Goal: Task Accomplishment & Management: Manage account settings

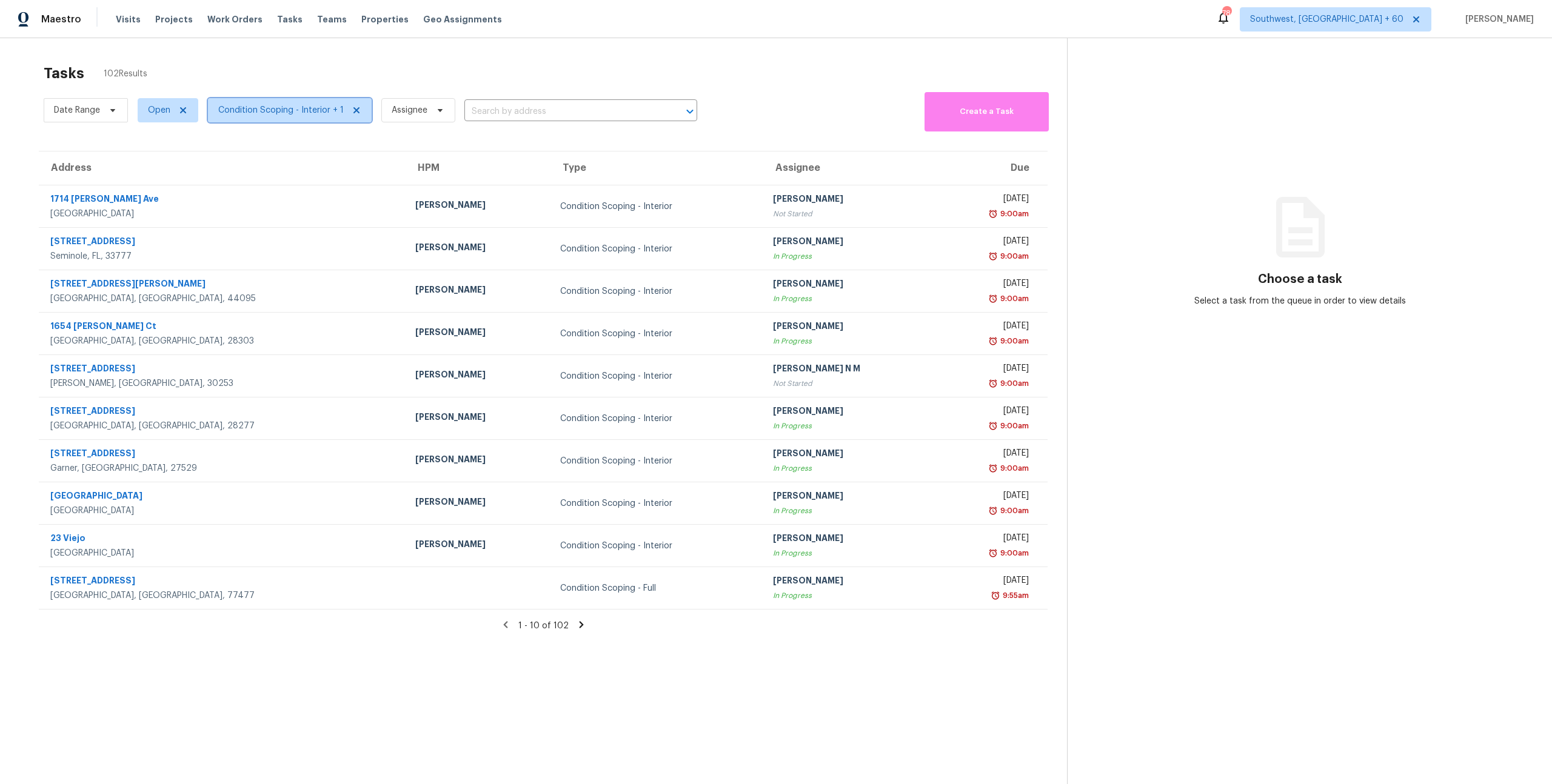
click at [294, 115] on span "Condition Scoping - Interior + 1" at bounding box center [281, 110] width 126 height 12
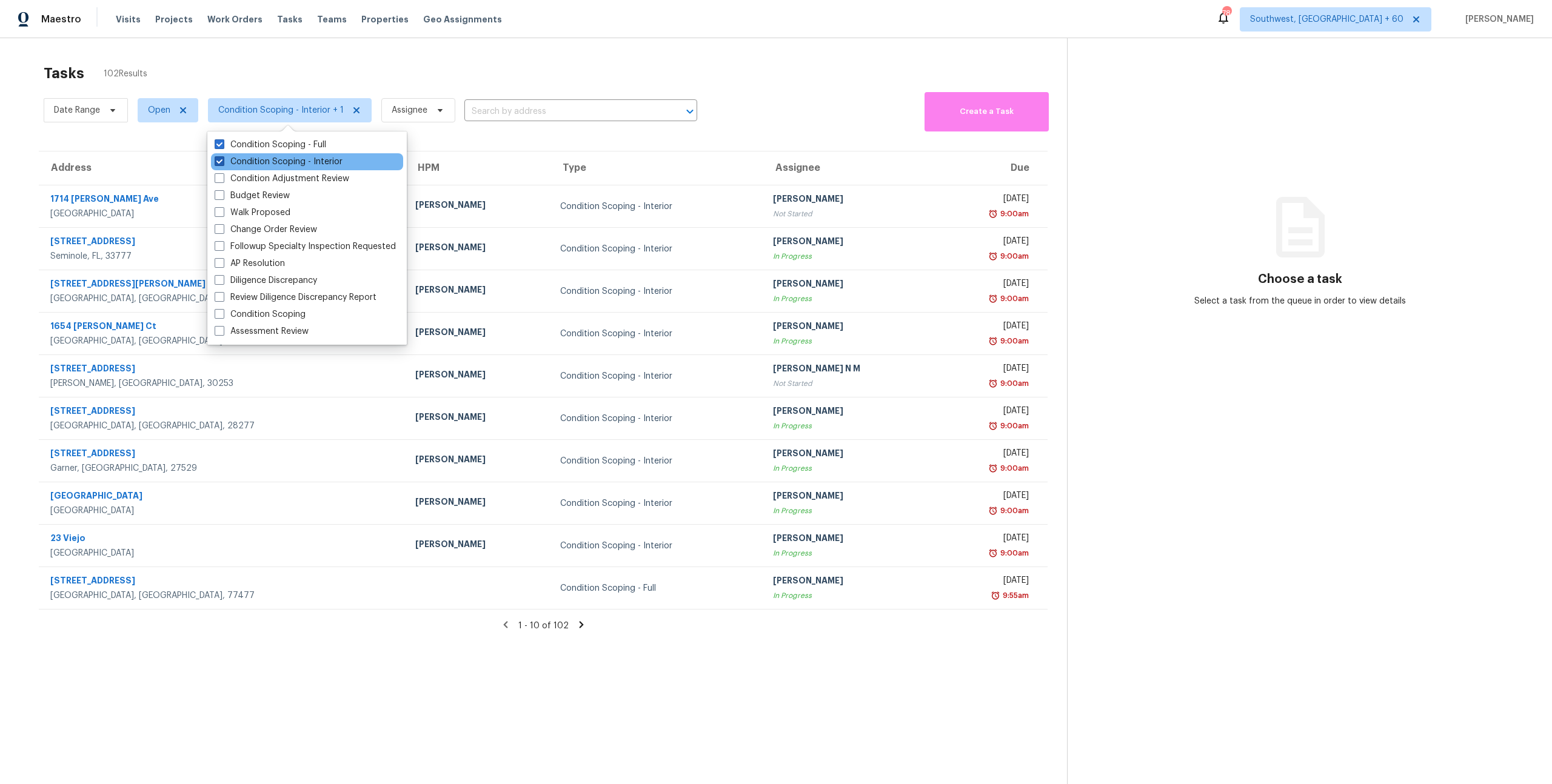
click at [289, 157] on label "Condition Scoping - Interior" at bounding box center [279, 161] width 128 height 12
click at [222, 157] on input "Condition Scoping - Interior" at bounding box center [219, 160] width 8 height 8
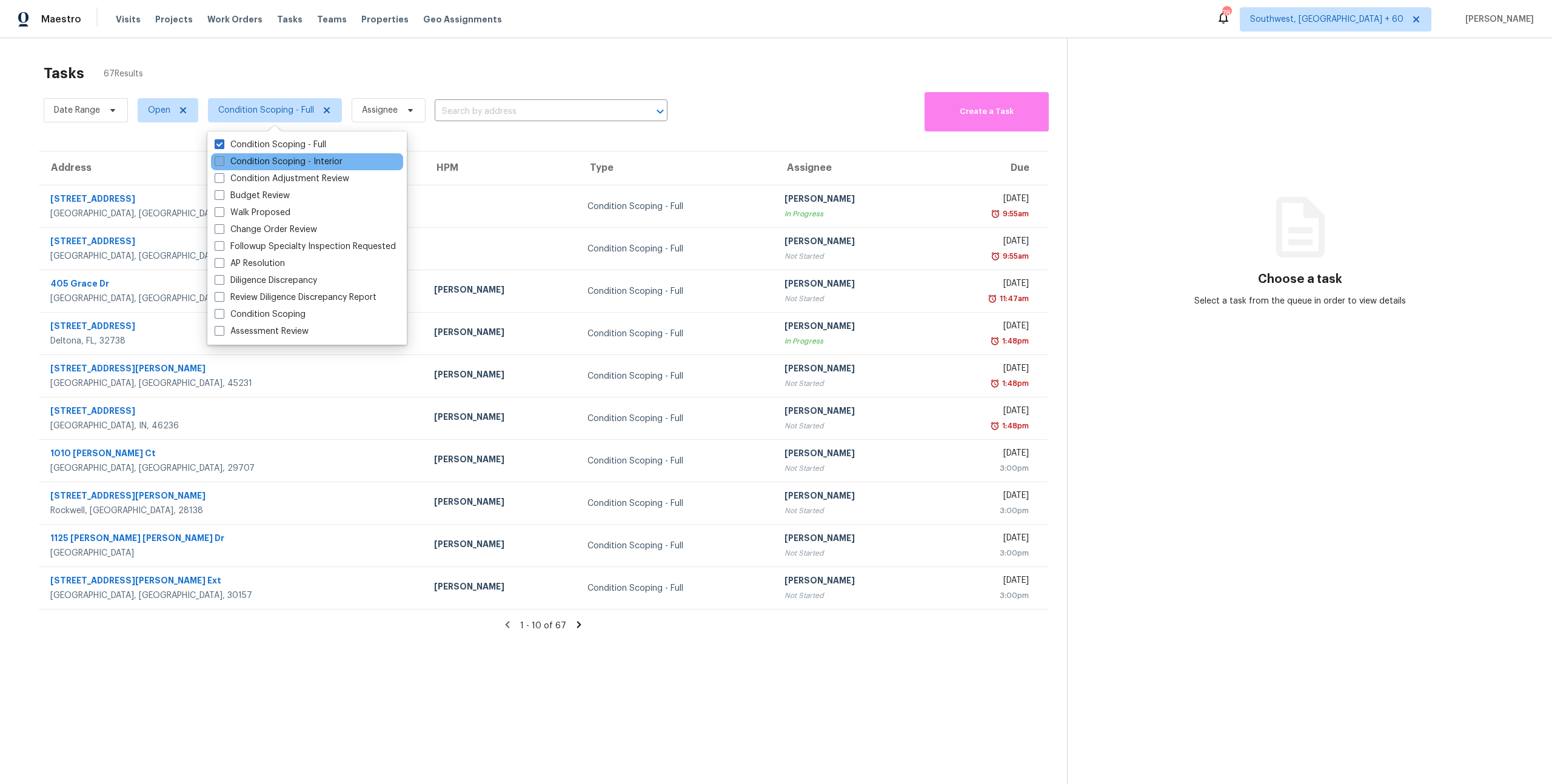
click at [289, 157] on label "Condition Scoping - Interior" at bounding box center [279, 161] width 128 height 12
click at [222, 157] on input "Condition Scoping - Interior" at bounding box center [219, 160] width 8 height 8
checkbox input "true"
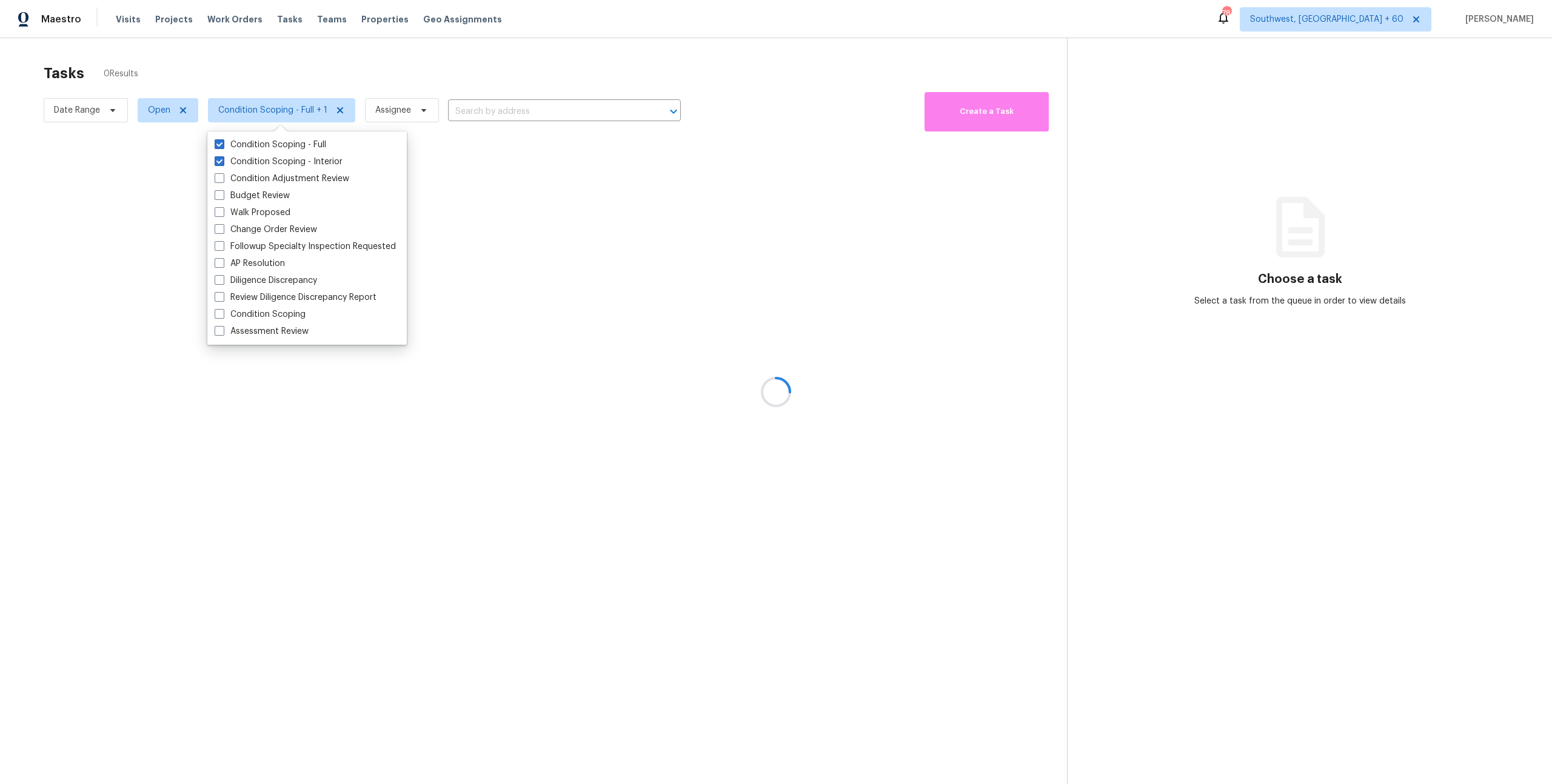
click at [220, 70] on div at bounding box center [776, 392] width 1552 height 784
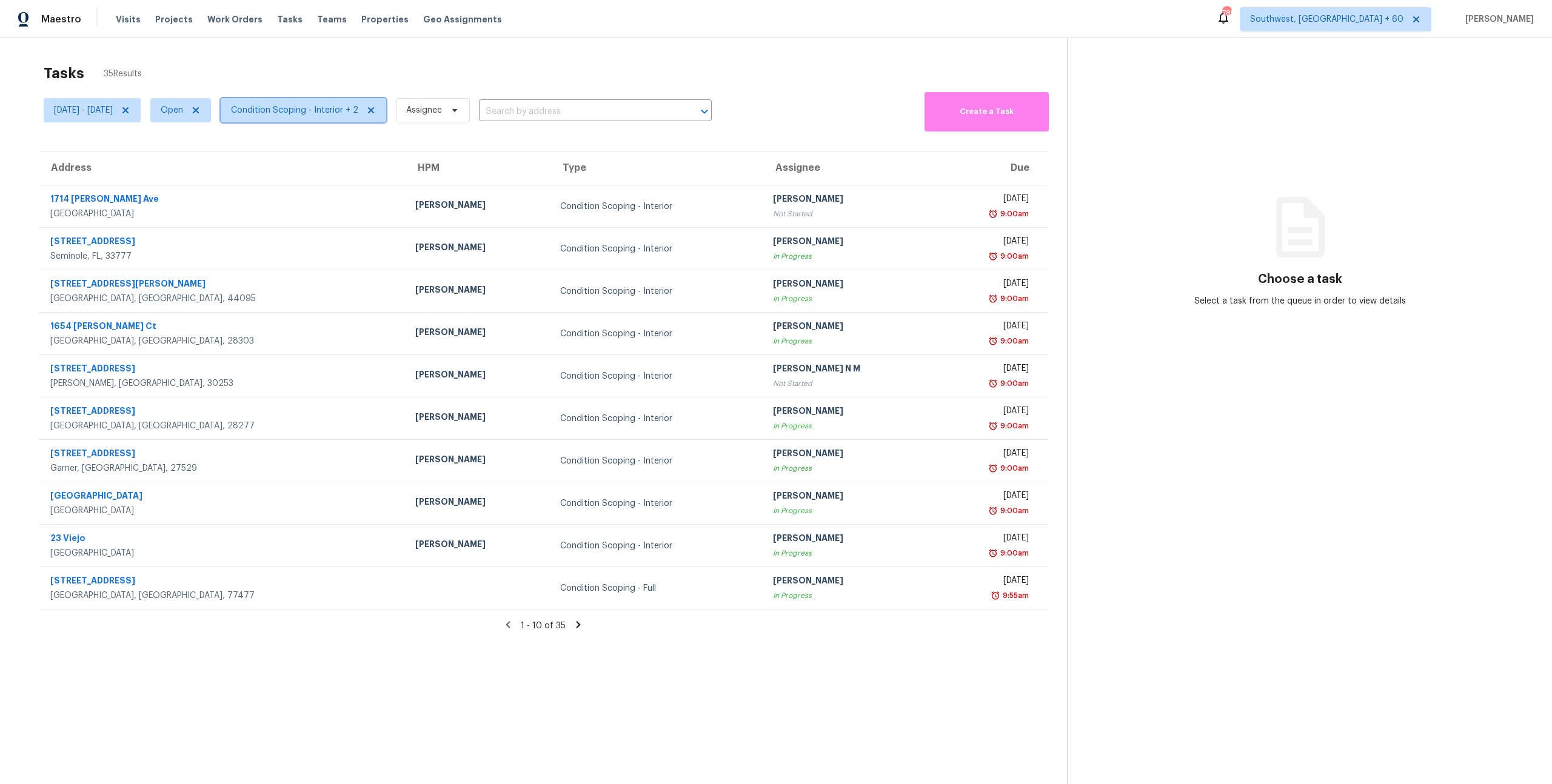
click at [349, 116] on span "Condition Scoping - Interior + 2" at bounding box center [303, 110] width 165 height 24
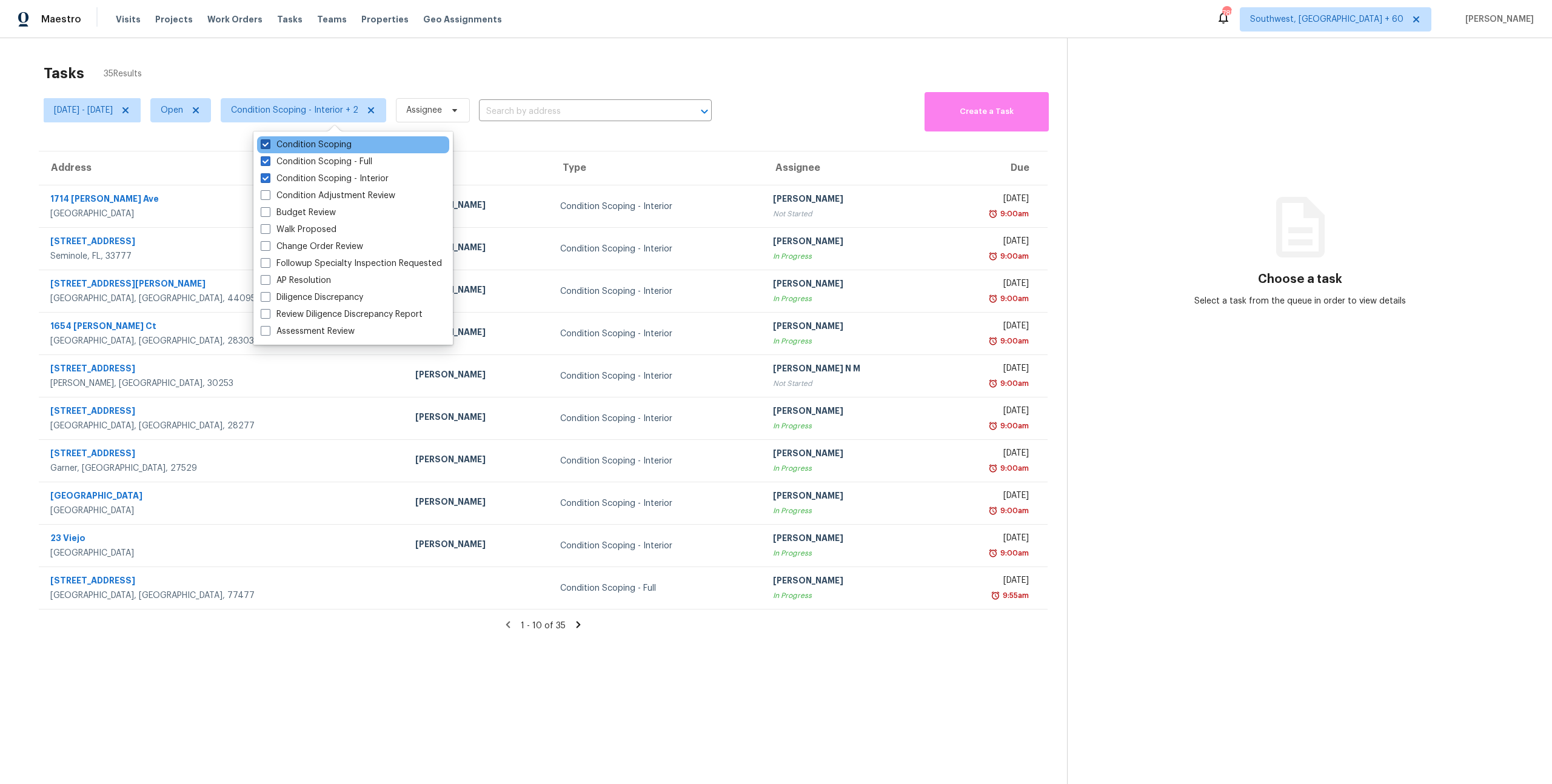
click at [330, 145] on label "Condition Scoping" at bounding box center [306, 144] width 91 height 12
click at [268, 145] on input "Condition Scoping" at bounding box center [264, 143] width 8 height 8
checkbox input "false"
click at [330, 181] on label "Condition Scoping - Interior" at bounding box center [324, 178] width 128 height 12
click at [268, 181] on input "Condition Scoping - Interior" at bounding box center [264, 177] width 8 height 8
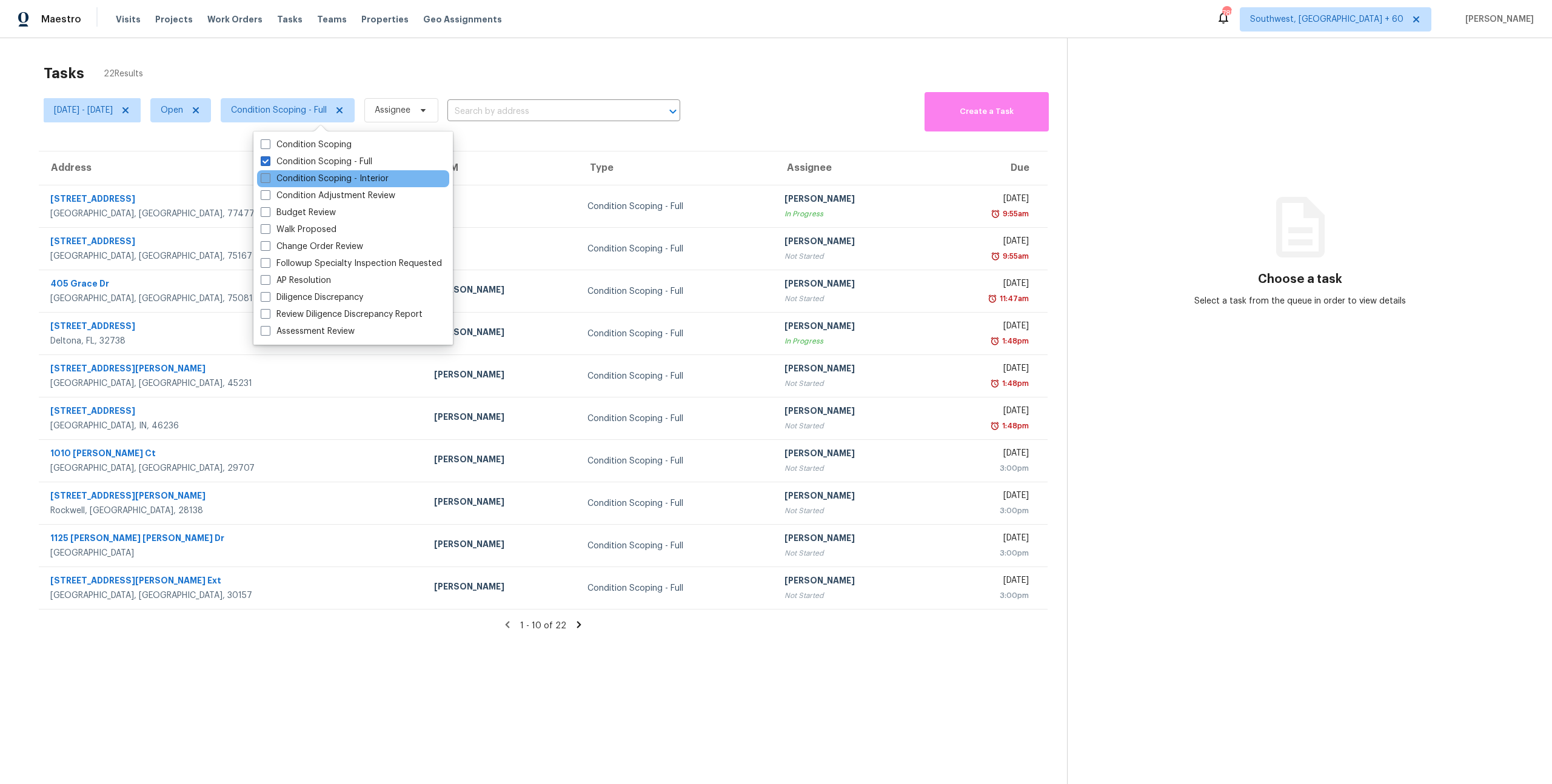
click at [330, 181] on label "Condition Scoping - Interior" at bounding box center [324, 178] width 128 height 12
click at [268, 181] on input "Condition Scoping - Interior" at bounding box center [264, 177] width 8 height 8
checkbox input "true"
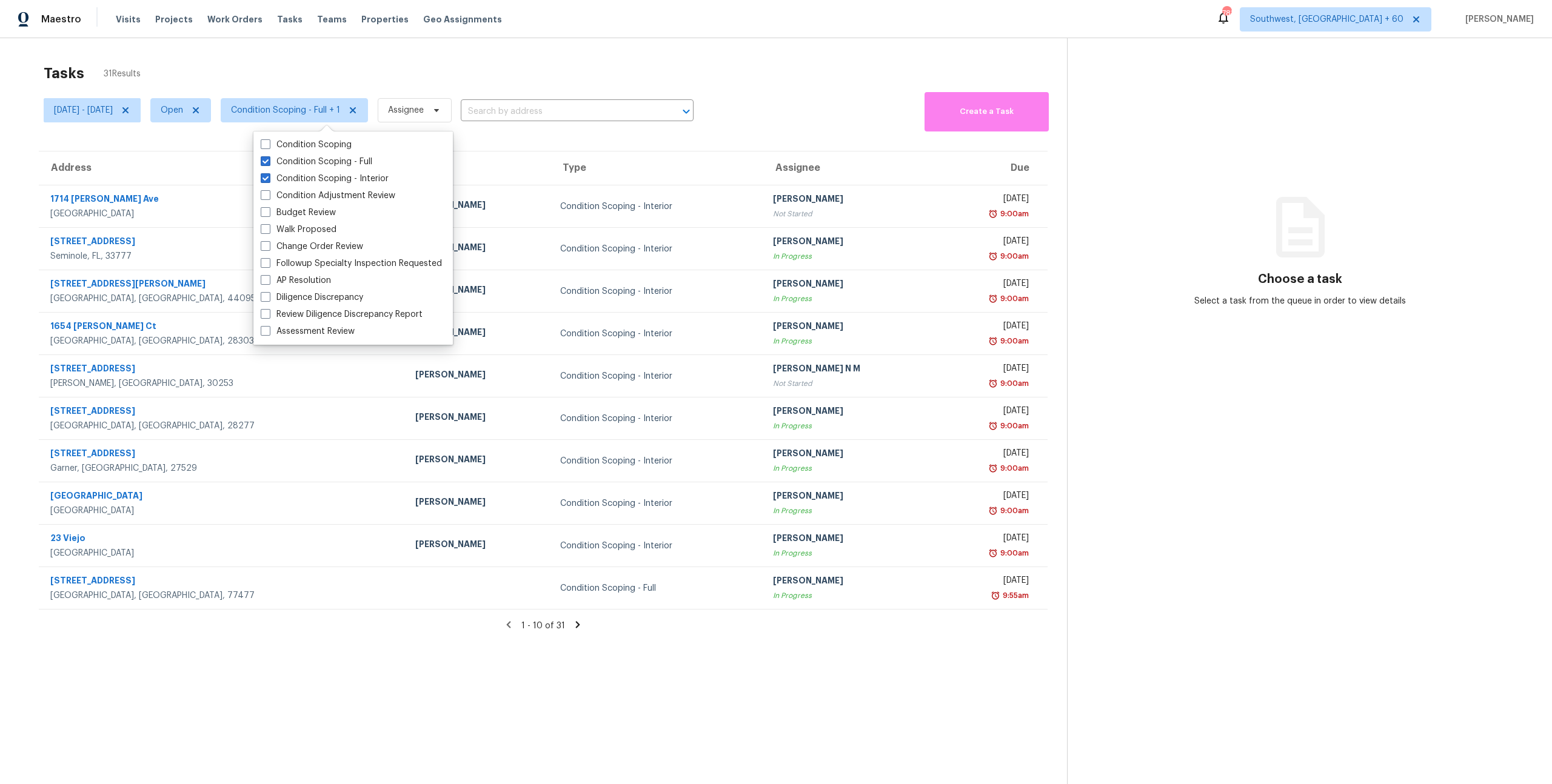
click at [281, 69] on div "Tasks 31 Results" at bounding box center [555, 73] width 1023 height 32
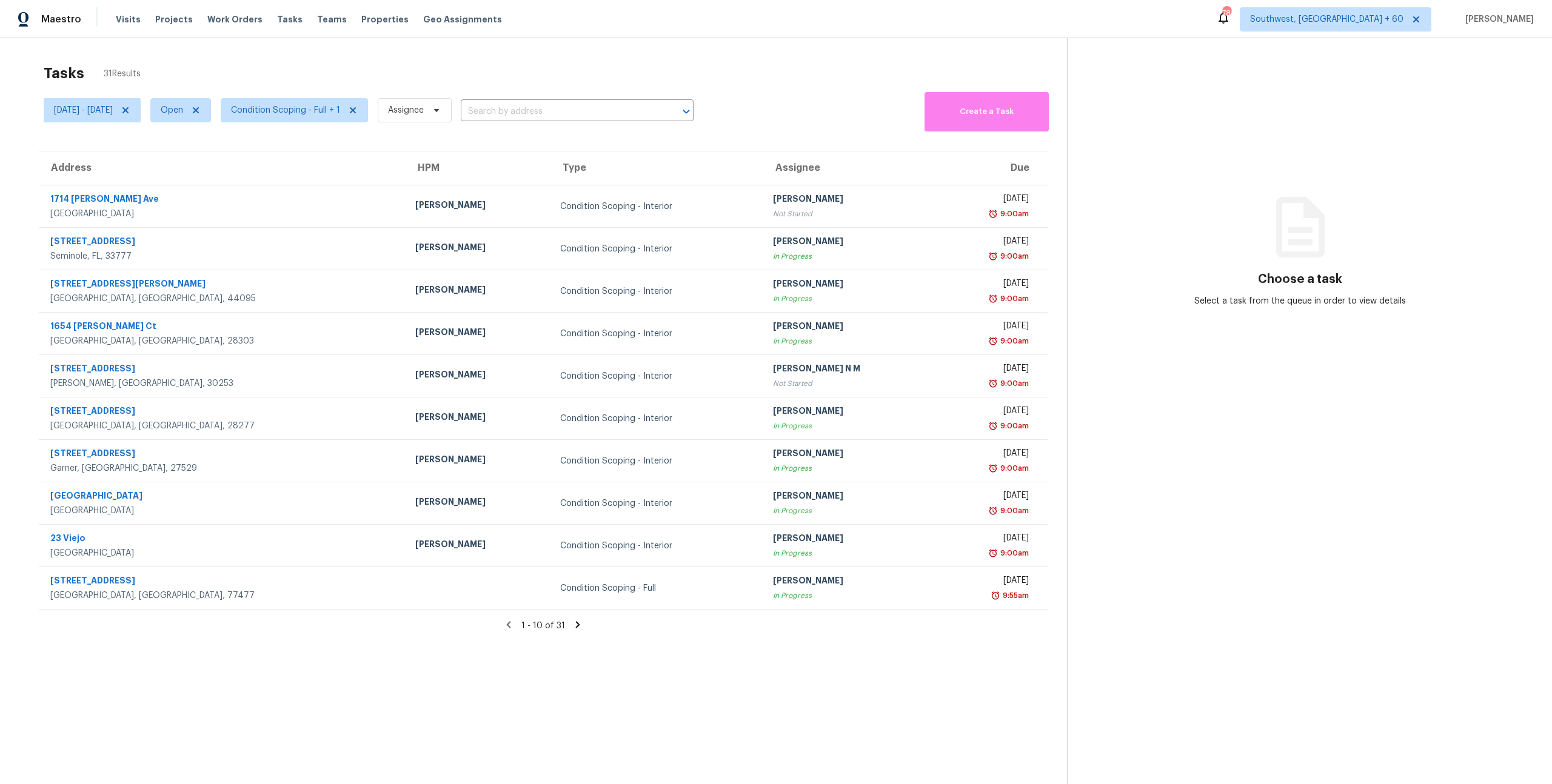
click at [281, 69] on div "Tasks 31 Results" at bounding box center [555, 73] width 1023 height 32
click at [340, 108] on span "Condition Scoping - Full + 1" at bounding box center [285, 110] width 109 height 12
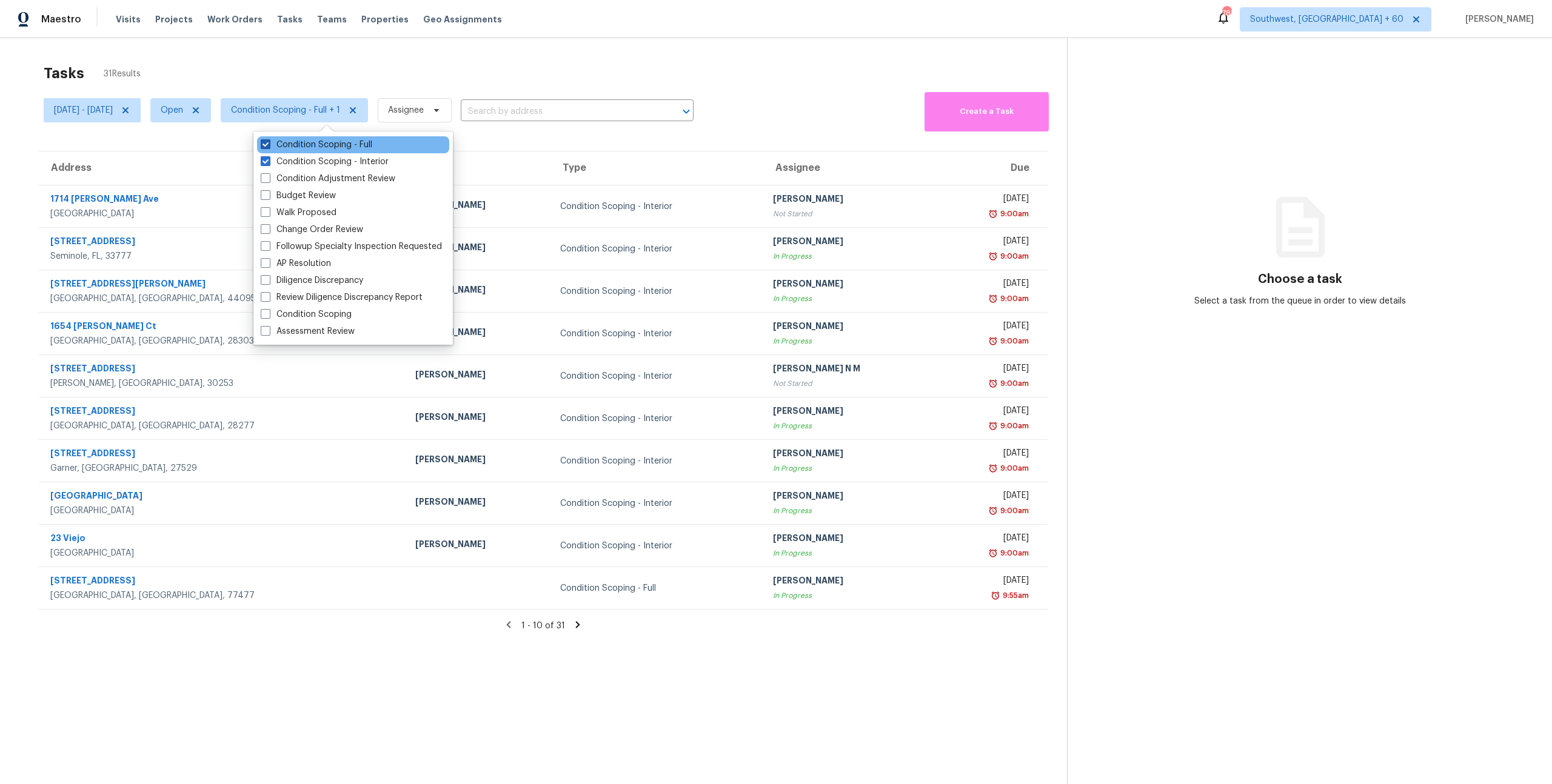
click at [334, 145] on label "Condition Scoping - Full" at bounding box center [316, 144] width 112 height 12
click at [268, 145] on input "Condition Scoping - Full" at bounding box center [264, 143] width 8 height 8
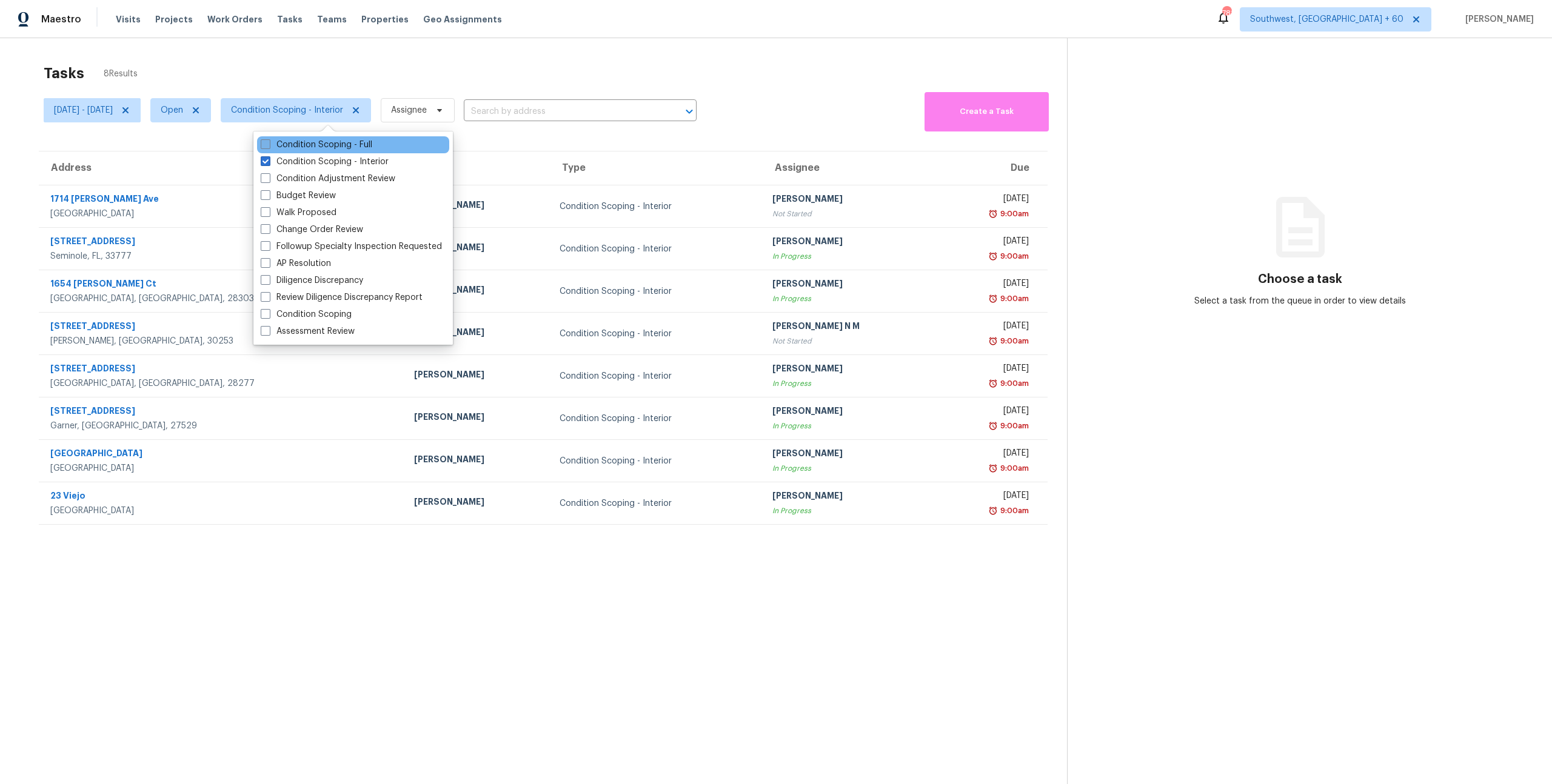
click at [334, 145] on label "Condition Scoping - Full" at bounding box center [316, 144] width 112 height 12
click at [268, 145] on input "Condition Scoping - Full" at bounding box center [264, 143] width 8 height 8
checkbox input "true"
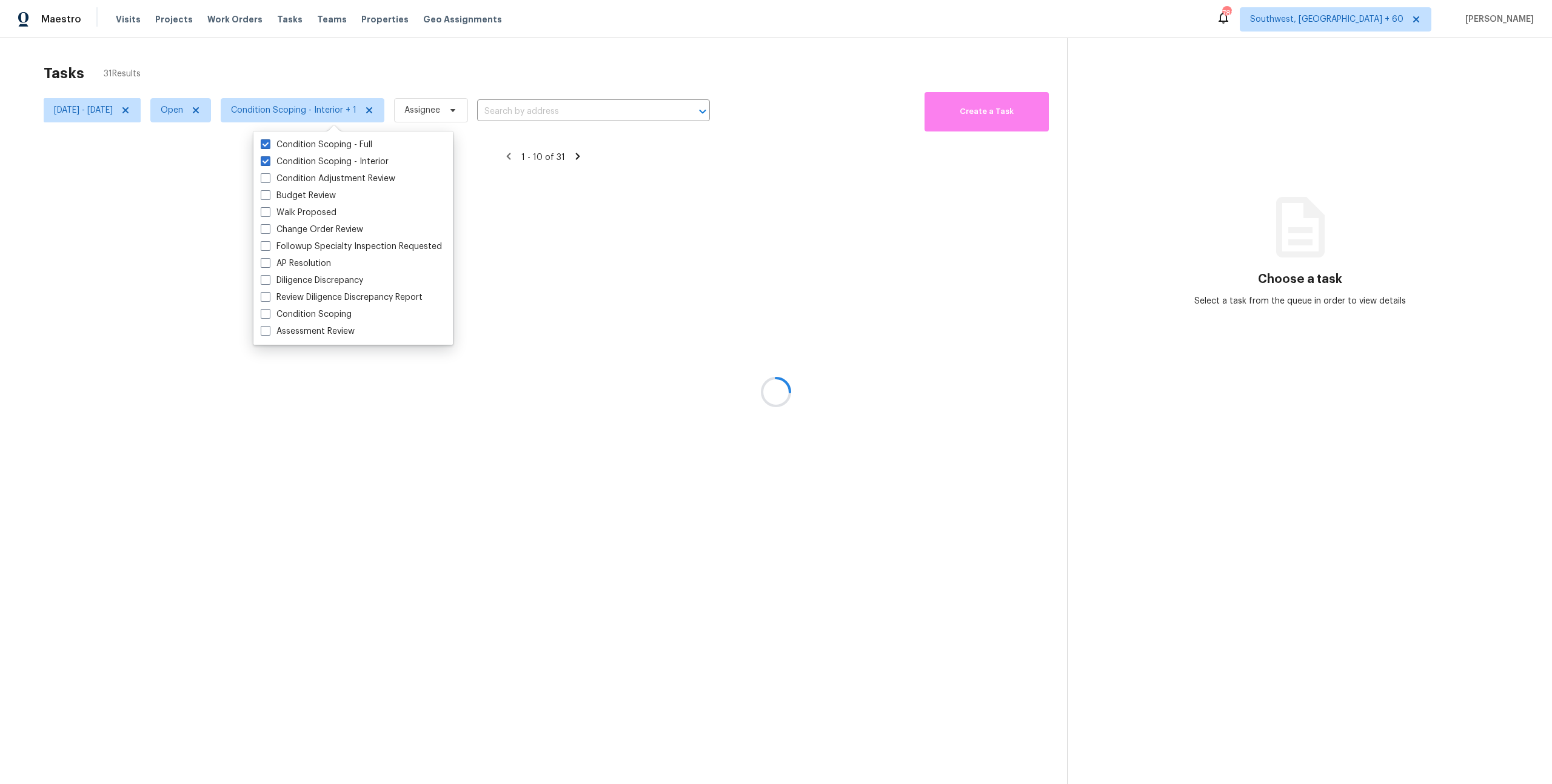
click at [198, 41] on div at bounding box center [776, 392] width 1552 height 784
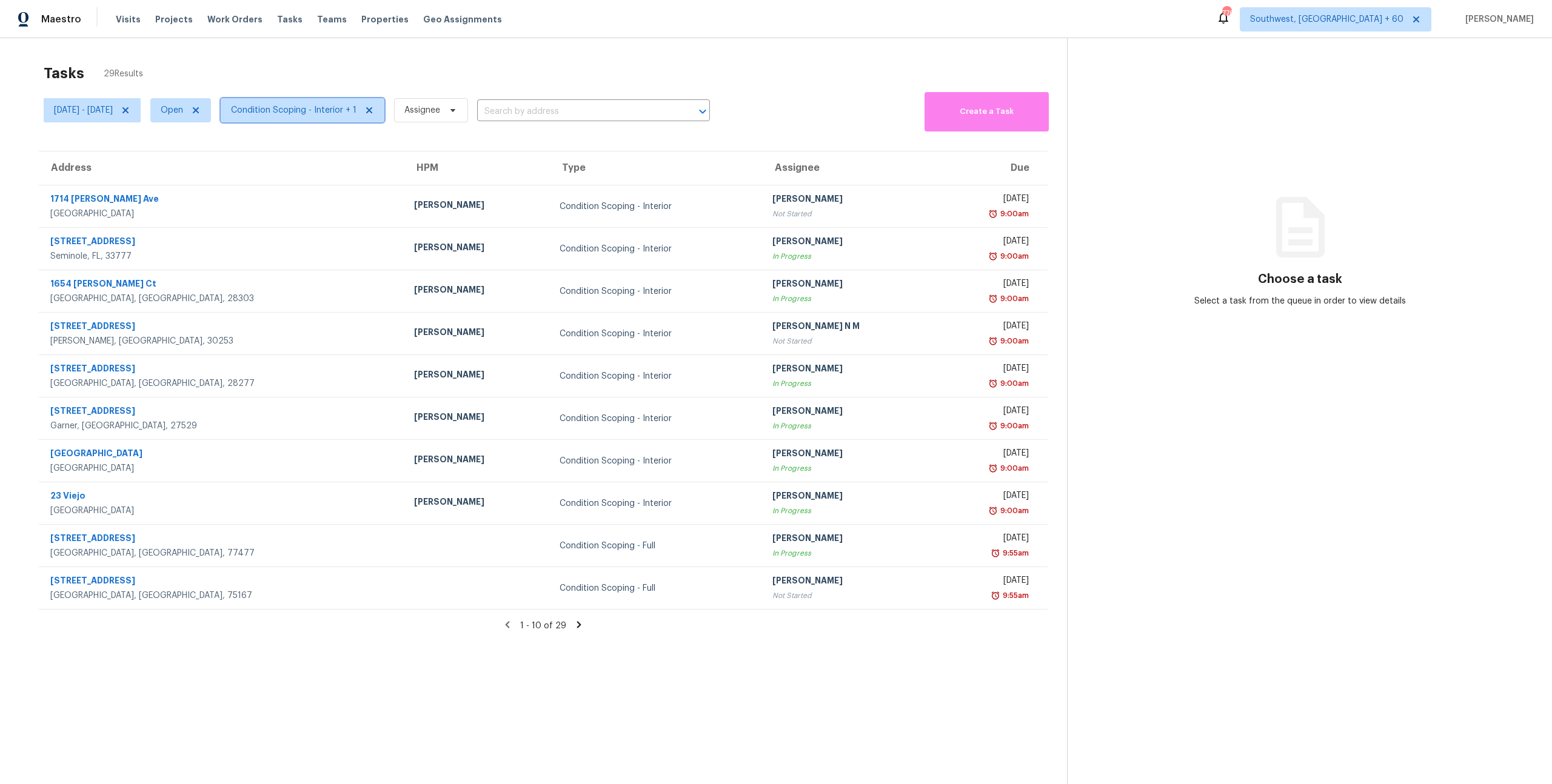
click at [344, 112] on span "Condition Scoping - Interior + 1" at bounding box center [294, 110] width 126 height 12
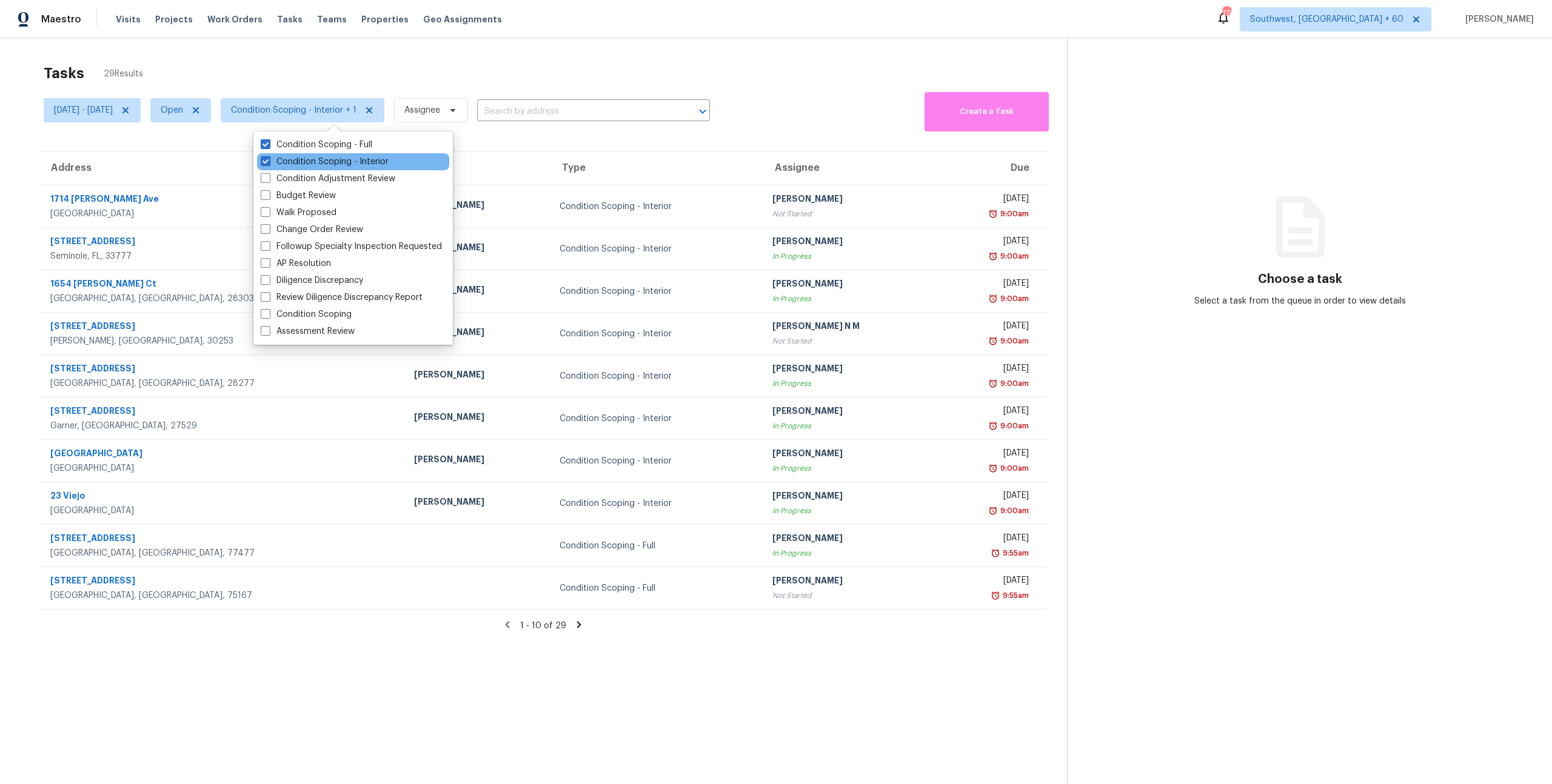
click at [354, 168] on div "Condition Scoping - Interior" at bounding box center [353, 161] width 192 height 17
click at [342, 161] on label "Condition Scoping - Interior" at bounding box center [324, 161] width 128 height 12
click at [268, 161] on input "Condition Scoping - Interior" at bounding box center [264, 160] width 8 height 8
checkbox input "false"
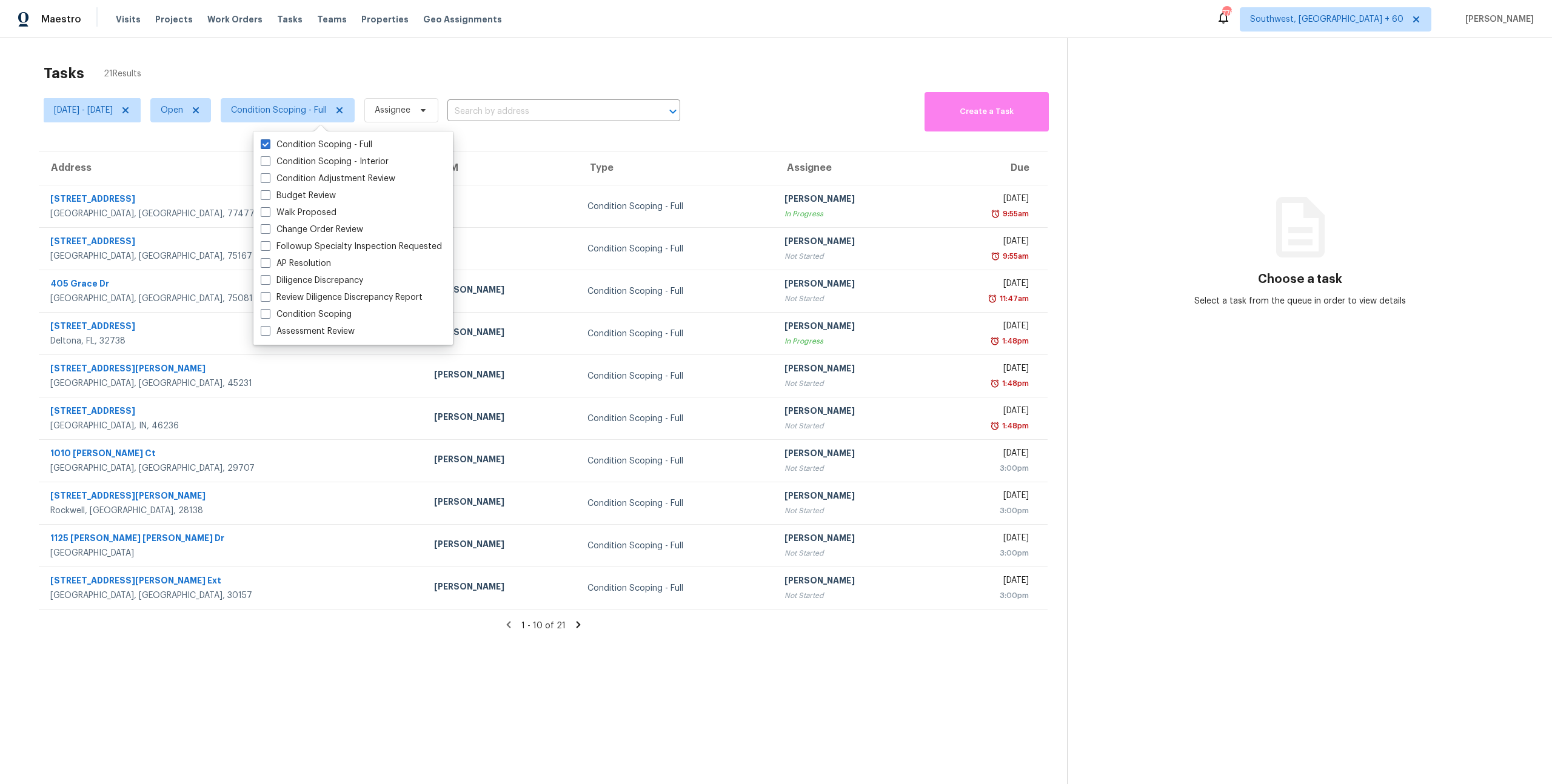
click at [671, 74] on div "Tasks 21 Results" at bounding box center [555, 73] width 1023 height 32
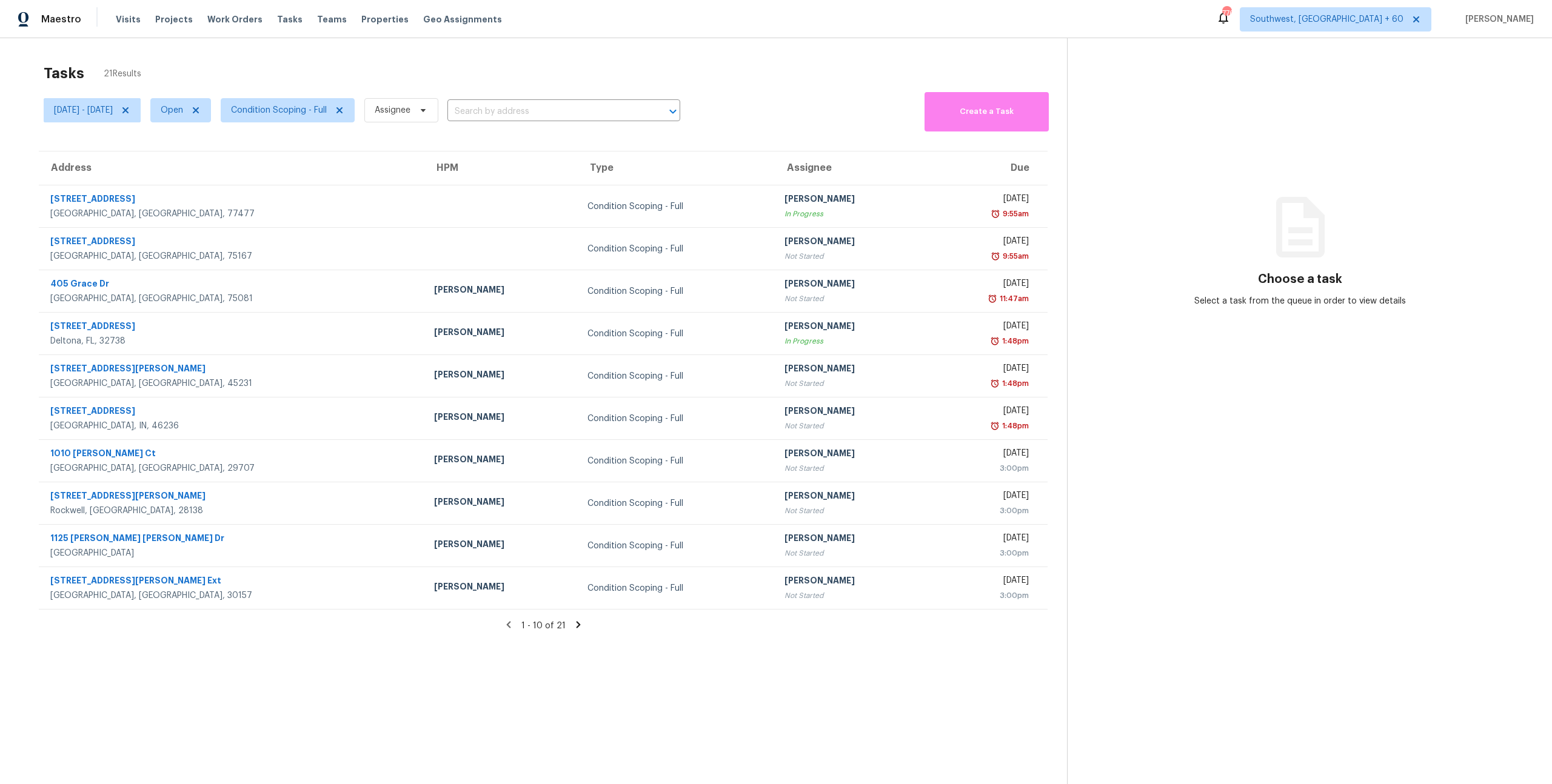
click at [574, 624] on icon at bounding box center [578, 624] width 11 height 11
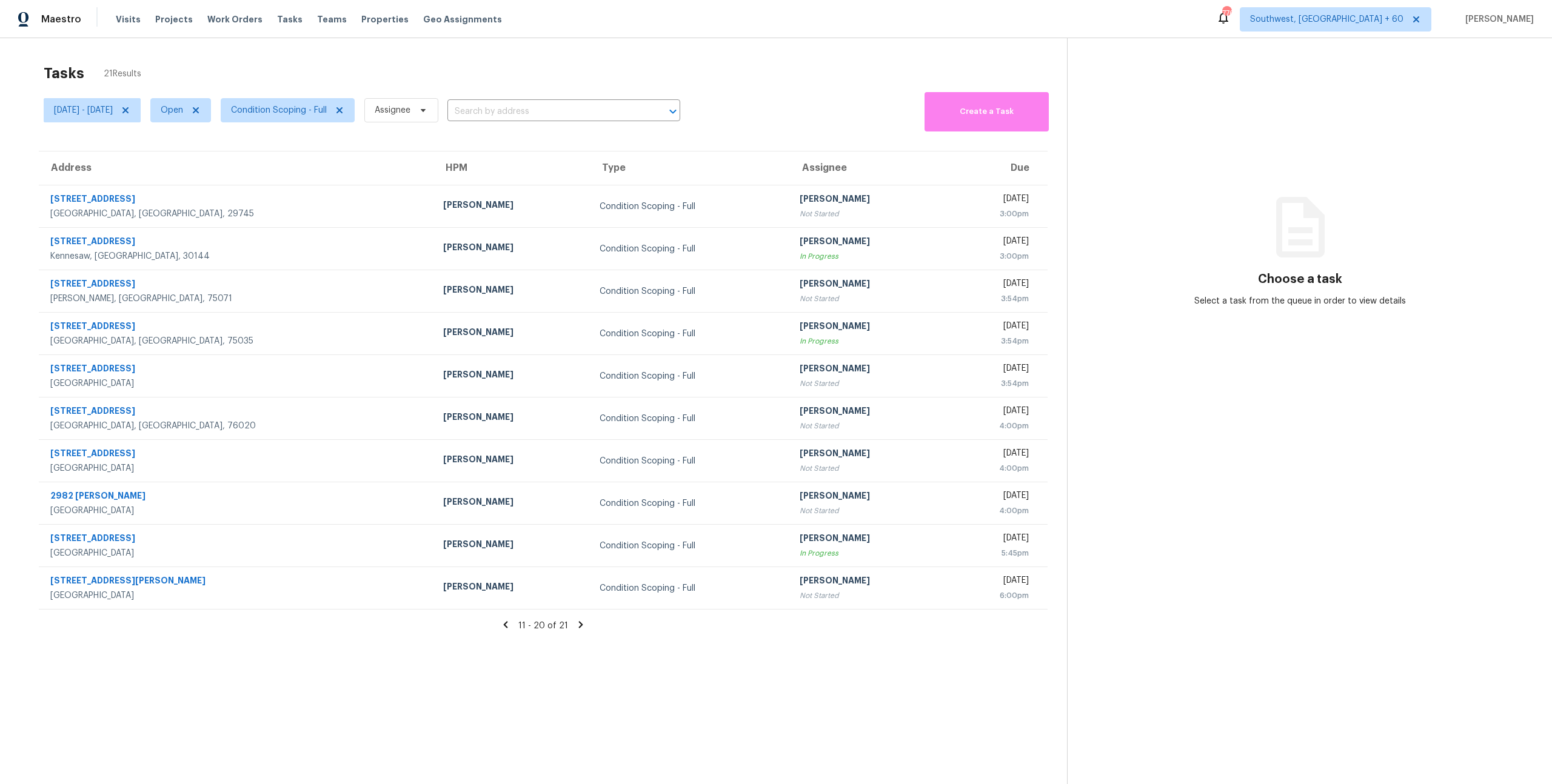
click at [578, 628] on icon at bounding box center [581, 624] width 11 height 11
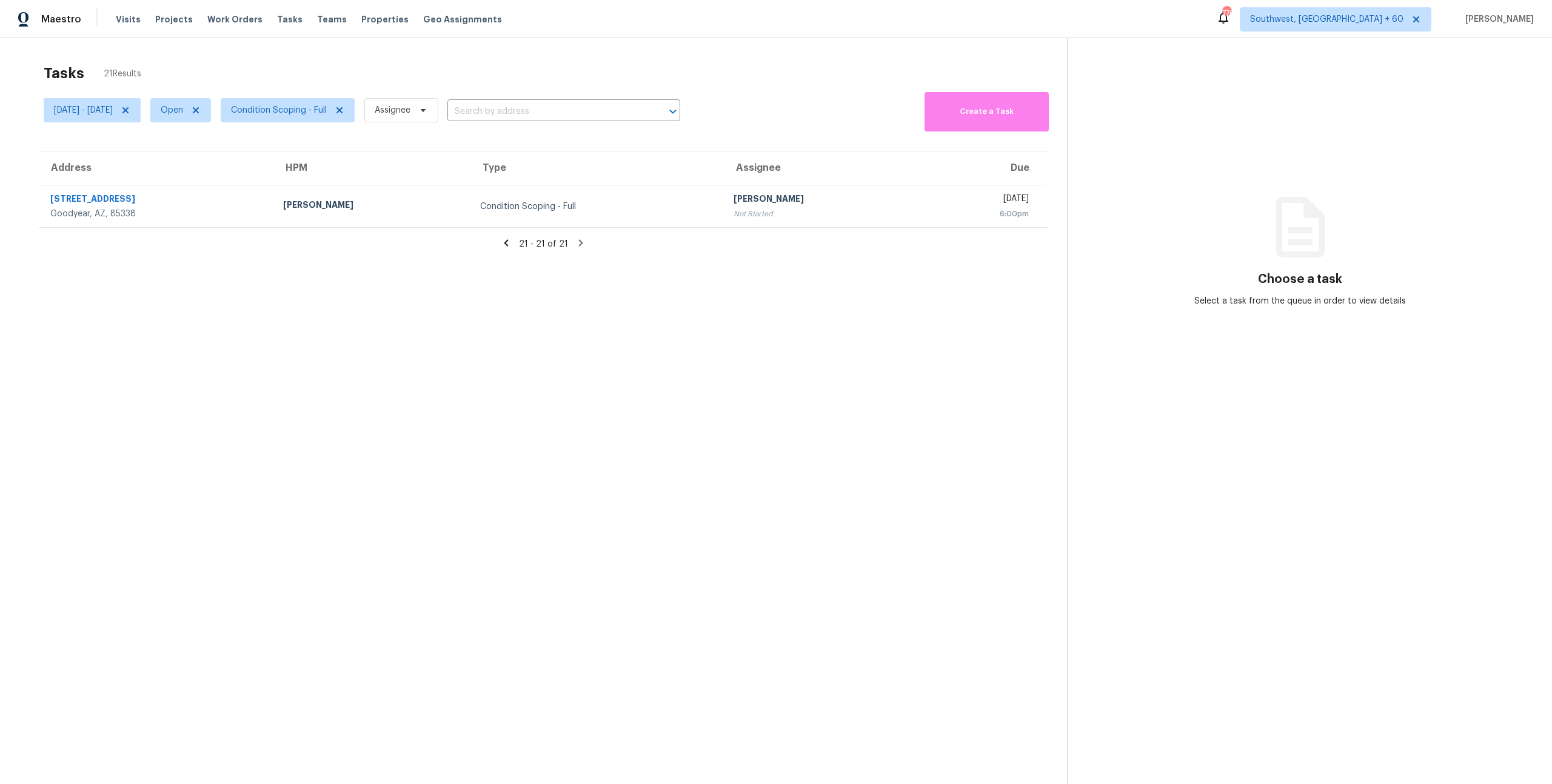
click at [510, 244] on icon at bounding box center [506, 242] width 11 height 11
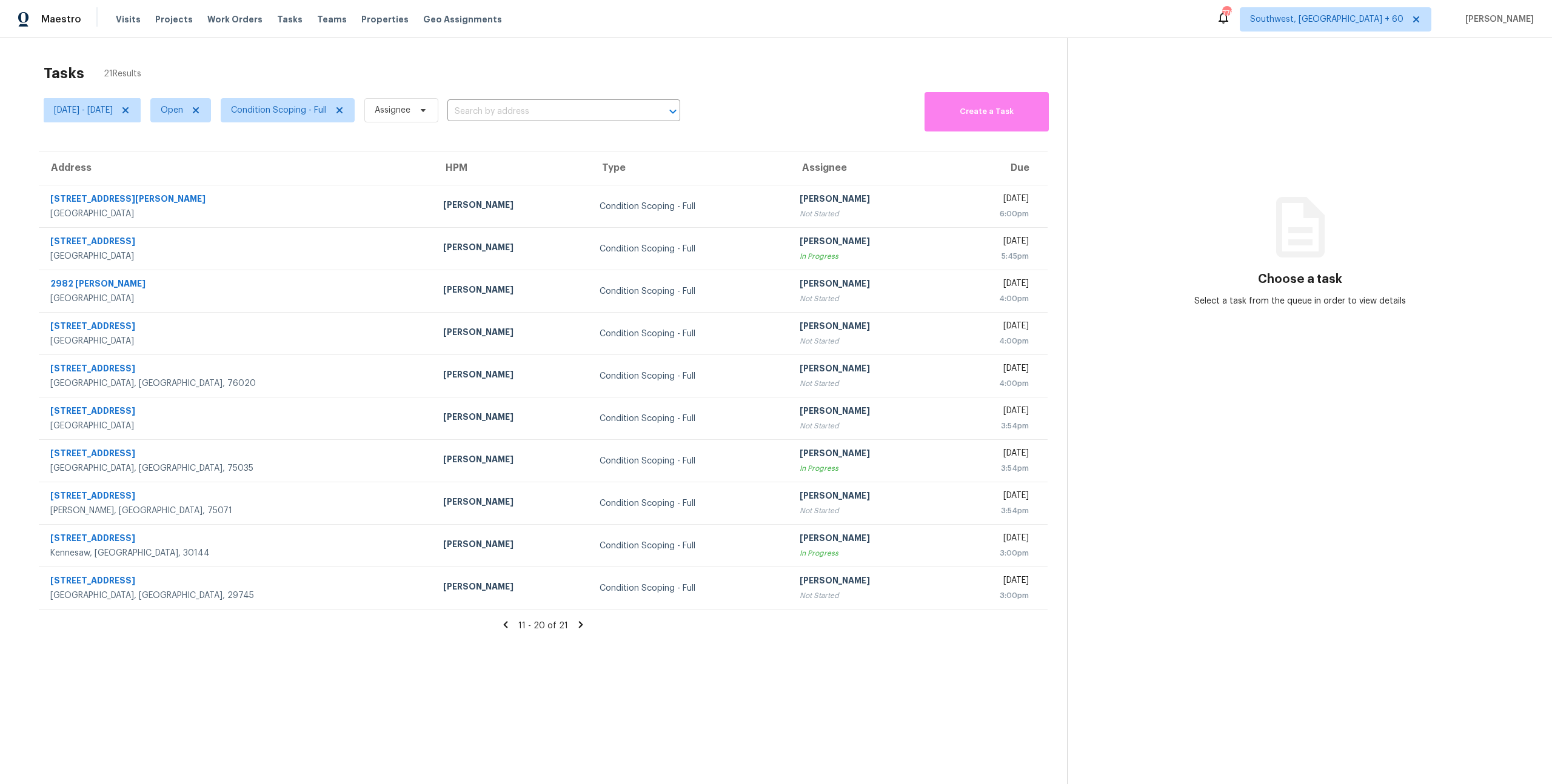
click at [508, 625] on icon at bounding box center [505, 625] width 4 height 6
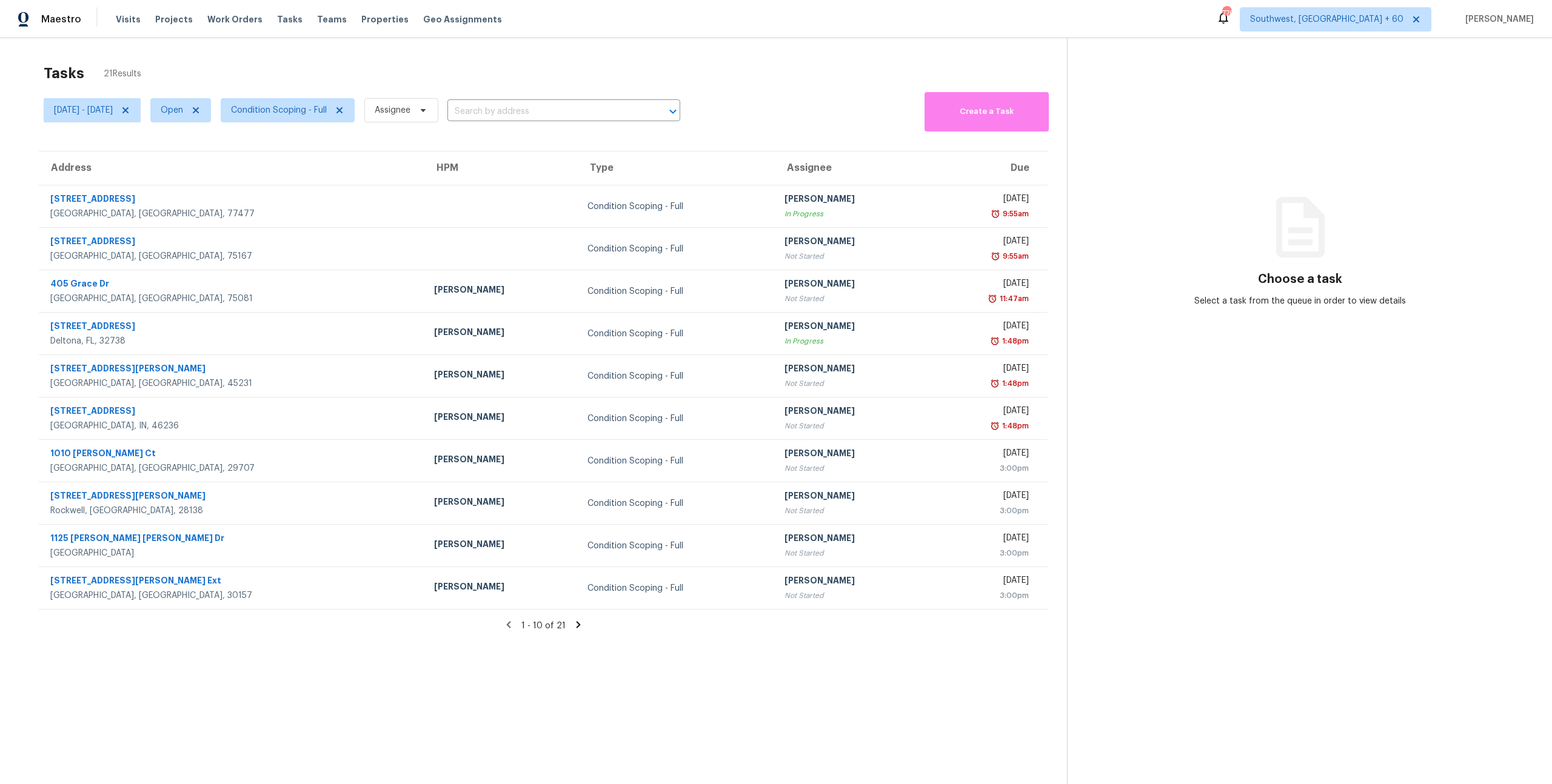
click at [574, 624] on icon at bounding box center [578, 624] width 11 height 11
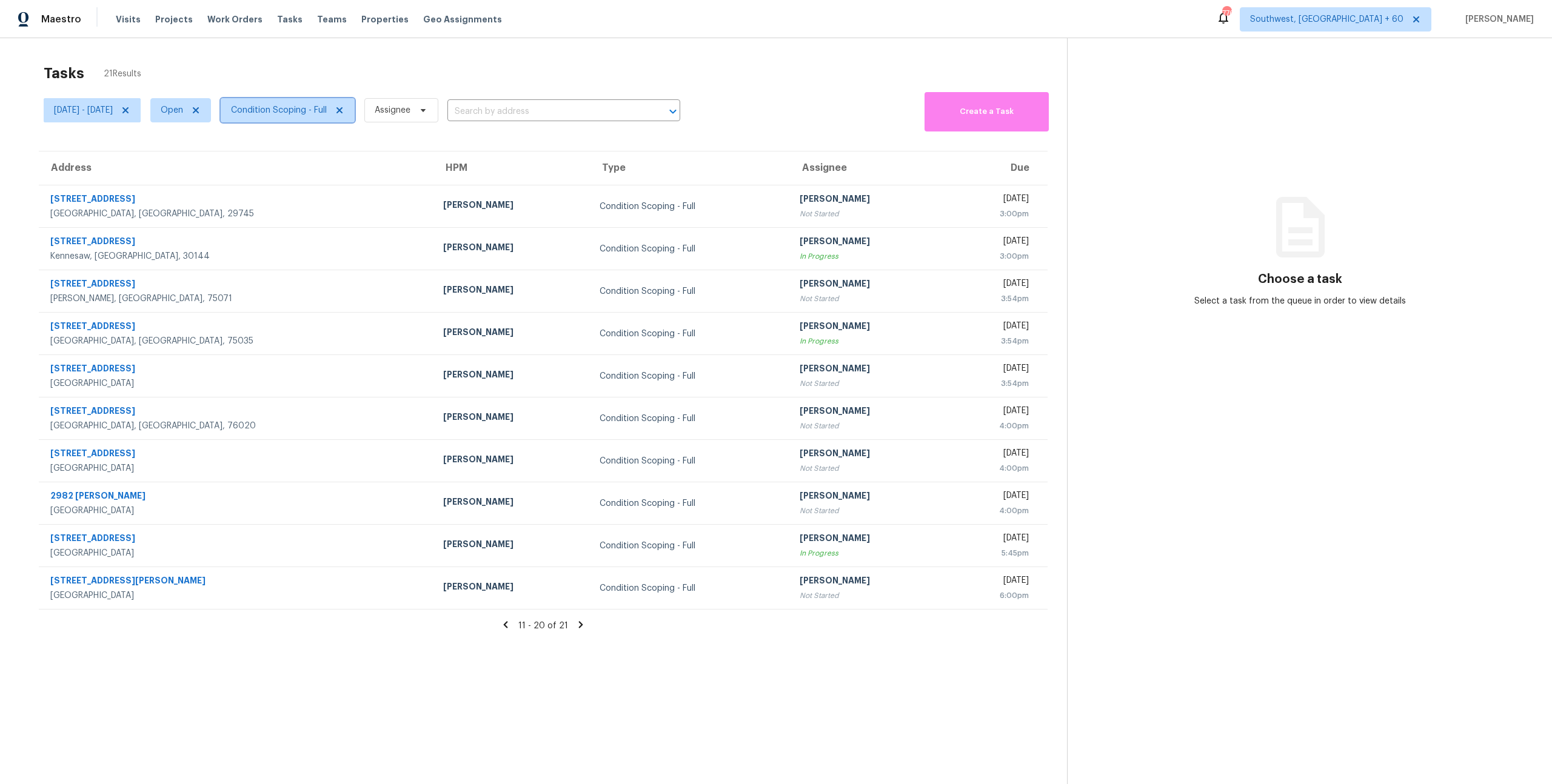
click at [295, 114] on span "Condition Scoping - Full" at bounding box center [279, 110] width 96 height 12
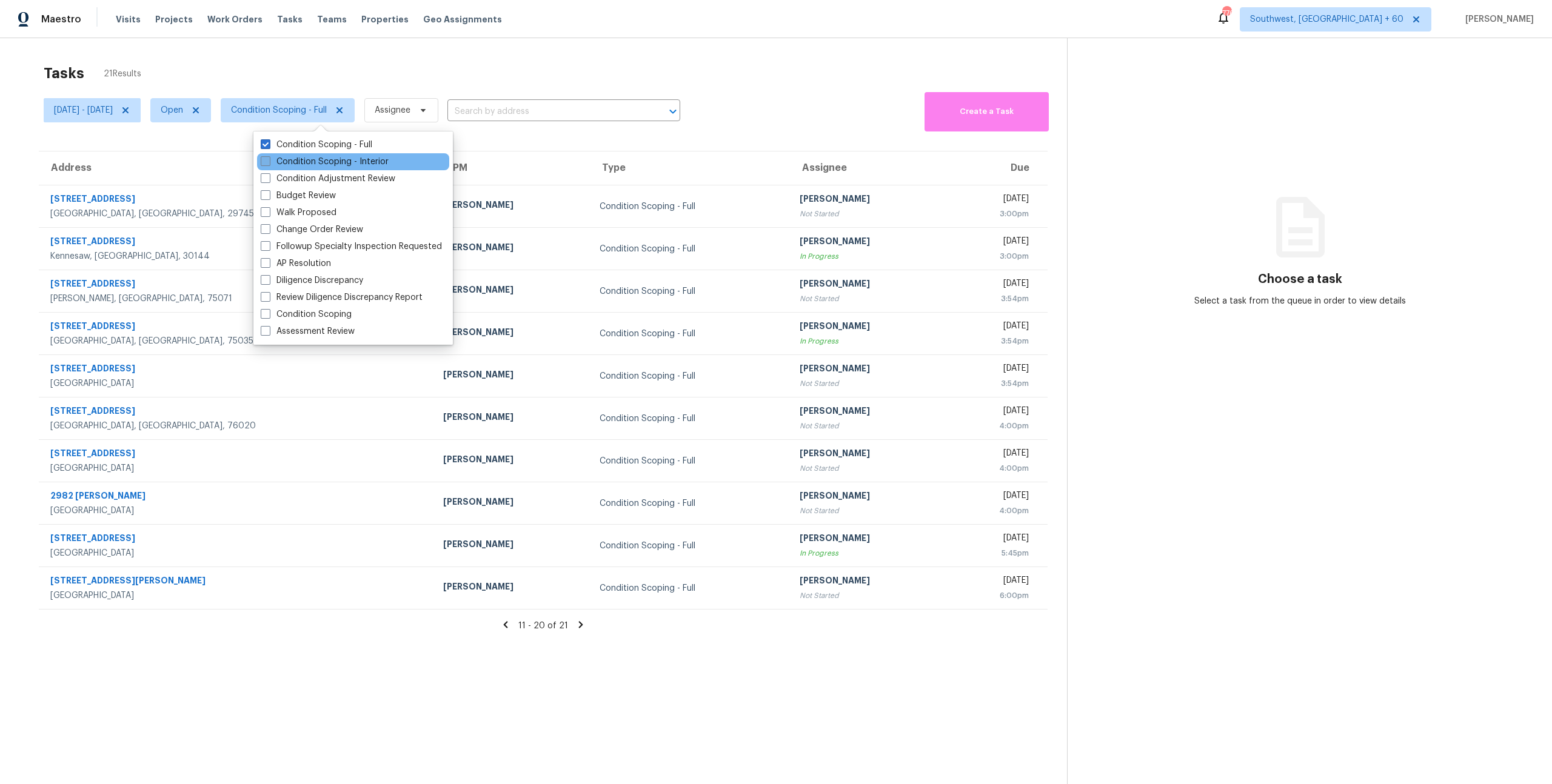
click at [306, 160] on label "Condition Scoping - Interior" at bounding box center [324, 161] width 128 height 12
click at [268, 160] on input "Condition Scoping - Interior" at bounding box center [264, 160] width 8 height 8
checkbox input "true"
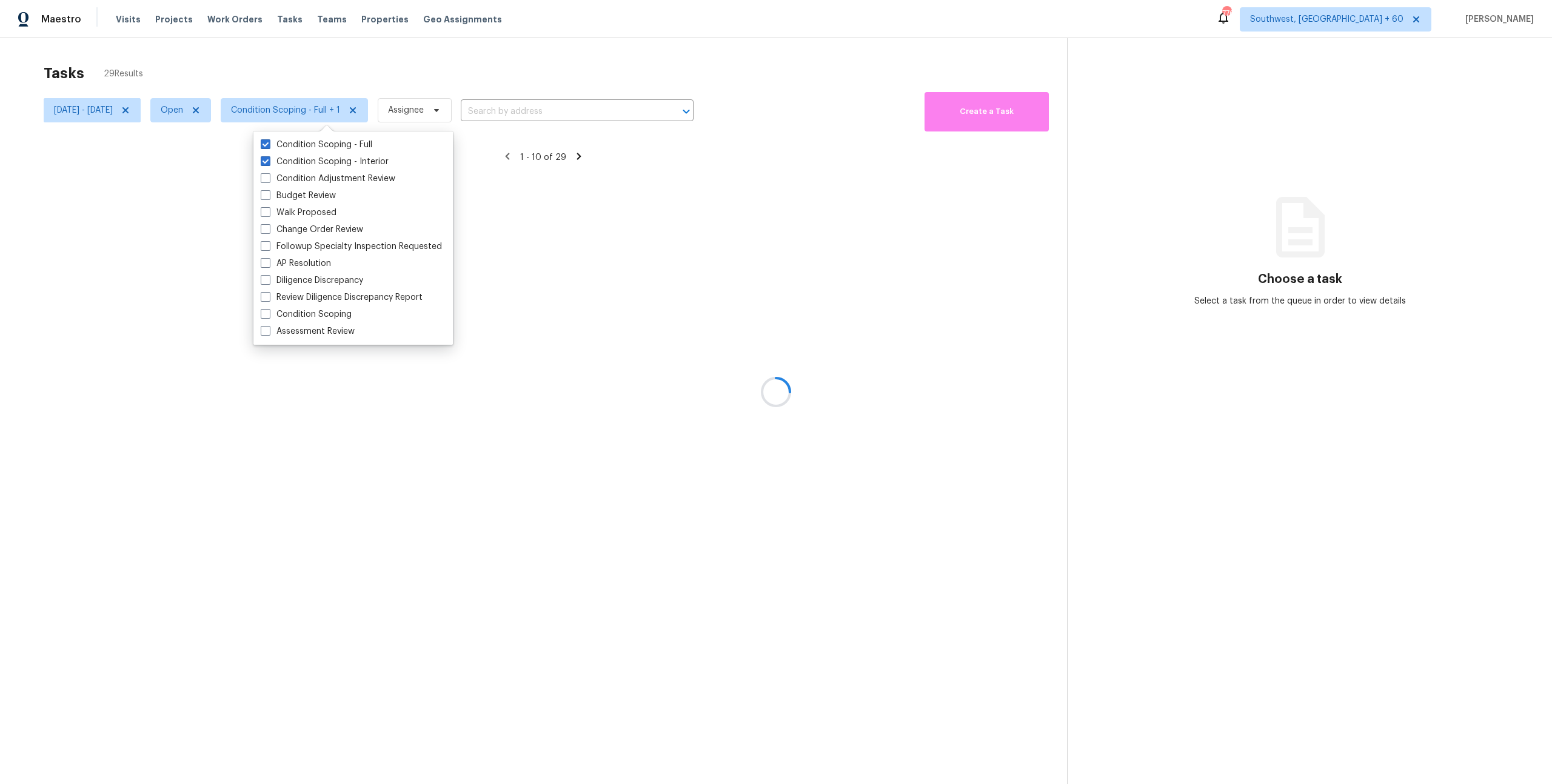
click at [191, 68] on div at bounding box center [776, 392] width 1552 height 784
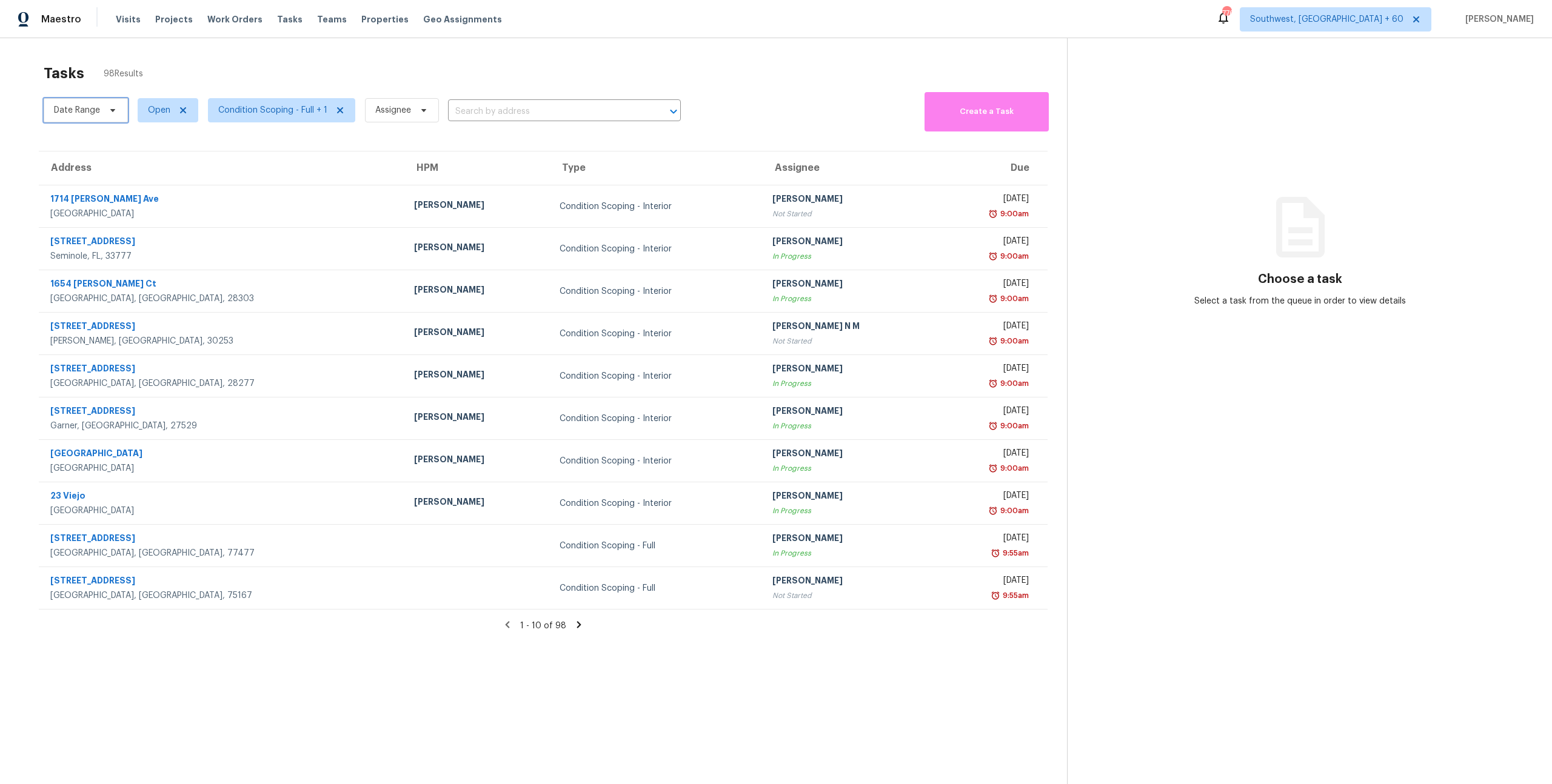
click at [100, 109] on span "Date Range" at bounding box center [86, 110] width 84 height 24
click at [108, 155] on input "text" at bounding box center [110, 151] width 119 height 24
select select "9"
select select "2025"
select select "10"
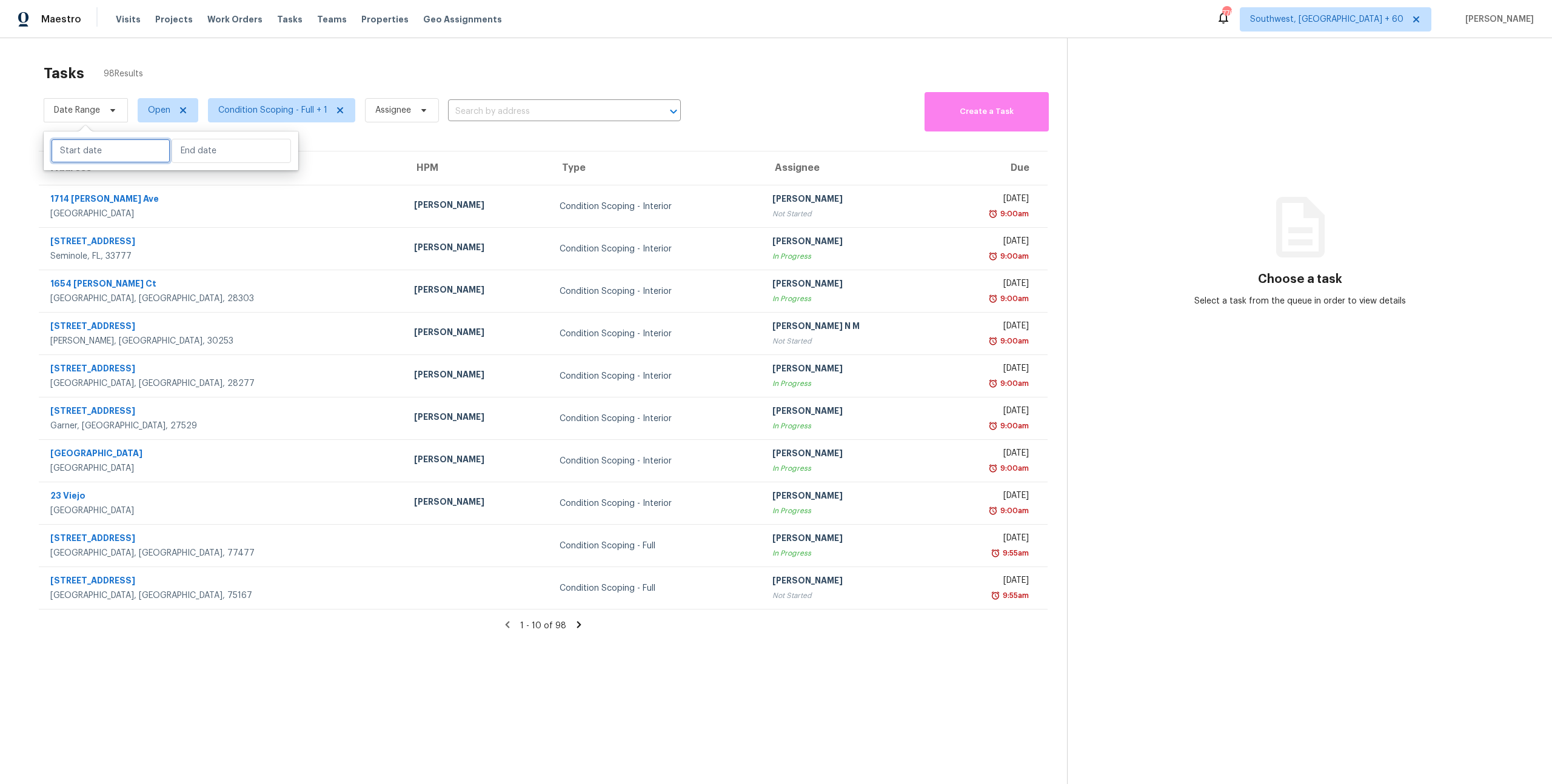
select select "2025"
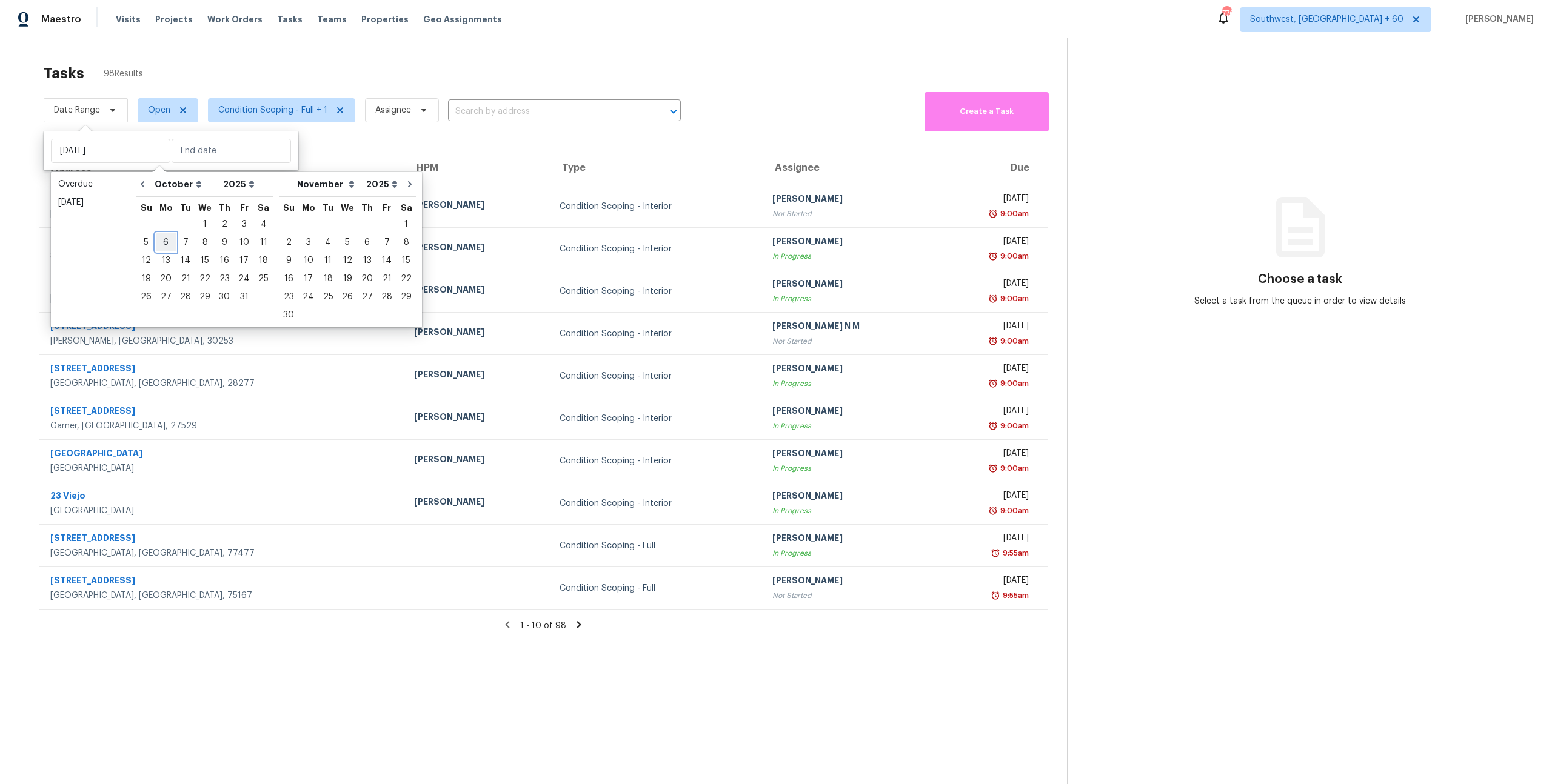
click at [160, 244] on div "6" at bounding box center [165, 242] width 20 height 17
type input "Mon, Oct 06"
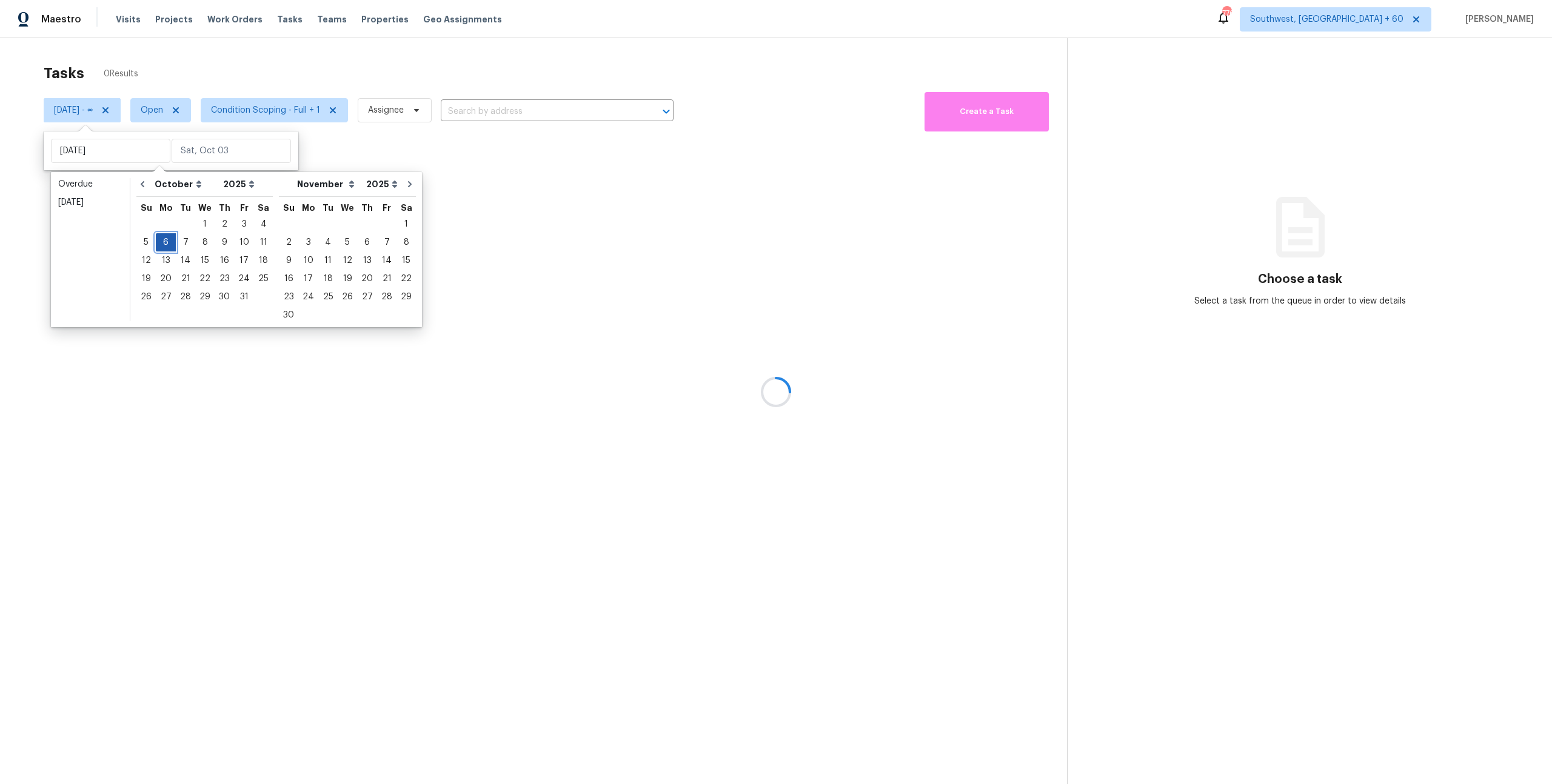
click at [160, 244] on div "6" at bounding box center [165, 242] width 20 height 17
type input "Mon, Oct 06"
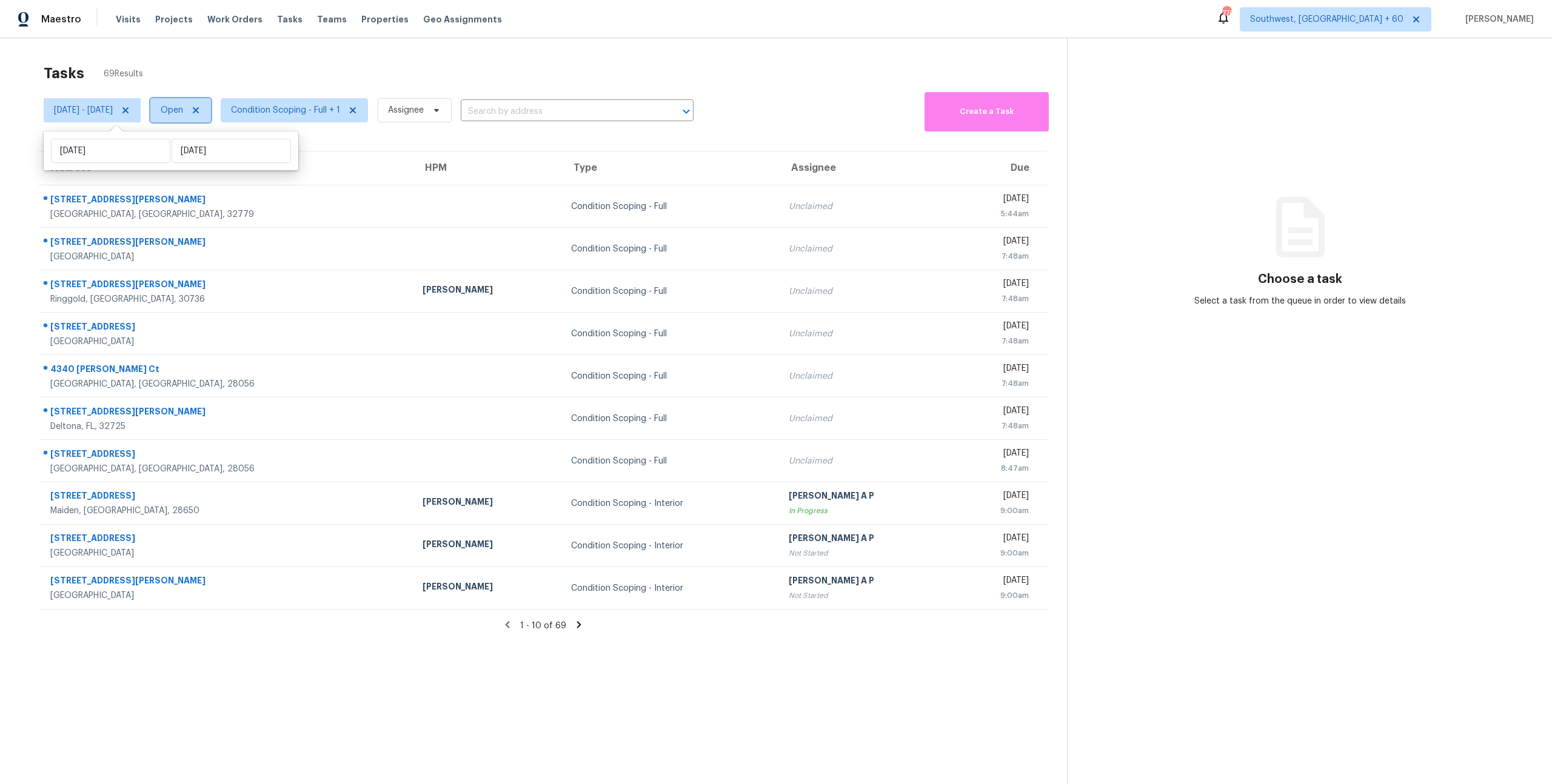
click at [183, 112] on span "Open" at bounding box center [172, 110] width 23 height 12
click at [239, 163] on label "Closed" at bounding box center [228, 161] width 44 height 12
click at [214, 163] on input "Closed" at bounding box center [210, 160] width 8 height 8
checkbox input "true"
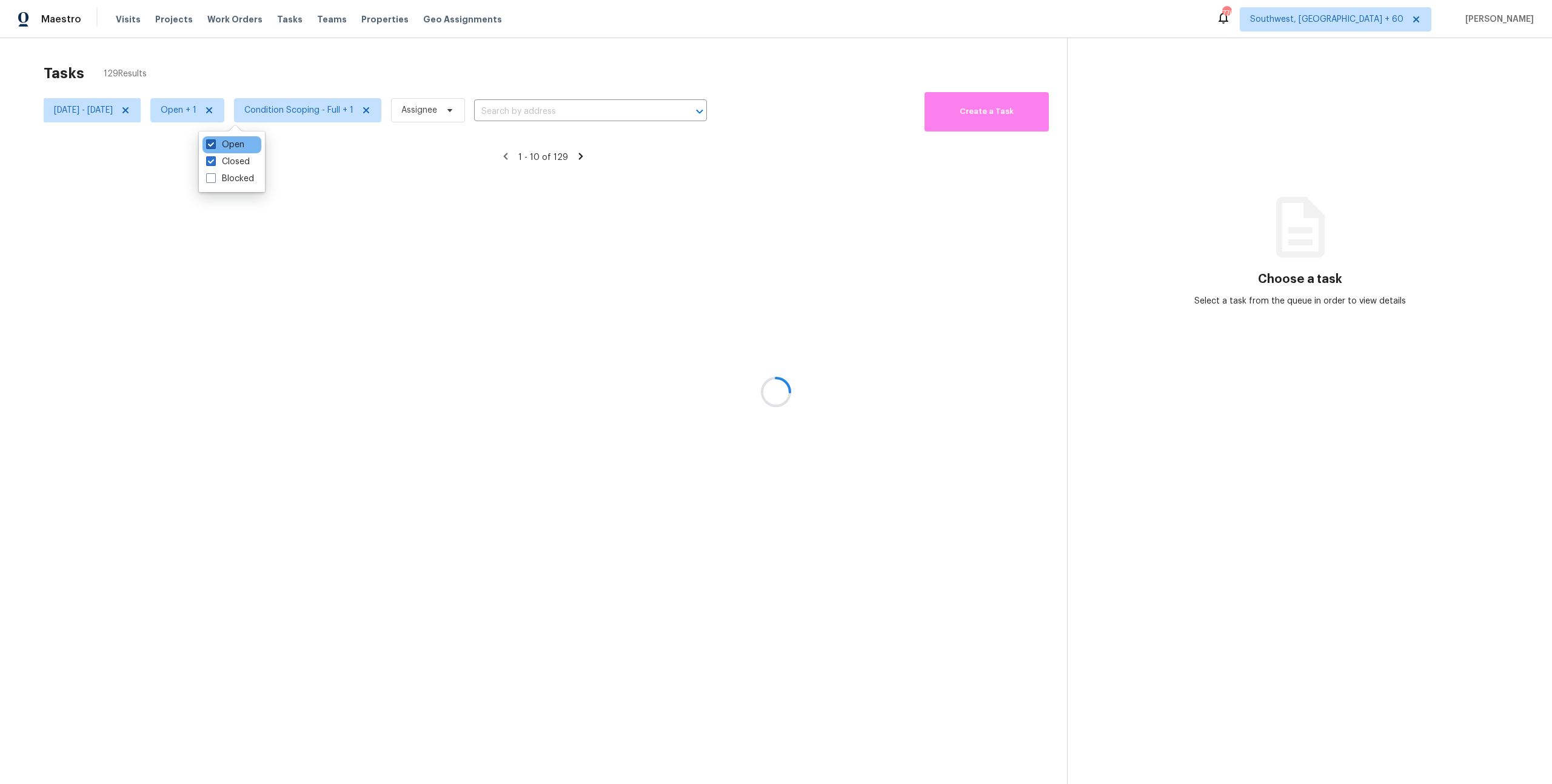
click at [233, 146] on label "Open" at bounding box center [225, 144] width 38 height 12
click at [214, 146] on input "Open" at bounding box center [210, 143] width 8 height 8
checkbox input "false"
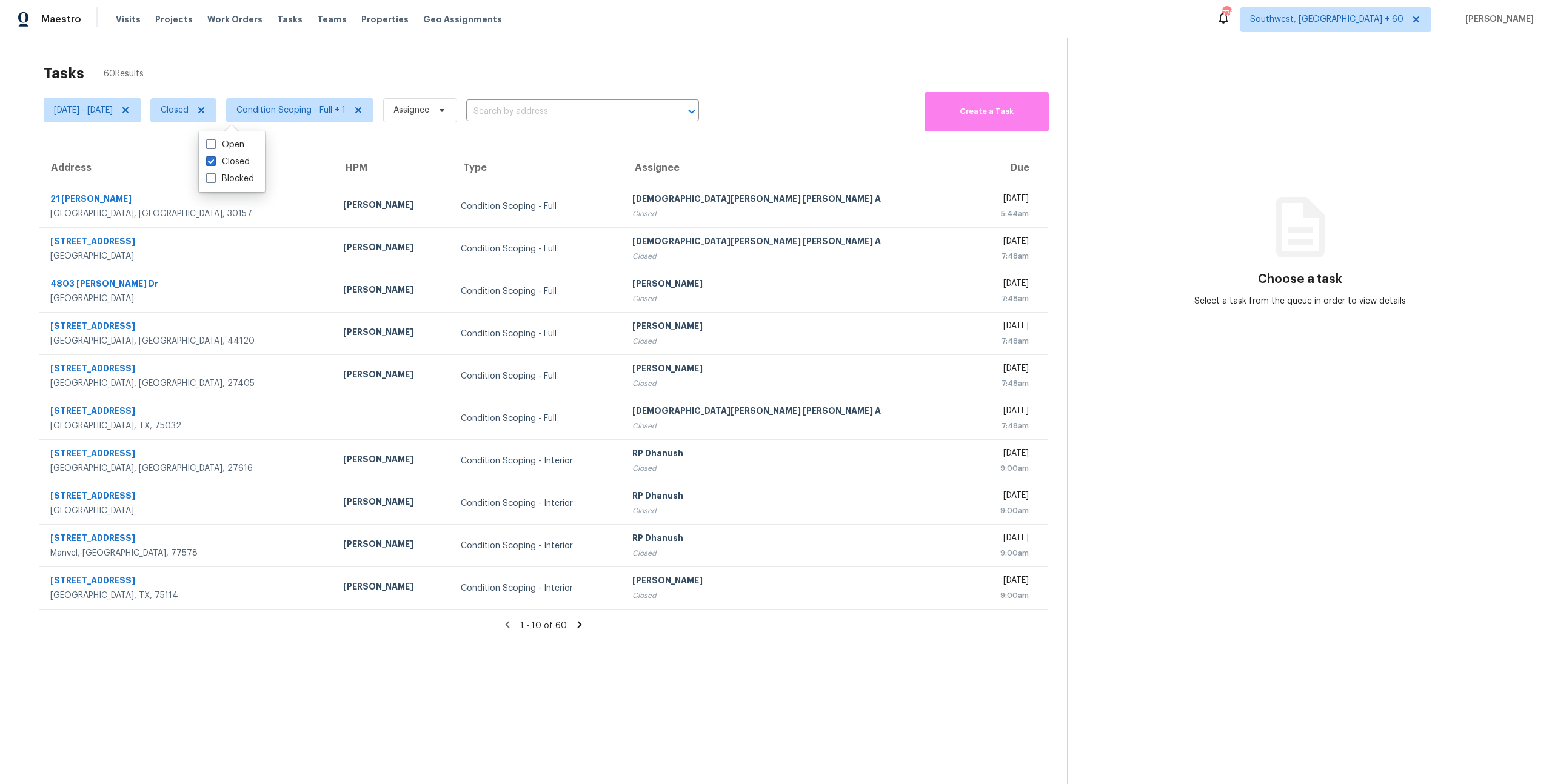
click at [176, 71] on div "Tasks 60 Results" at bounding box center [555, 73] width 1023 height 32
click at [345, 108] on span "Condition Scoping - Full + 1" at bounding box center [291, 110] width 109 height 12
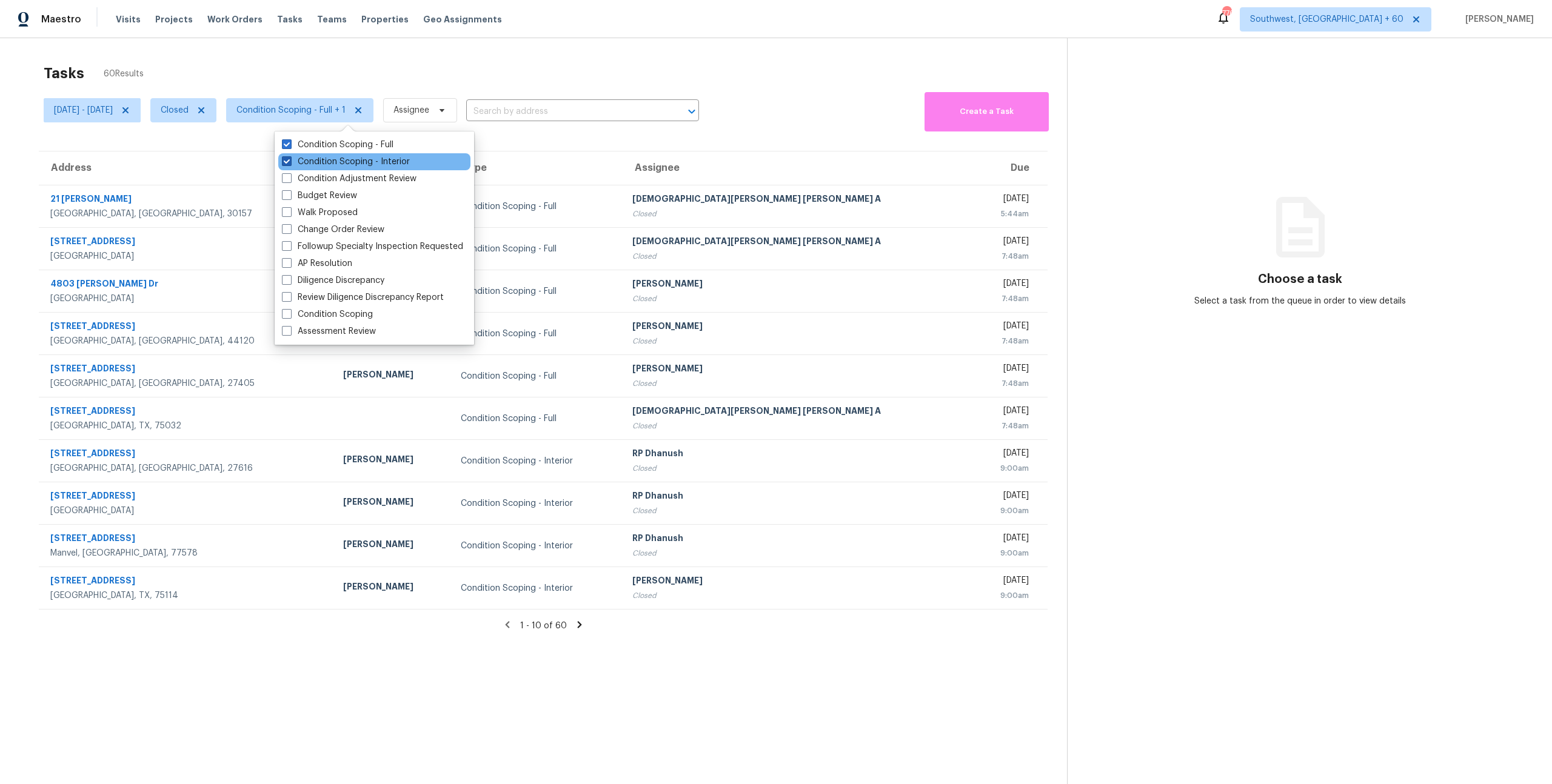
click at [358, 162] on label "Condition Scoping - Interior" at bounding box center [346, 161] width 128 height 12
click at [289, 162] on input "Condition Scoping - Interior" at bounding box center [286, 160] width 8 height 8
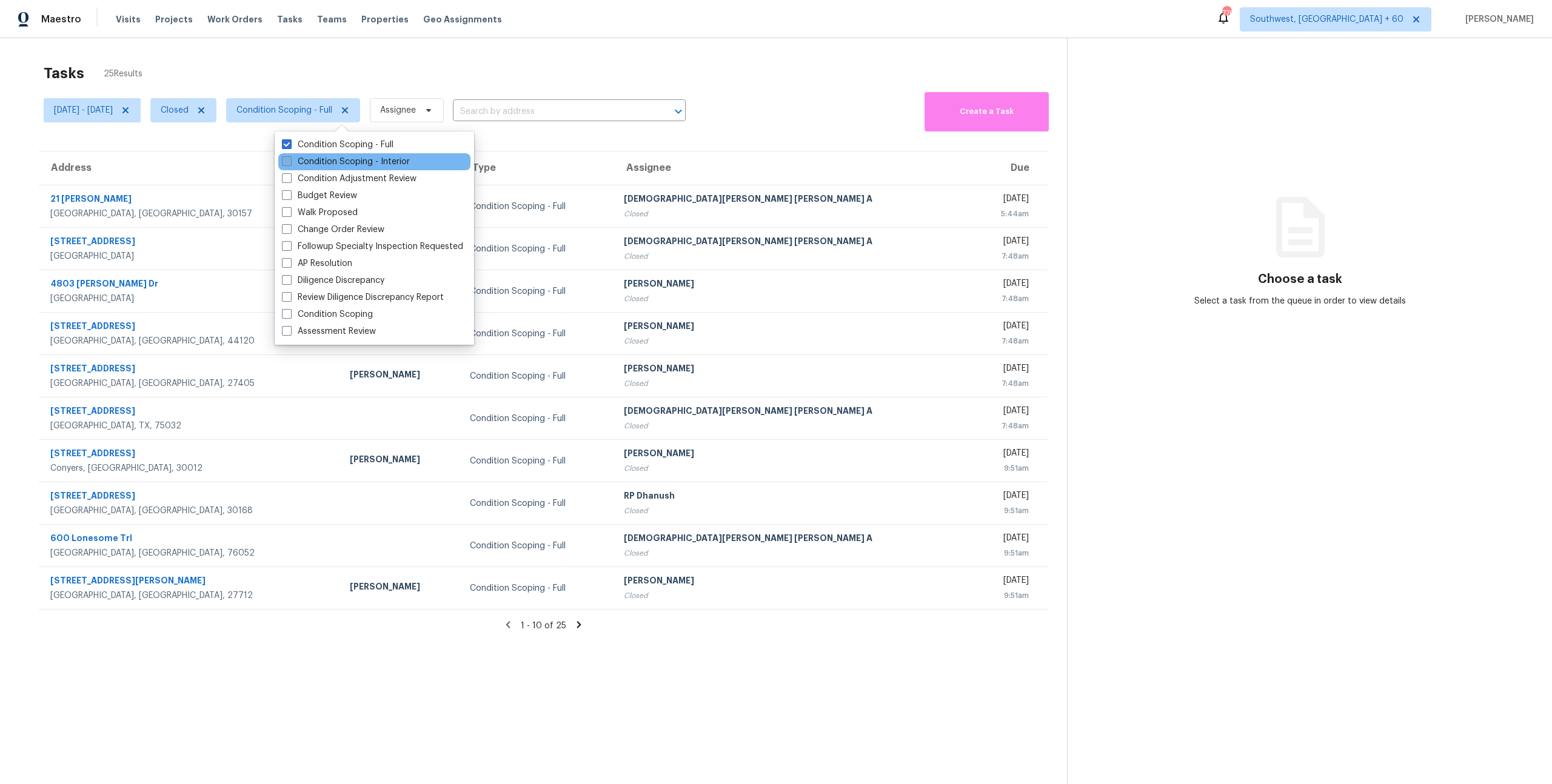
click at [358, 162] on label "Condition Scoping - Interior" at bounding box center [346, 161] width 128 height 12
click at [289, 162] on input "Condition Scoping - Interior" at bounding box center [286, 160] width 8 height 8
checkbox input "true"
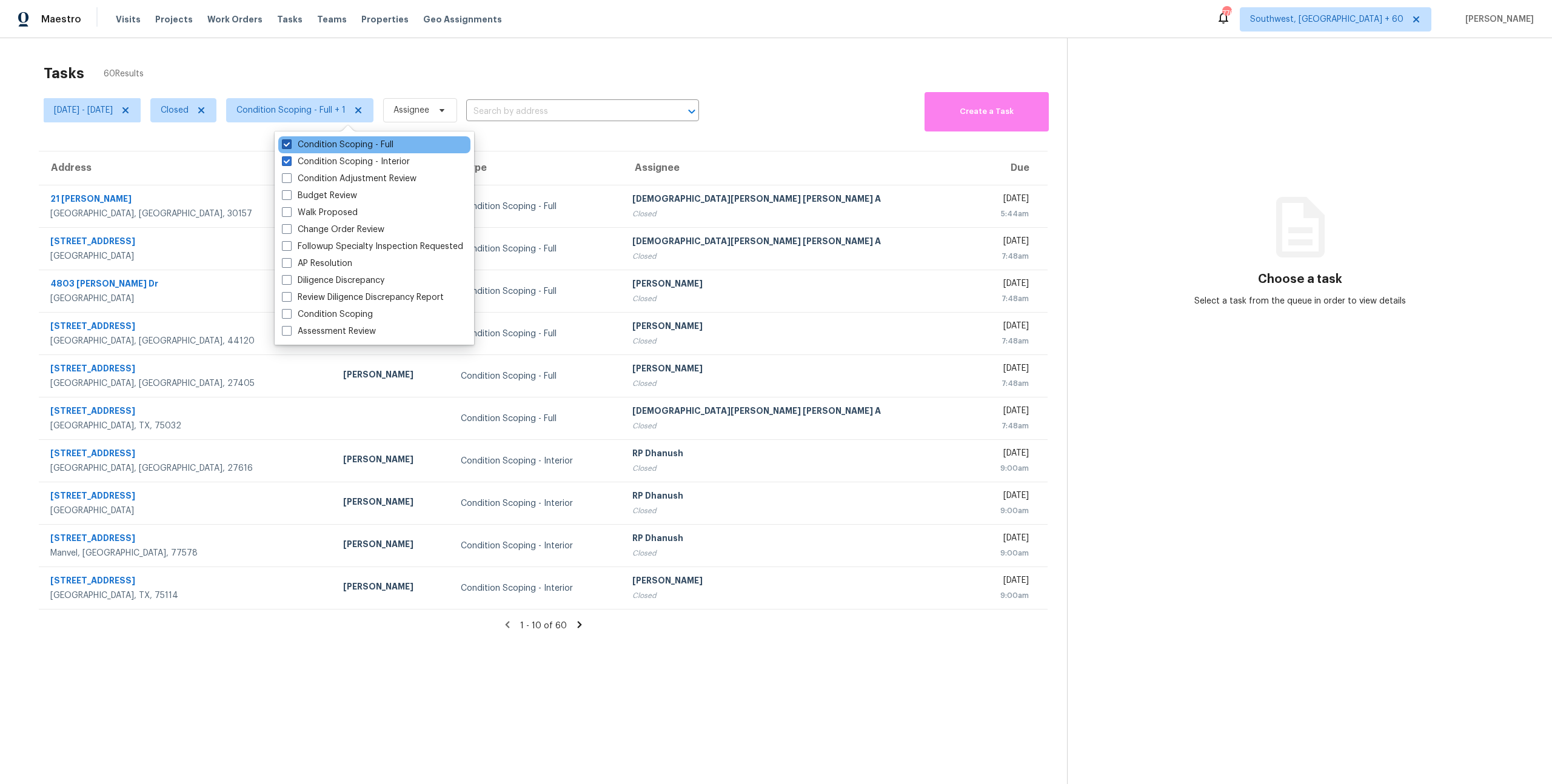
click at [342, 145] on label "Condition Scoping - Full" at bounding box center [338, 144] width 112 height 12
click at [289, 145] on input "Condition Scoping - Full" at bounding box center [286, 143] width 8 height 8
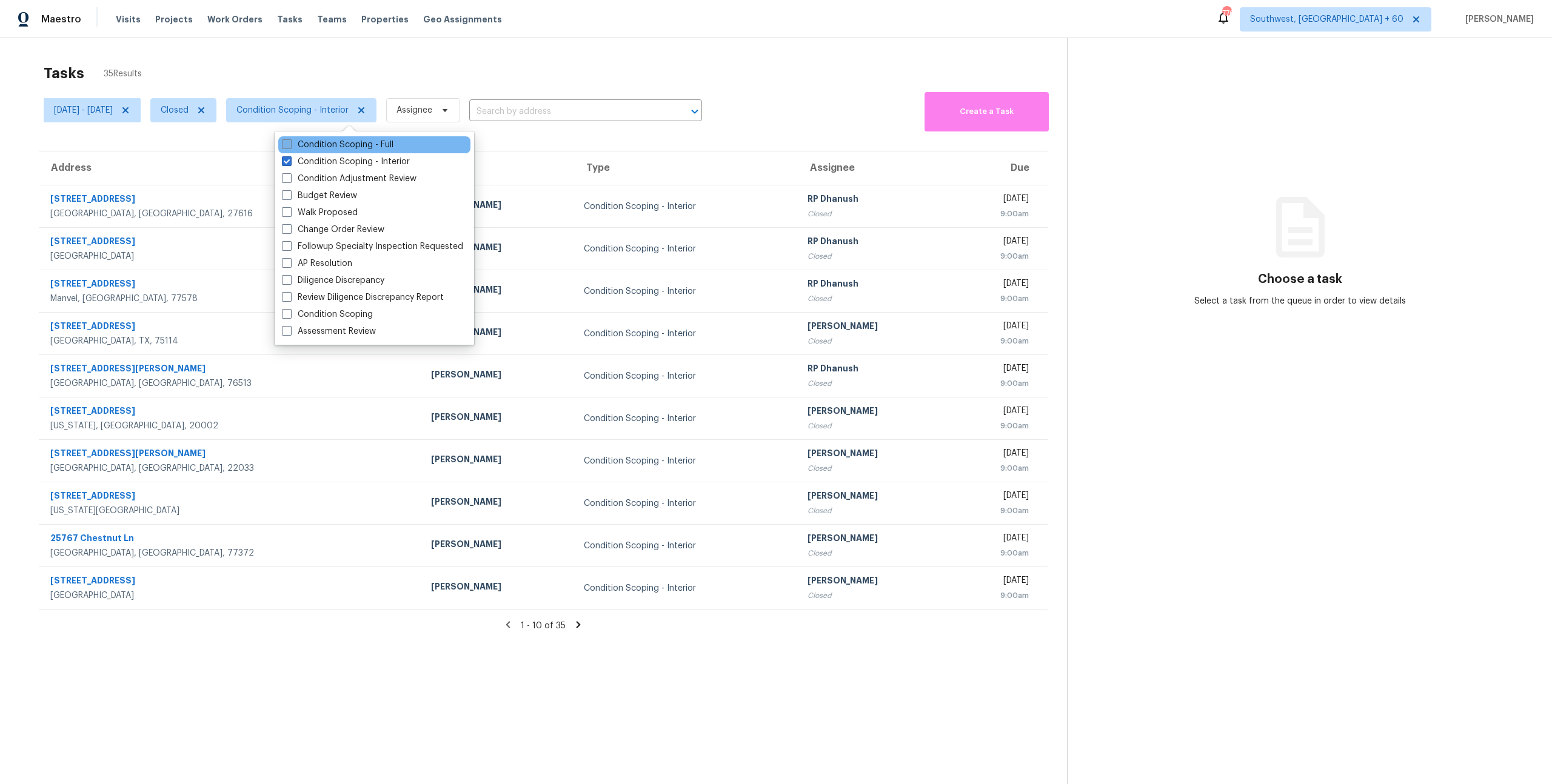
click at [342, 145] on label "Condition Scoping - Full" at bounding box center [338, 144] width 112 height 12
click at [289, 145] on input "Condition Scoping - Full" at bounding box center [286, 143] width 8 height 8
checkbox input "true"
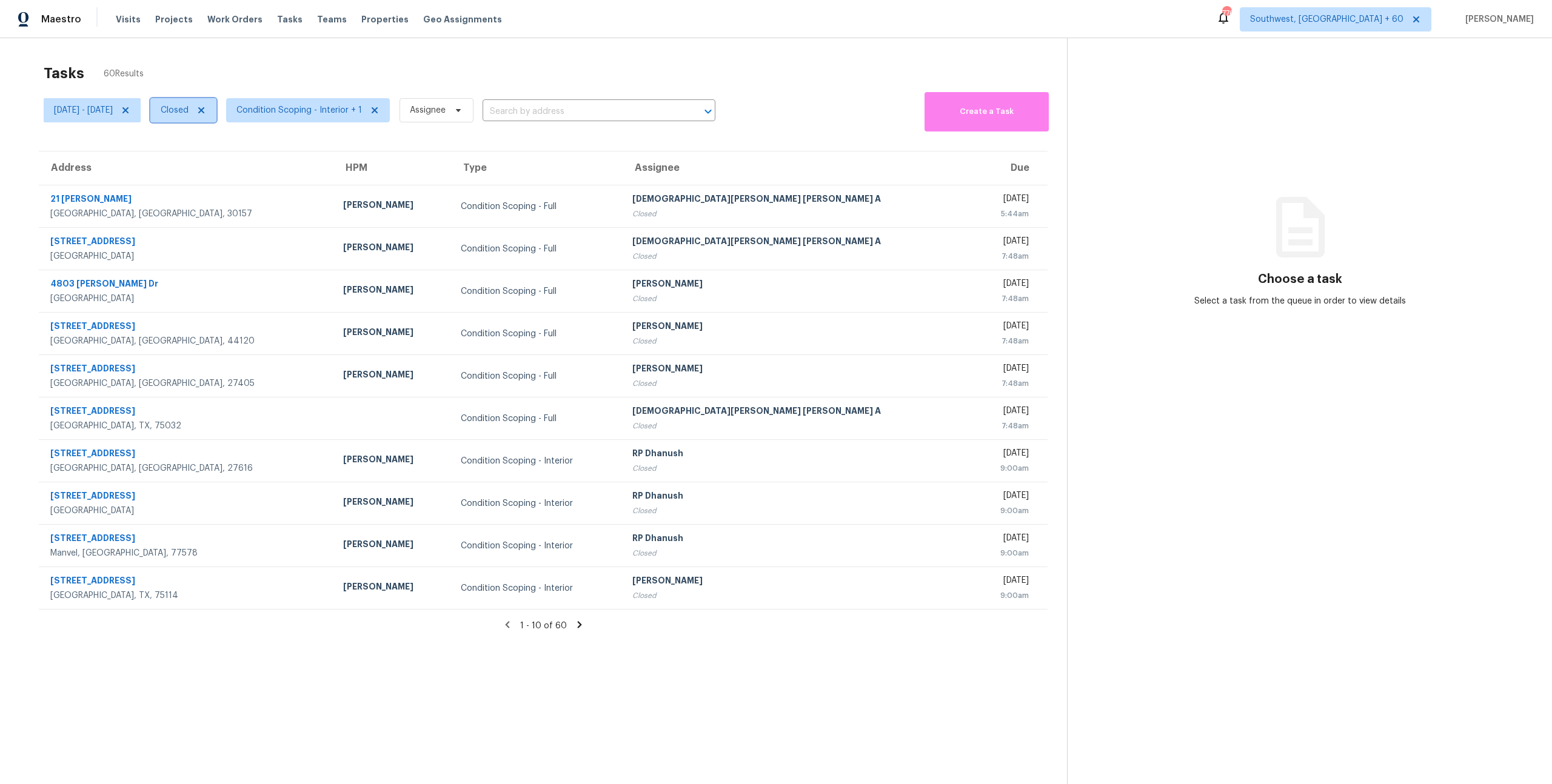
click at [189, 114] on span "Closed" at bounding box center [174, 110] width 28 height 12
click at [232, 164] on label "Open" at bounding box center [225, 161] width 38 height 12
click at [214, 164] on input "Open" at bounding box center [210, 160] width 8 height 8
checkbox input "true"
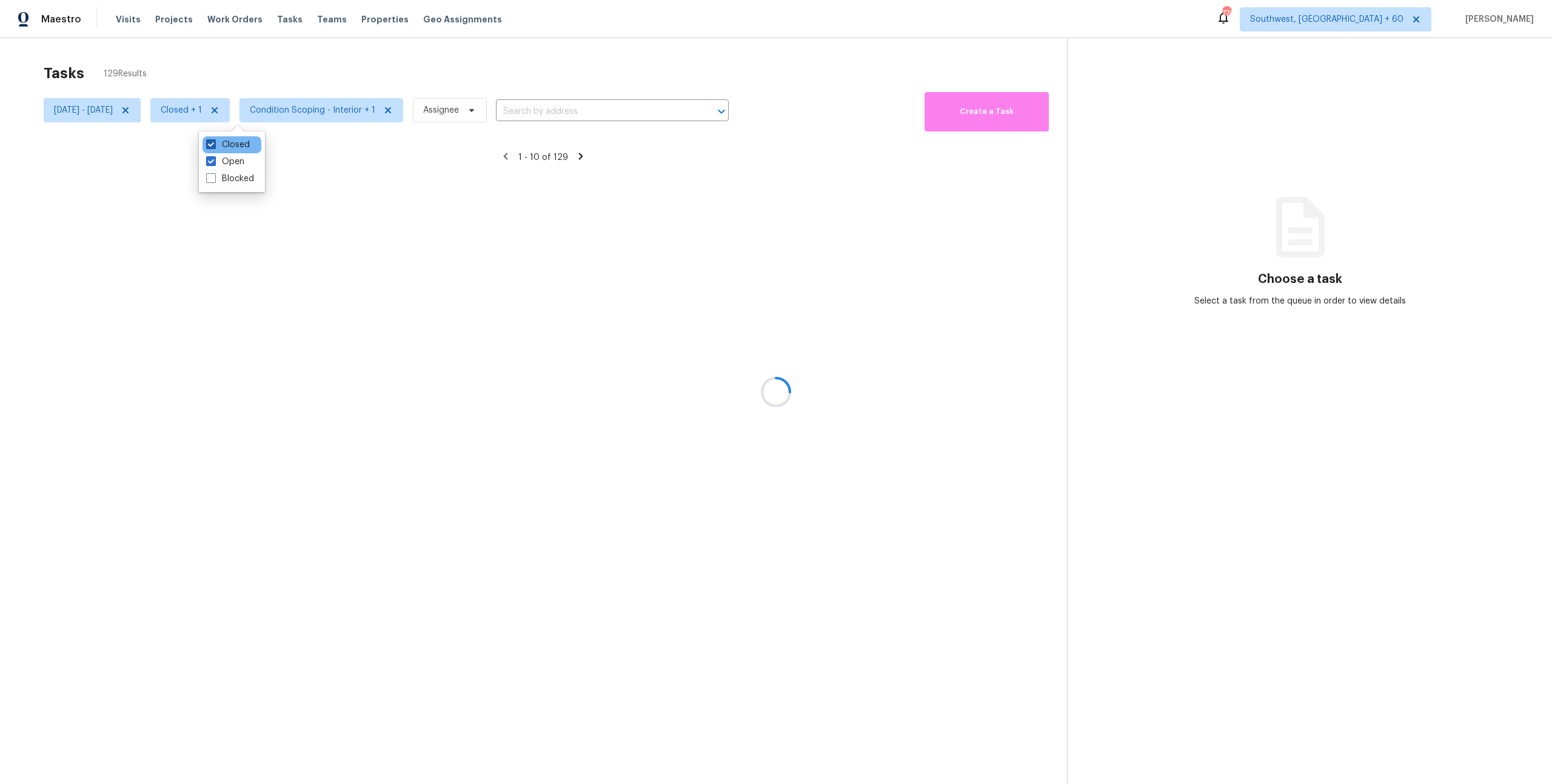
click at [229, 142] on label "Closed" at bounding box center [228, 144] width 44 height 12
click at [214, 142] on input "Closed" at bounding box center [210, 143] width 8 height 8
checkbox input "false"
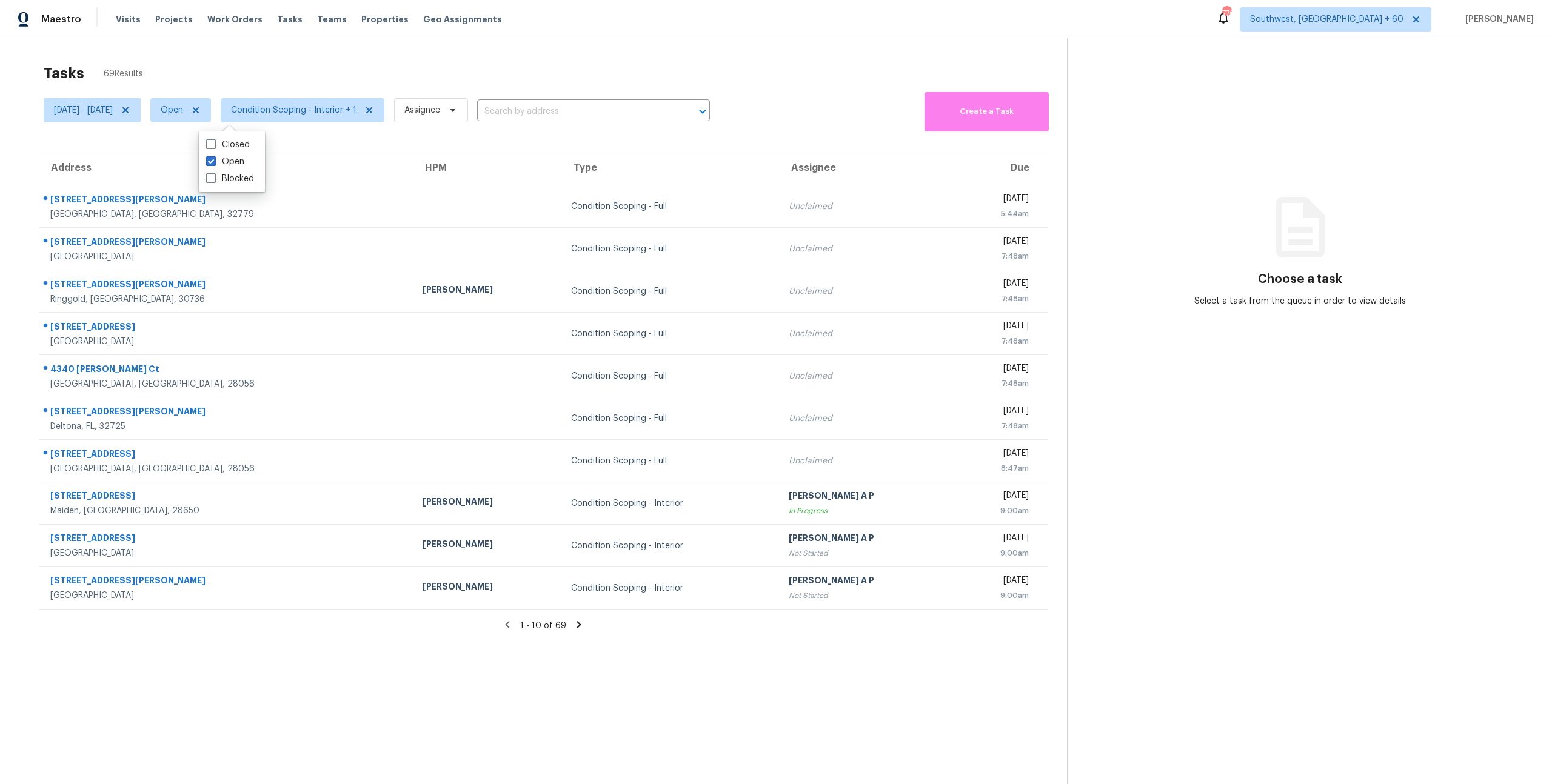
click at [232, 38] on div "Tasks 69 Results Mon, Oct 06 - Mon, Oct 06 Open Condition Scoping - Interior + …" at bounding box center [776, 430] width 1552 height 784
click at [551, 112] on input "text" at bounding box center [576, 111] width 199 height 19
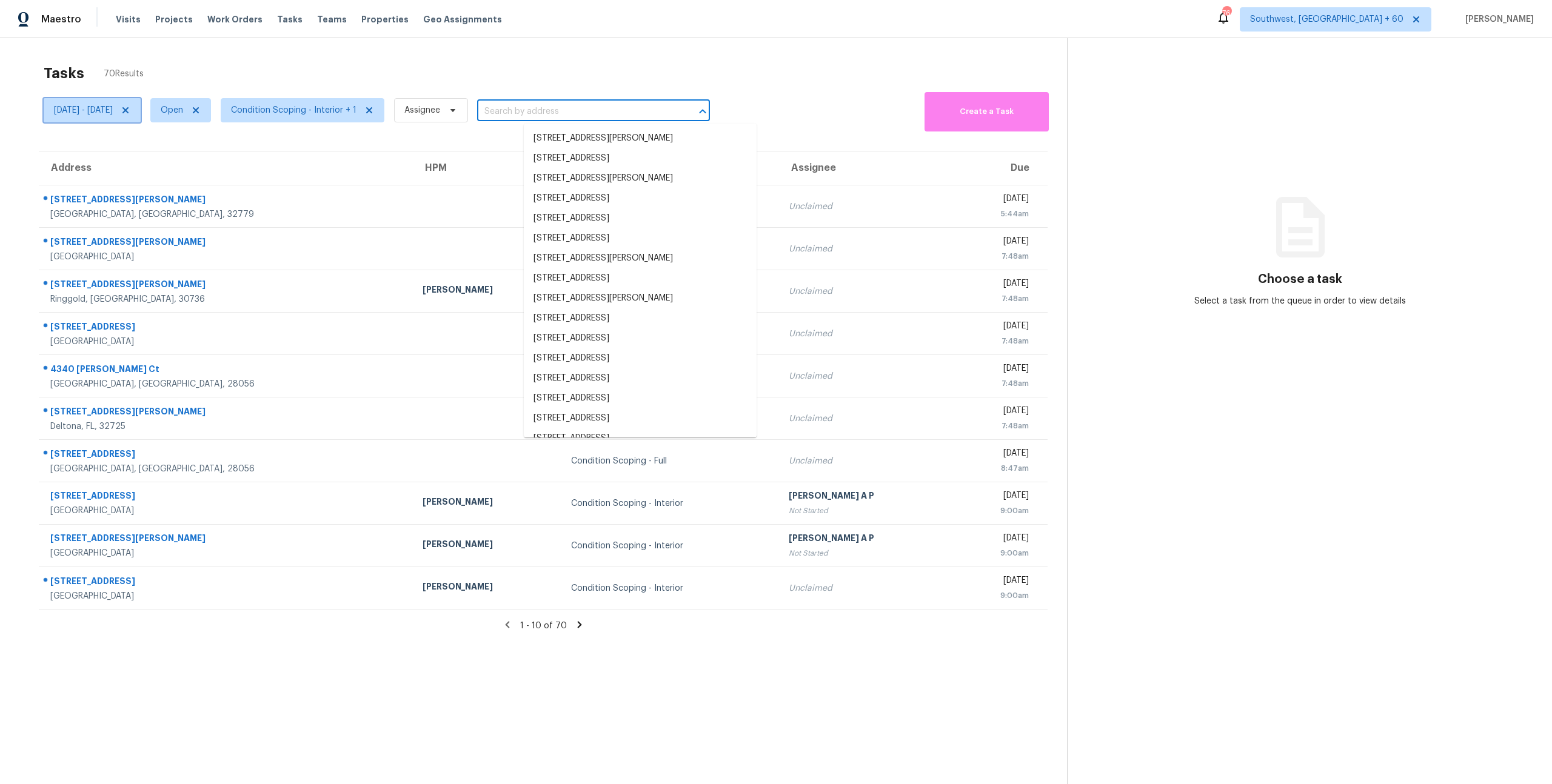
click at [129, 112] on icon at bounding box center [125, 109] width 6 height 6
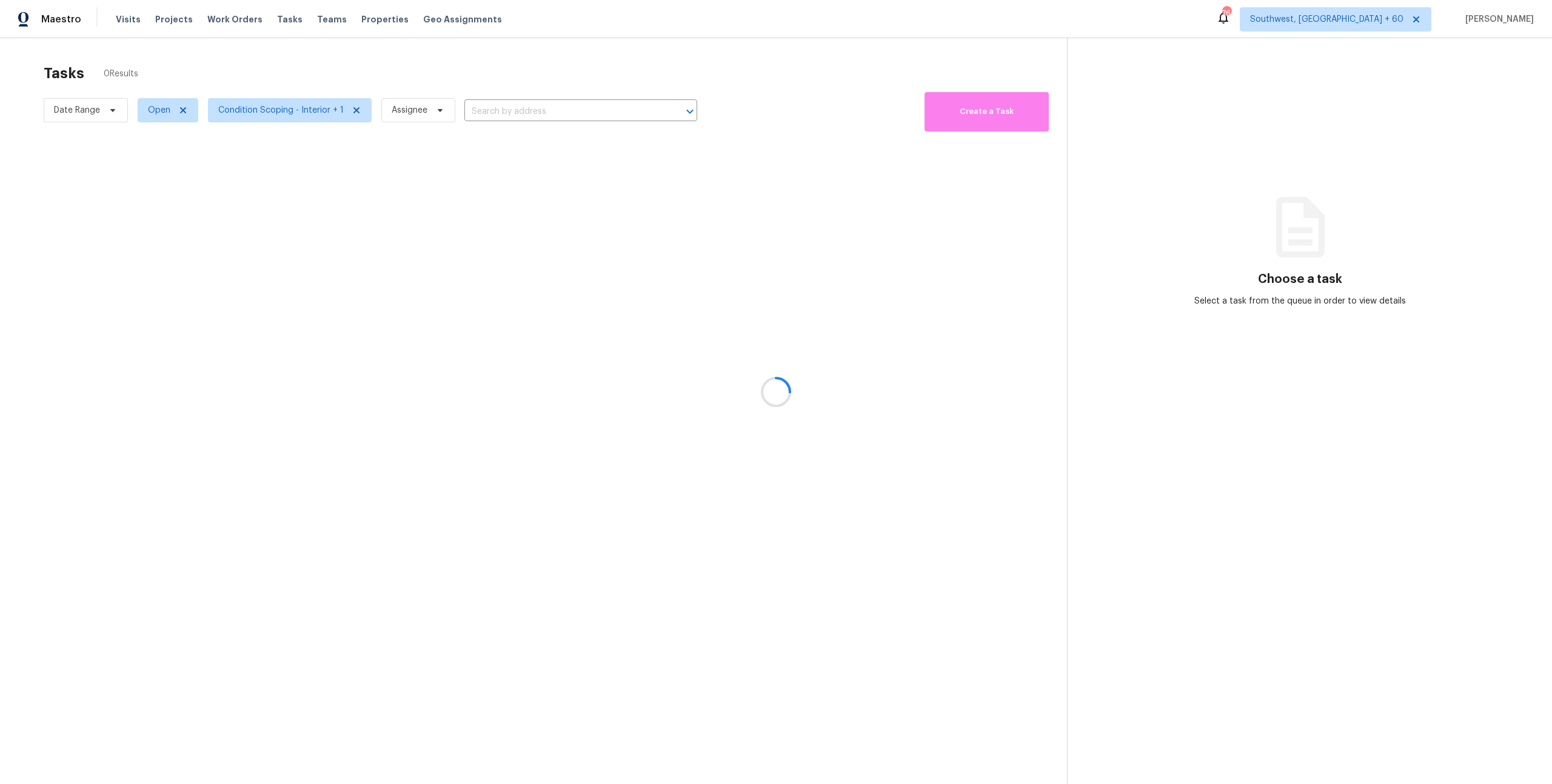
click at [142, 55] on div at bounding box center [776, 392] width 1552 height 784
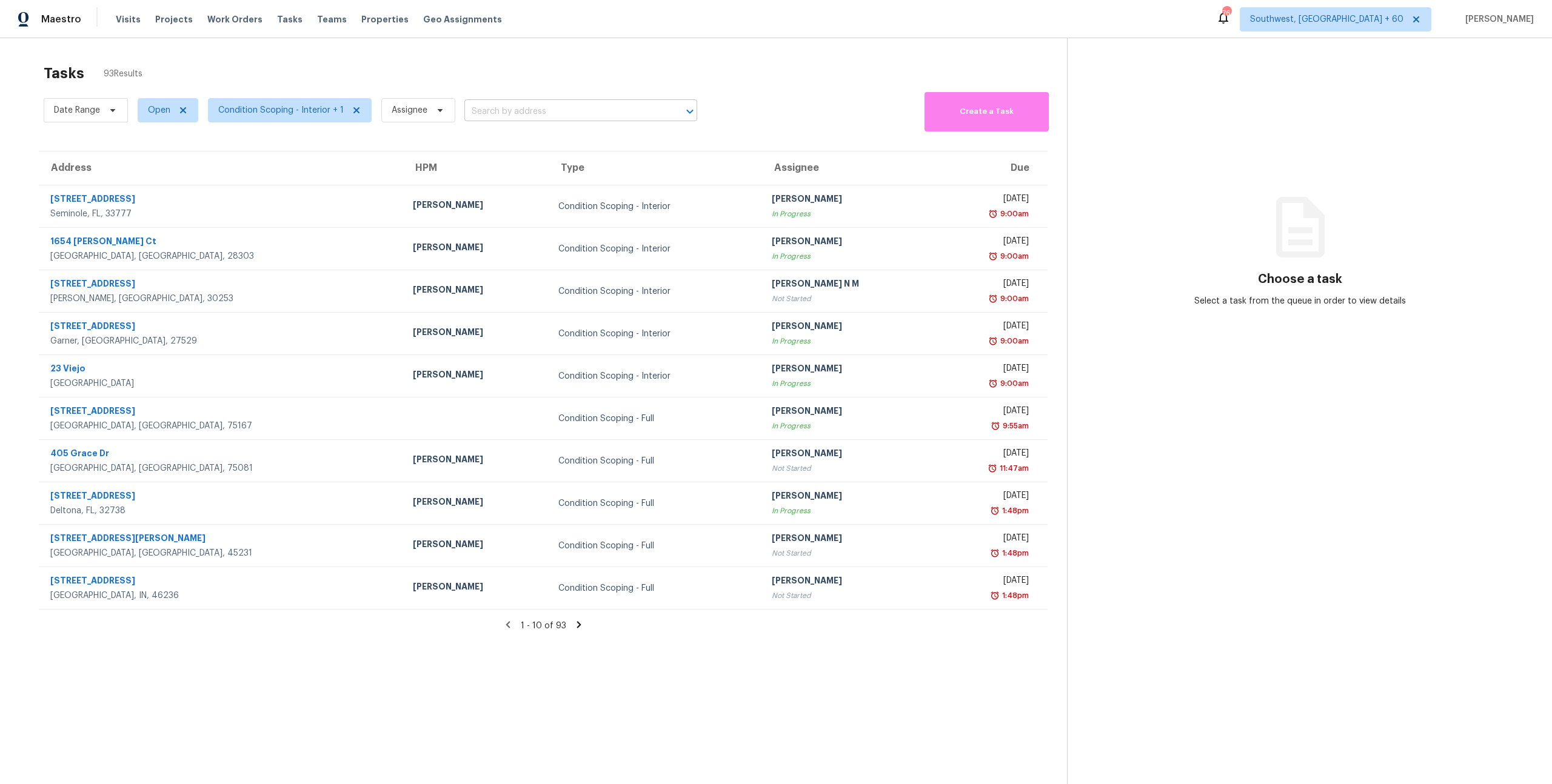
click at [491, 104] on input "text" at bounding box center [564, 111] width 199 height 19
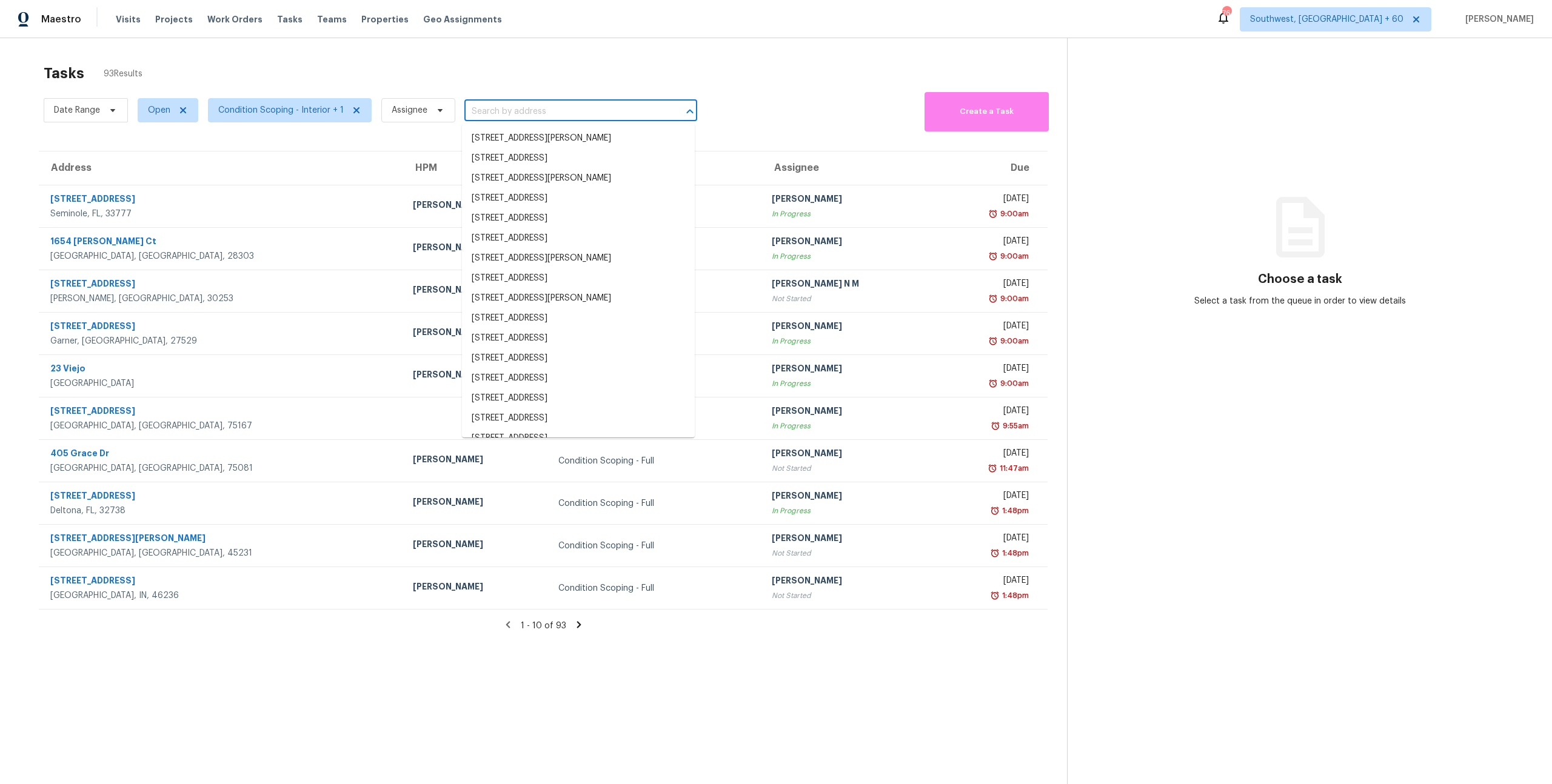
paste input "3239 Bretton Woods Ter, Deltona, FL 32725"
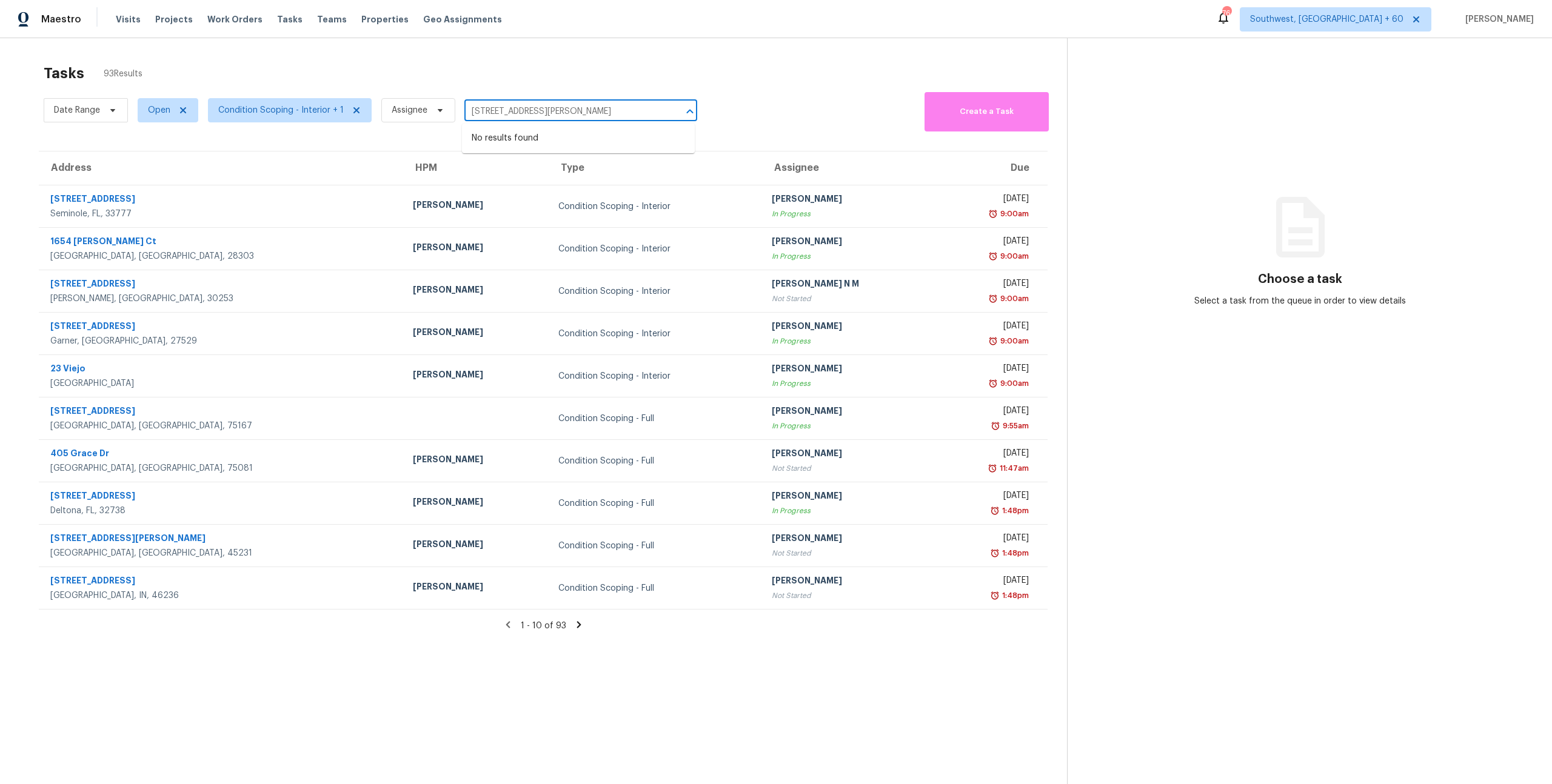
type input "3239 Bretton Woods Ter, Deltona, FL 32725"
click at [157, 119] on span "Open" at bounding box center [168, 110] width 61 height 24
click at [170, 174] on label "Blocked" at bounding box center [168, 178] width 48 height 12
click at [152, 174] on input "Blocked" at bounding box center [148, 177] width 8 height 8
checkbox input "true"
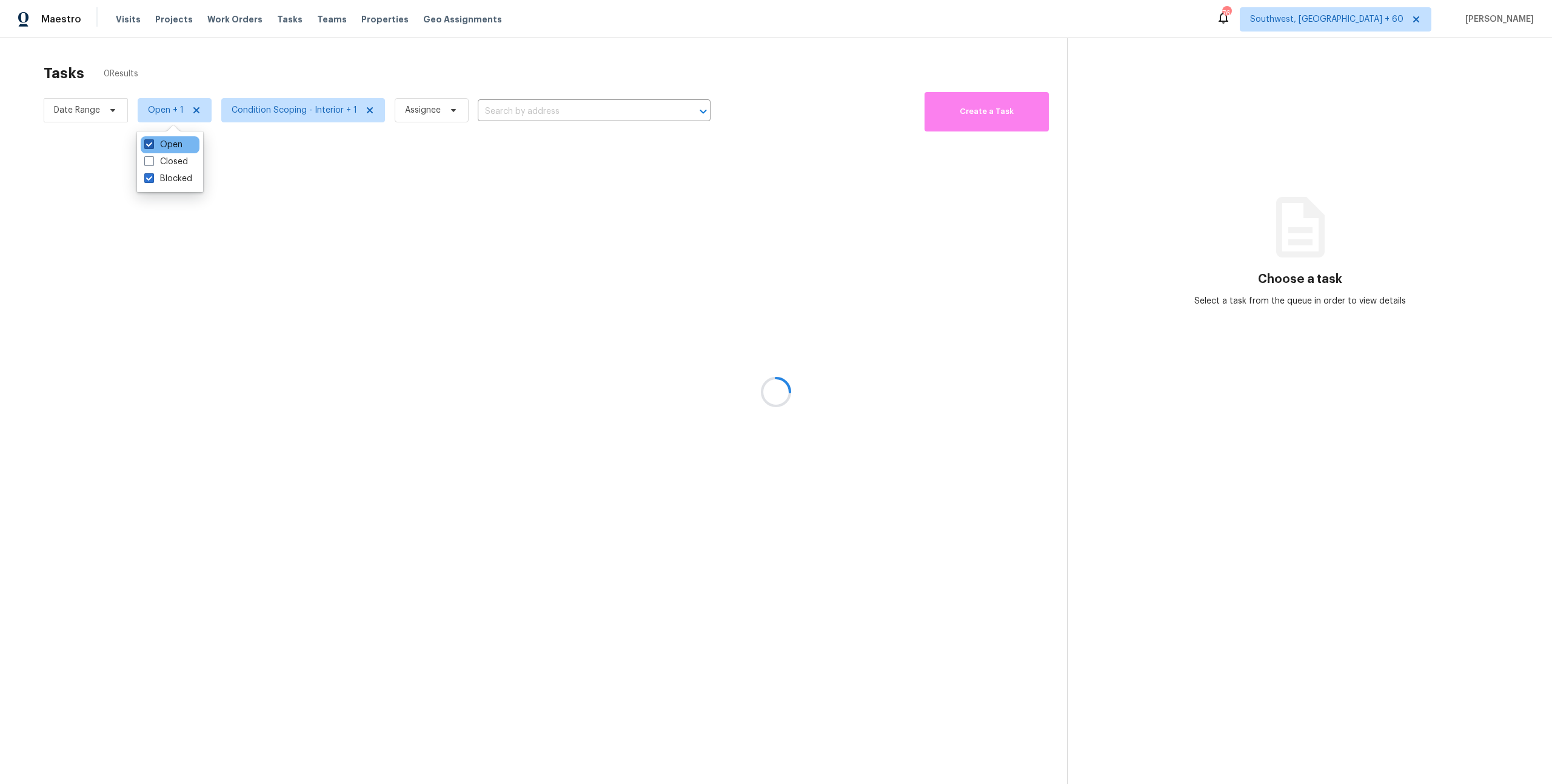
click at [169, 143] on label "Open" at bounding box center [163, 144] width 38 height 12
click at [152, 143] on input "Open" at bounding box center [148, 143] width 8 height 8
checkbox input "false"
click at [162, 80] on div at bounding box center [776, 392] width 1552 height 784
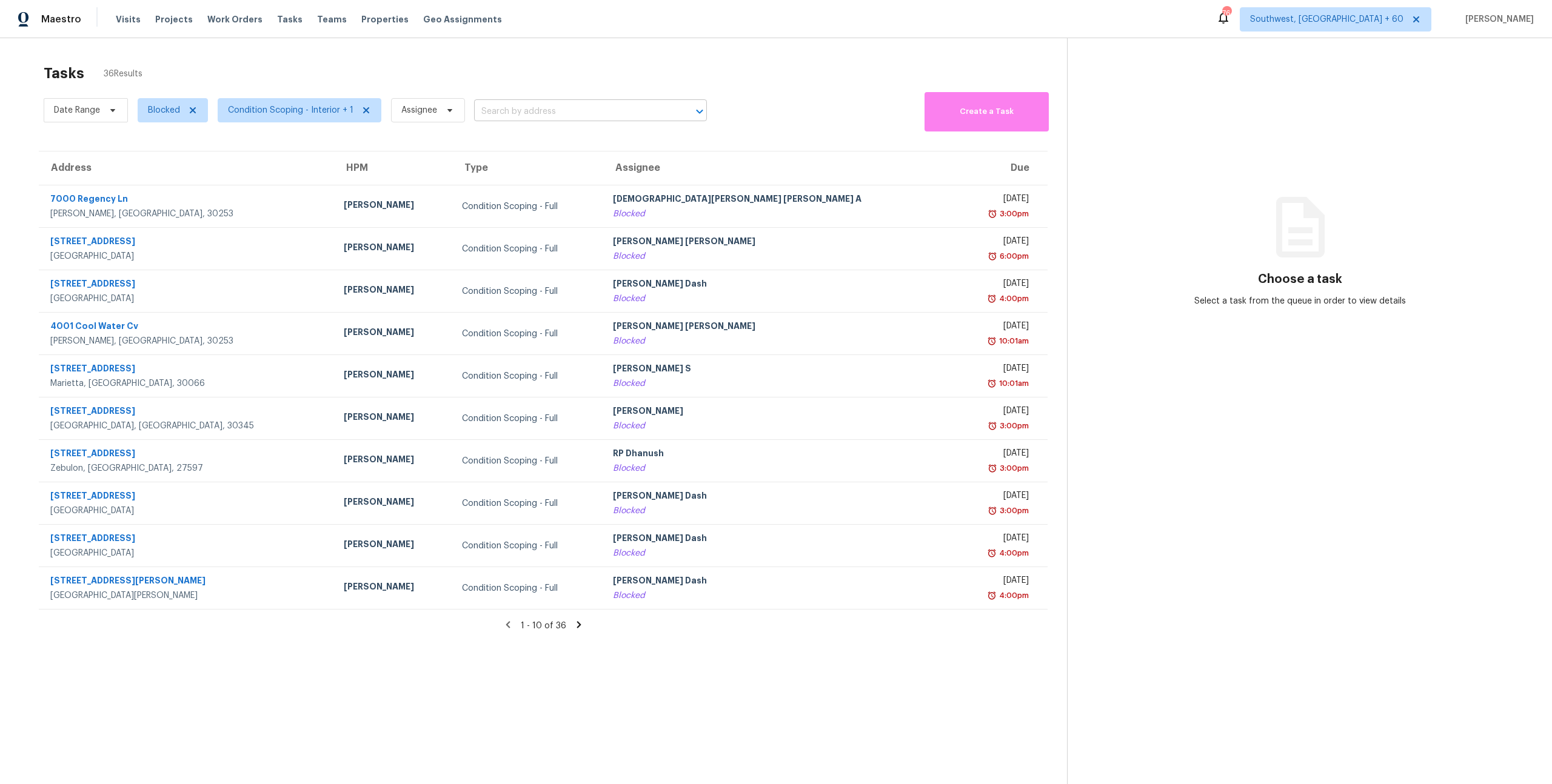
click at [521, 114] on input "text" at bounding box center [573, 111] width 199 height 19
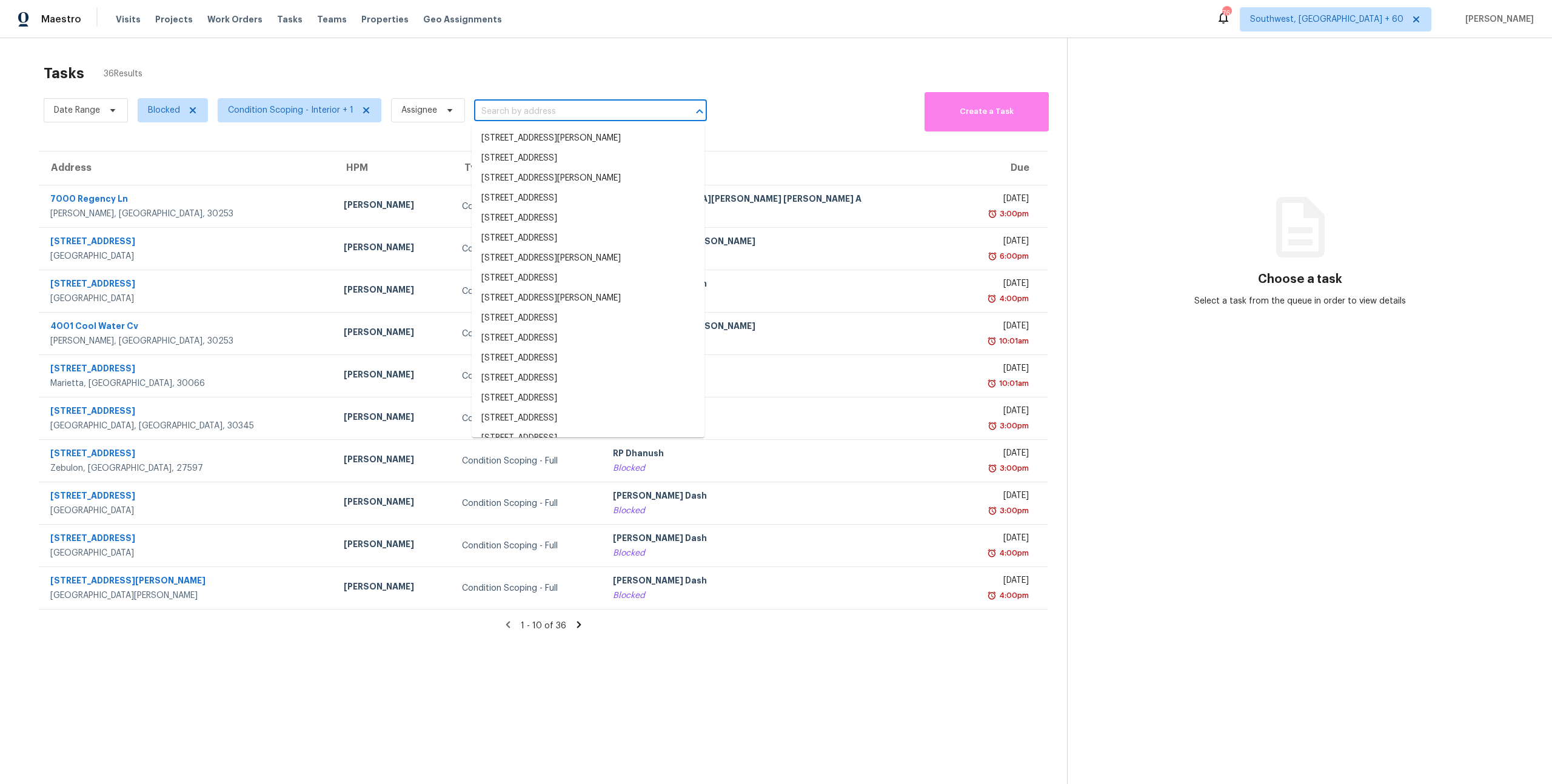
paste input "3239 Bretton Woods Ter, Deltona, FL 32725"
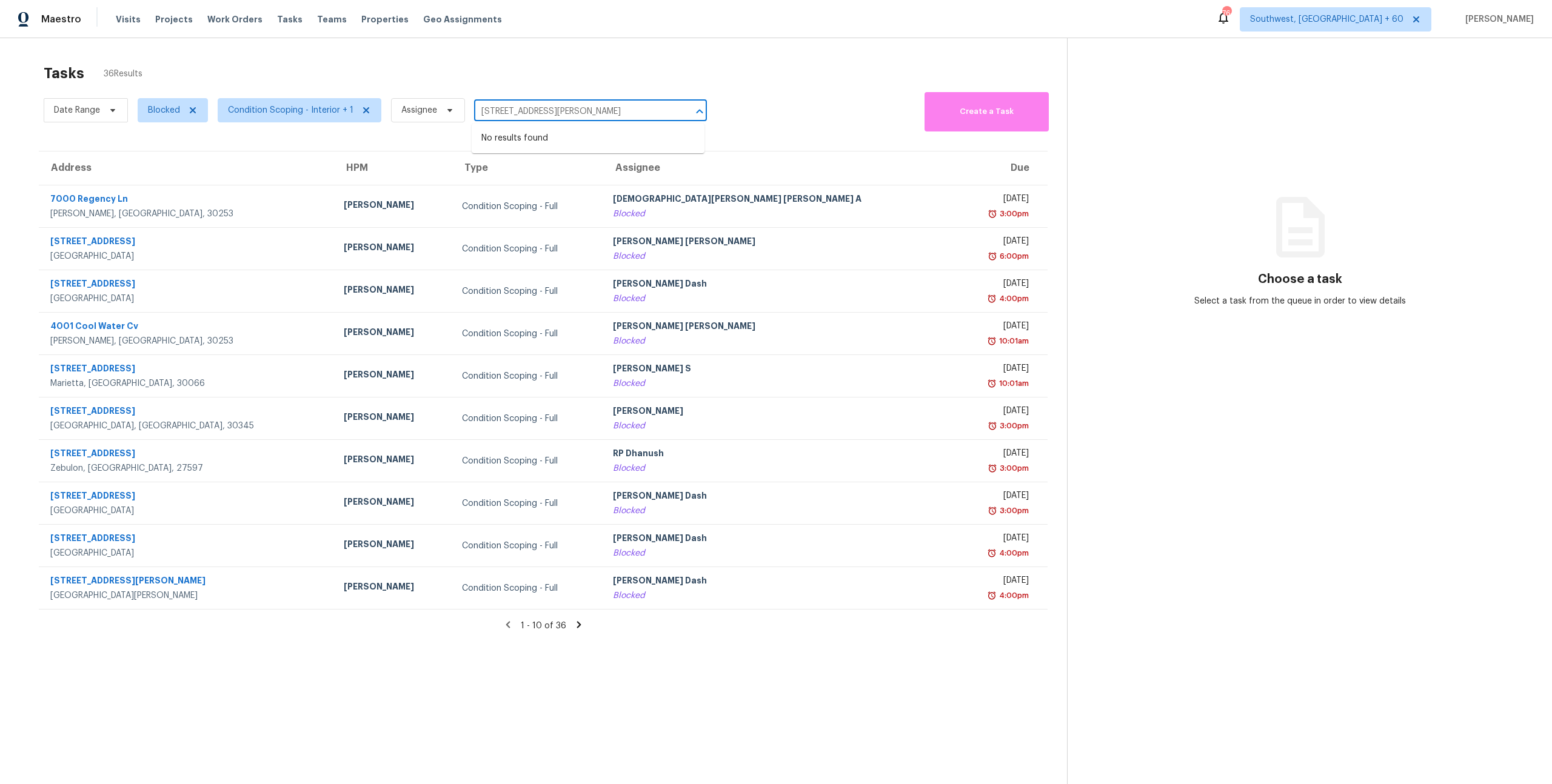
type input "3239 Bretton Woods Ter, Deltona, FL 32725"
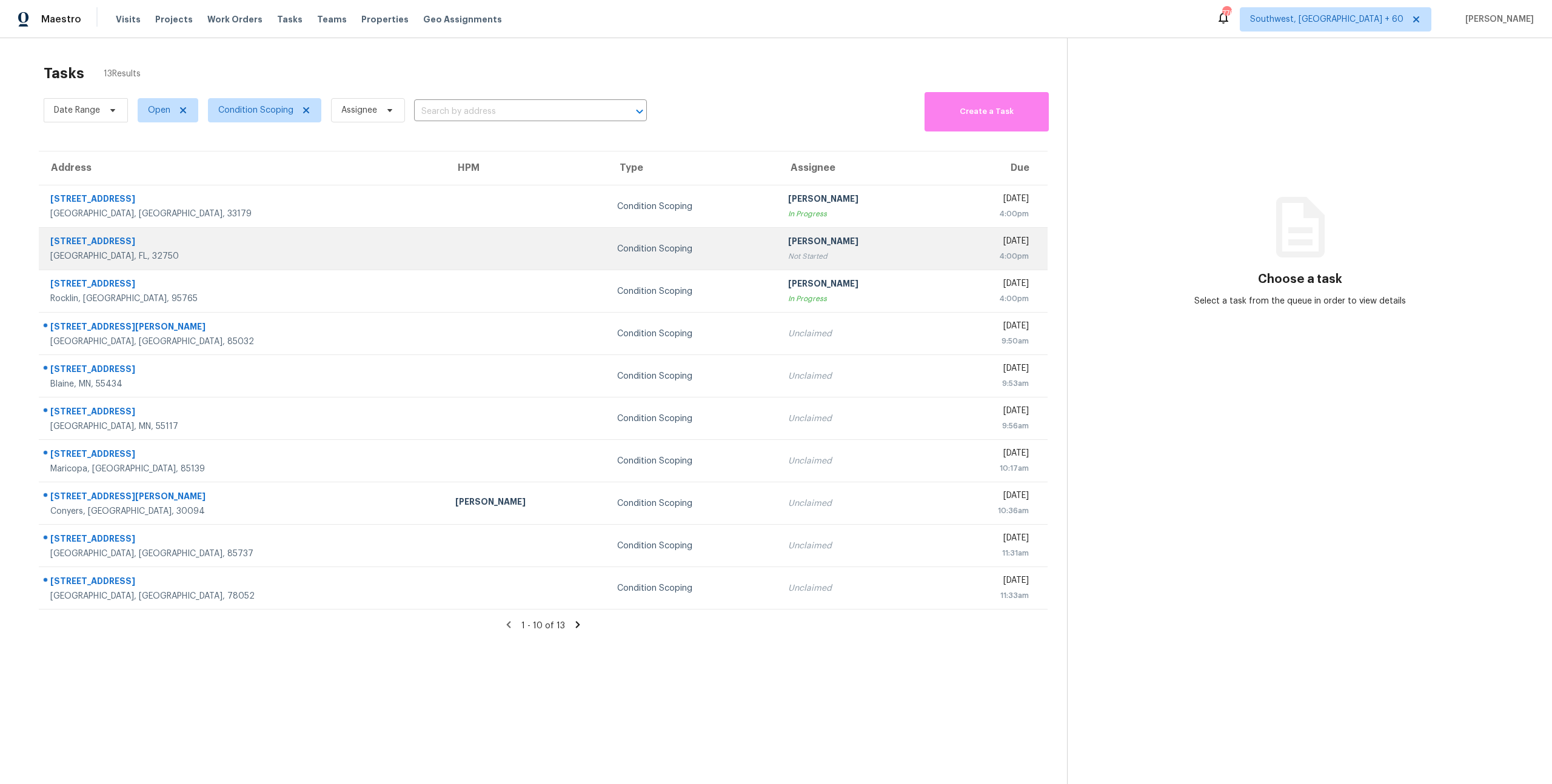
click at [788, 251] on div "Not Started" at bounding box center [860, 256] width 143 height 12
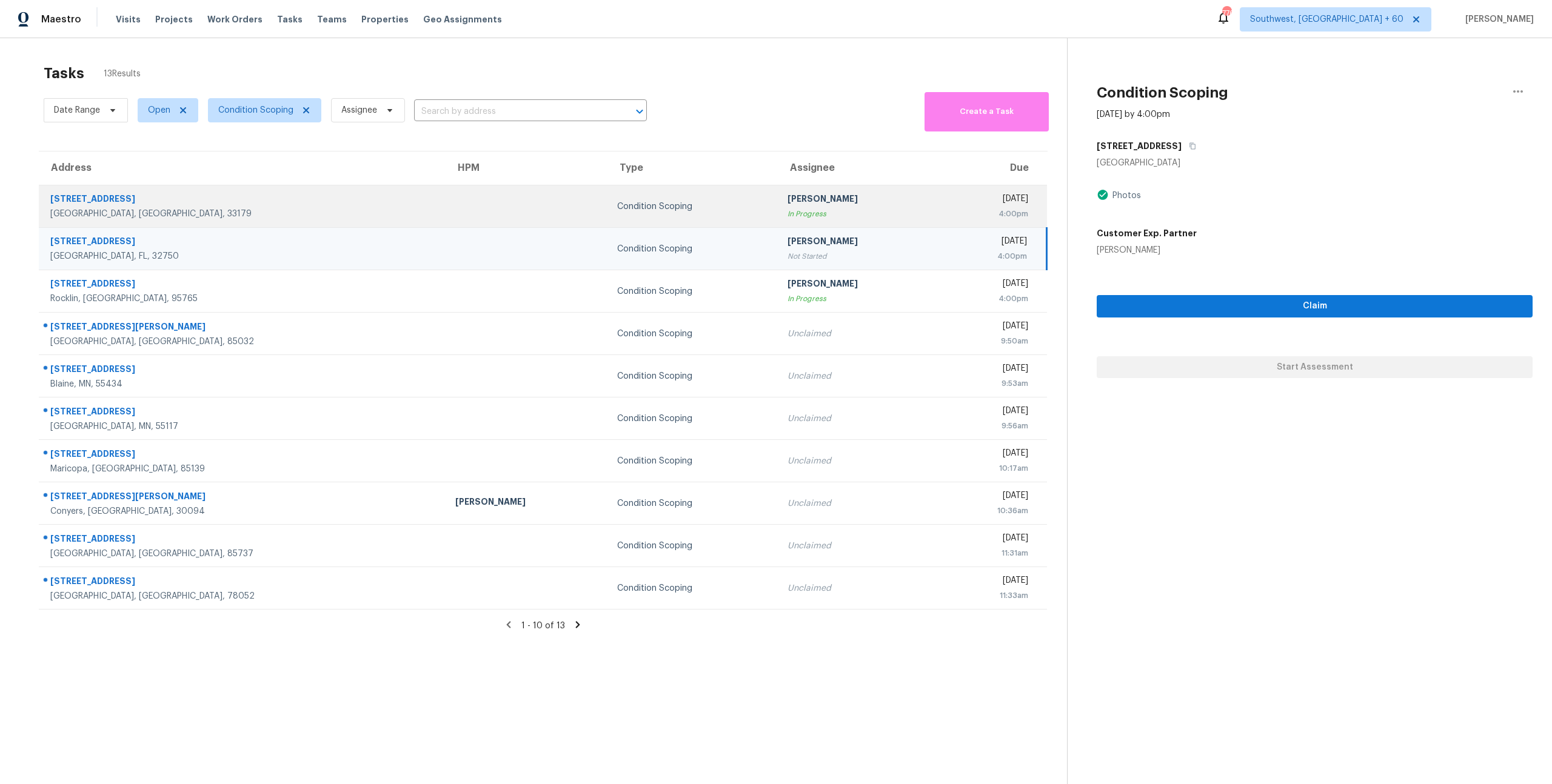
click at [778, 221] on td "Pavithran Omsekar In Progress" at bounding box center [859, 207] width 162 height 42
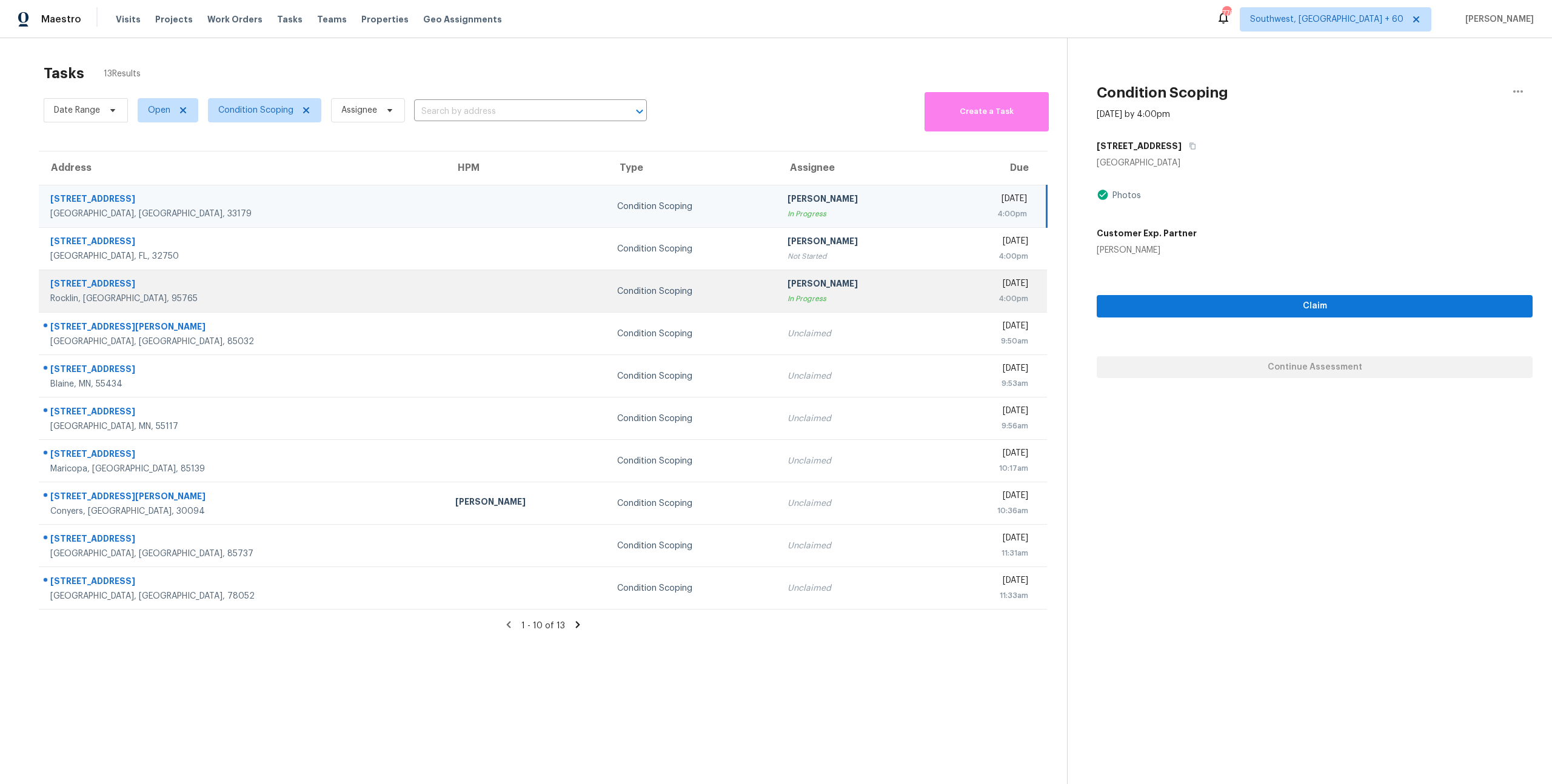
click at [787, 294] on div "In Progress" at bounding box center [859, 298] width 143 height 12
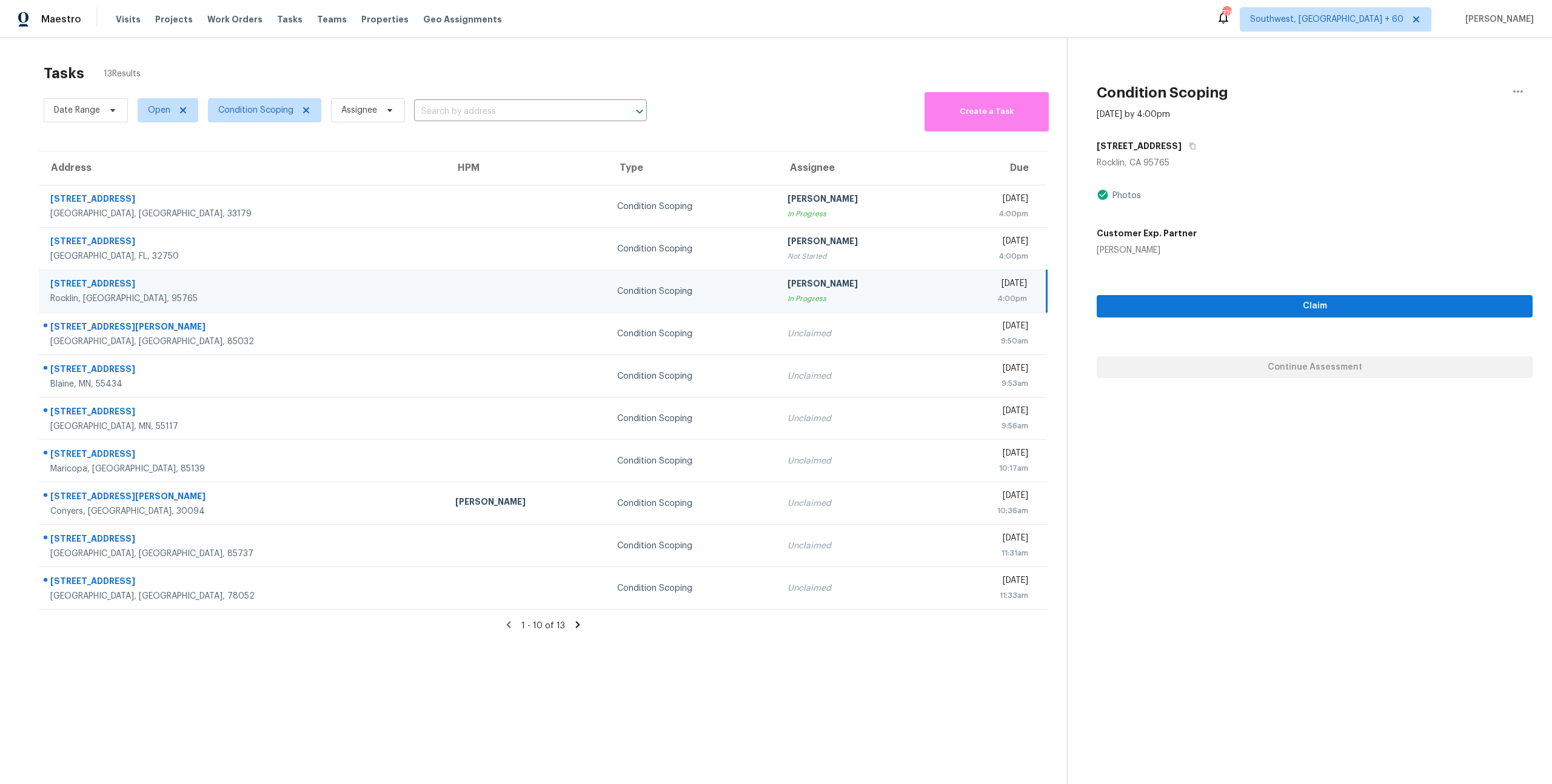
click at [432, 60] on div "Tasks 13 Results" at bounding box center [555, 73] width 1023 height 32
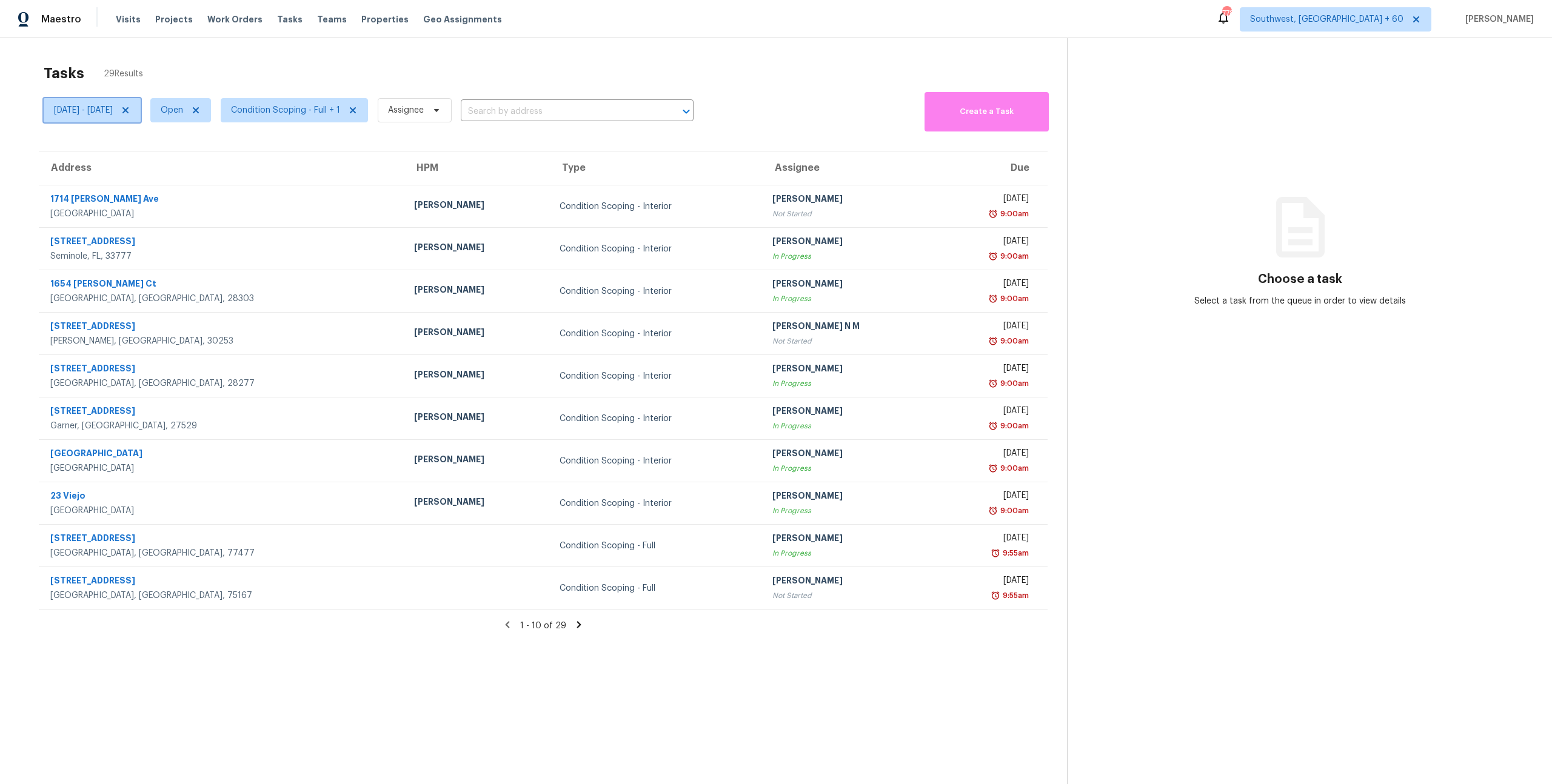
click at [113, 114] on span "[DATE] - [DATE]" at bounding box center [84, 110] width 59 height 12
click at [222, 62] on div "Tasks 29 Results" at bounding box center [555, 73] width 1023 height 32
click at [577, 626] on icon at bounding box center [579, 625] width 4 height 6
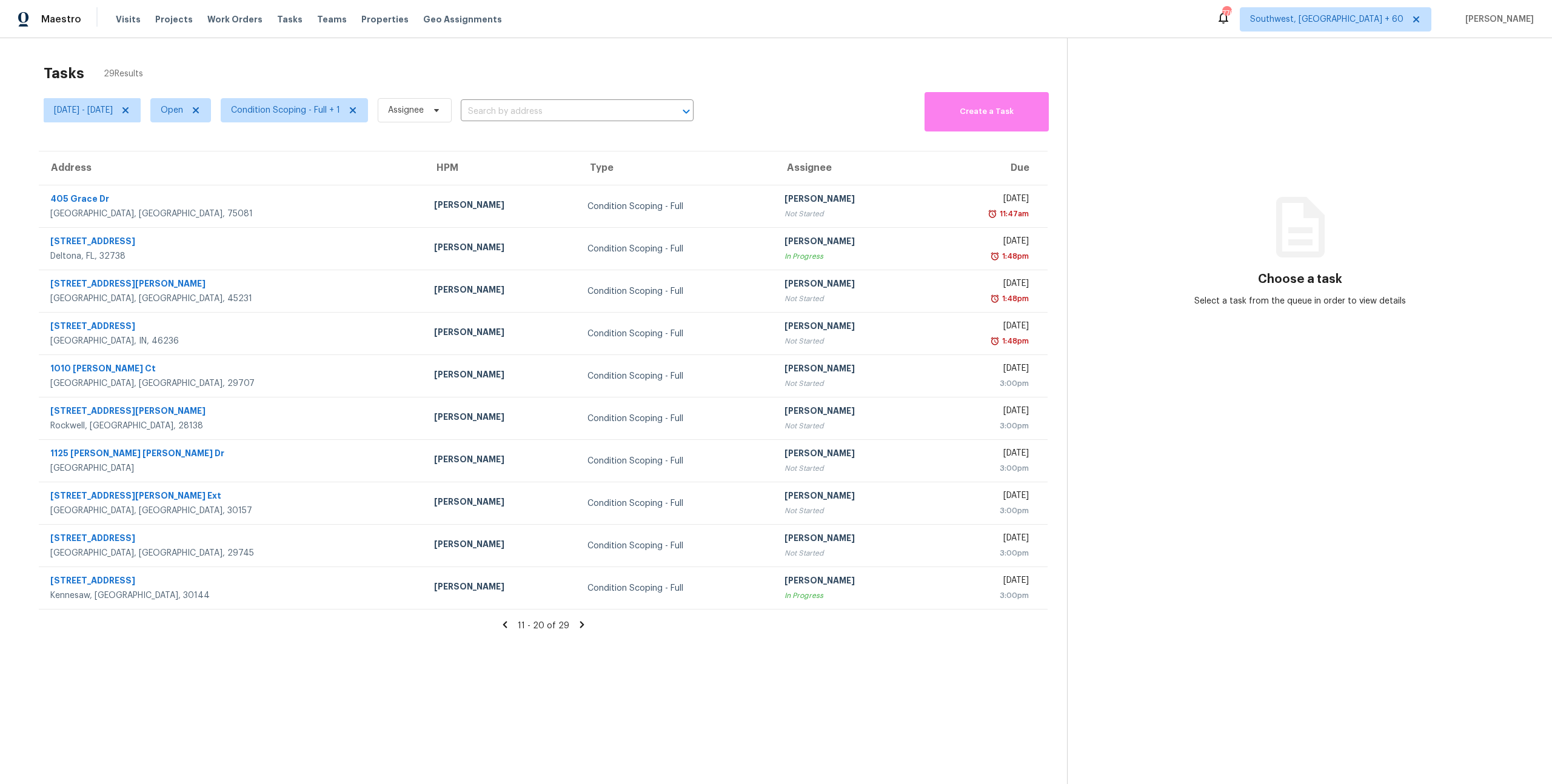
click at [580, 628] on icon at bounding box center [581, 625] width 4 height 6
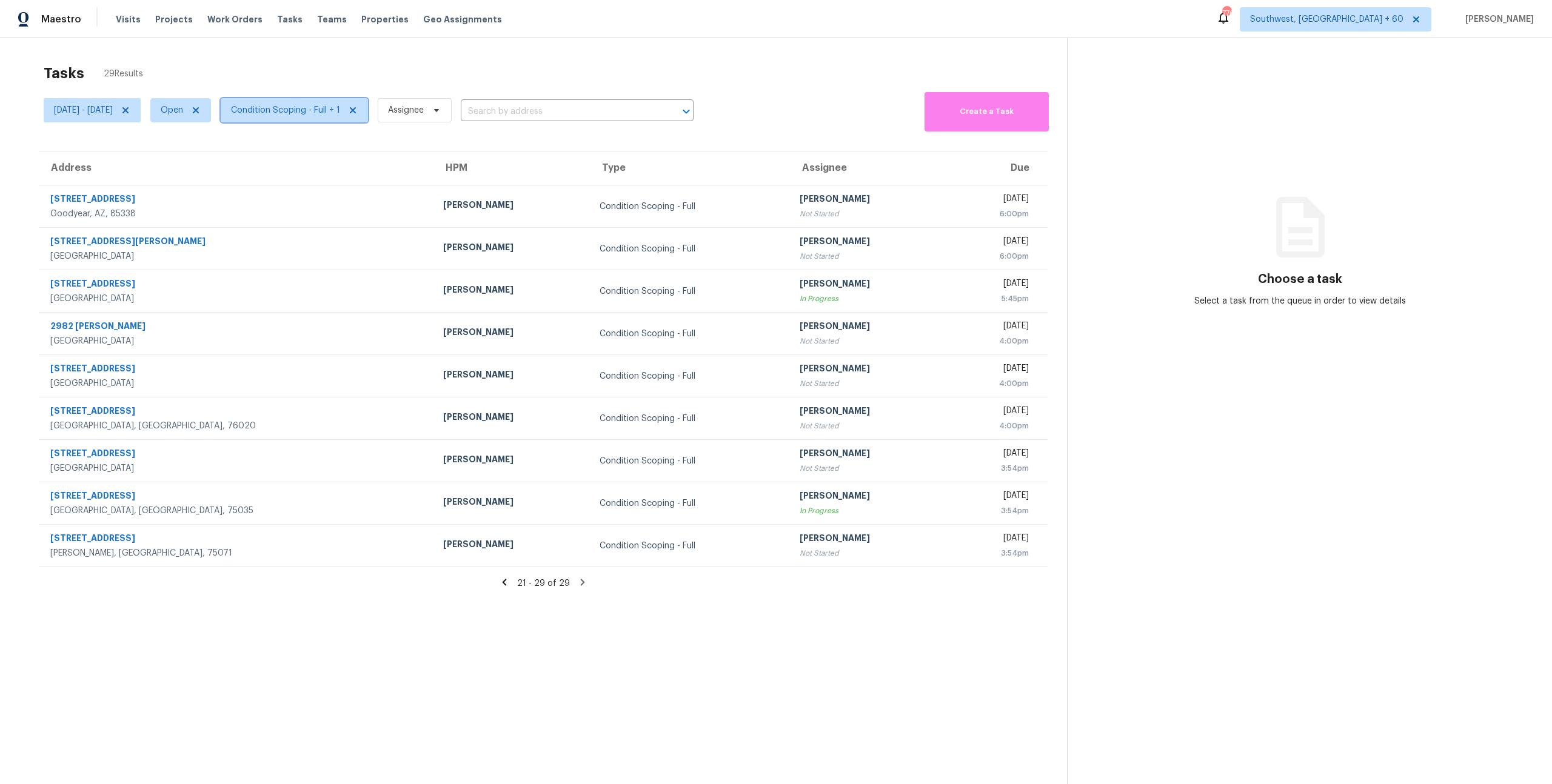
click at [301, 117] on span "Condition Scoping - Full + 1" at bounding box center [294, 110] width 148 height 24
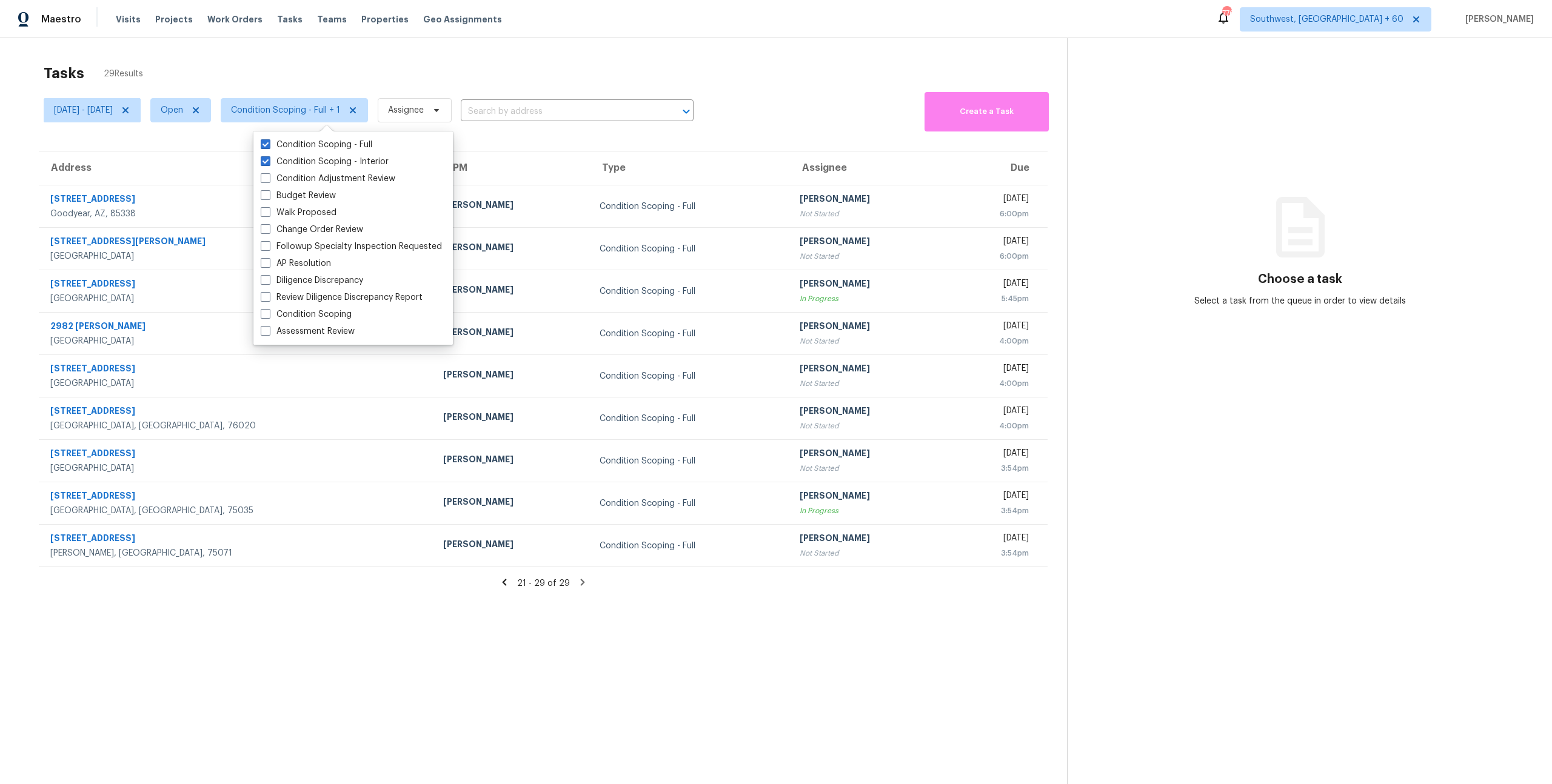
click at [277, 24] on div "Tasks" at bounding box center [289, 19] width 25 height 13
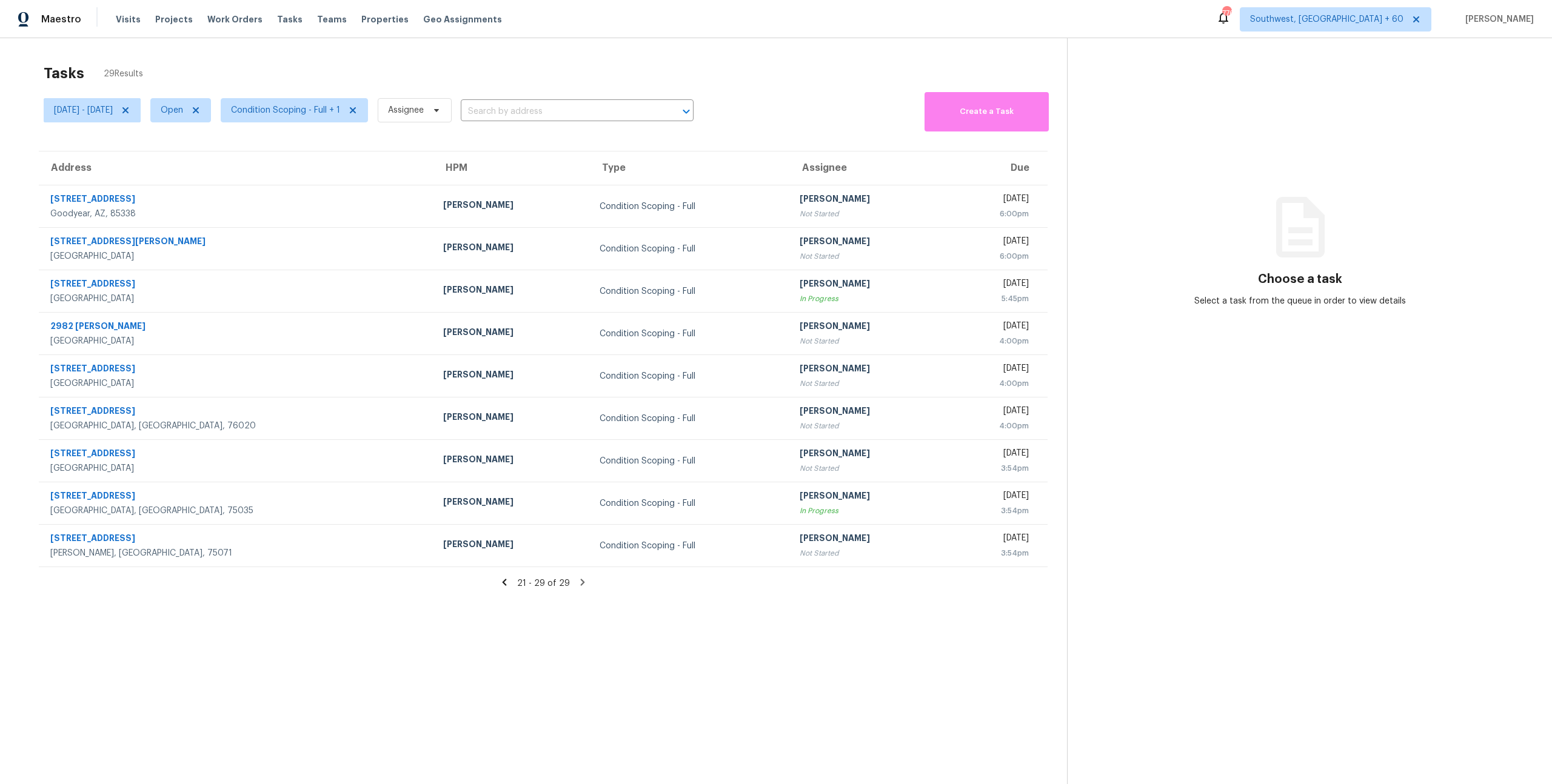
click at [296, 88] on div "Tasks 29 Results" at bounding box center [555, 73] width 1023 height 32
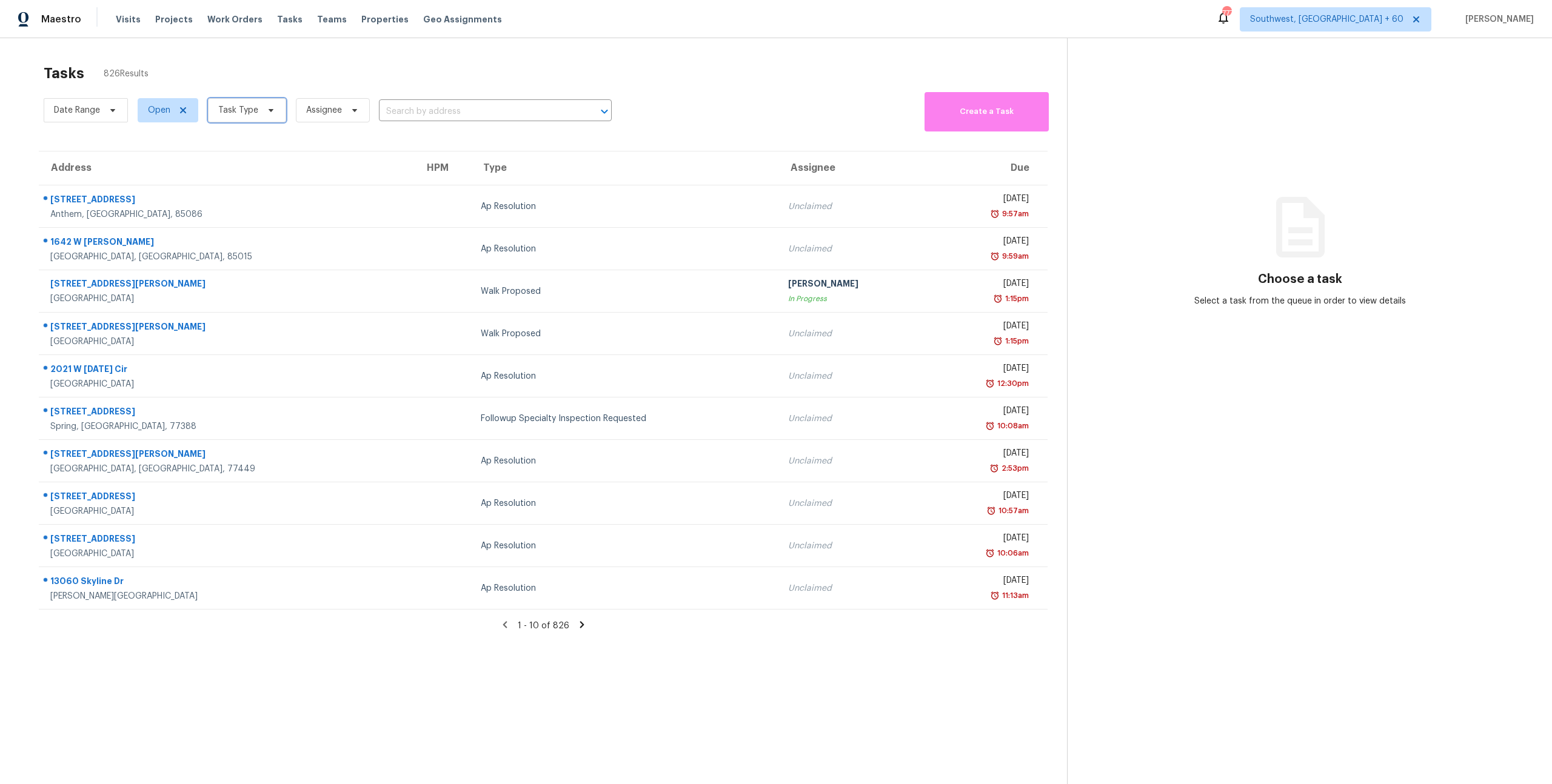
click at [259, 117] on span "Task Type" at bounding box center [247, 110] width 78 height 24
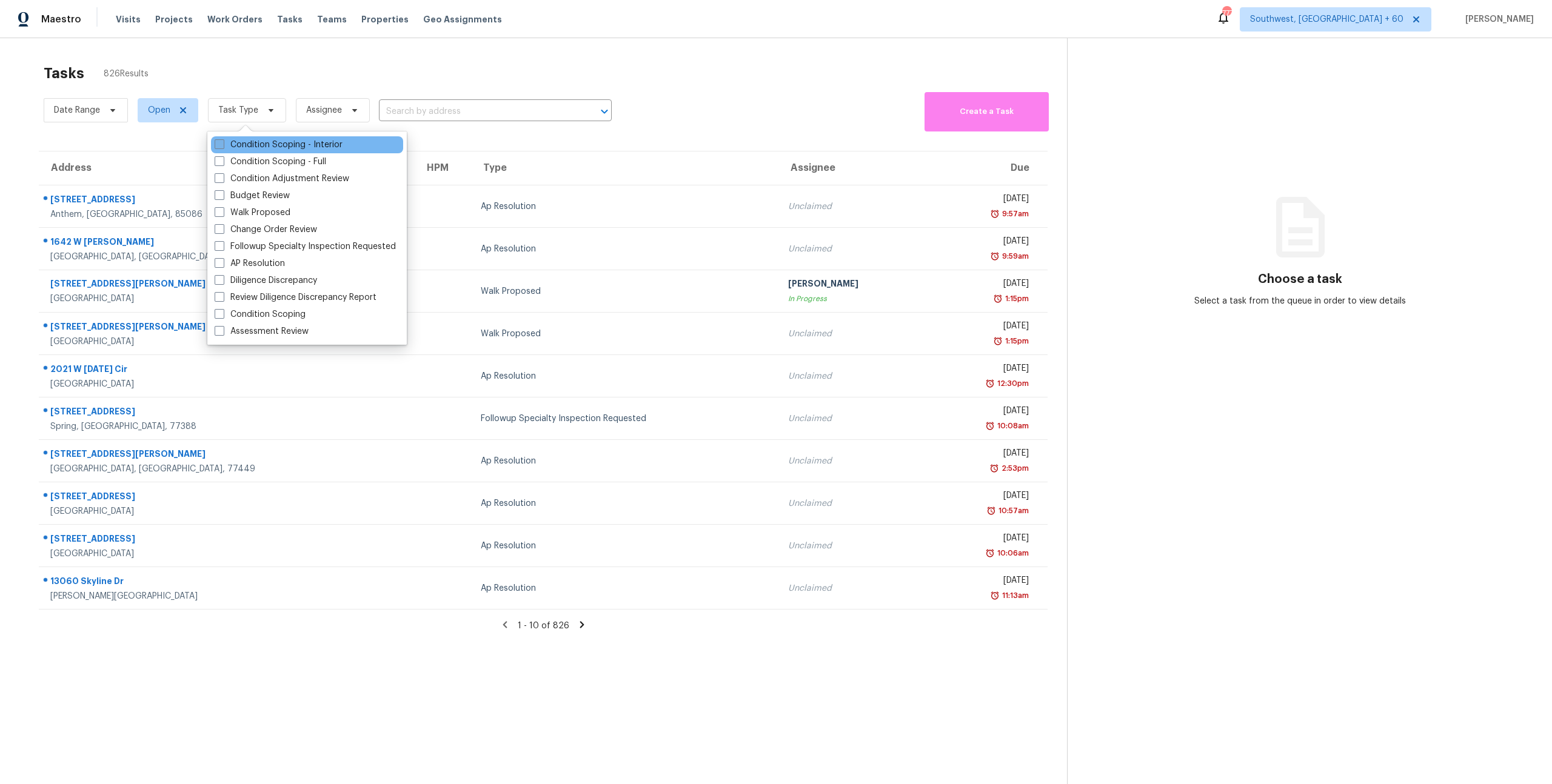
click at [259, 143] on label "Condition Scoping - Interior" at bounding box center [279, 144] width 128 height 12
click at [222, 143] on input "Condition Scoping - Interior" at bounding box center [219, 143] width 8 height 8
checkbox input "true"
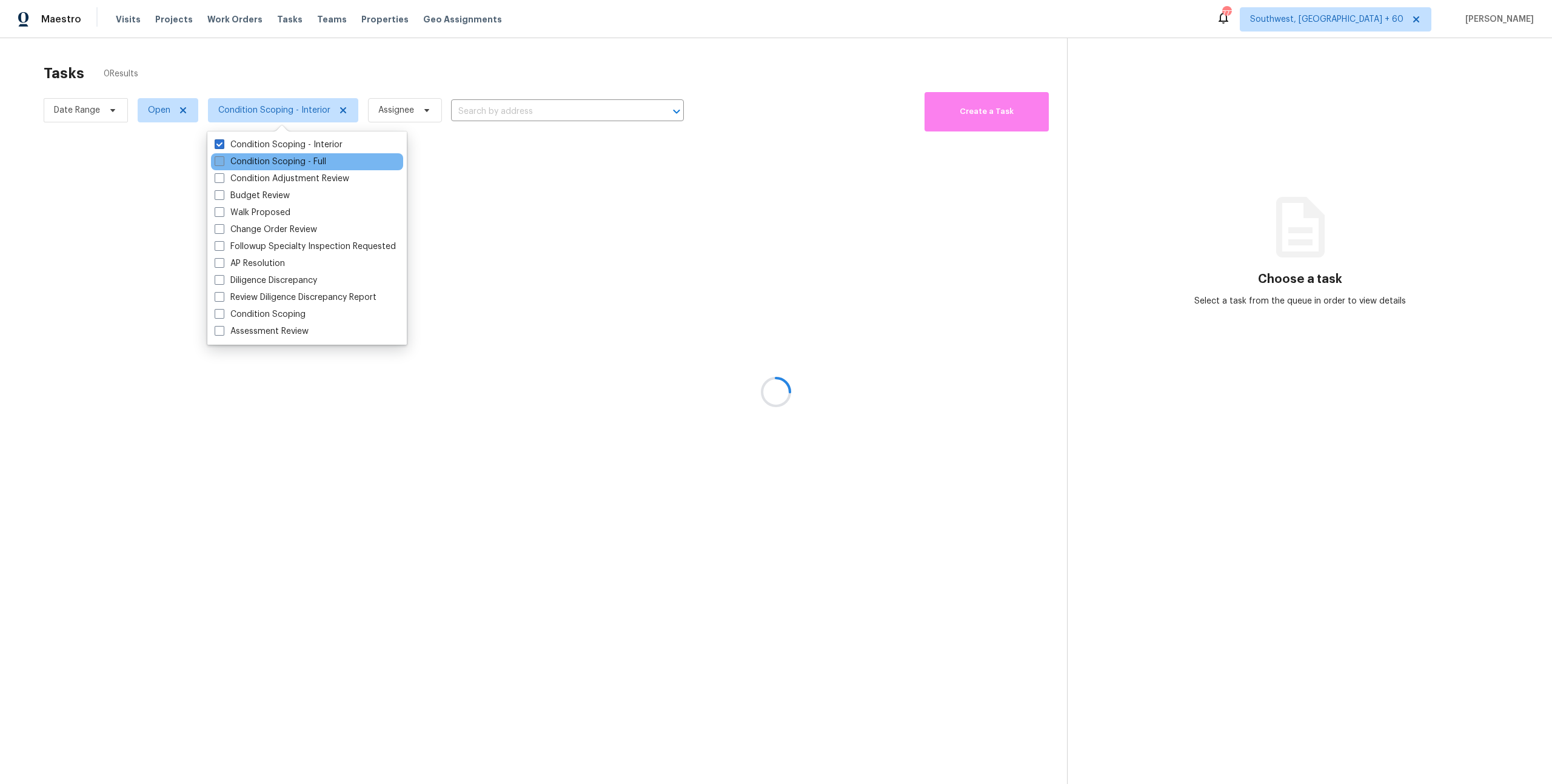
click at [259, 165] on label "Condition Scoping - Full" at bounding box center [271, 161] width 112 height 12
click at [222, 164] on input "Condition Scoping - Full" at bounding box center [219, 160] width 8 height 8
checkbox input "true"
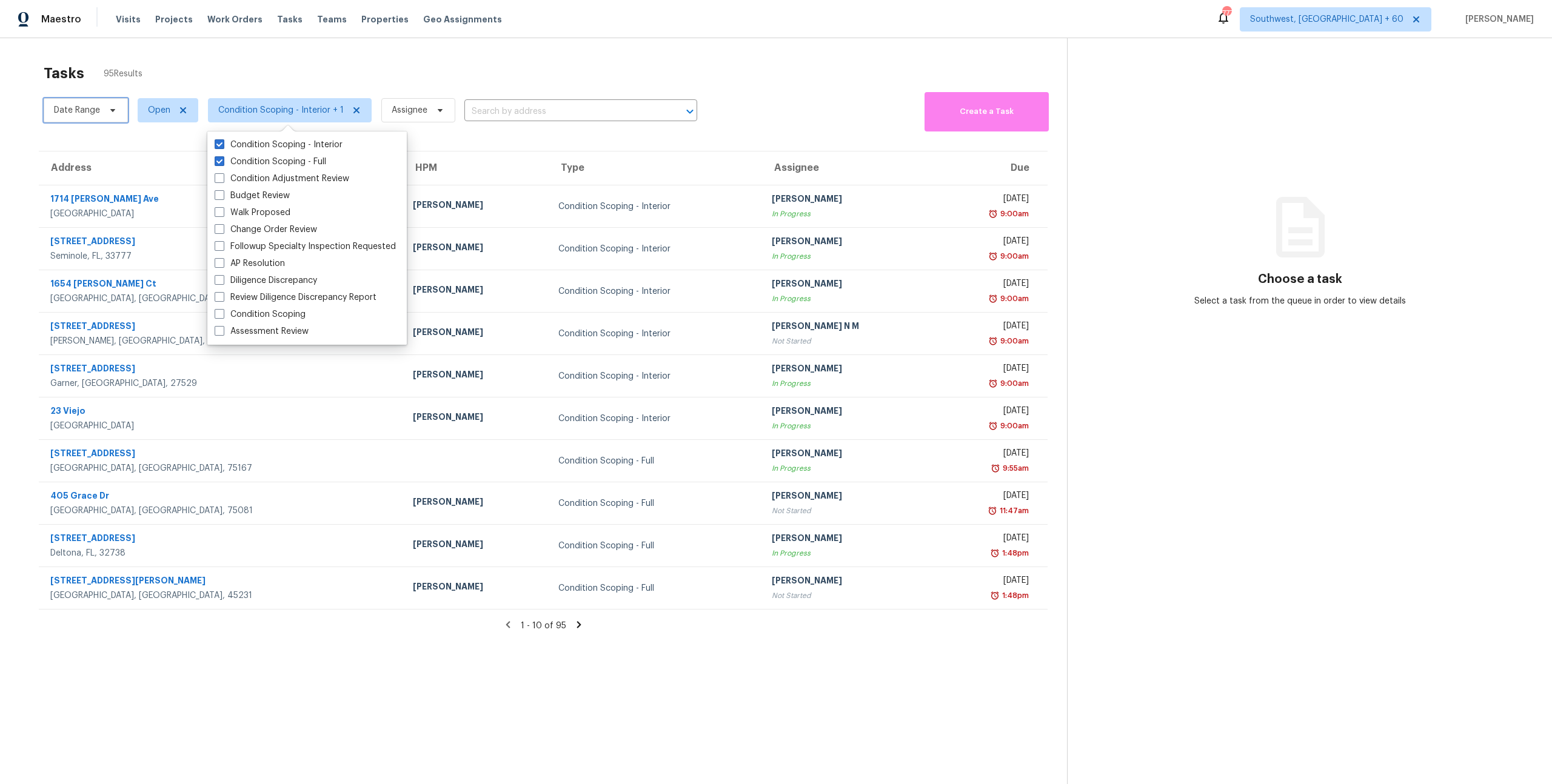
click at [90, 114] on span "Date Range" at bounding box center [77, 110] width 46 height 12
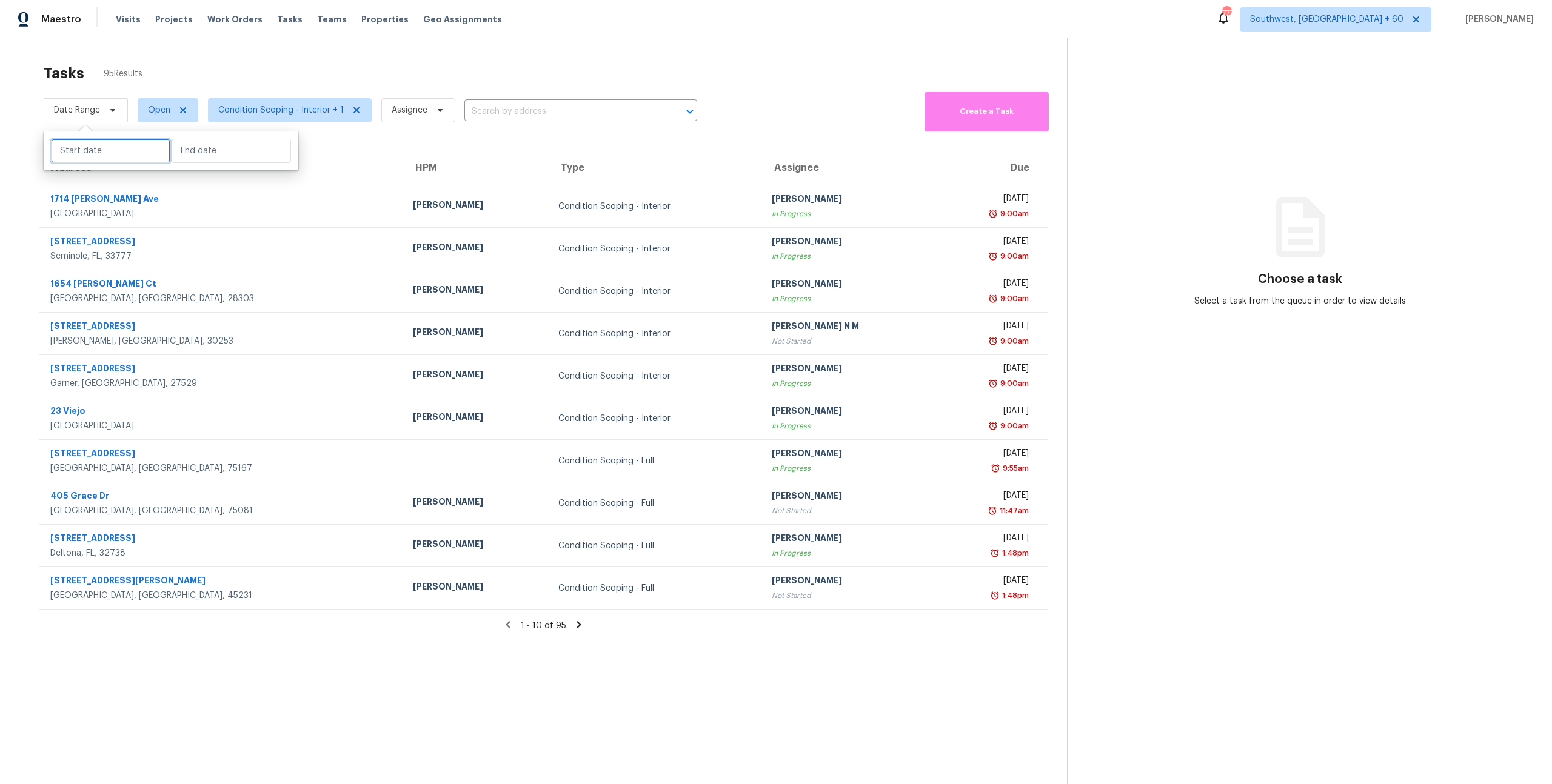
click at [94, 155] on input "text" at bounding box center [110, 151] width 119 height 24
select select "9"
select select "2025"
select select "10"
select select "2025"
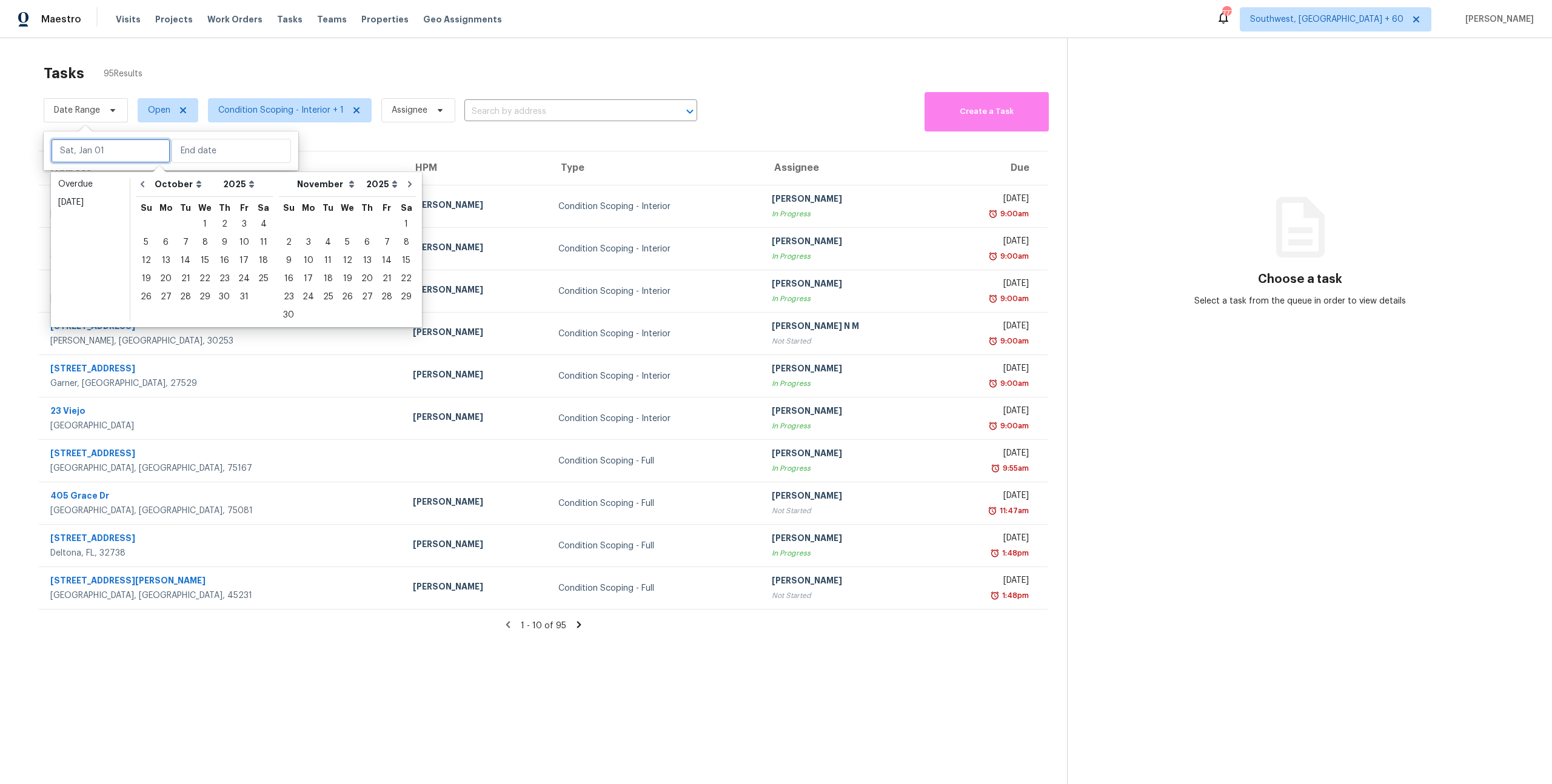
type input "[DATE]"
click at [148, 191] on button "Go to previous month" at bounding box center [142, 184] width 18 height 24
select select "8"
select select "9"
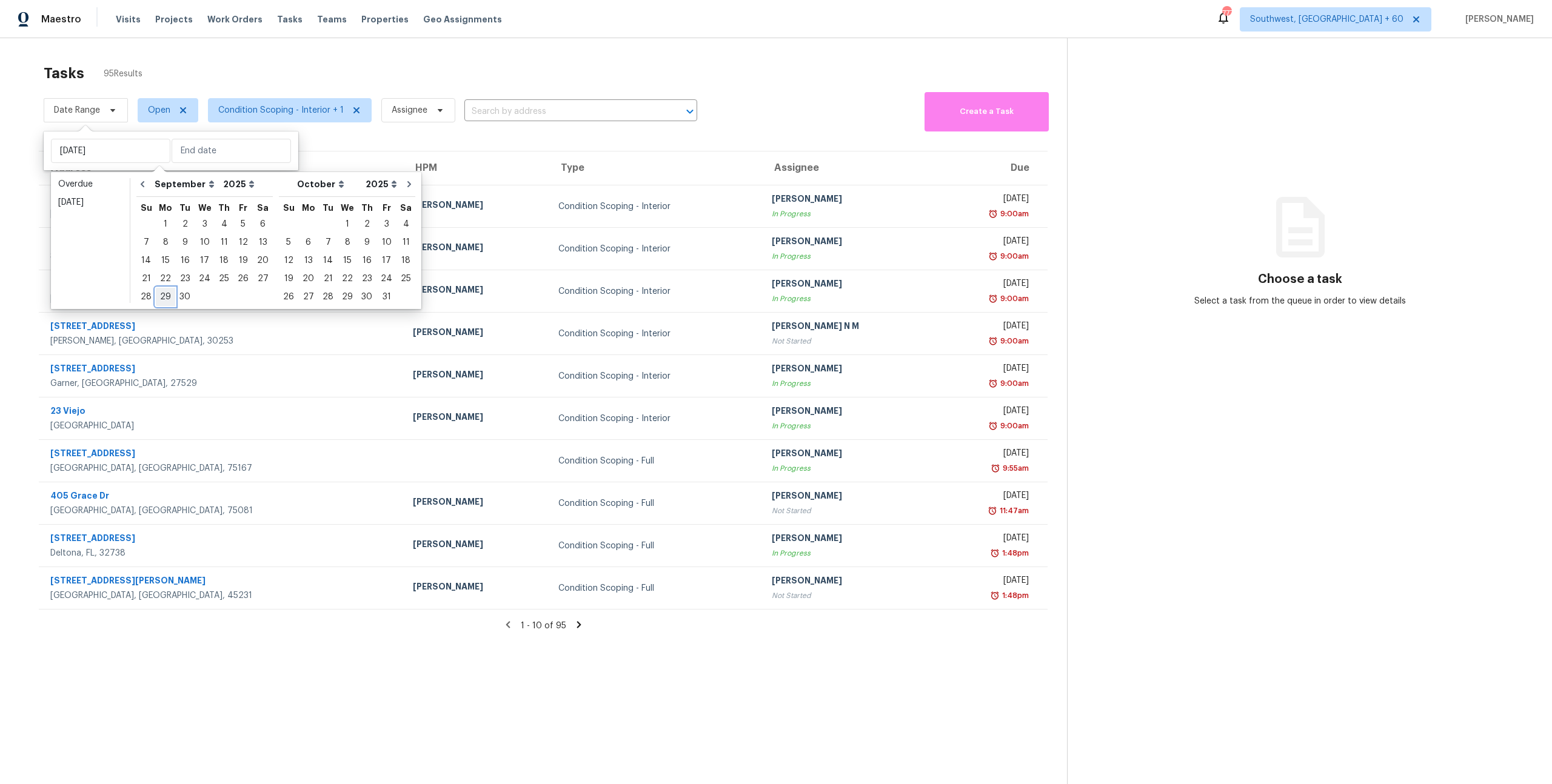
click at [162, 298] on div "29" at bounding box center [165, 297] width 19 height 17
type input "[DATE]"
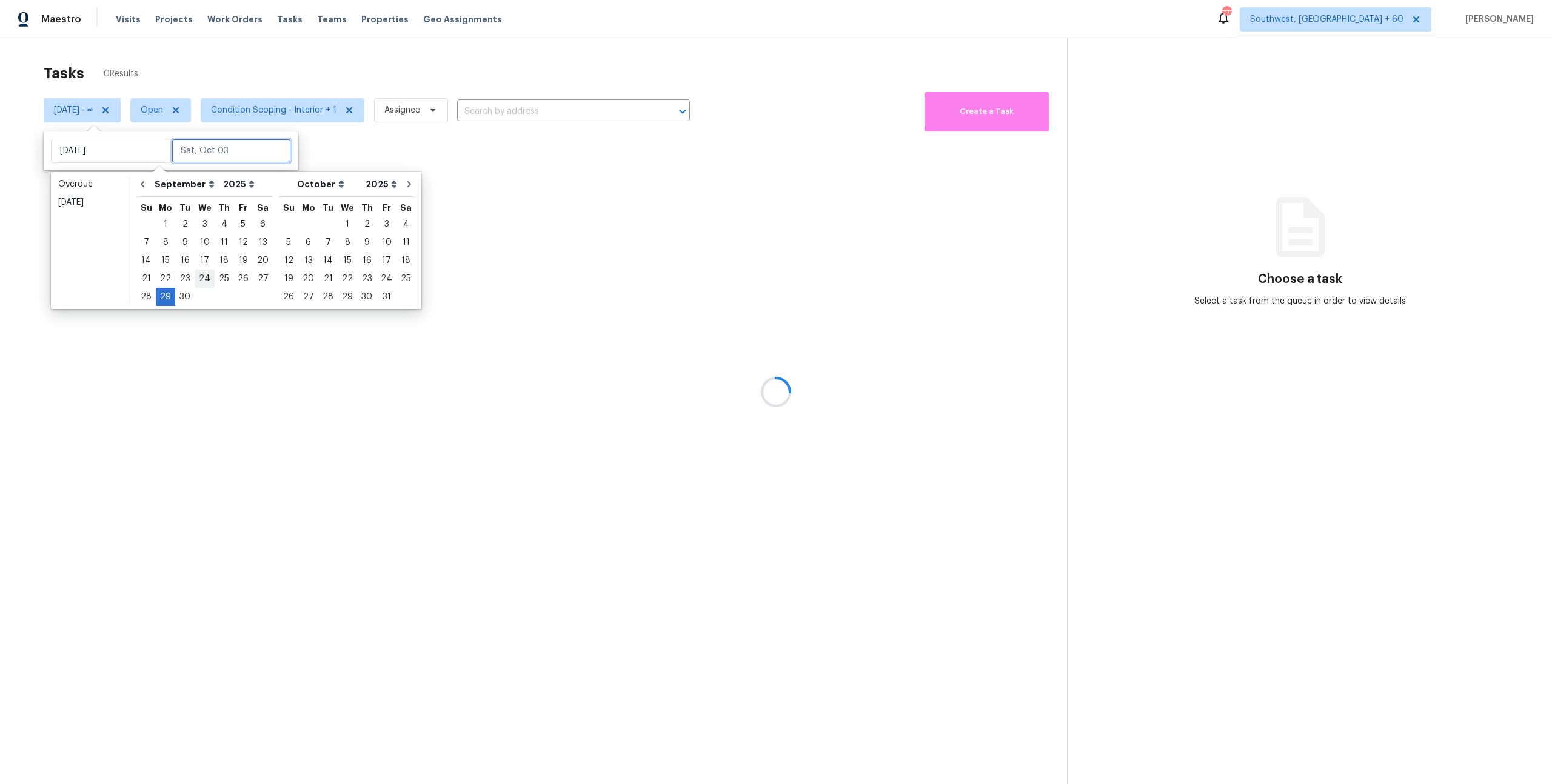
type input "[DATE]"
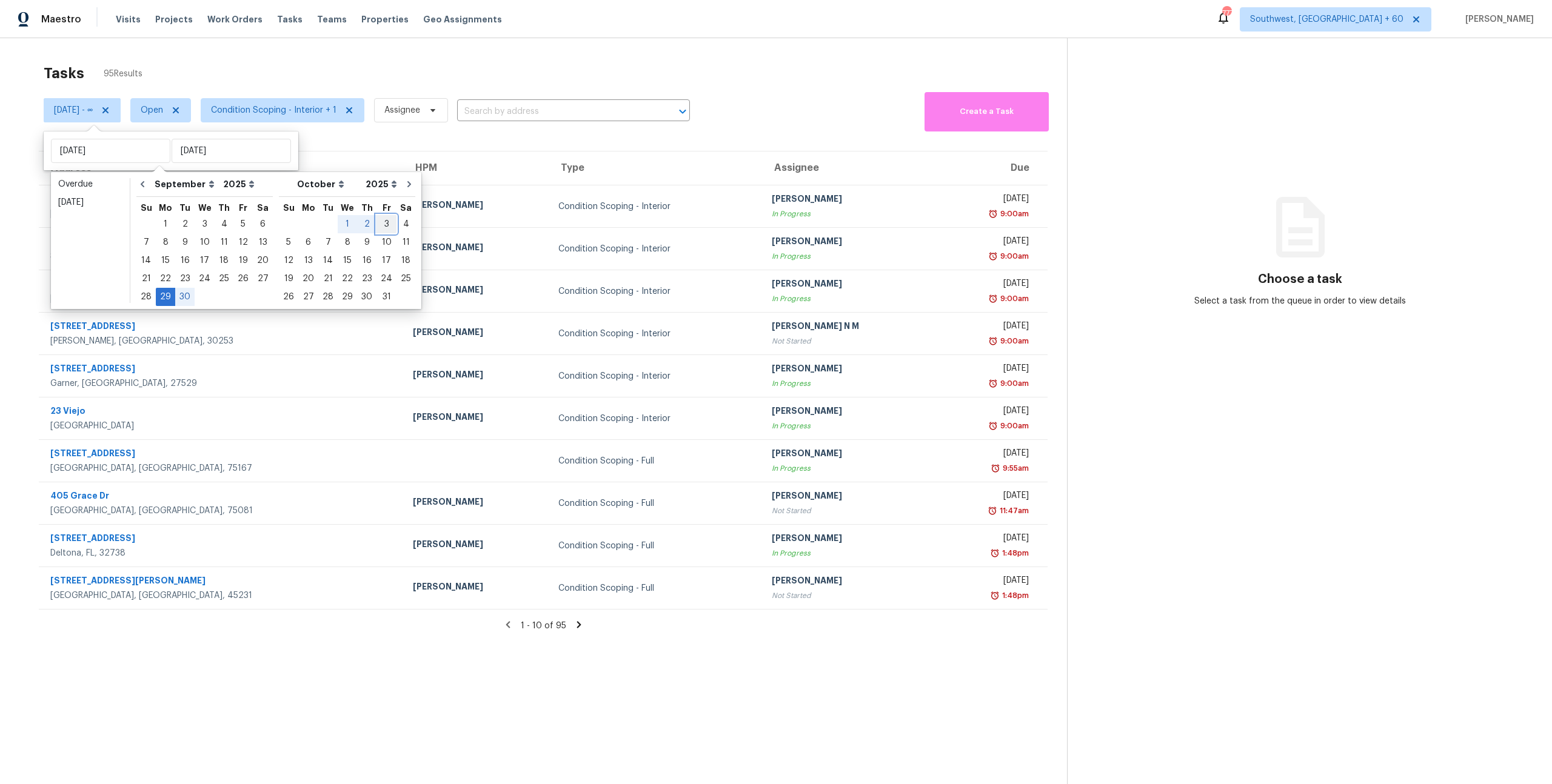
click at [378, 221] on div "3" at bounding box center [386, 224] width 20 height 17
type input "[DATE]"
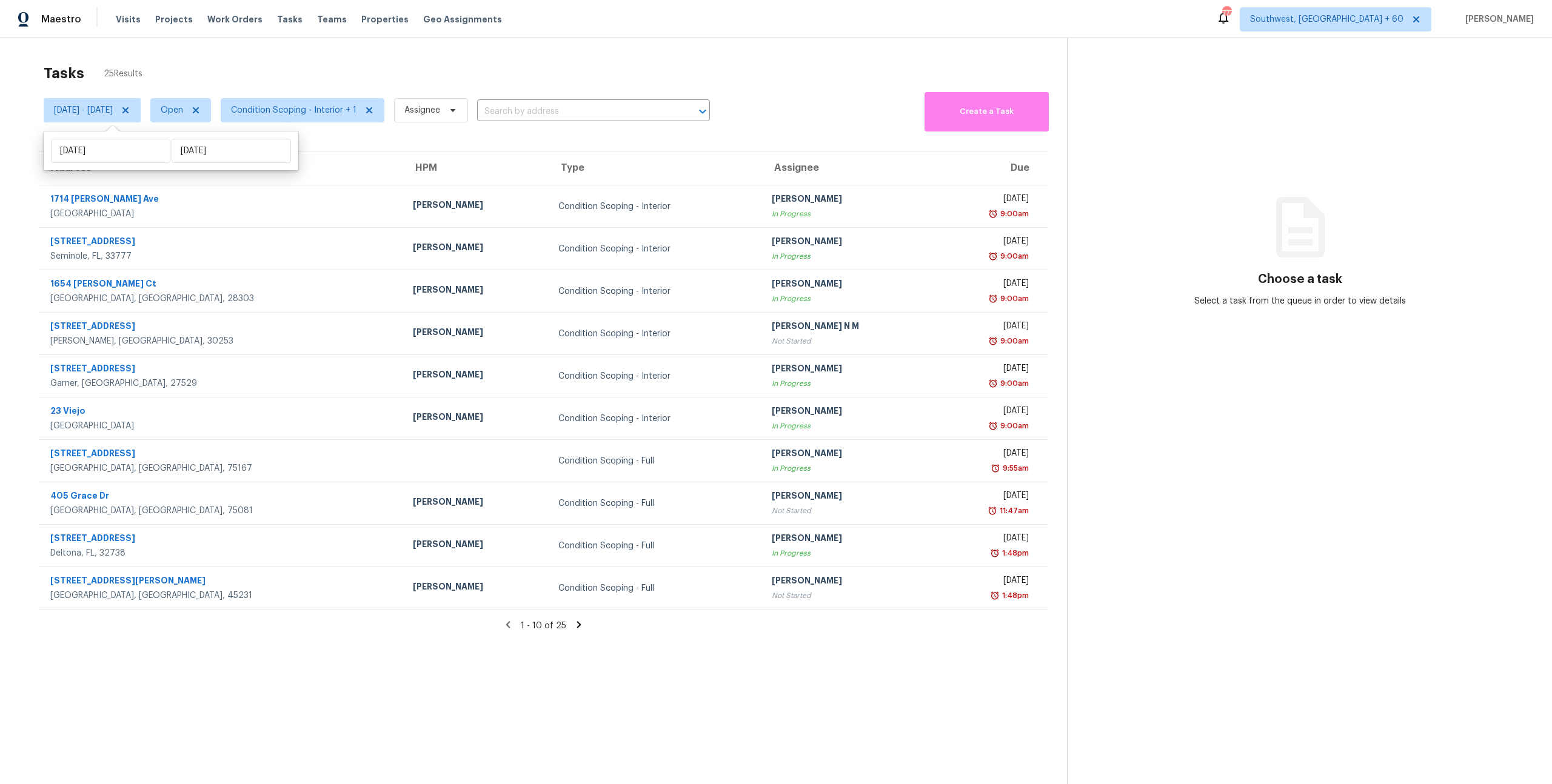
click at [294, 46] on div "Tasks 25 Results [DATE] - [DATE] Open Condition Scoping - Interior + 1 Assignee…" at bounding box center [776, 430] width 1552 height 784
click at [345, 116] on span "Condition Scoping - Interior + 1" at bounding box center [294, 110] width 126 height 12
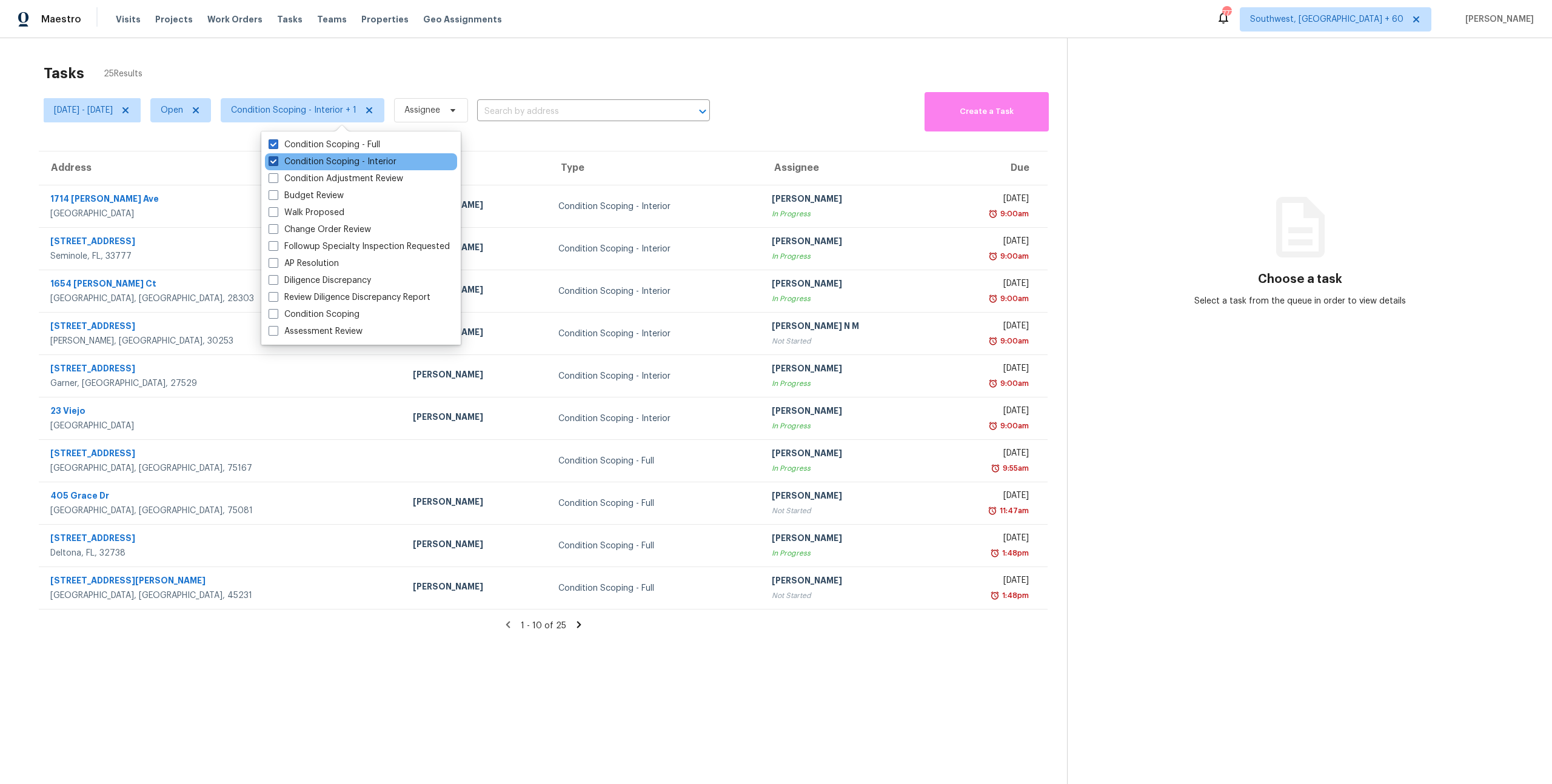
click at [344, 161] on label "Condition Scoping - Interior" at bounding box center [332, 161] width 128 height 12
click at [277, 161] on input "Condition Scoping - Interior" at bounding box center [272, 160] width 8 height 8
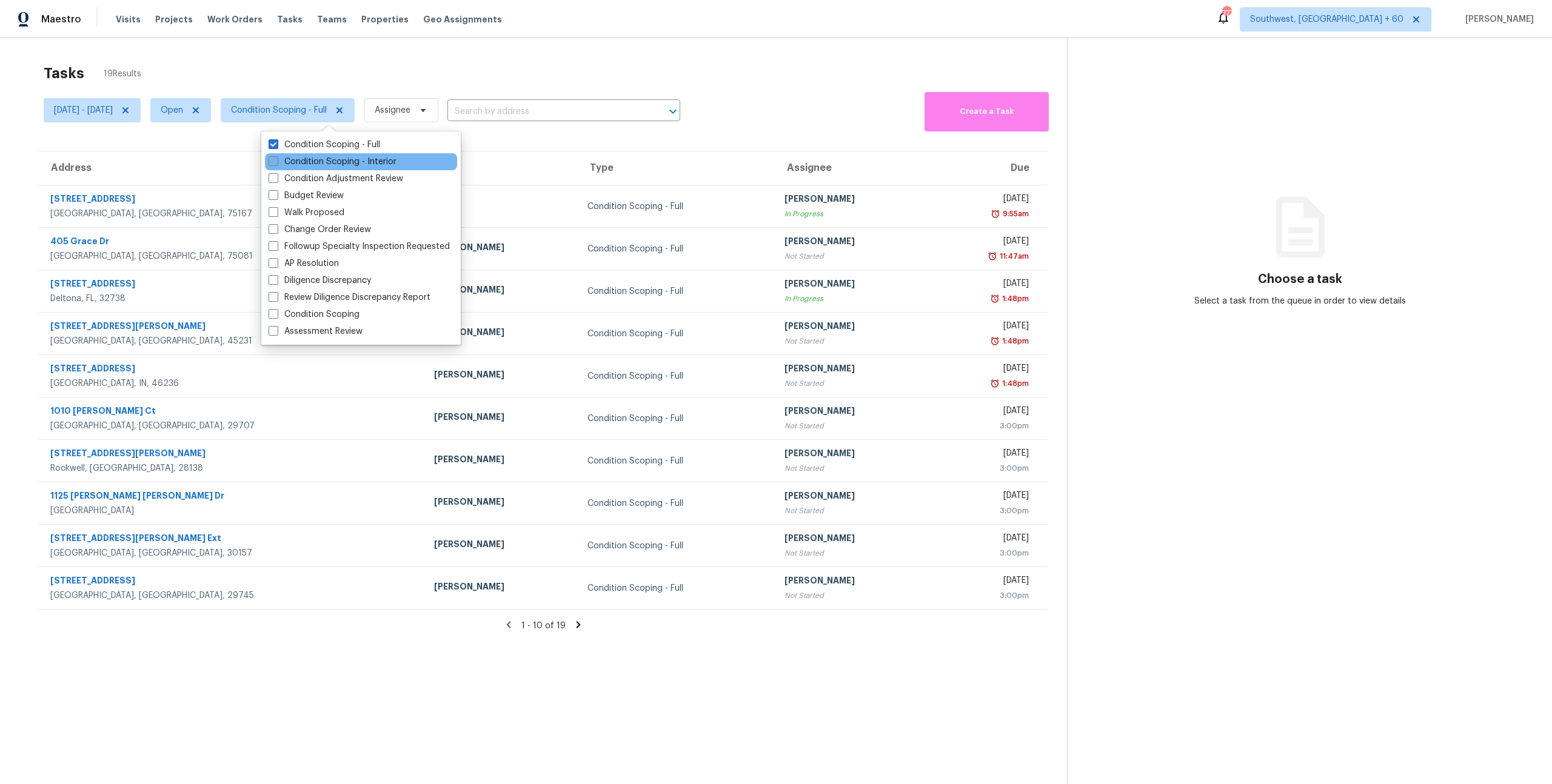
click at [344, 161] on label "Condition Scoping - Interior" at bounding box center [332, 161] width 128 height 12
click at [277, 161] on input "Condition Scoping - Interior" at bounding box center [272, 160] width 8 height 8
checkbox input "true"
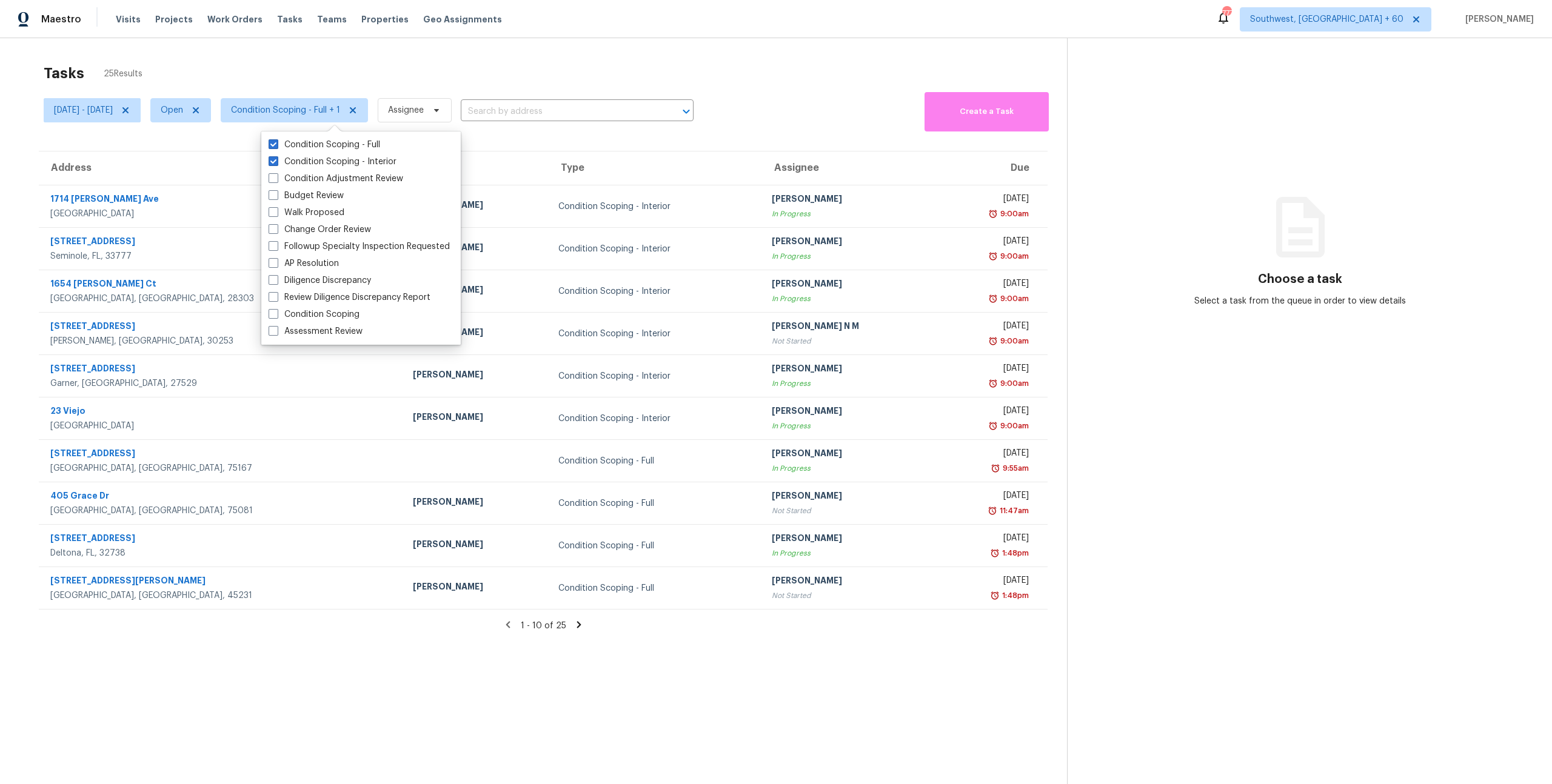
click at [294, 67] on div "Tasks 25 Results" at bounding box center [555, 73] width 1023 height 32
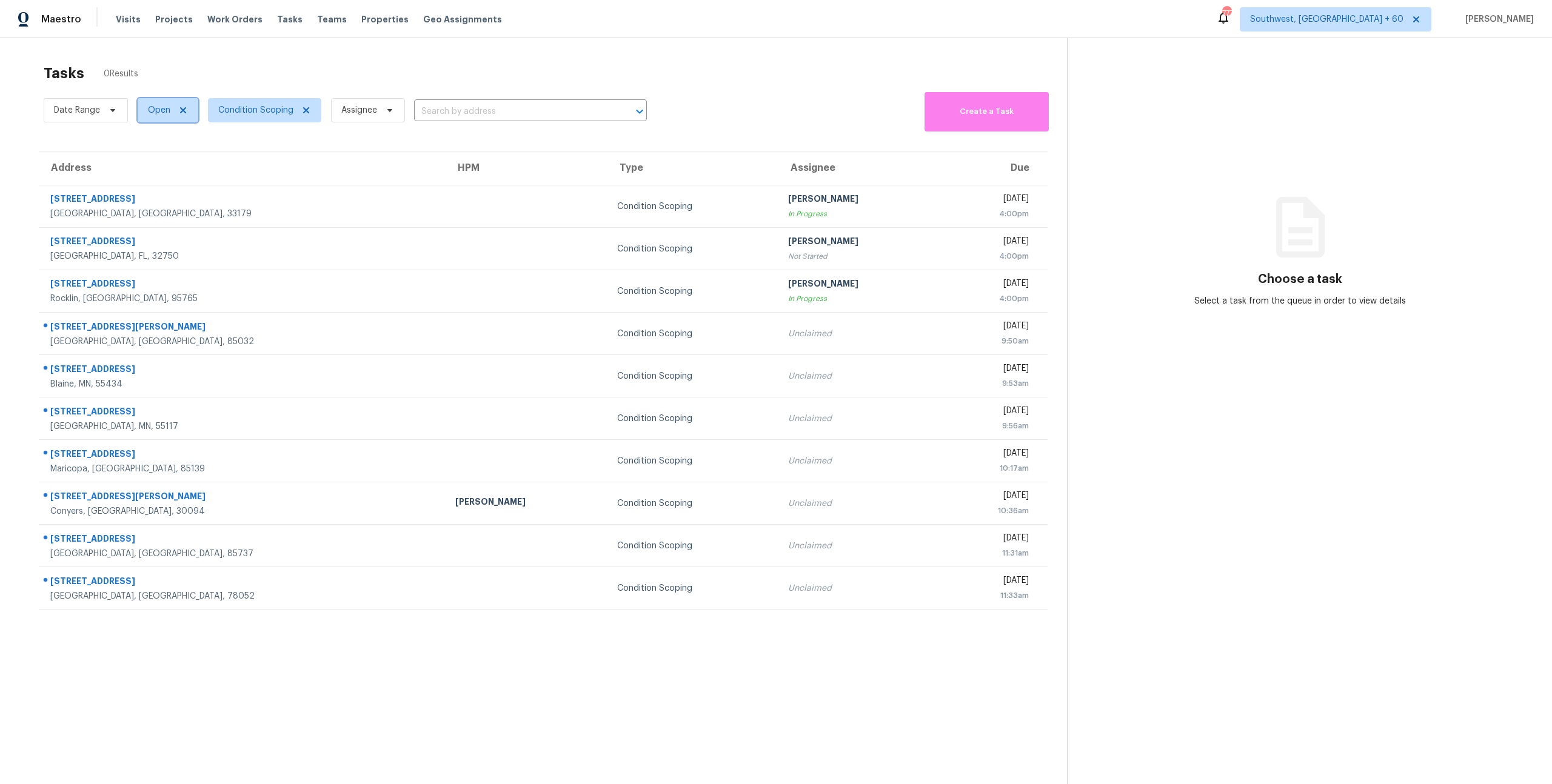
click at [160, 112] on span "Open" at bounding box center [159, 110] width 23 height 12
click at [158, 160] on label "Closed" at bounding box center [166, 161] width 44 height 12
click at [152, 160] on input "Closed" at bounding box center [148, 160] width 8 height 8
checkbox input "true"
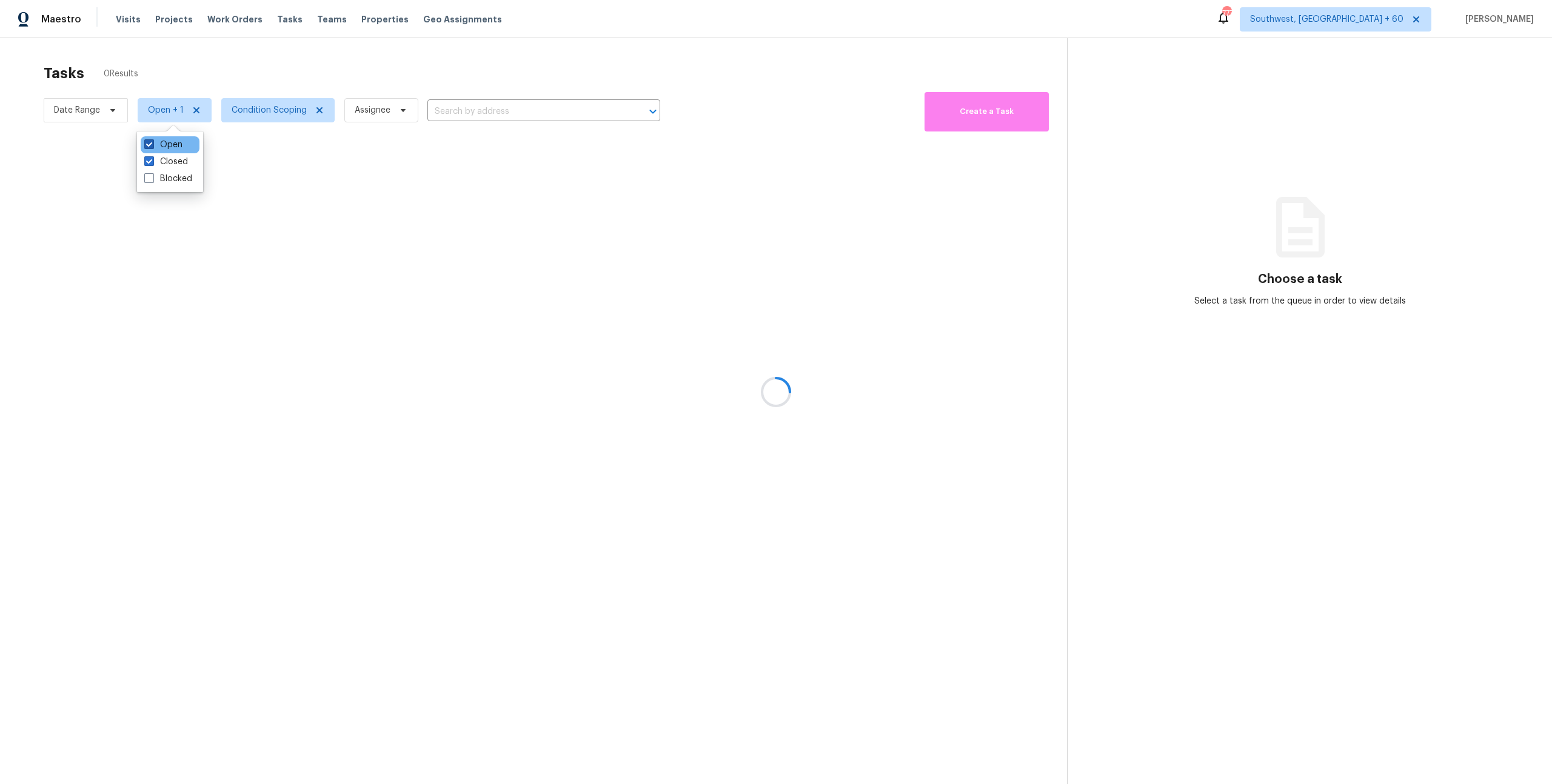
click at [165, 145] on label "Open" at bounding box center [163, 144] width 38 height 12
click at [152, 145] on input "Open" at bounding box center [148, 143] width 8 height 8
checkbox input "false"
click at [265, 112] on div at bounding box center [776, 392] width 1552 height 784
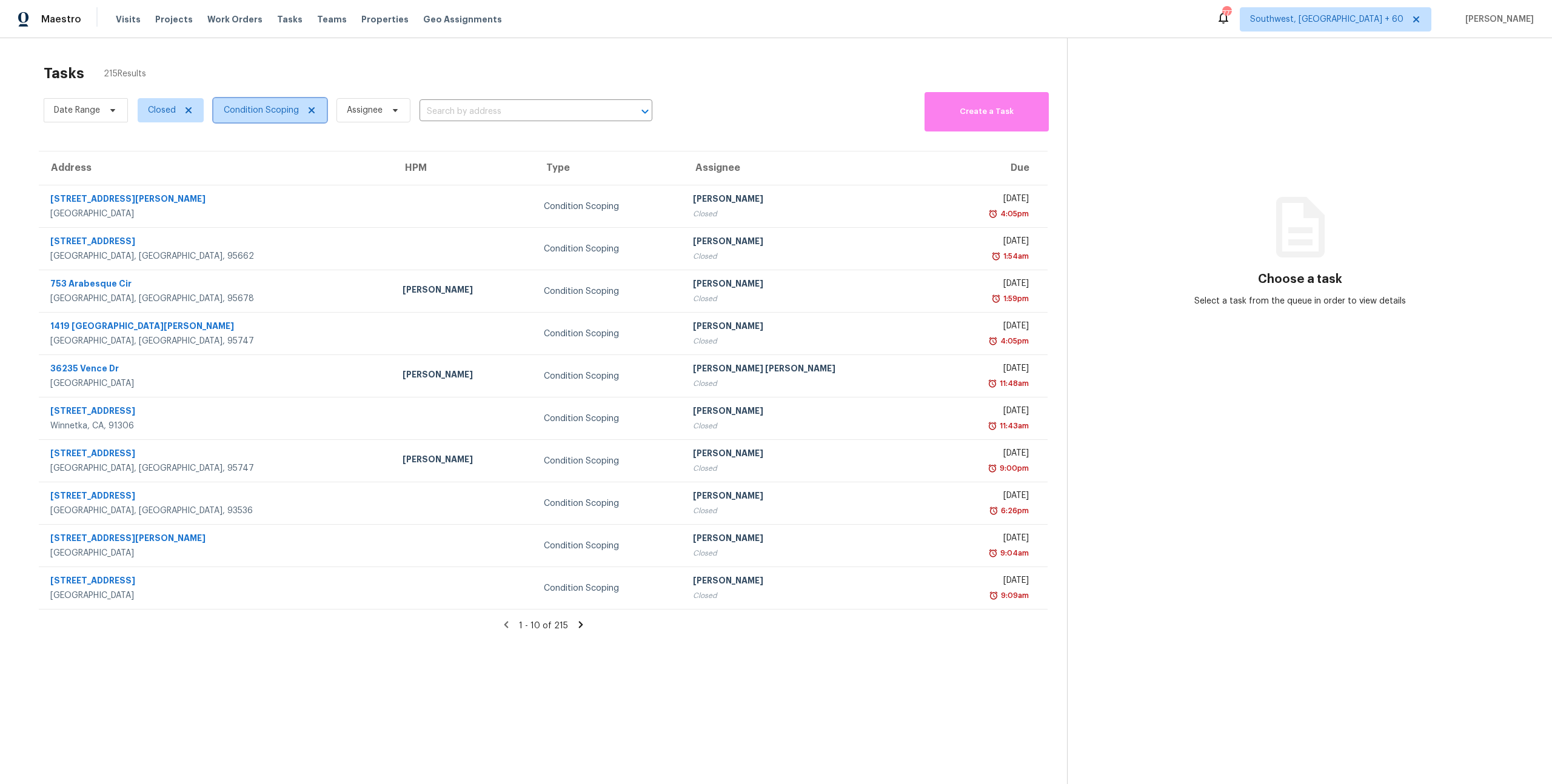
click at [252, 116] on span "Condition Scoping" at bounding box center [261, 110] width 75 height 12
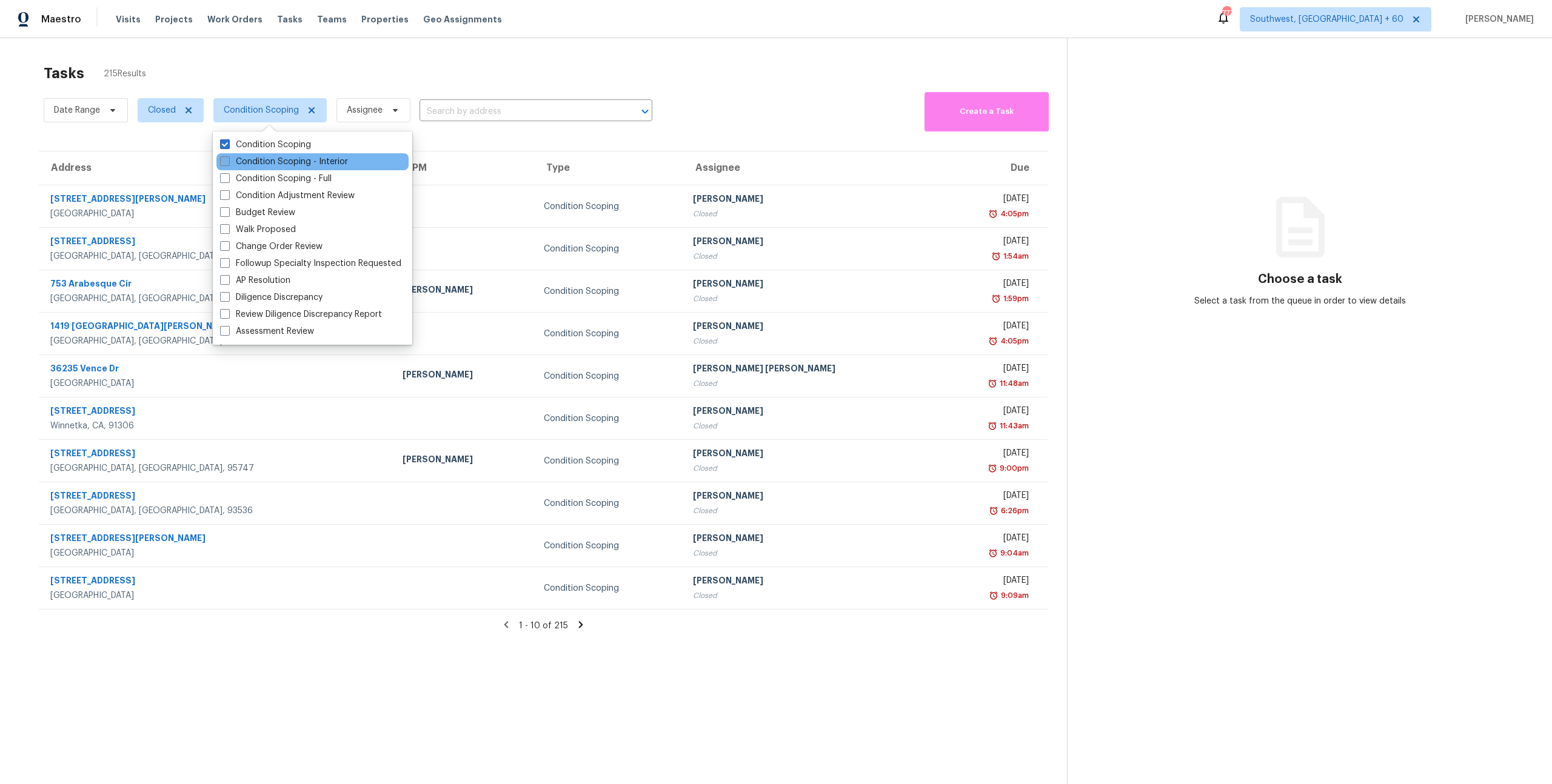
click at [254, 158] on label "Condition Scoping - Interior" at bounding box center [284, 161] width 128 height 12
click at [228, 158] on input "Condition Scoping - Interior" at bounding box center [224, 160] width 8 height 8
checkbox input "true"
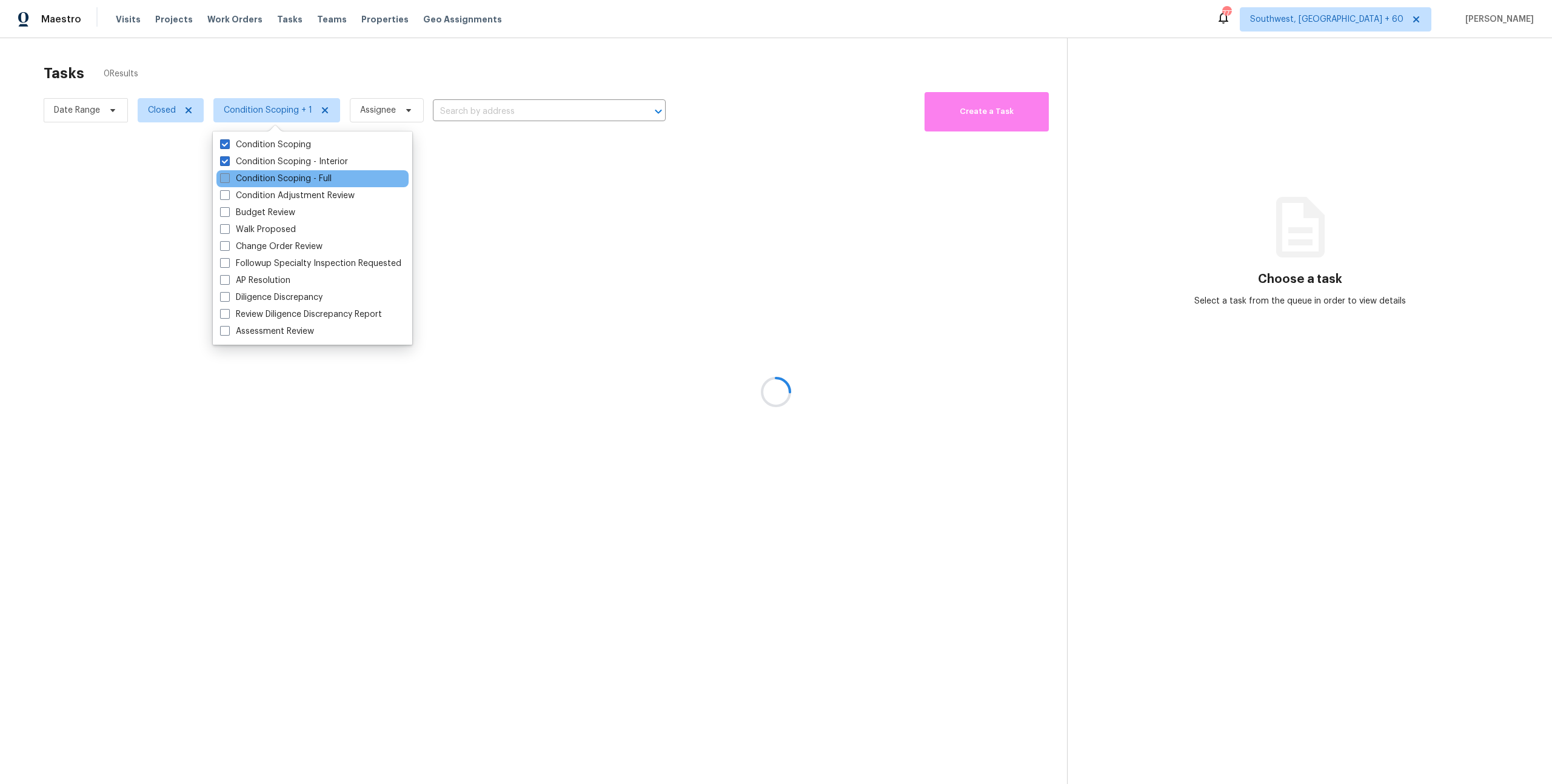
click at [248, 177] on label "Condition Scoping - Full" at bounding box center [276, 178] width 112 height 12
click at [228, 177] on input "Condition Scoping - Full" at bounding box center [224, 177] width 8 height 8
checkbox input "true"
click at [109, 106] on div at bounding box center [776, 392] width 1552 height 784
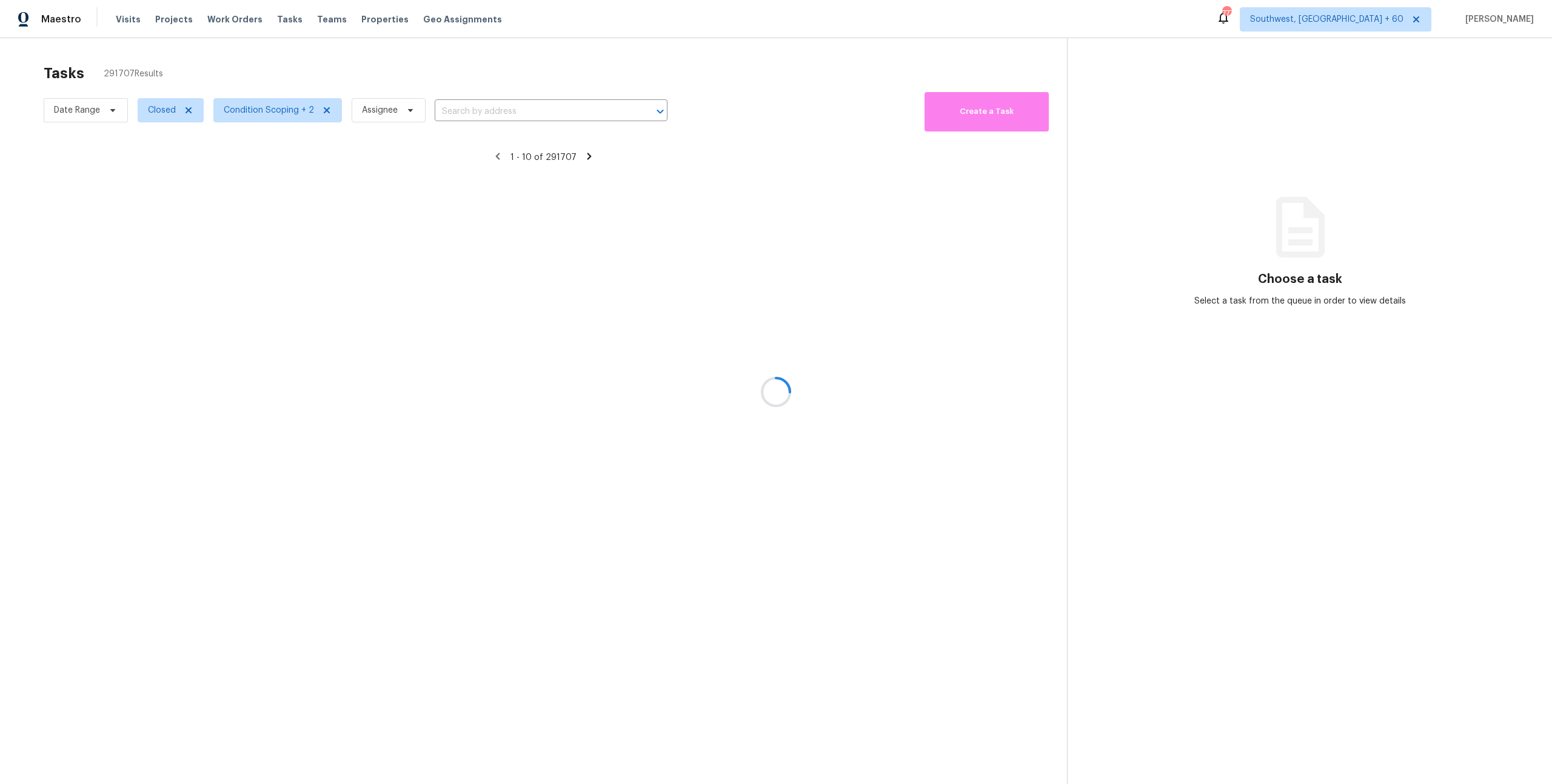
click at [111, 110] on div at bounding box center [776, 392] width 1552 height 784
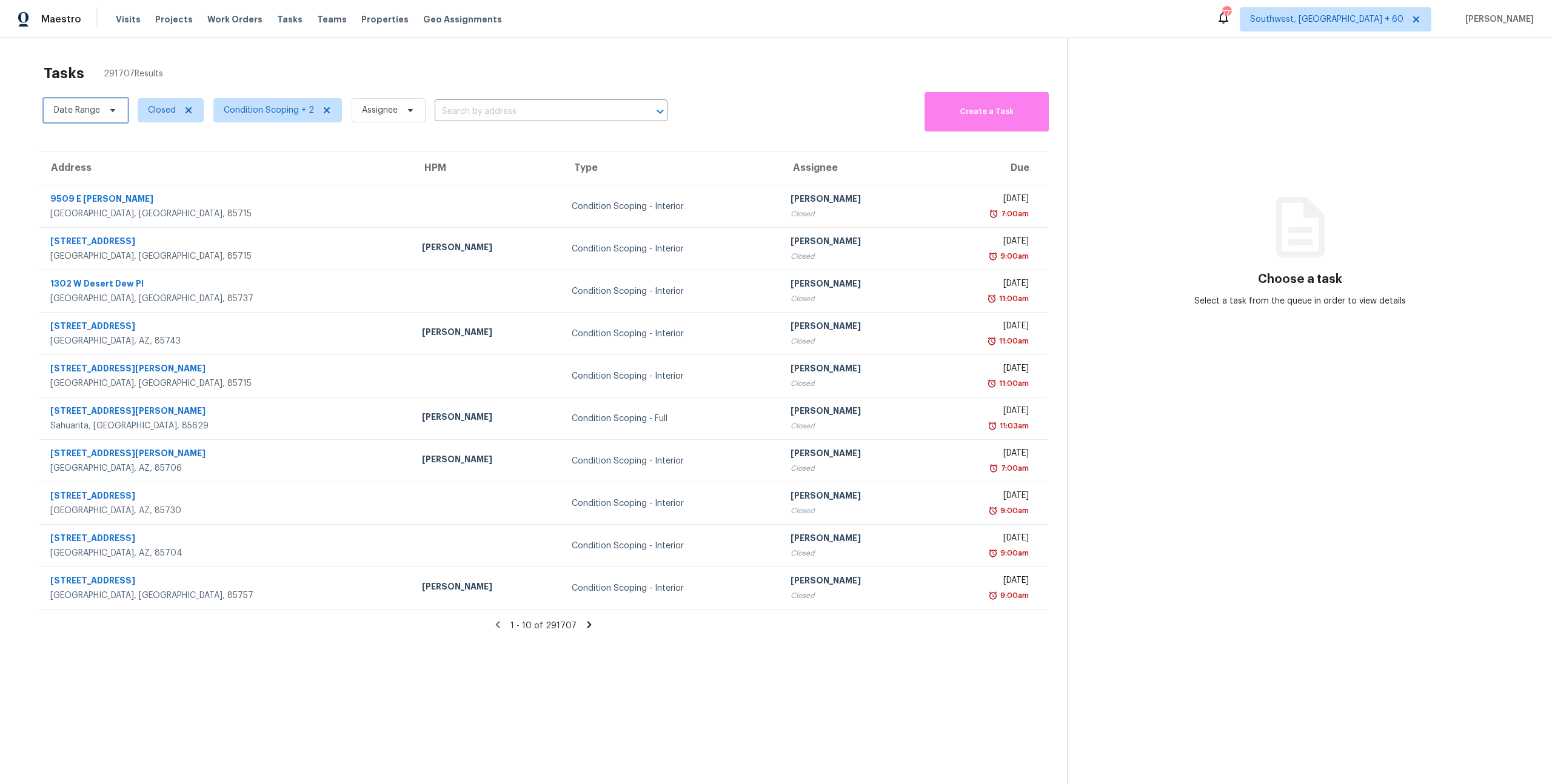
click at [111, 110] on icon at bounding box center [113, 110] width 10 height 10
click at [102, 147] on input "text" at bounding box center [110, 151] width 119 height 24
select select "9"
select select "2025"
select select "10"
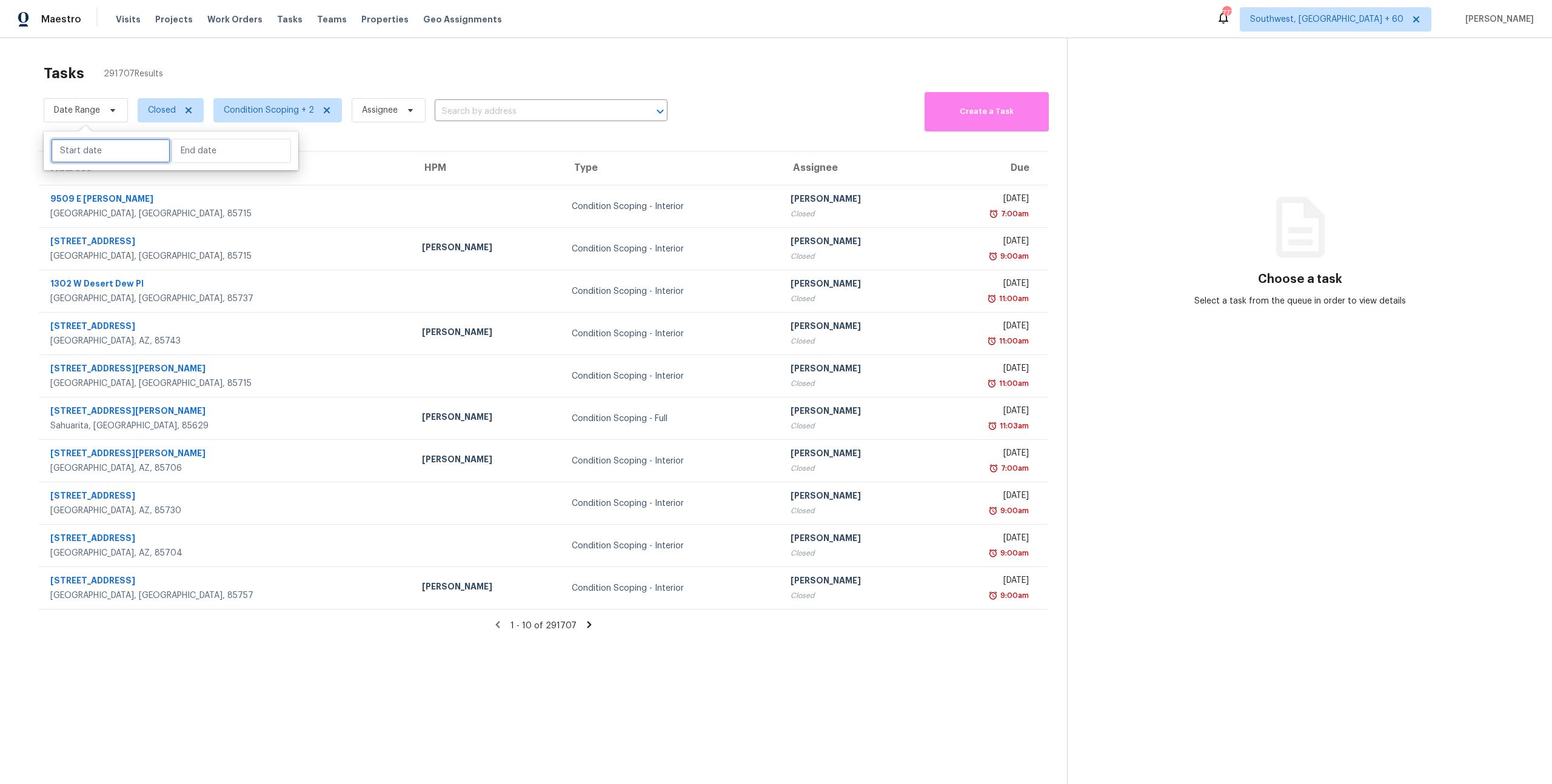
select select "2025"
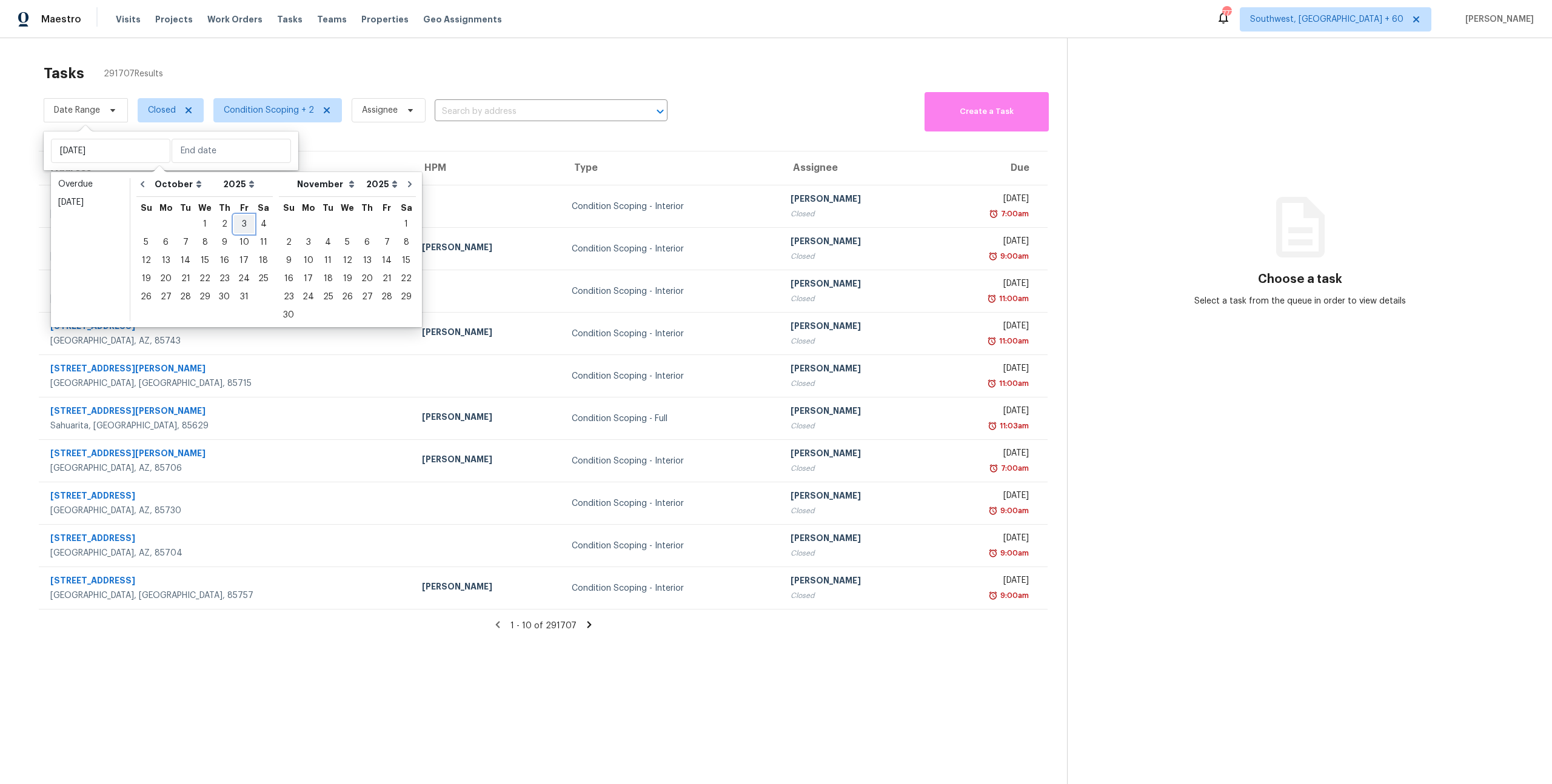
click at [238, 225] on div "3" at bounding box center [244, 224] width 20 height 17
type input "Fri, Oct 03"
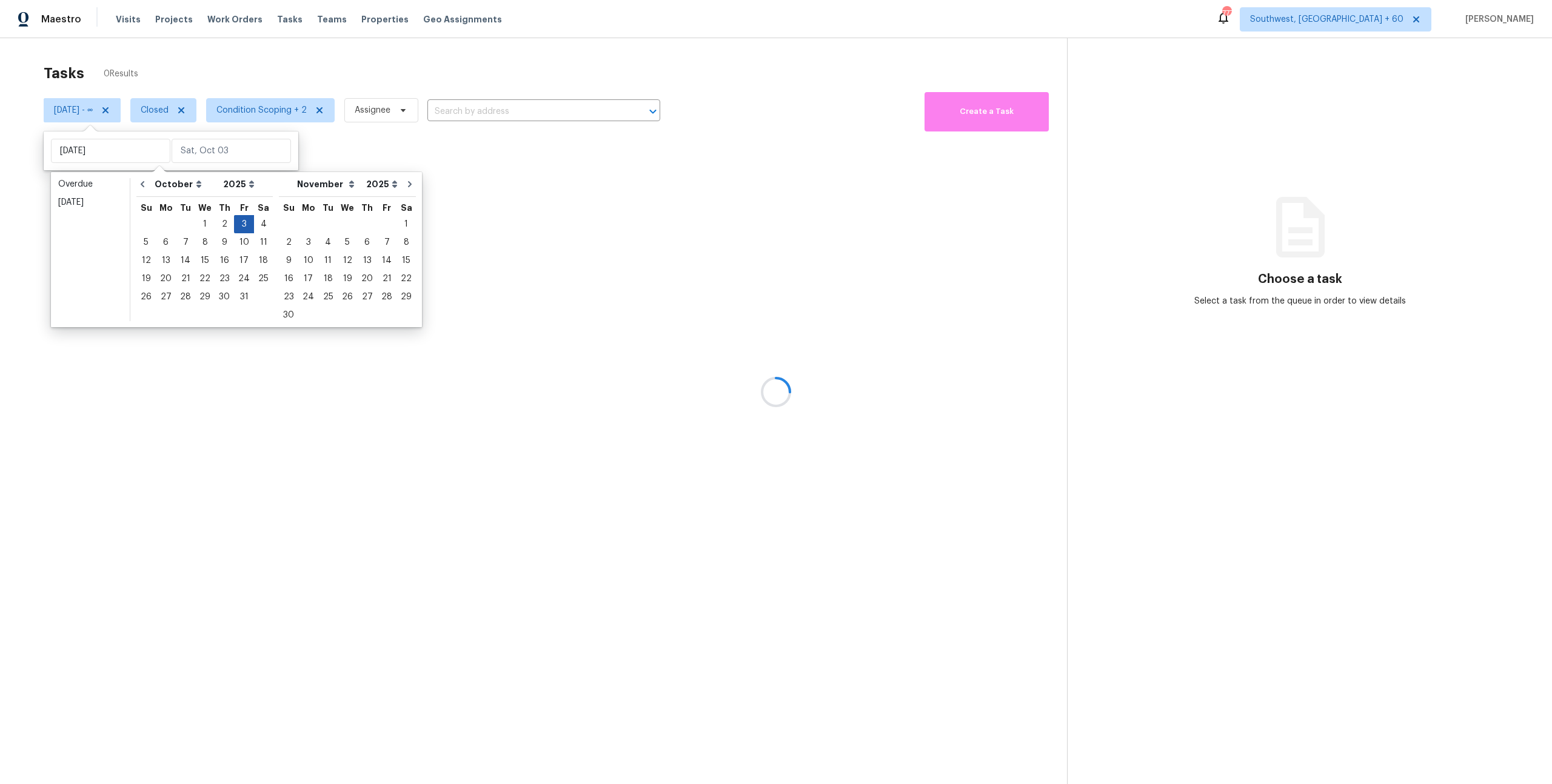
click at [238, 225] on div "3" at bounding box center [244, 224] width 20 height 17
type input "Fri, Oct 03"
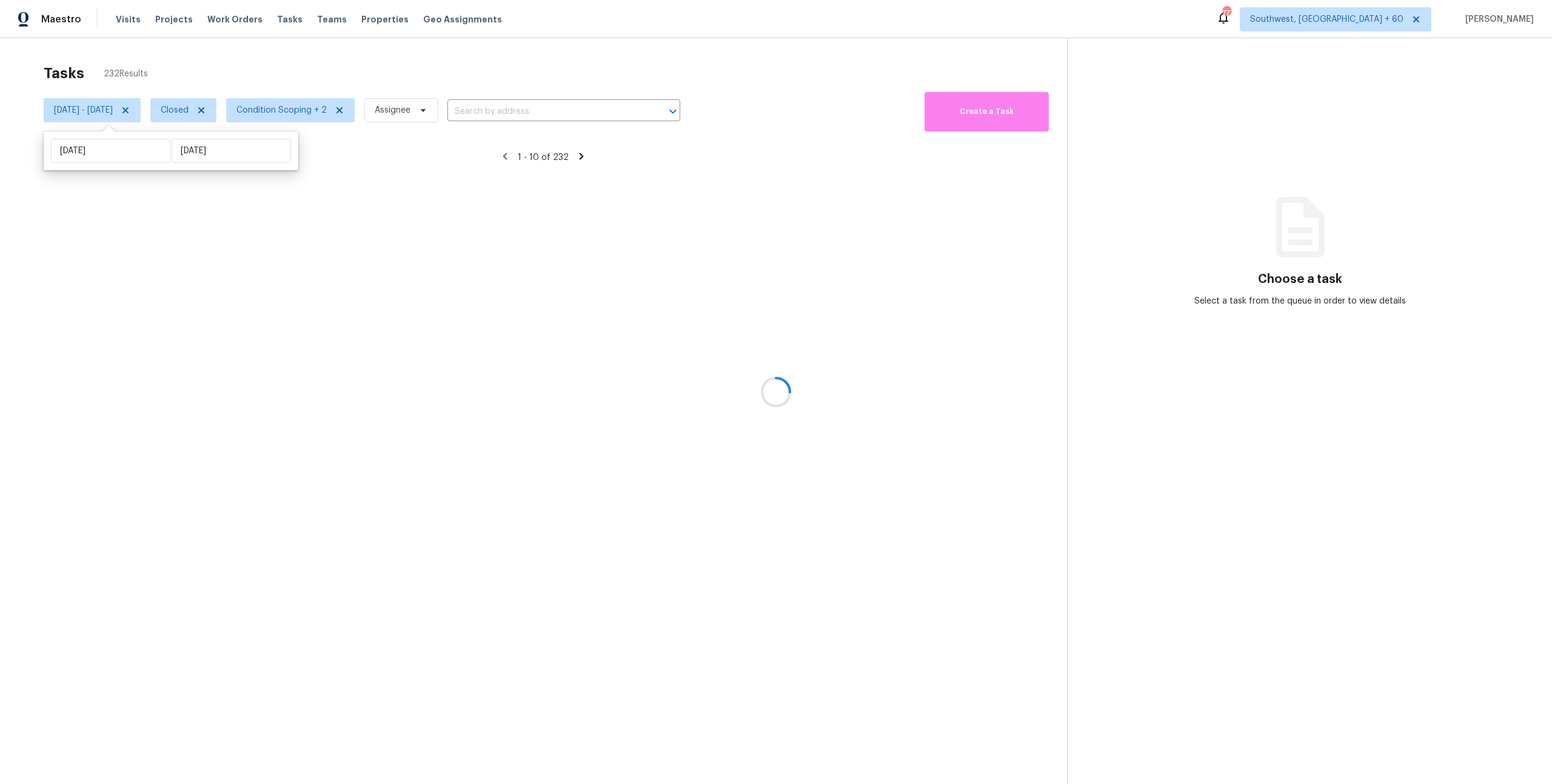
click at [194, 75] on div at bounding box center [776, 392] width 1552 height 784
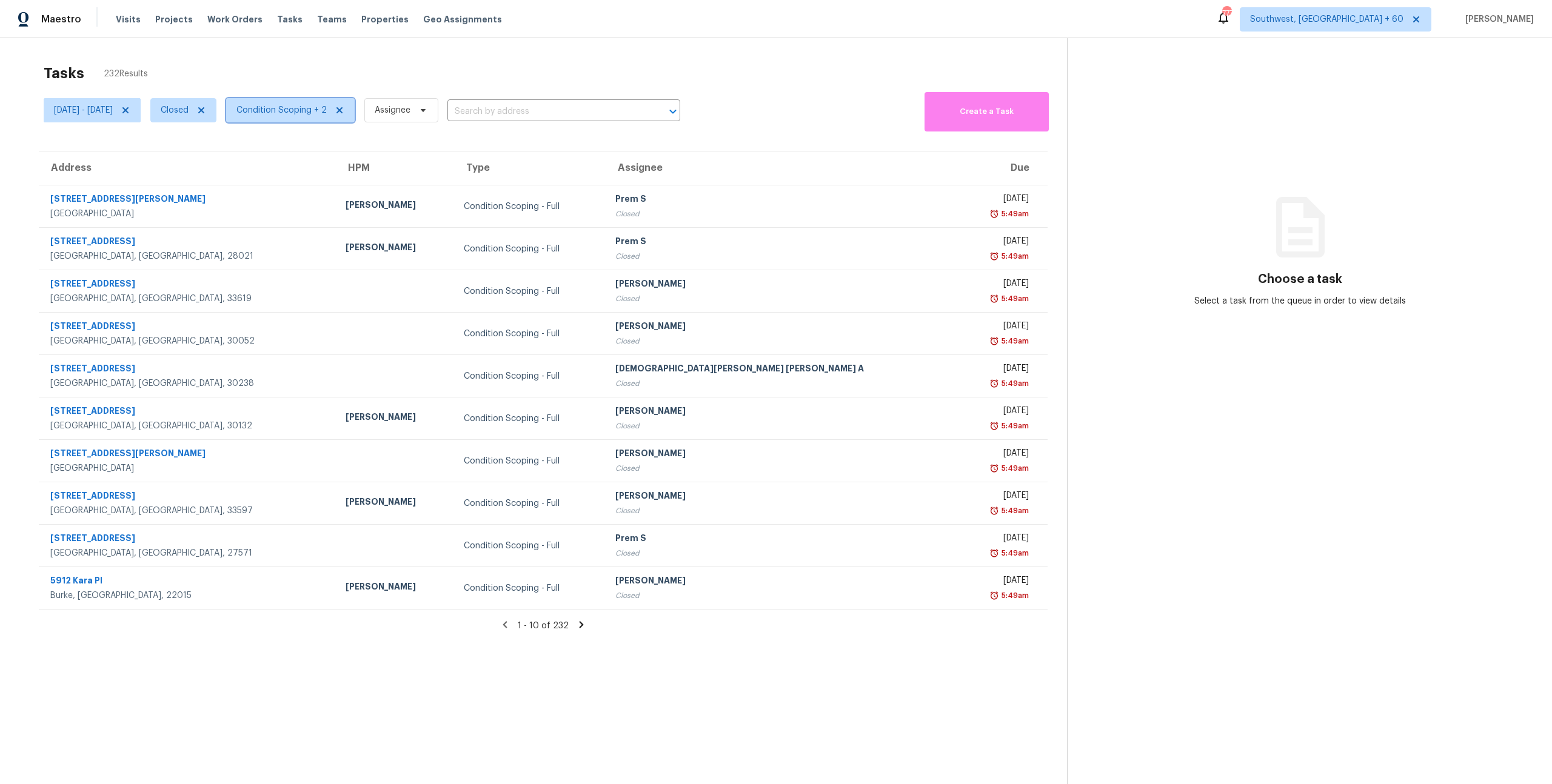
click at [305, 105] on span "Condition Scoping + 2" at bounding box center [281, 110] width 90 height 12
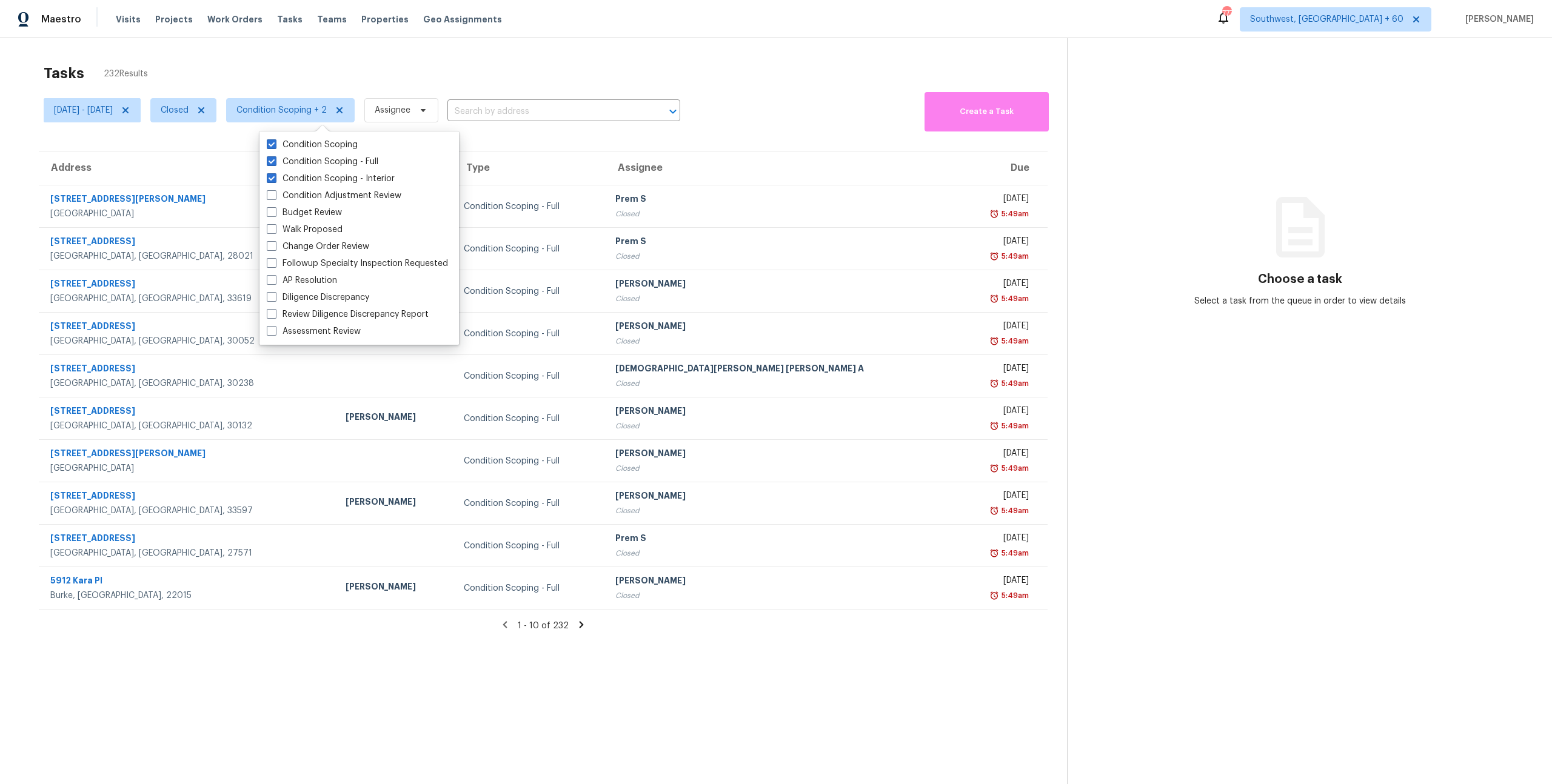
click at [297, 58] on div "Tasks 232 Results" at bounding box center [555, 73] width 1023 height 32
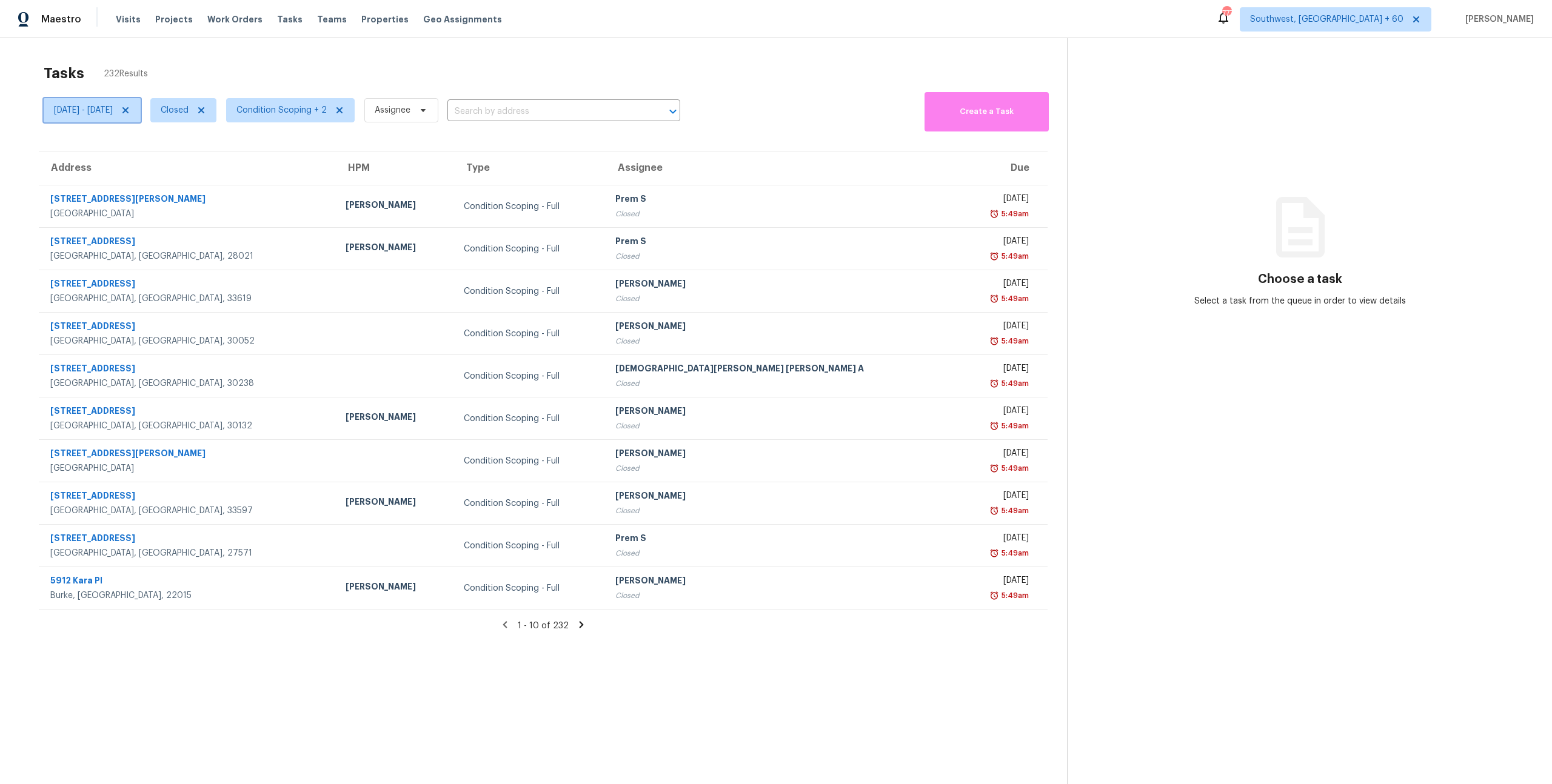
click at [113, 115] on span "Fri, Oct 03 - Fri, Oct 03" at bounding box center [84, 110] width 59 height 12
click at [234, 150] on input "Fri, Oct 03" at bounding box center [231, 151] width 119 height 24
select select "9"
select select "2025"
select select "10"
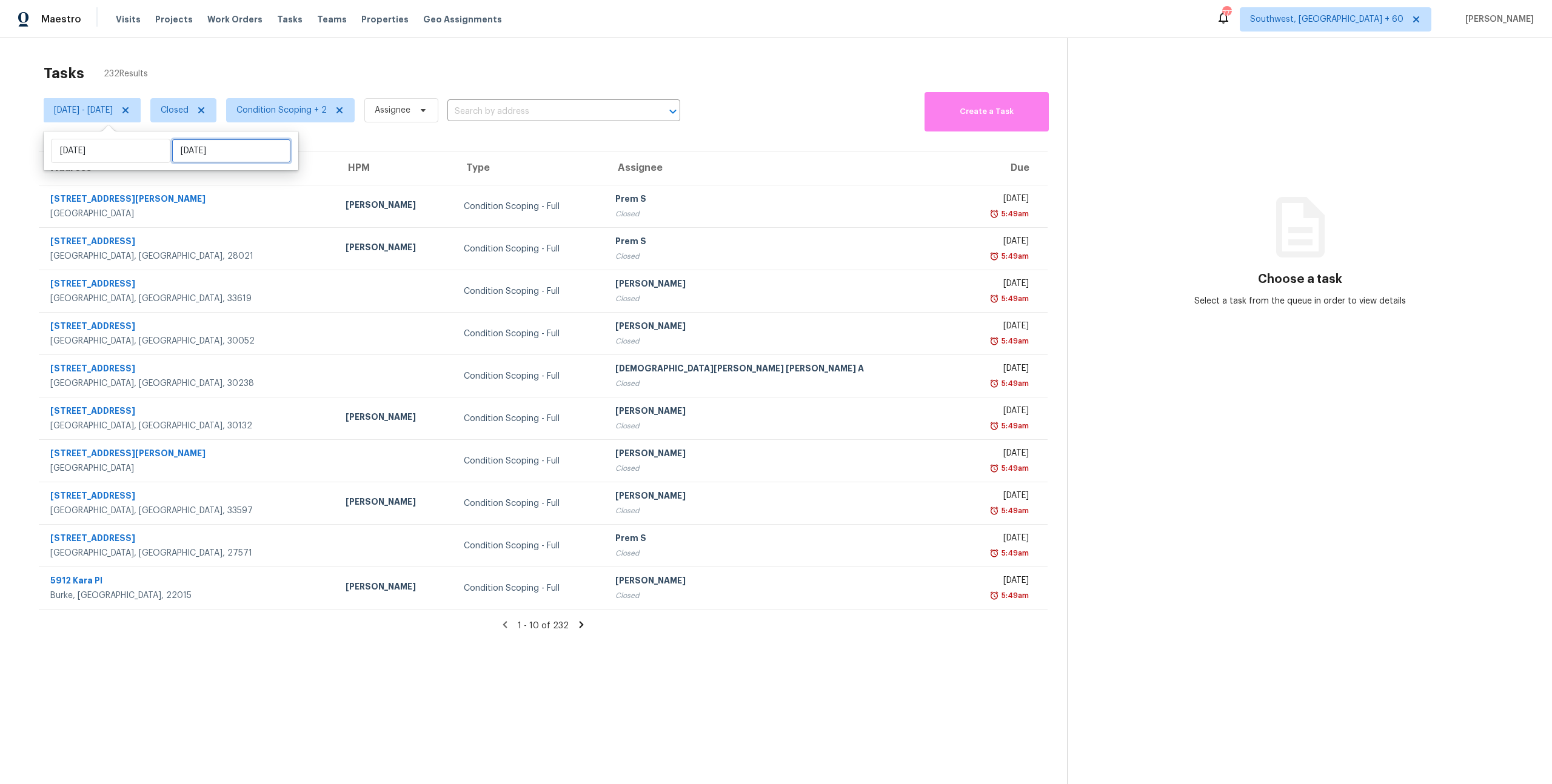
select select "2025"
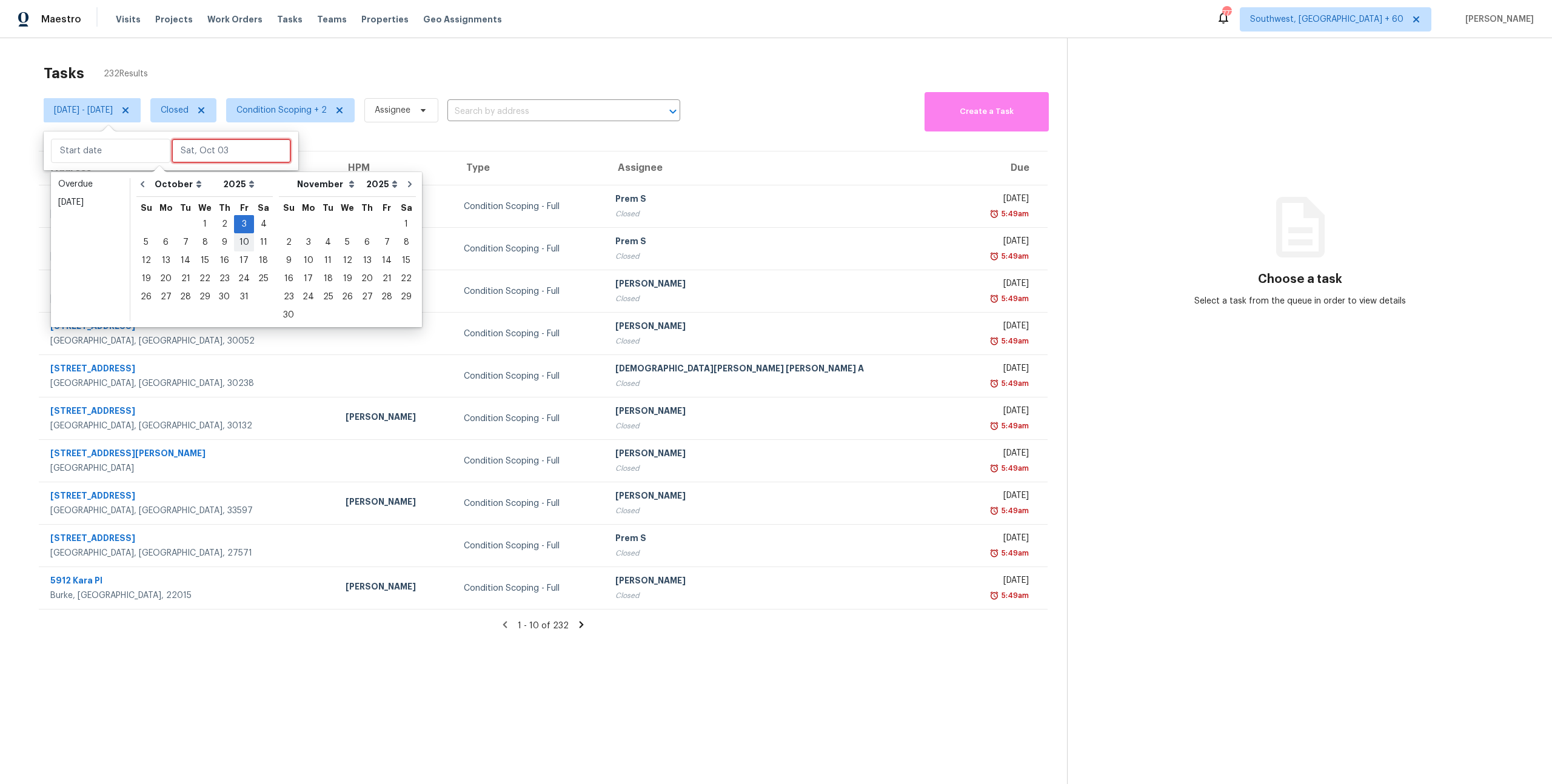
type input "Fri, Oct 03"
click at [164, 246] on div "6" at bounding box center [165, 242] width 20 height 17
type input "Mon, Oct 06"
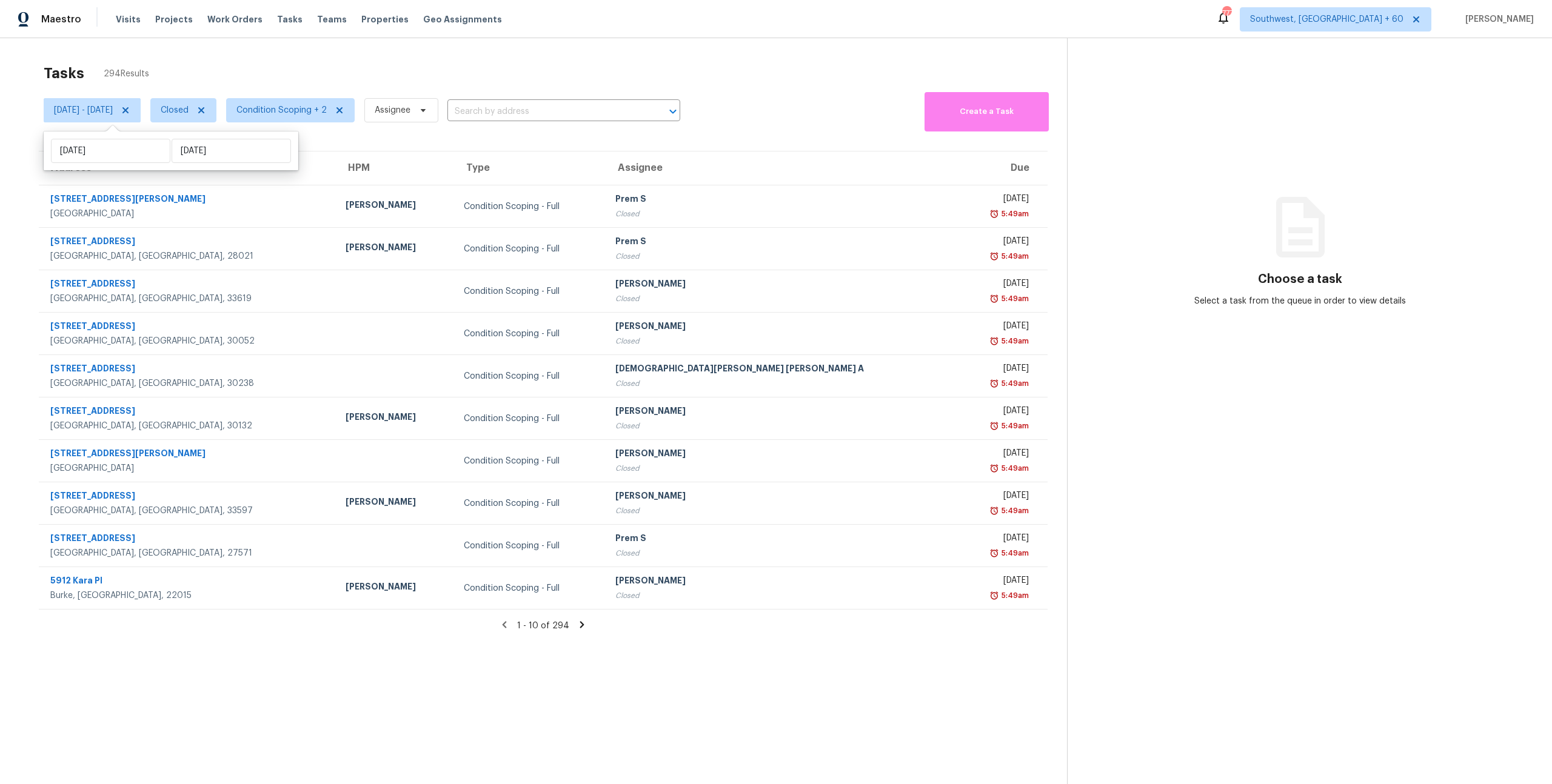
click at [261, 64] on div "Tasks 294 Results" at bounding box center [555, 73] width 1023 height 32
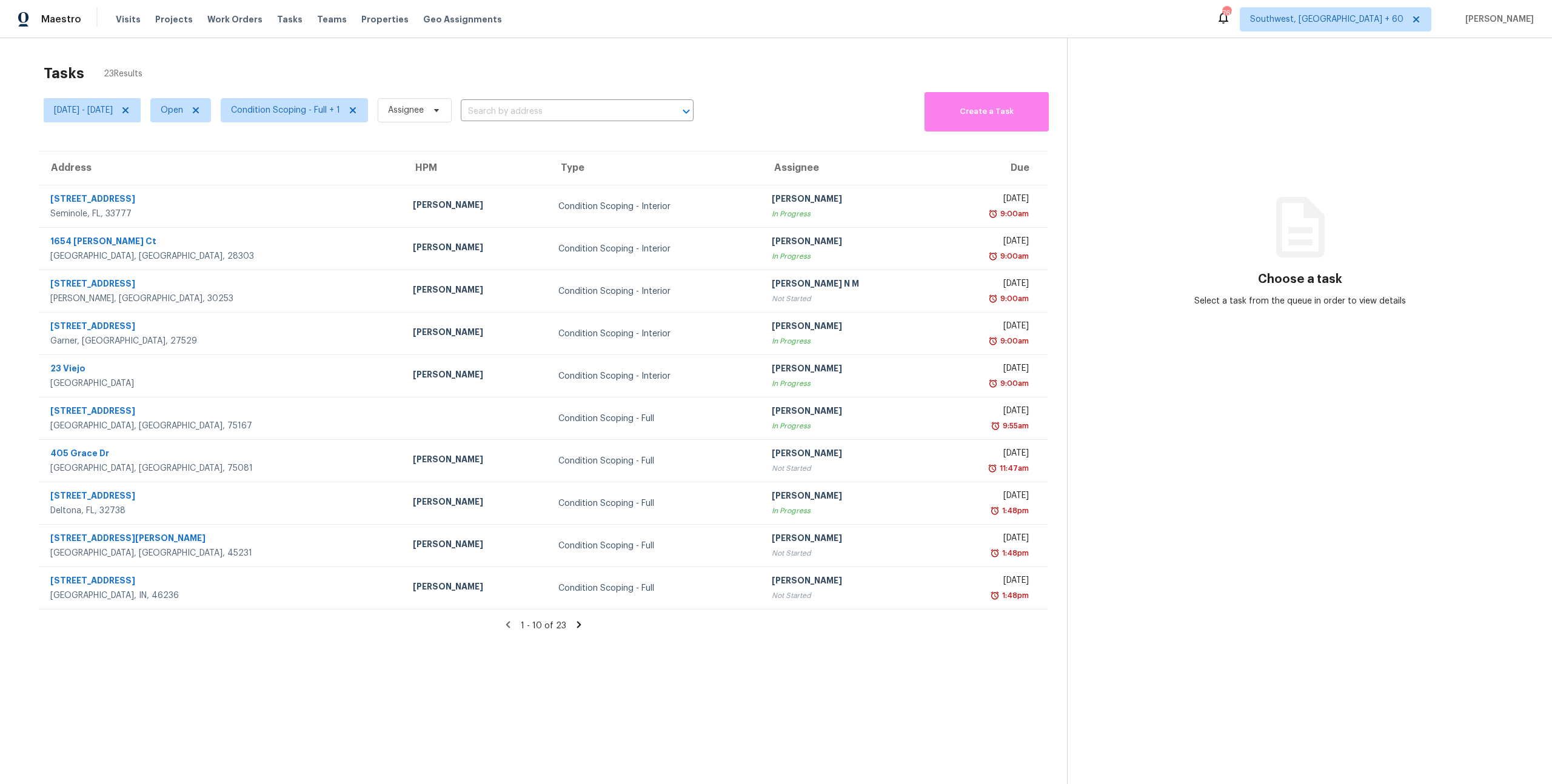
click at [146, 54] on div "Tasks 23 Results Mon, Sep 29 - Fri, Oct 03 Open Condition Scoping - Full + 1 As…" at bounding box center [776, 430] width 1552 height 784
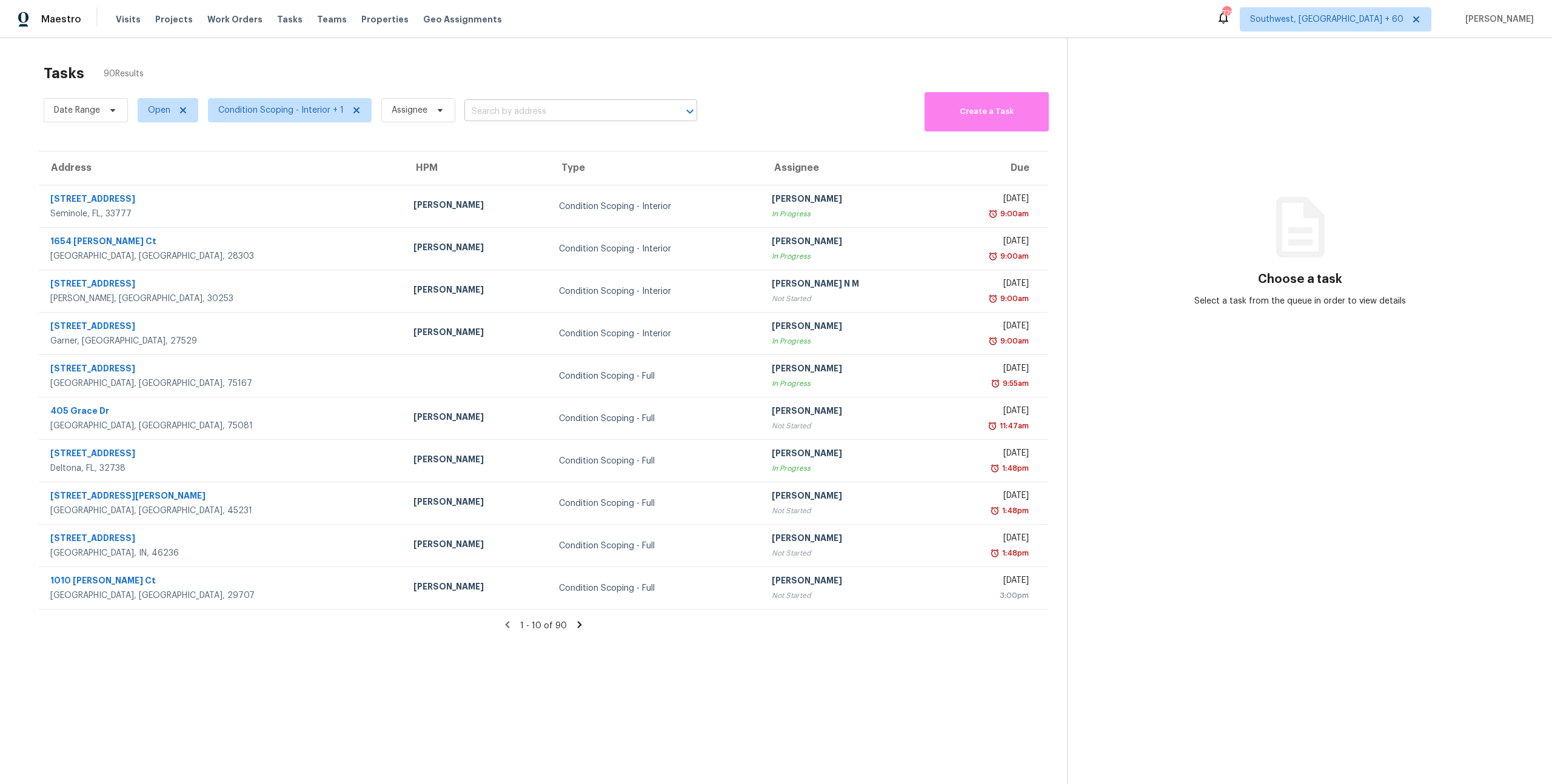
click at [469, 117] on input "text" at bounding box center [564, 111] width 199 height 19
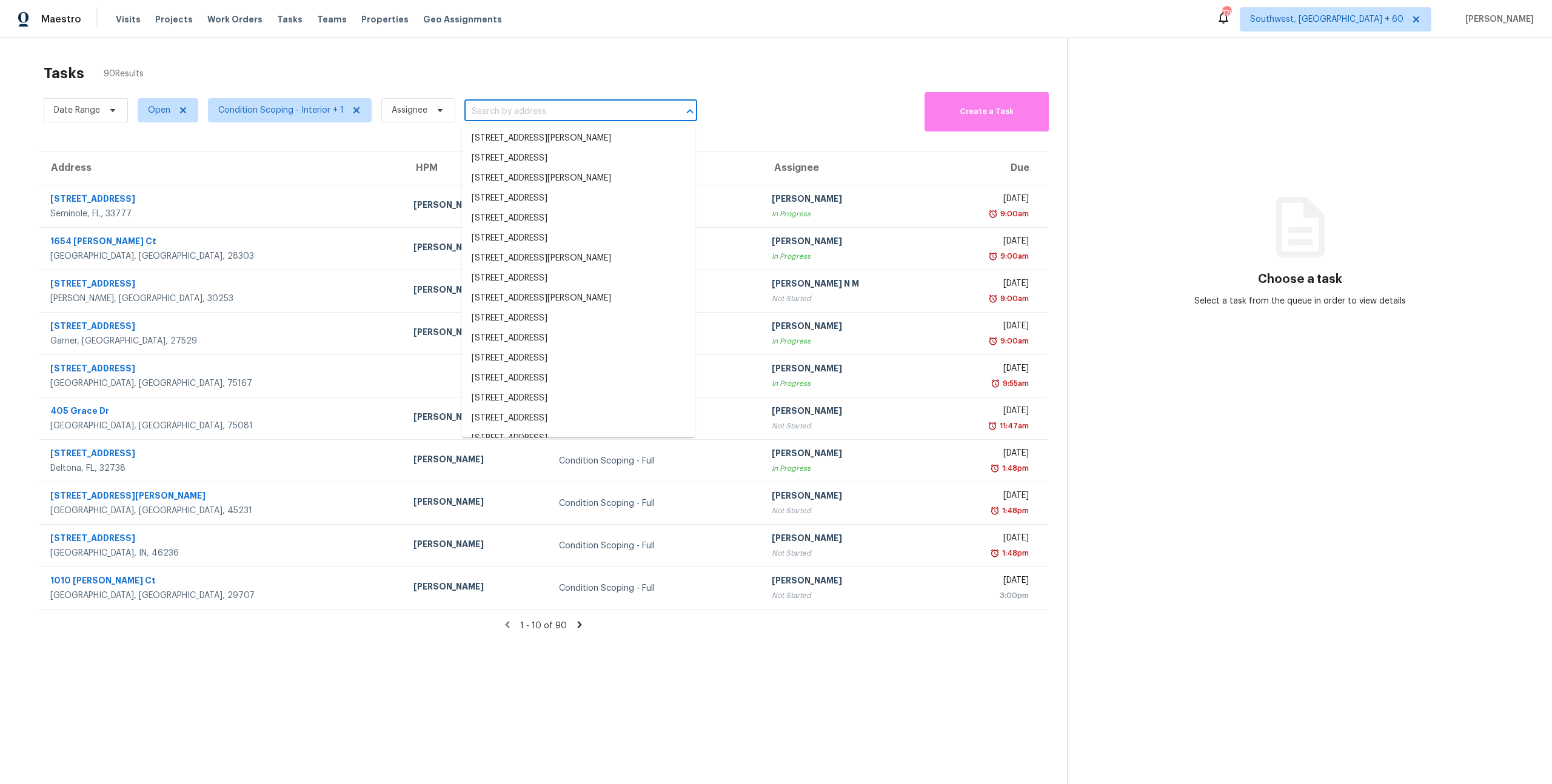
paste input "[STREET_ADDRESS][PERSON_NAME]"
type input "[STREET_ADDRESS][PERSON_NAME]"
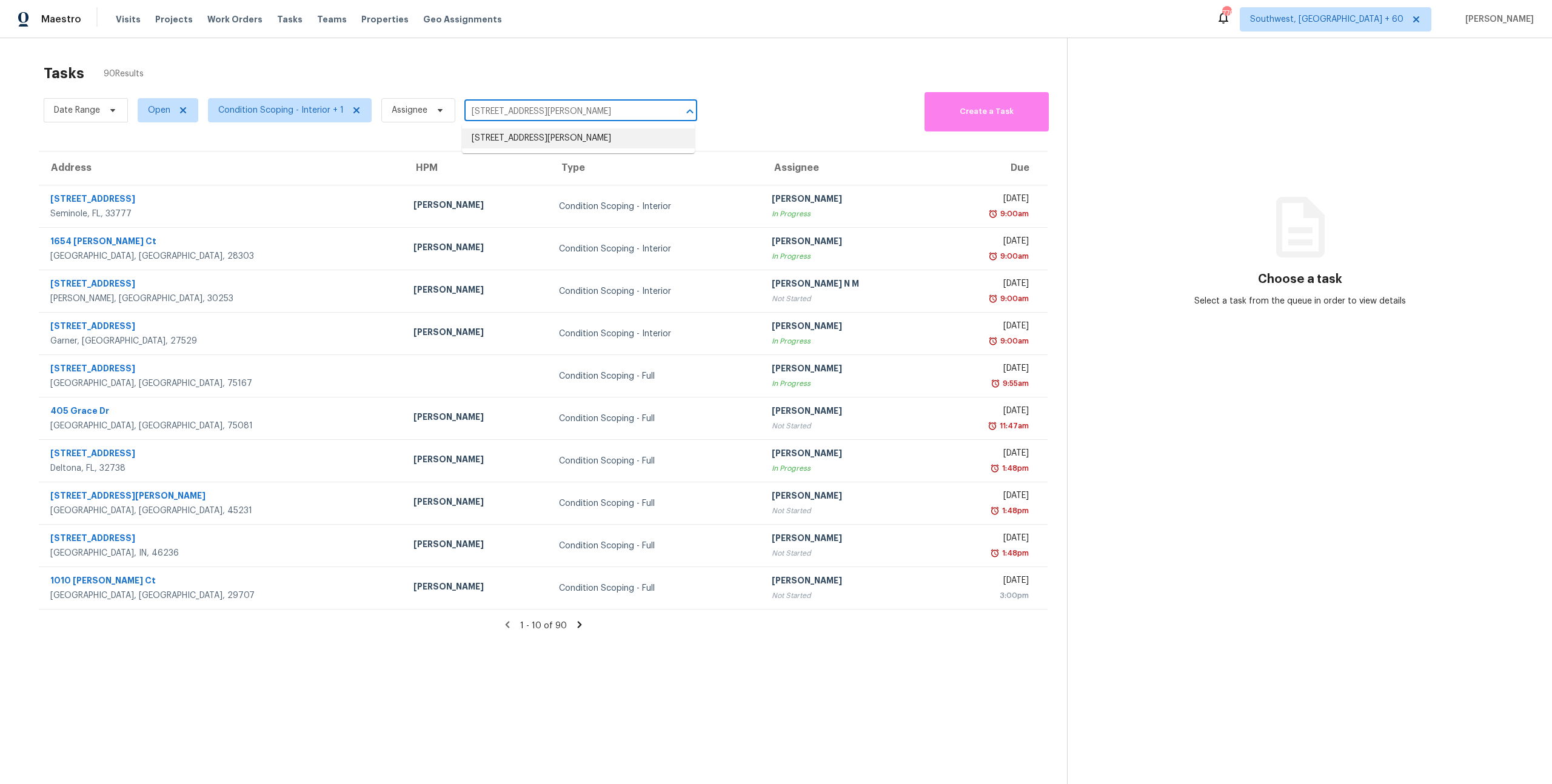
click at [491, 140] on li "[STREET_ADDRESS][PERSON_NAME]" at bounding box center [578, 139] width 233 height 20
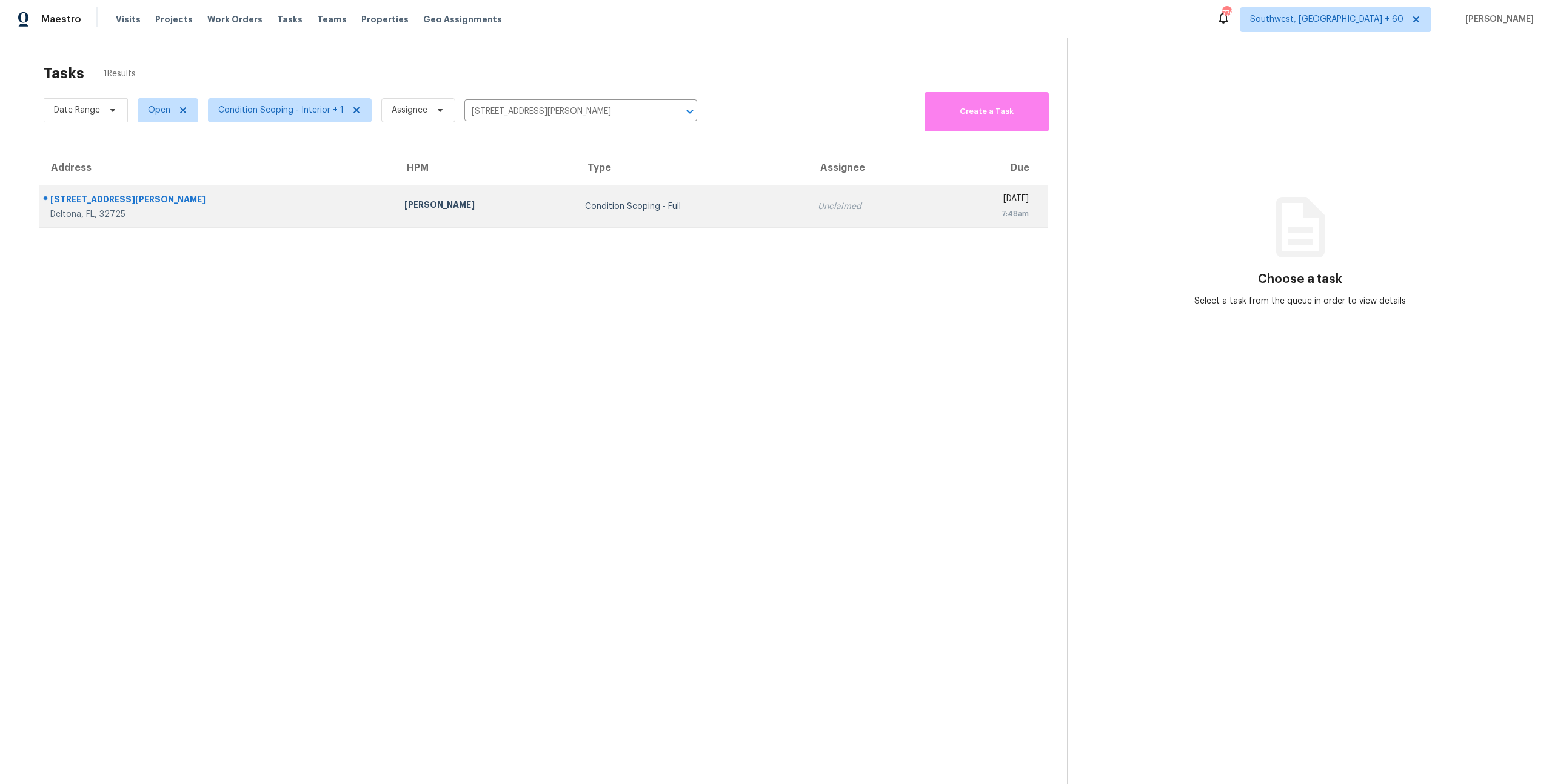
click at [425, 216] on td "[PERSON_NAME]" at bounding box center [486, 207] width 182 height 42
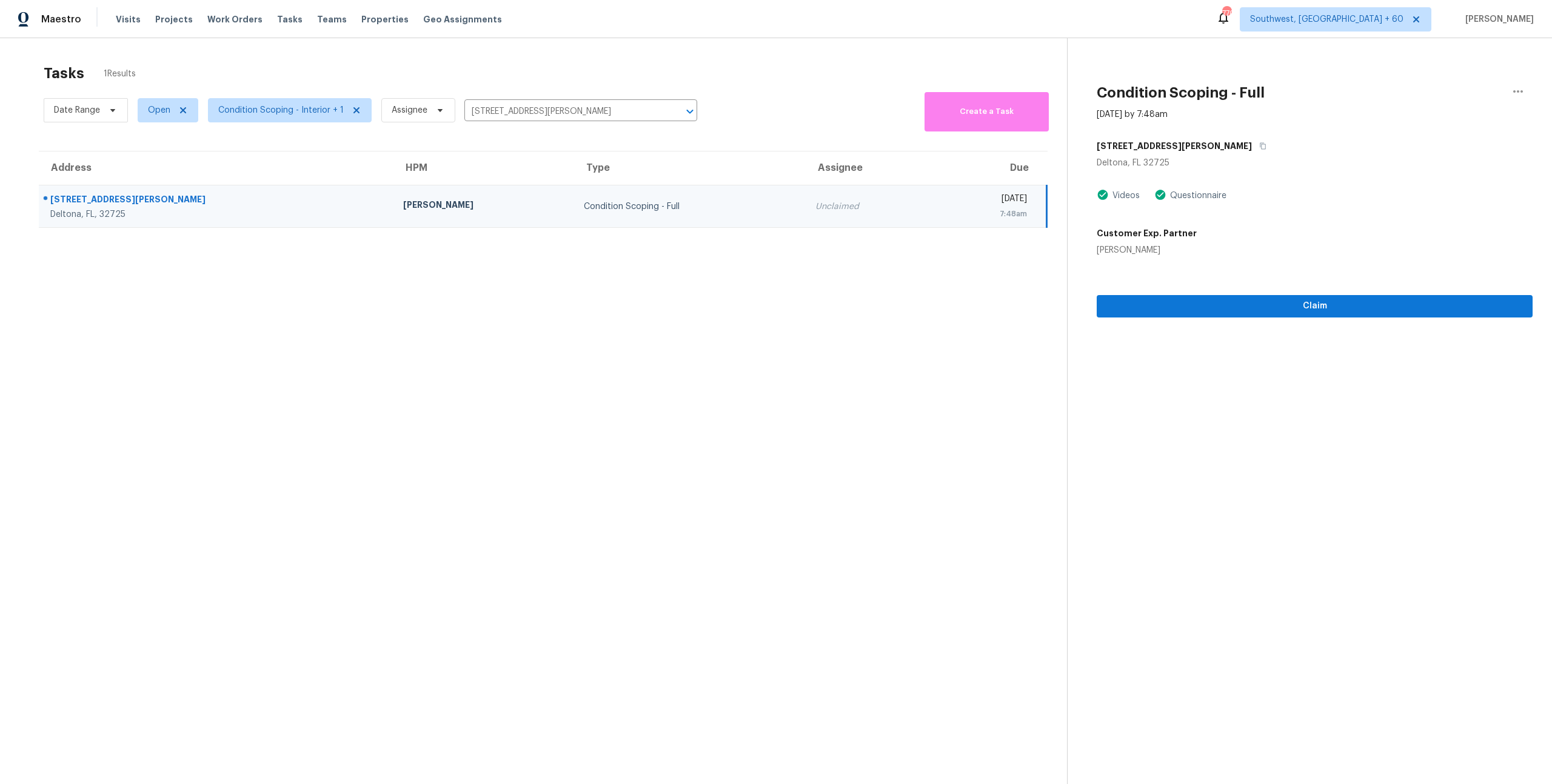
click at [391, 59] on div "Tasks 1 Results" at bounding box center [555, 73] width 1023 height 32
click at [673, 112] on icon "Clear" at bounding box center [674, 111] width 12 height 12
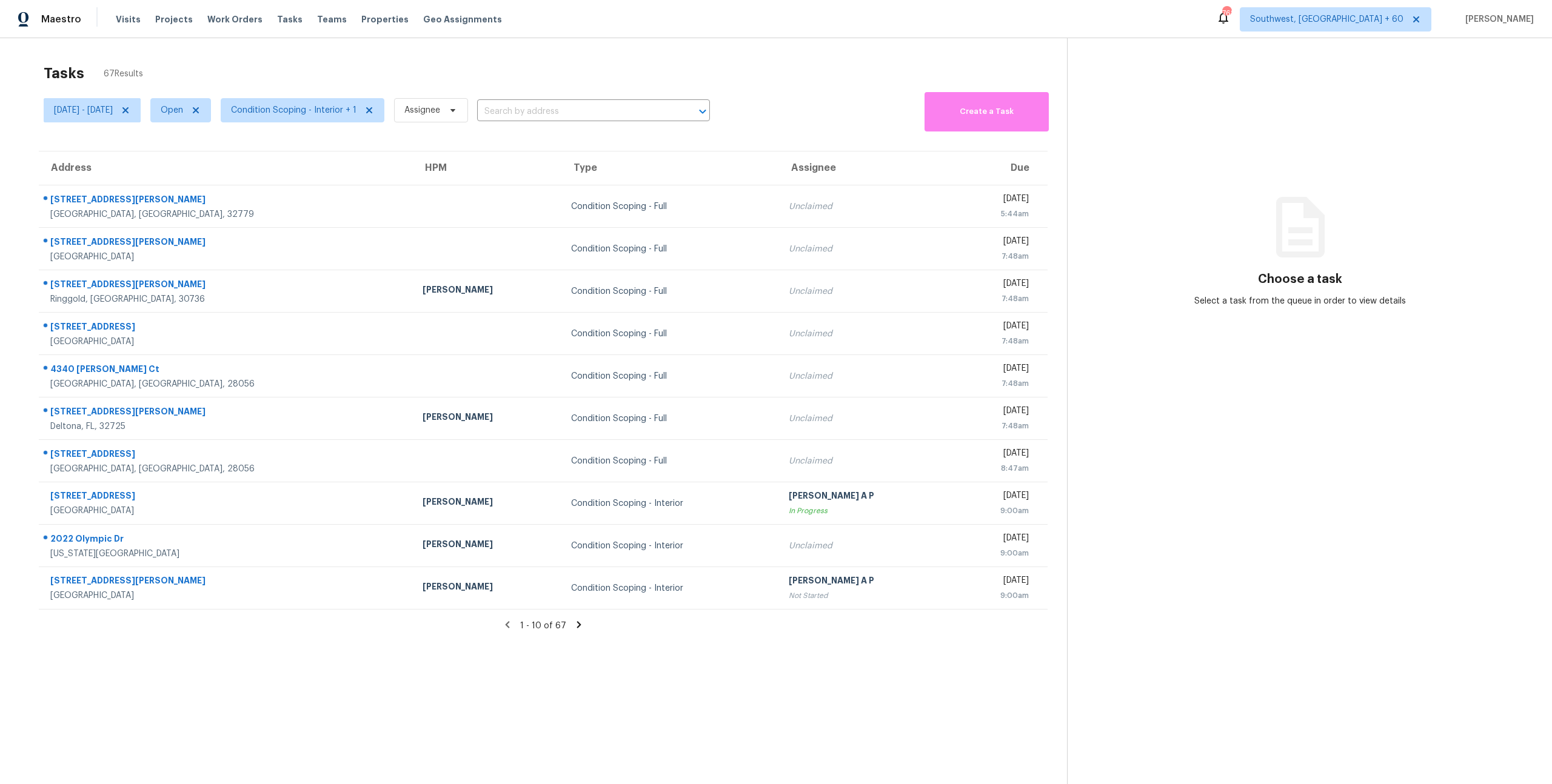
click at [259, 62] on div "Tasks 67 Results" at bounding box center [555, 73] width 1023 height 32
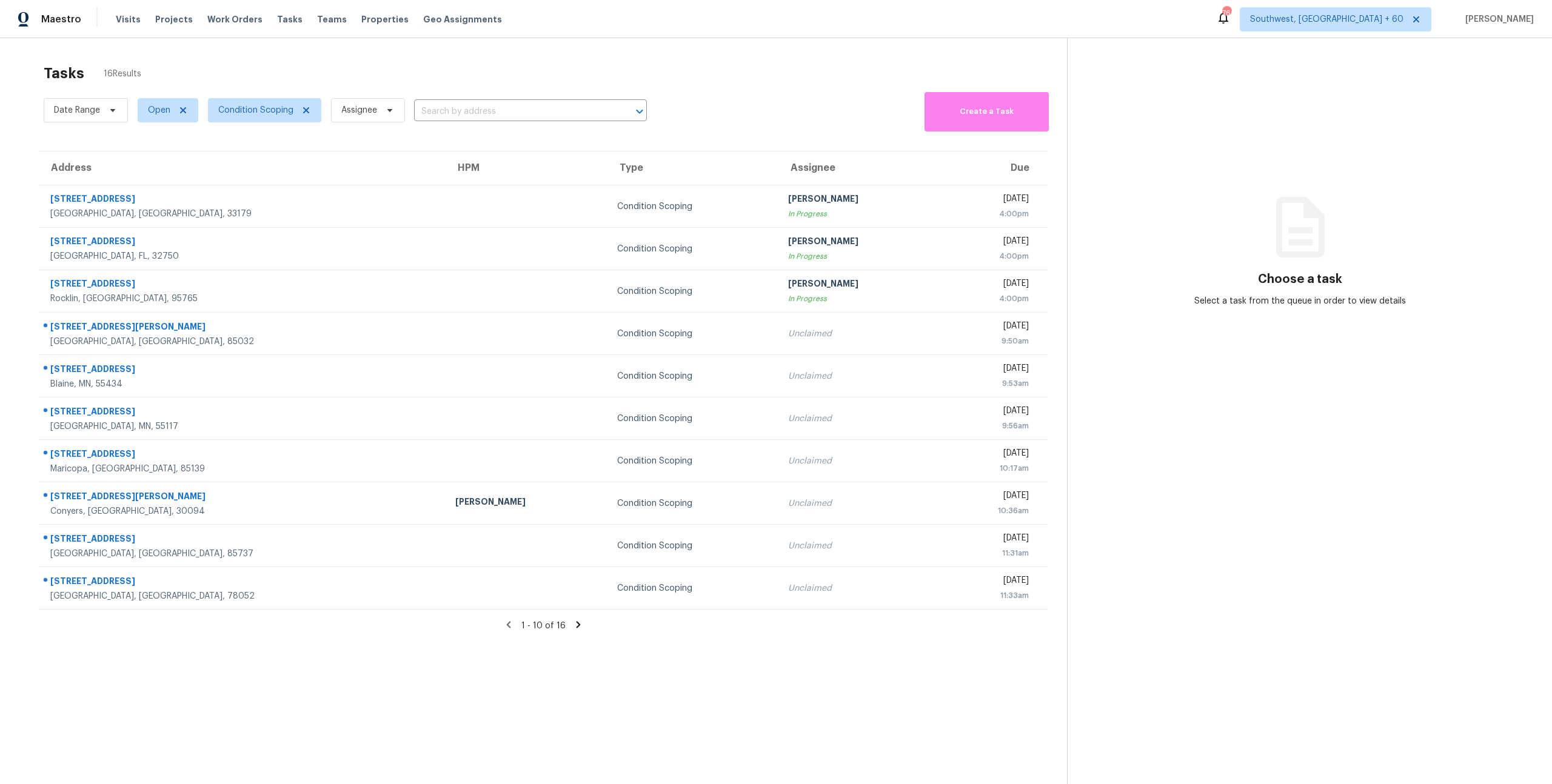
click at [202, 78] on div "Tasks 16 Results" at bounding box center [555, 73] width 1023 height 32
click at [711, 104] on div "Date Range Open Condition Scoping Assignee ​ Create a Task" at bounding box center [555, 110] width 1023 height 42
click at [162, 109] on span "Open" at bounding box center [159, 110] width 23 height 12
click at [176, 157] on label "Closed" at bounding box center [166, 161] width 44 height 12
click at [152, 157] on input "Closed" at bounding box center [148, 160] width 8 height 8
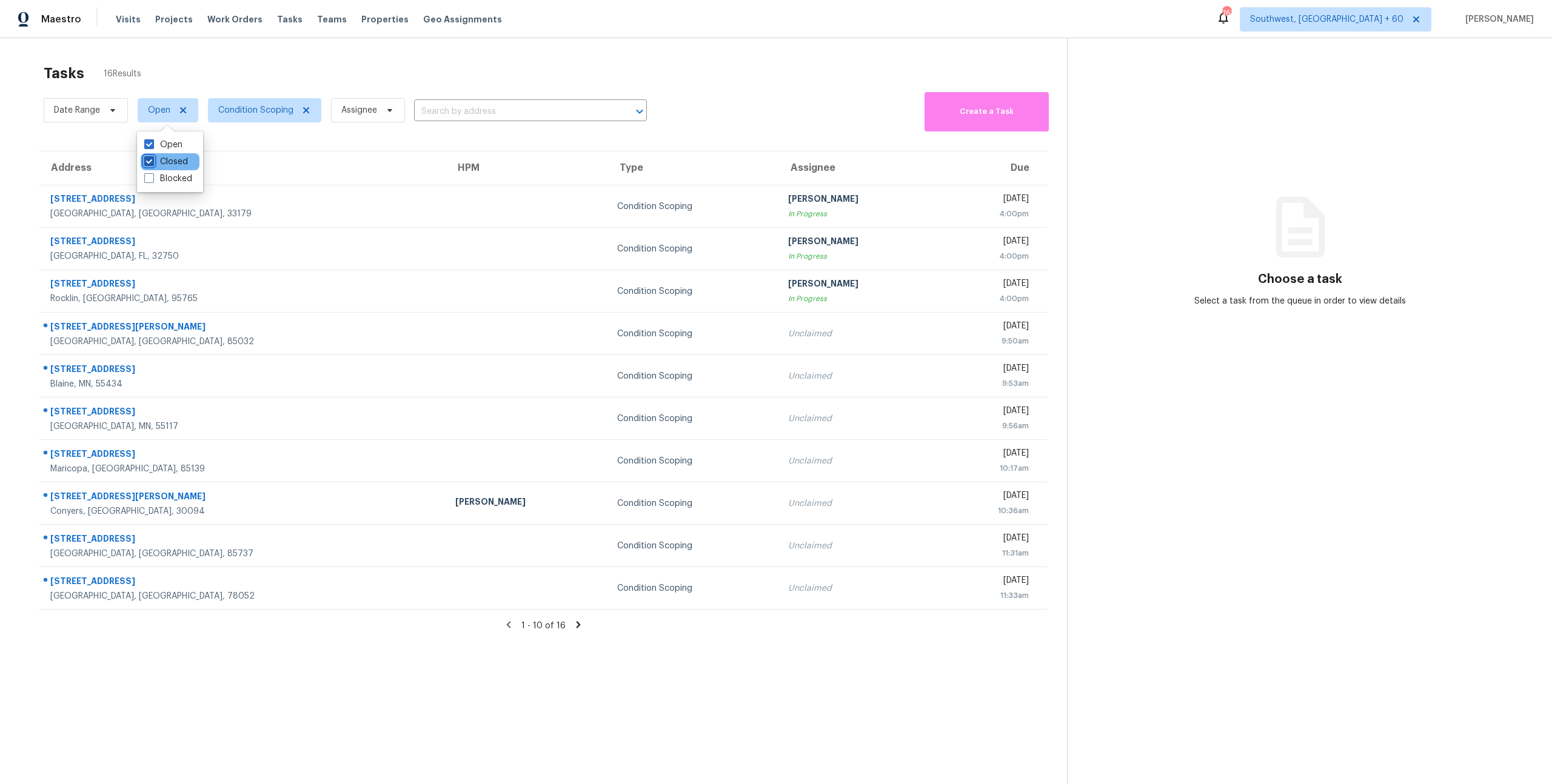
checkbox input "true"
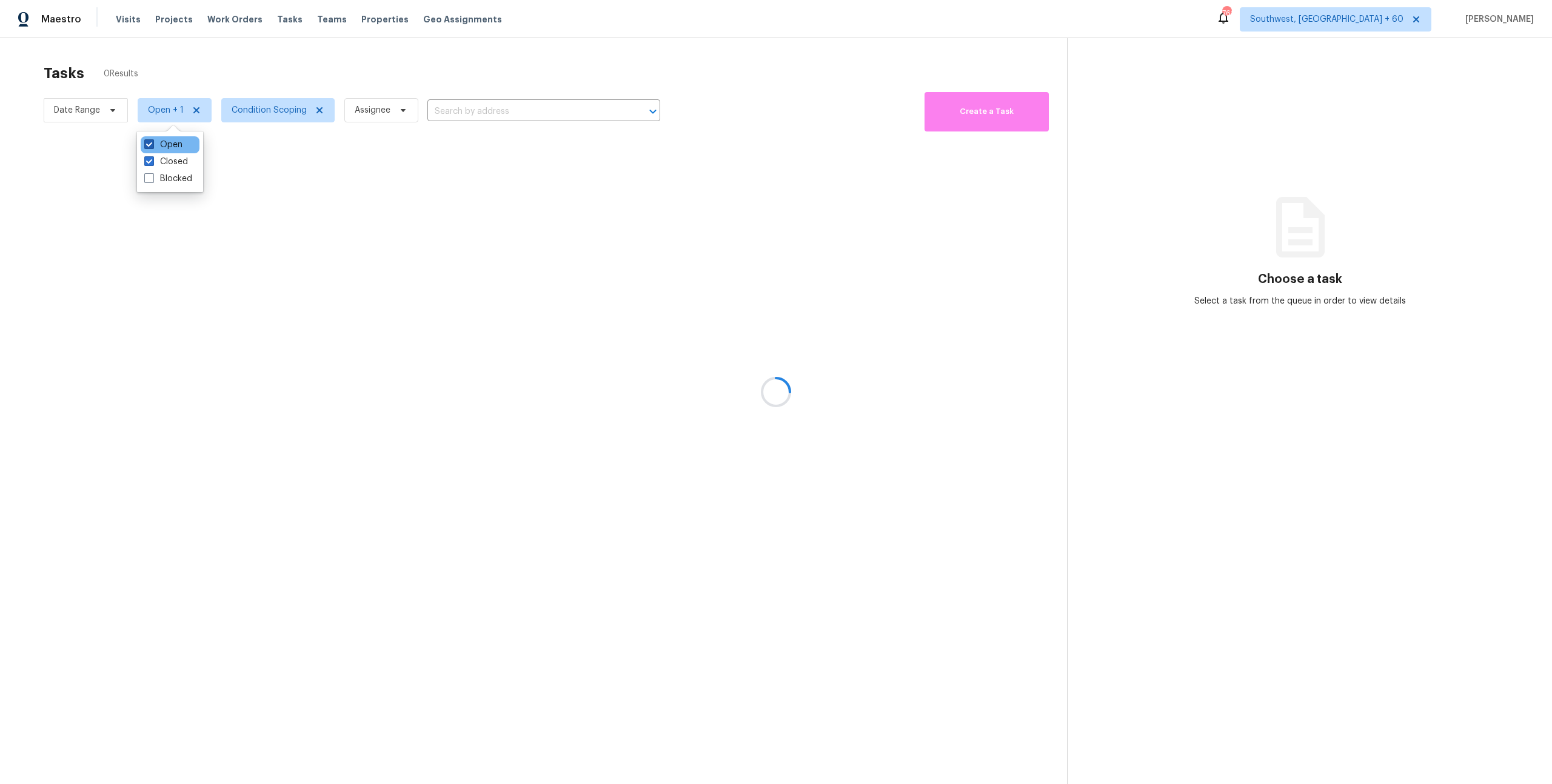
click at [169, 140] on label "Open" at bounding box center [163, 144] width 38 height 12
click at [152, 140] on input "Open" at bounding box center [148, 143] width 8 height 8
click at [169, 140] on label "Open" at bounding box center [163, 144] width 38 height 12
click at [152, 140] on input "Open" at bounding box center [148, 143] width 8 height 8
checkbox input "true"
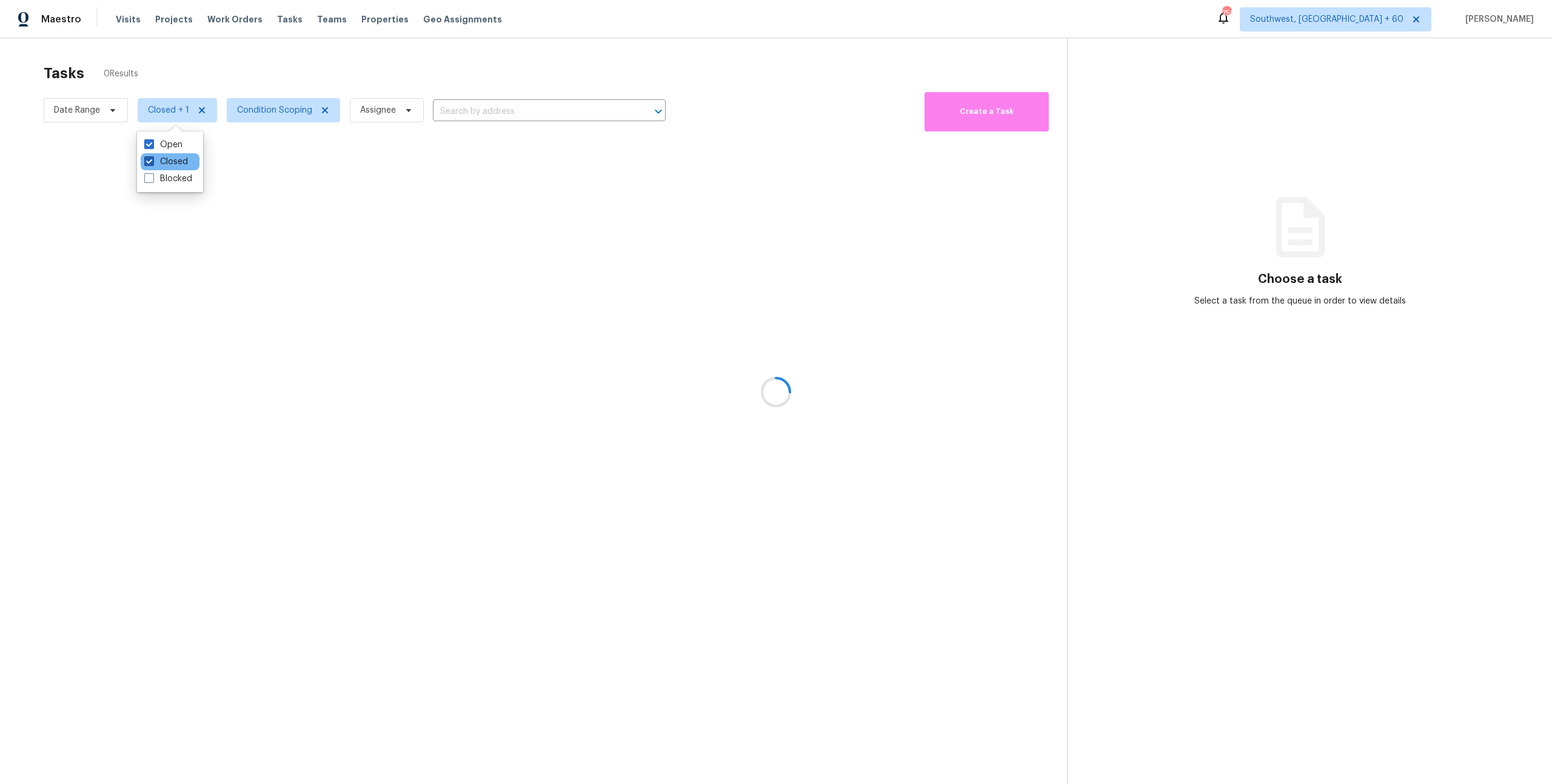
click at [171, 165] on label "Closed" at bounding box center [166, 161] width 44 height 12
click at [152, 164] on input "Closed" at bounding box center [148, 160] width 8 height 8
checkbox input "false"
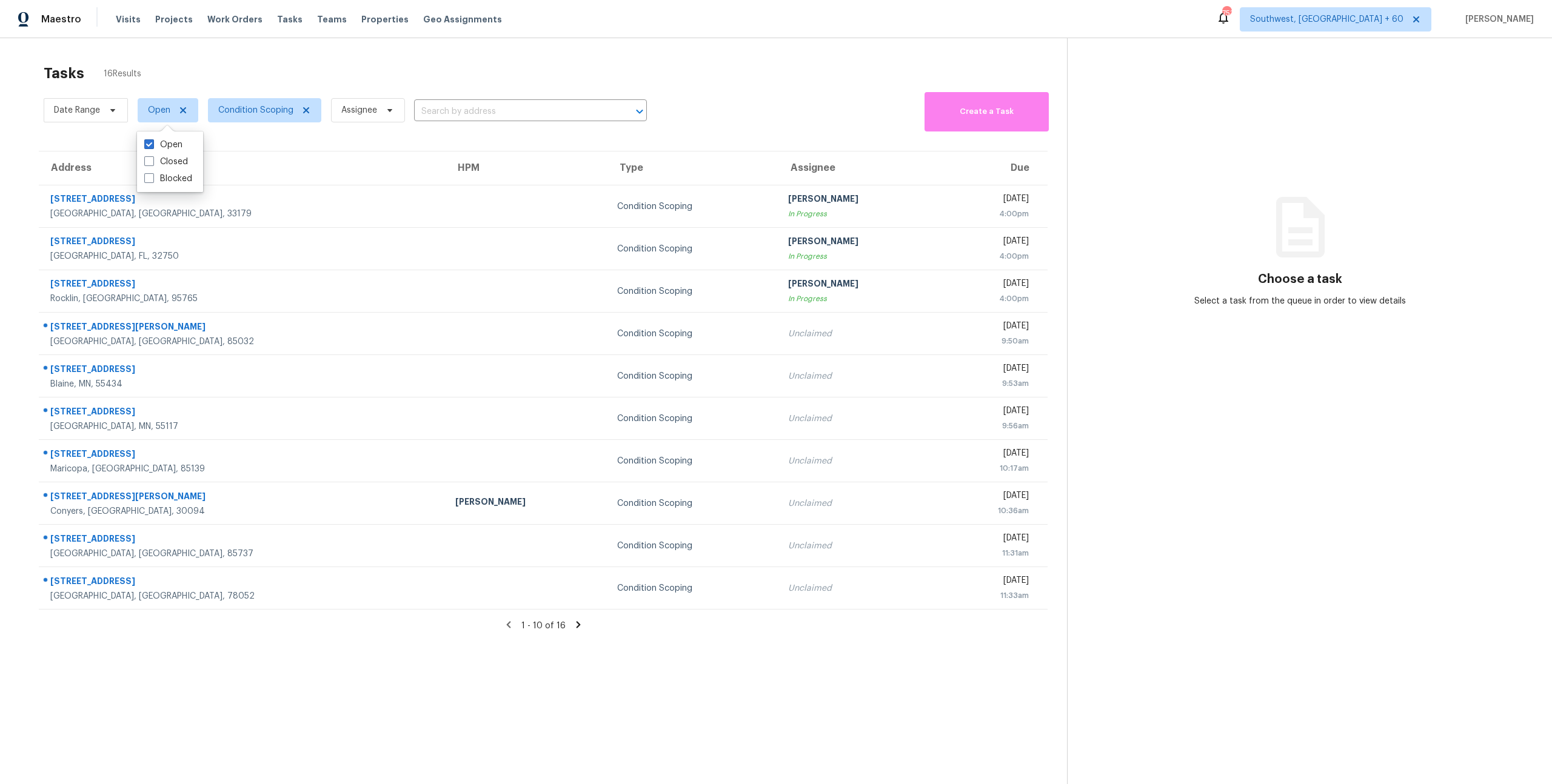
click at [385, 80] on div "Tasks 16 Results" at bounding box center [555, 73] width 1023 height 32
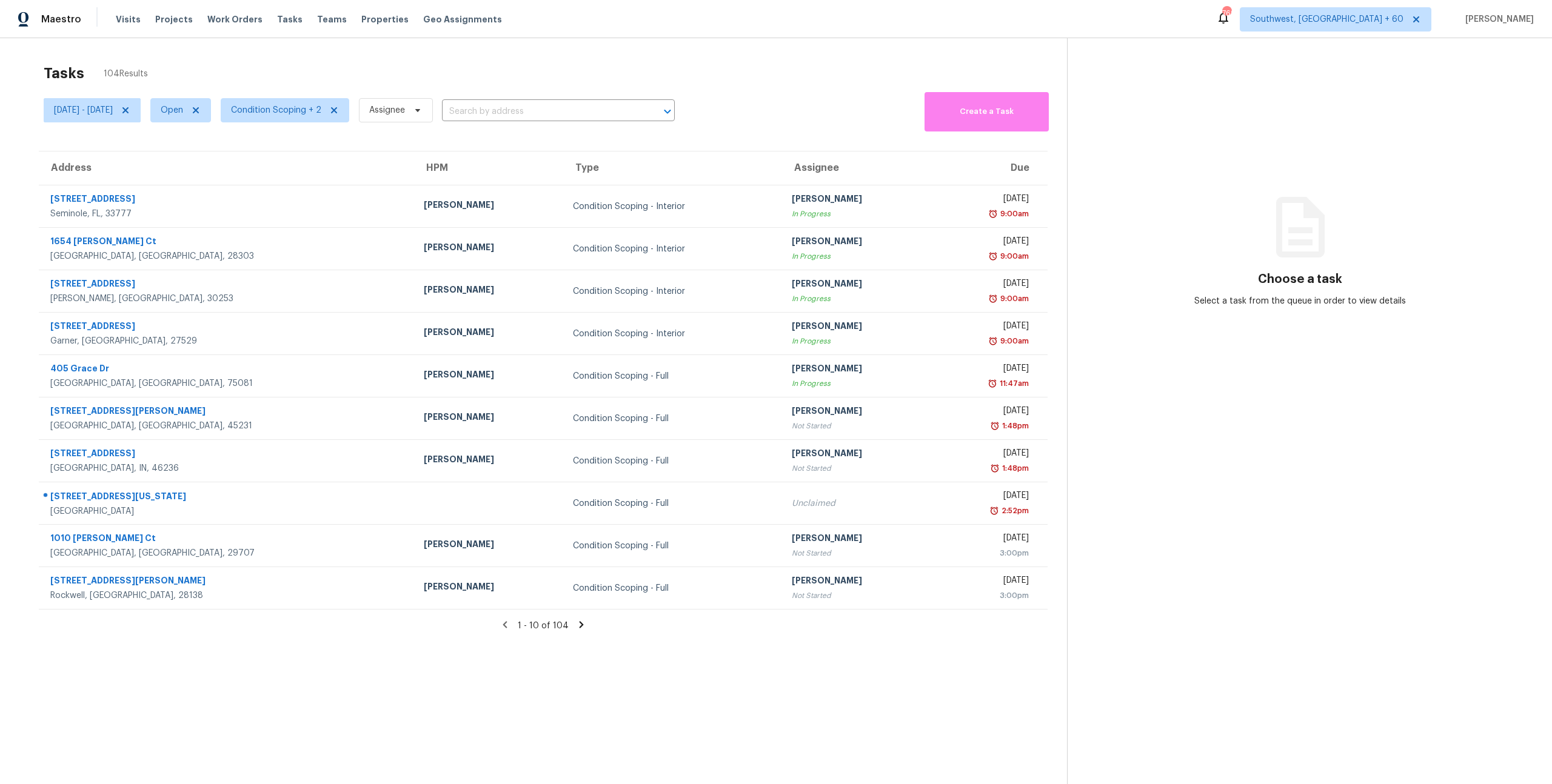
click at [432, 60] on div "Tasks 104 Results" at bounding box center [555, 73] width 1023 height 32
click at [183, 112] on span "Open" at bounding box center [172, 110] width 23 height 12
click at [212, 160] on label "Closed" at bounding box center [221, 161] width 44 height 12
click at [207, 160] on input "Closed" at bounding box center [203, 160] width 8 height 8
checkbox input "true"
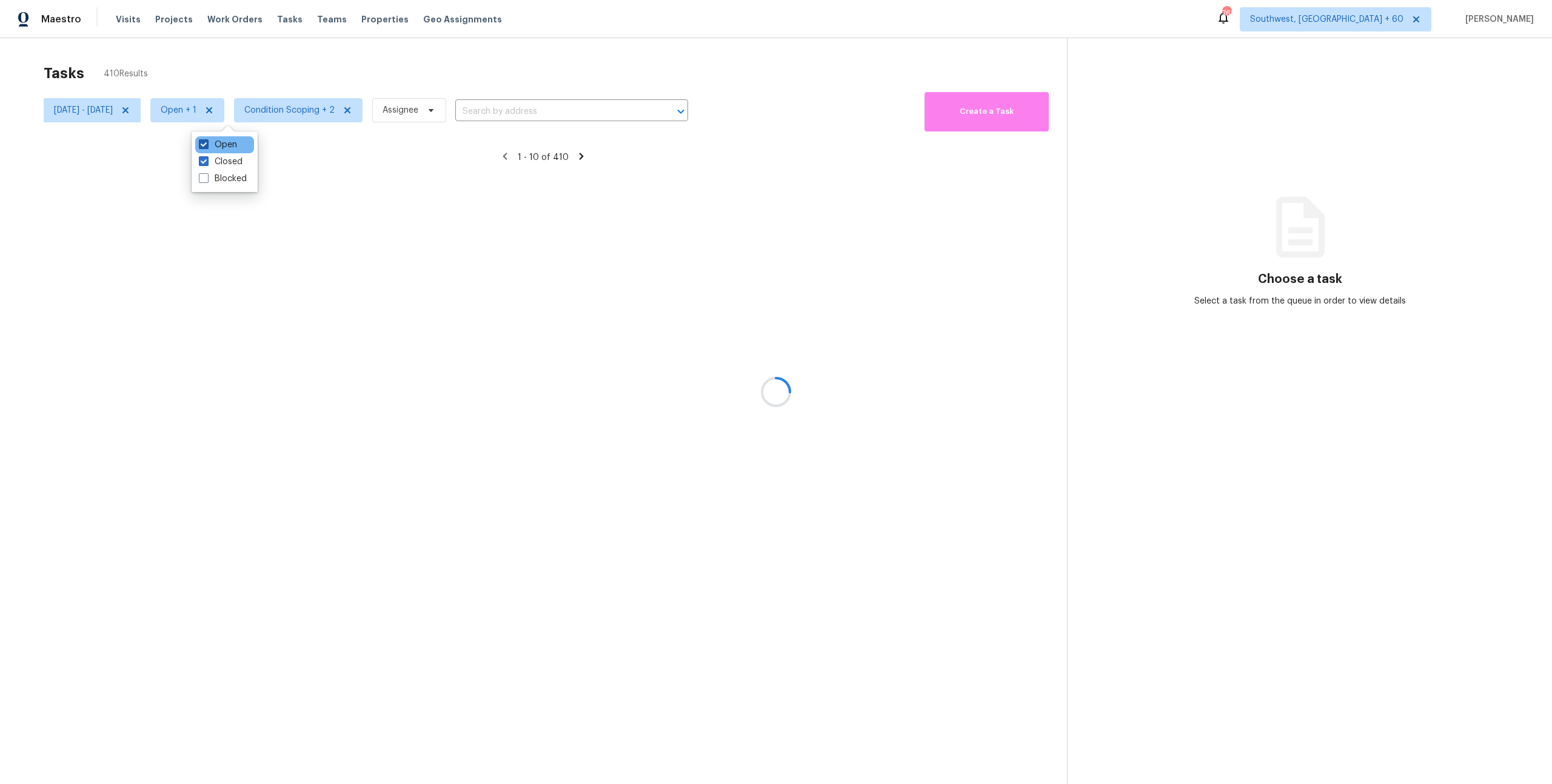
click at [225, 144] on label "Open" at bounding box center [217, 144] width 38 height 12
click at [207, 144] on input "Open" at bounding box center [203, 143] width 8 height 8
checkbox input "false"
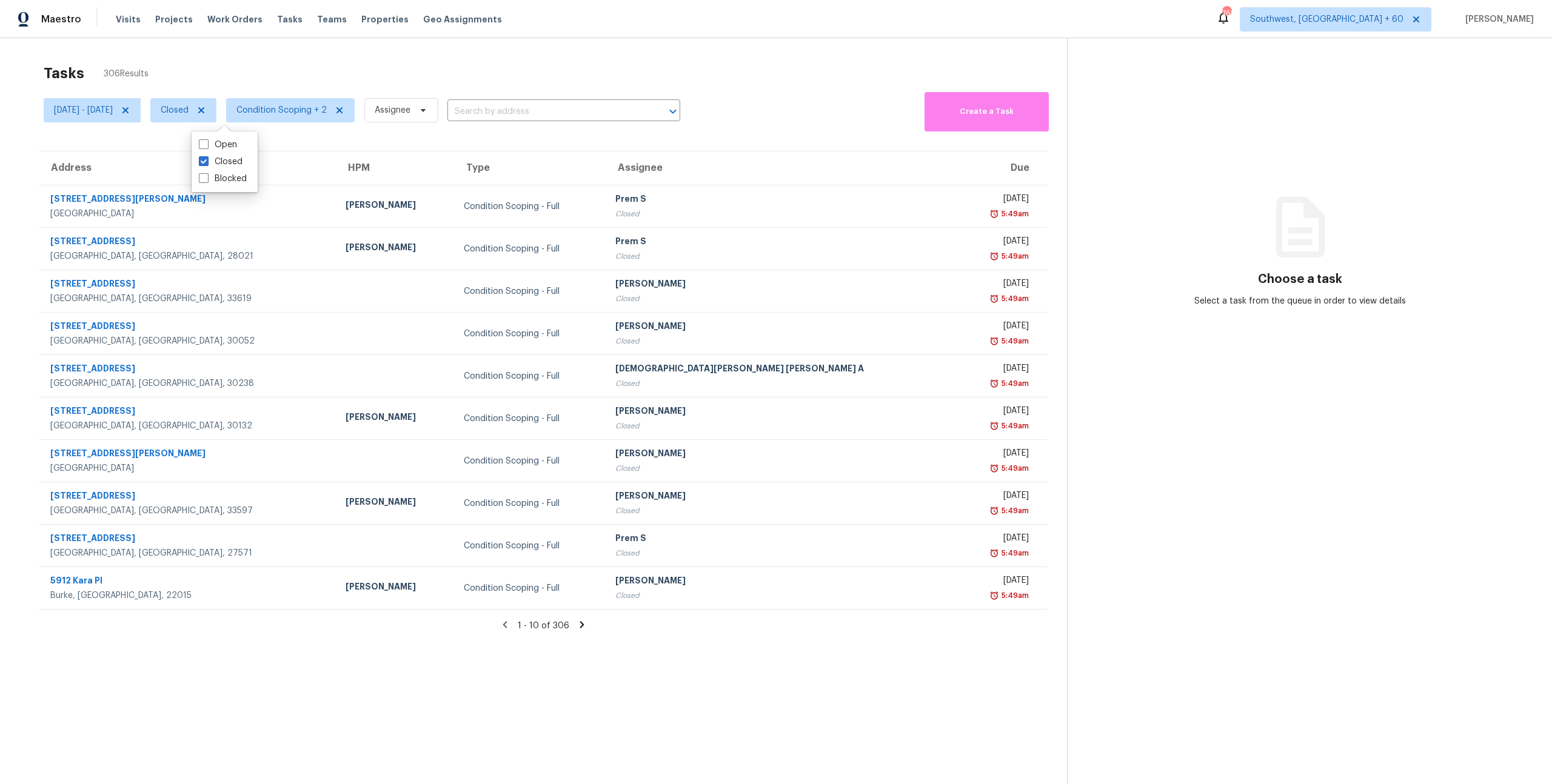
click at [195, 43] on div "Tasks 306 Results Fri, Oct 03 - Mon, Oct 06 Closed Condition Scoping + 2 Assign…" at bounding box center [776, 430] width 1552 height 784
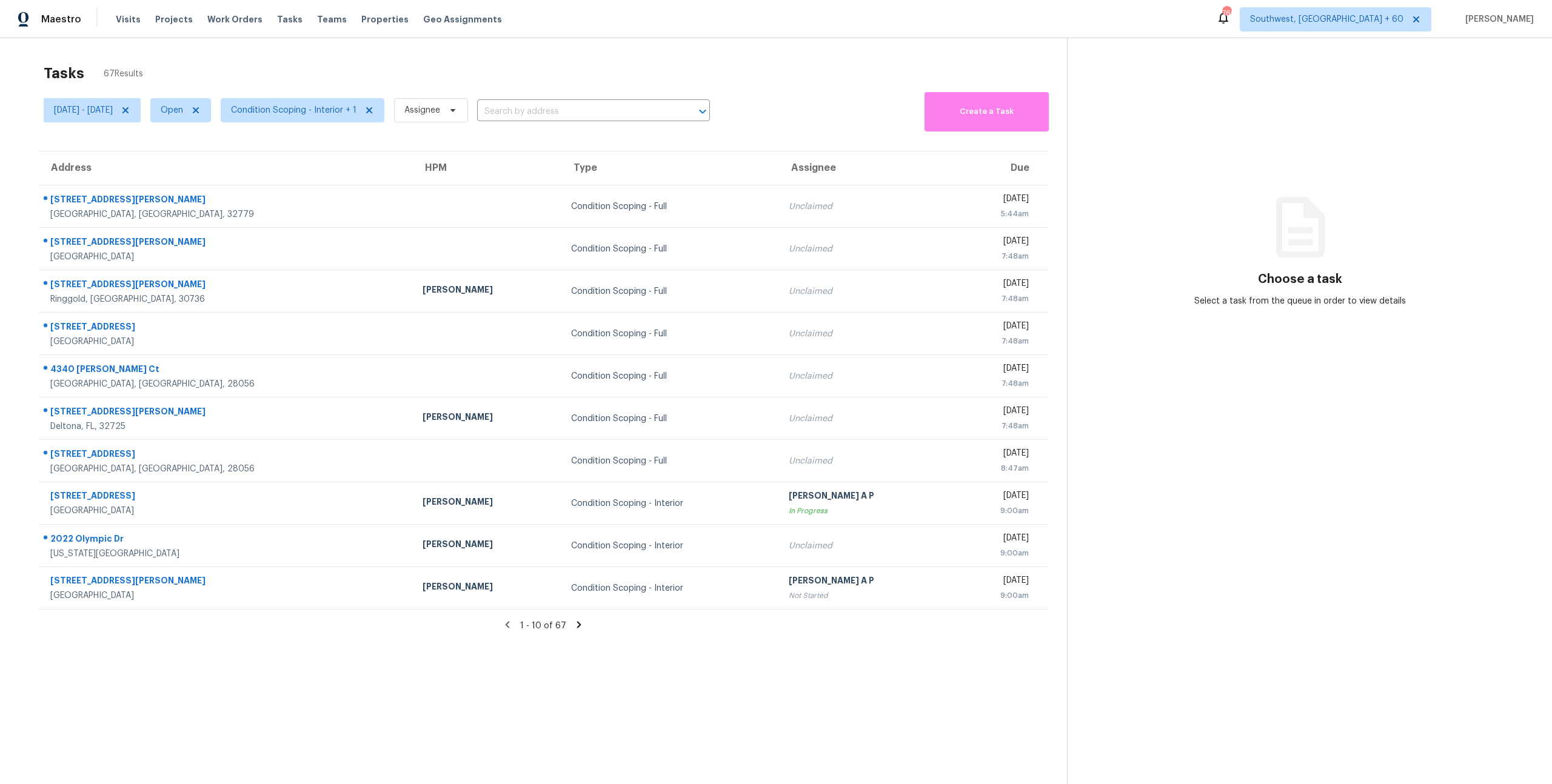
click at [250, 64] on div "Tasks 67 Results" at bounding box center [555, 73] width 1023 height 32
click at [314, 63] on div "Tasks 68 Results" at bounding box center [555, 73] width 1023 height 32
click at [577, 623] on icon at bounding box center [579, 625] width 4 height 6
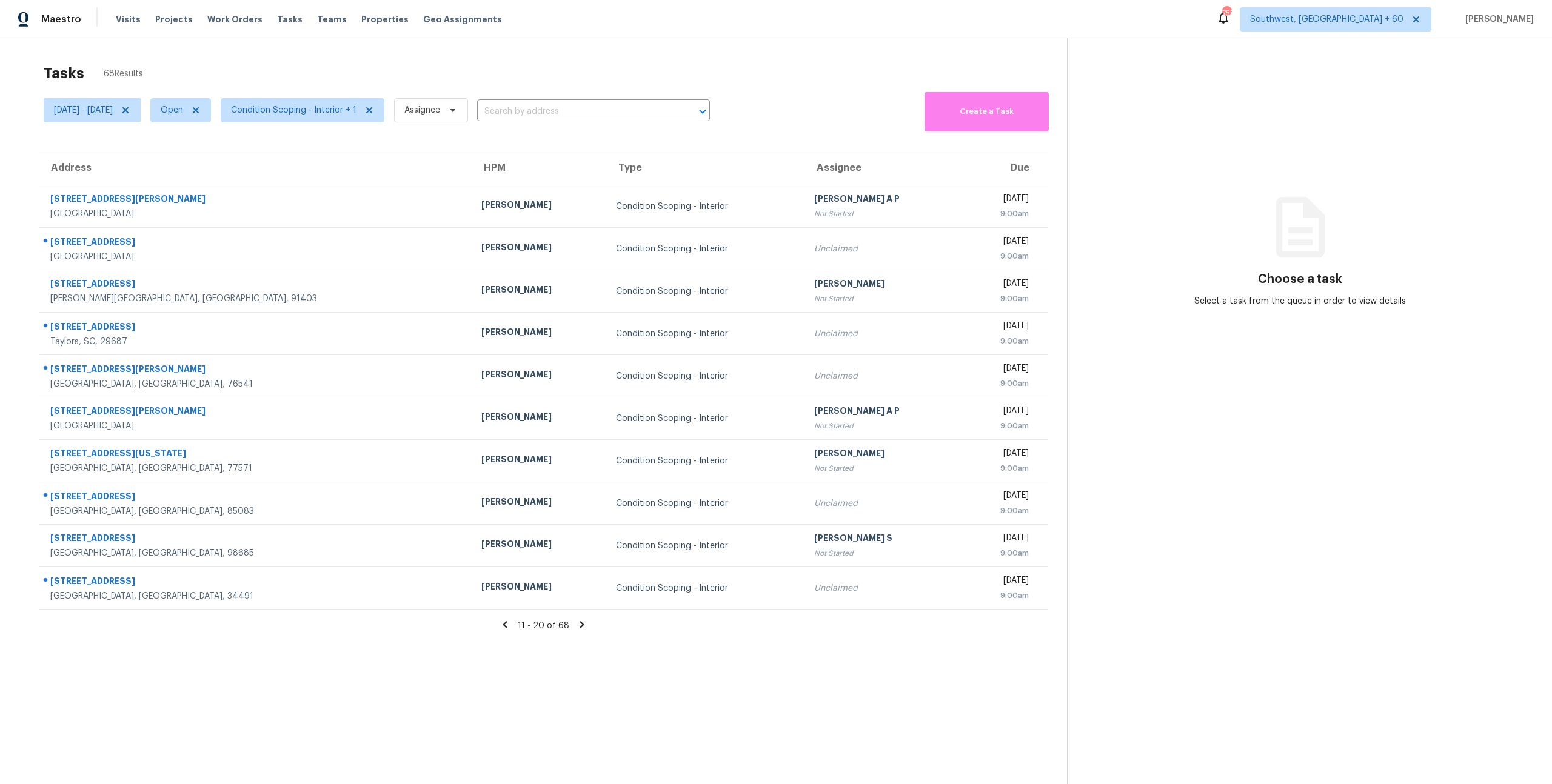
click at [577, 623] on icon at bounding box center [581, 624] width 11 height 11
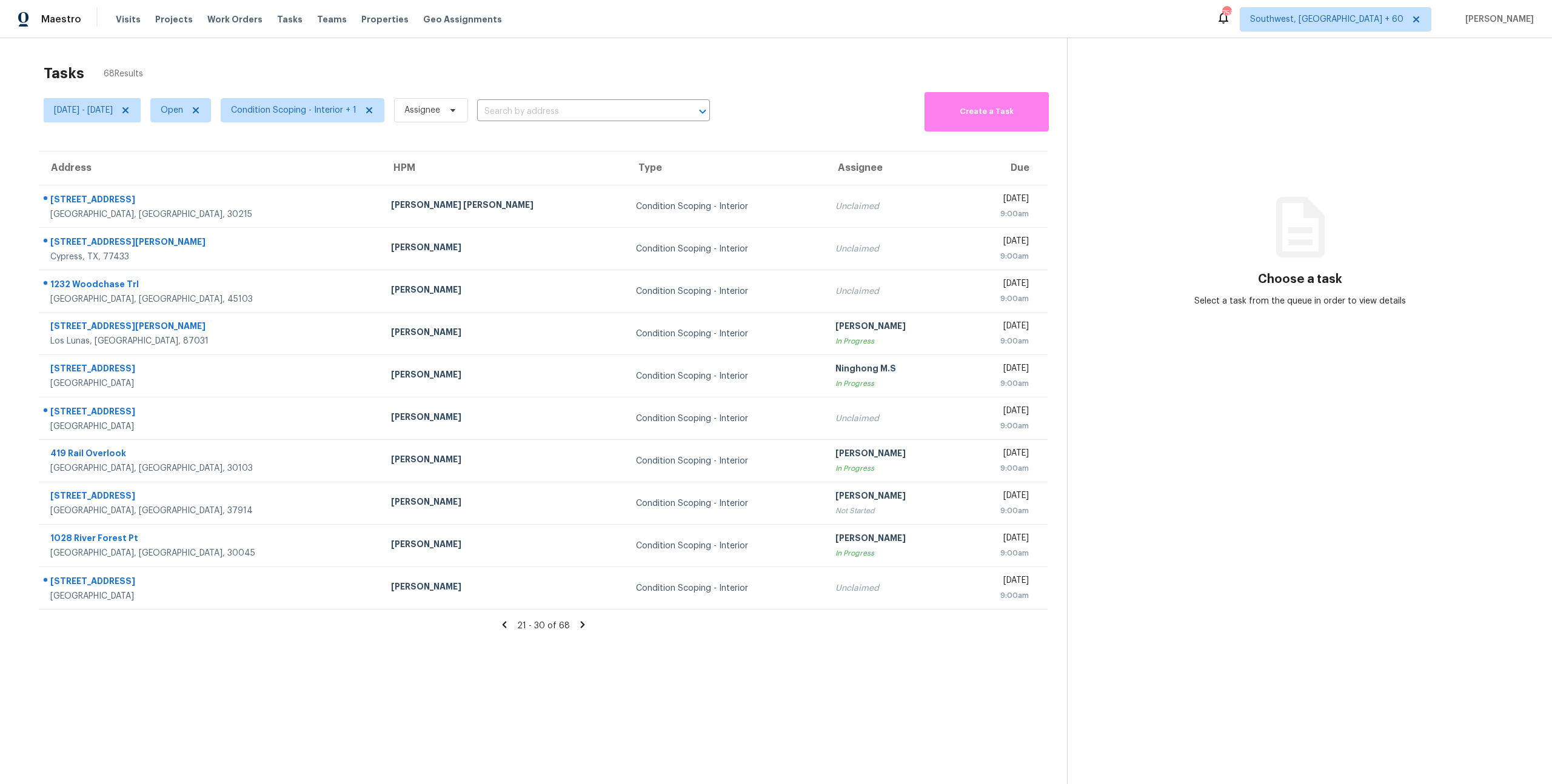
click at [577, 623] on icon at bounding box center [582, 624] width 11 height 11
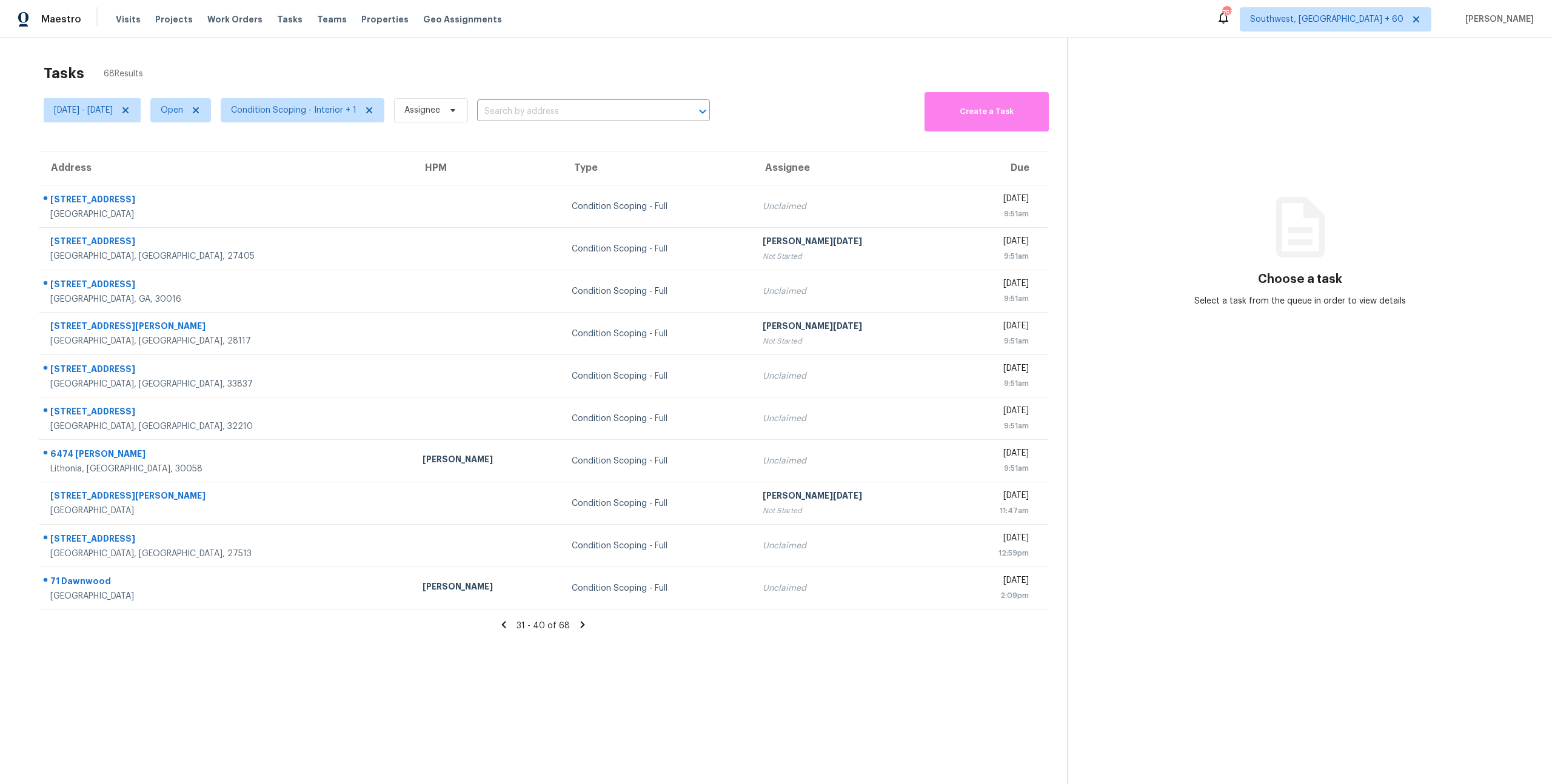
click at [577, 623] on icon at bounding box center [582, 624] width 11 height 11
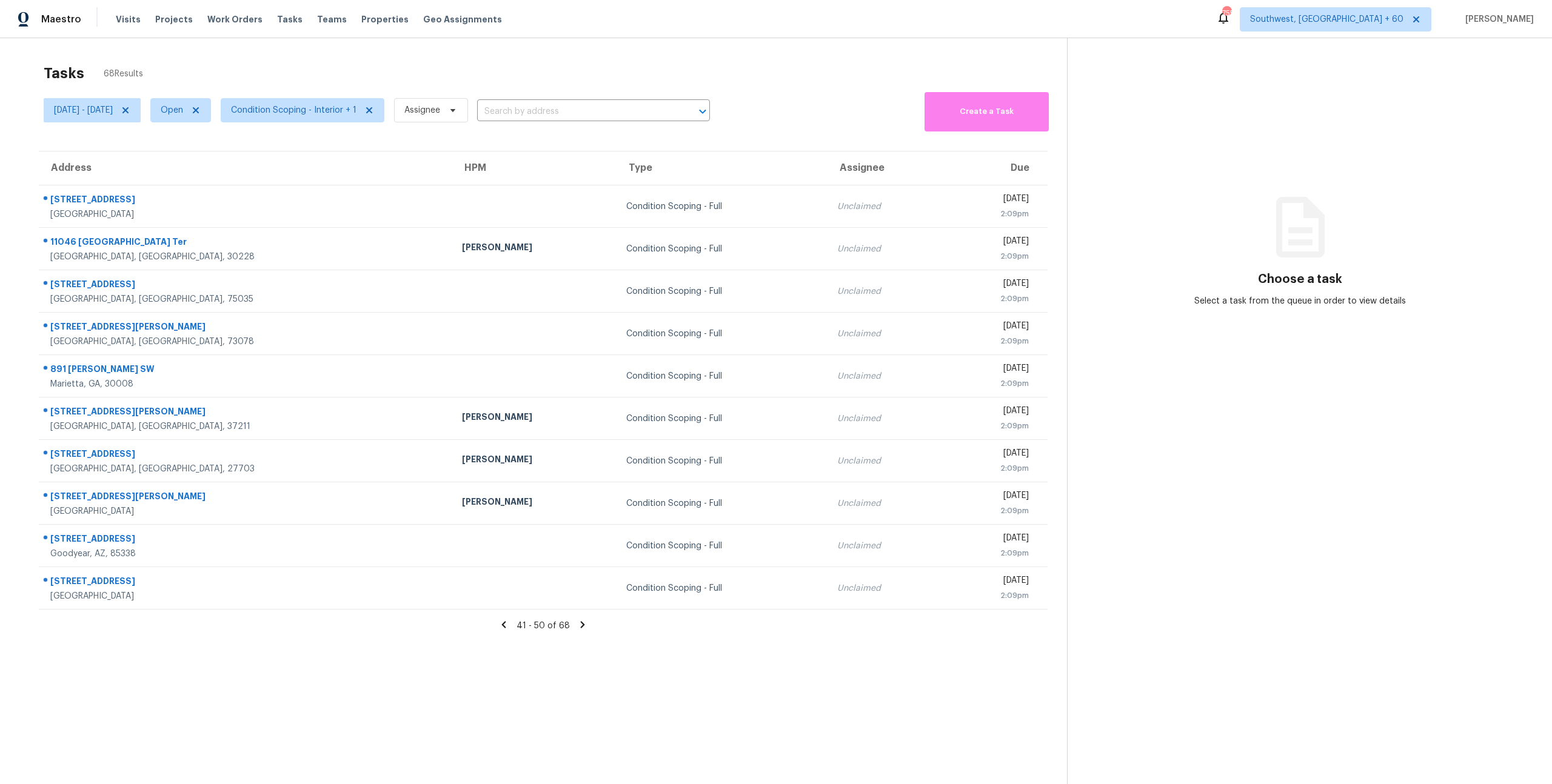
click at [505, 623] on icon at bounding box center [504, 625] width 4 height 6
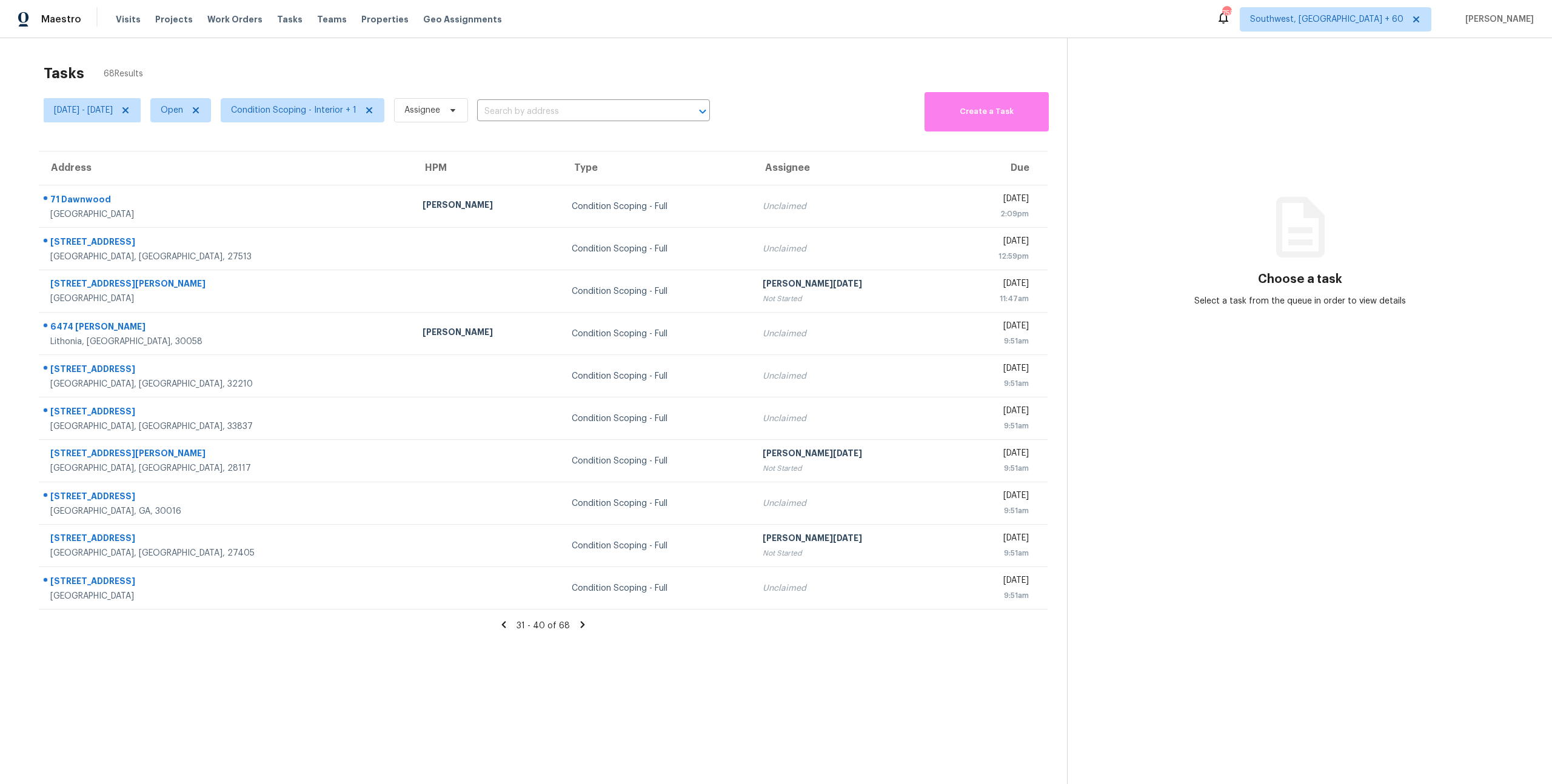
click at [451, 71] on div "Tasks 68 Results" at bounding box center [555, 73] width 1023 height 32
click at [406, 75] on div "Tasks 68 Results" at bounding box center [555, 73] width 1023 height 32
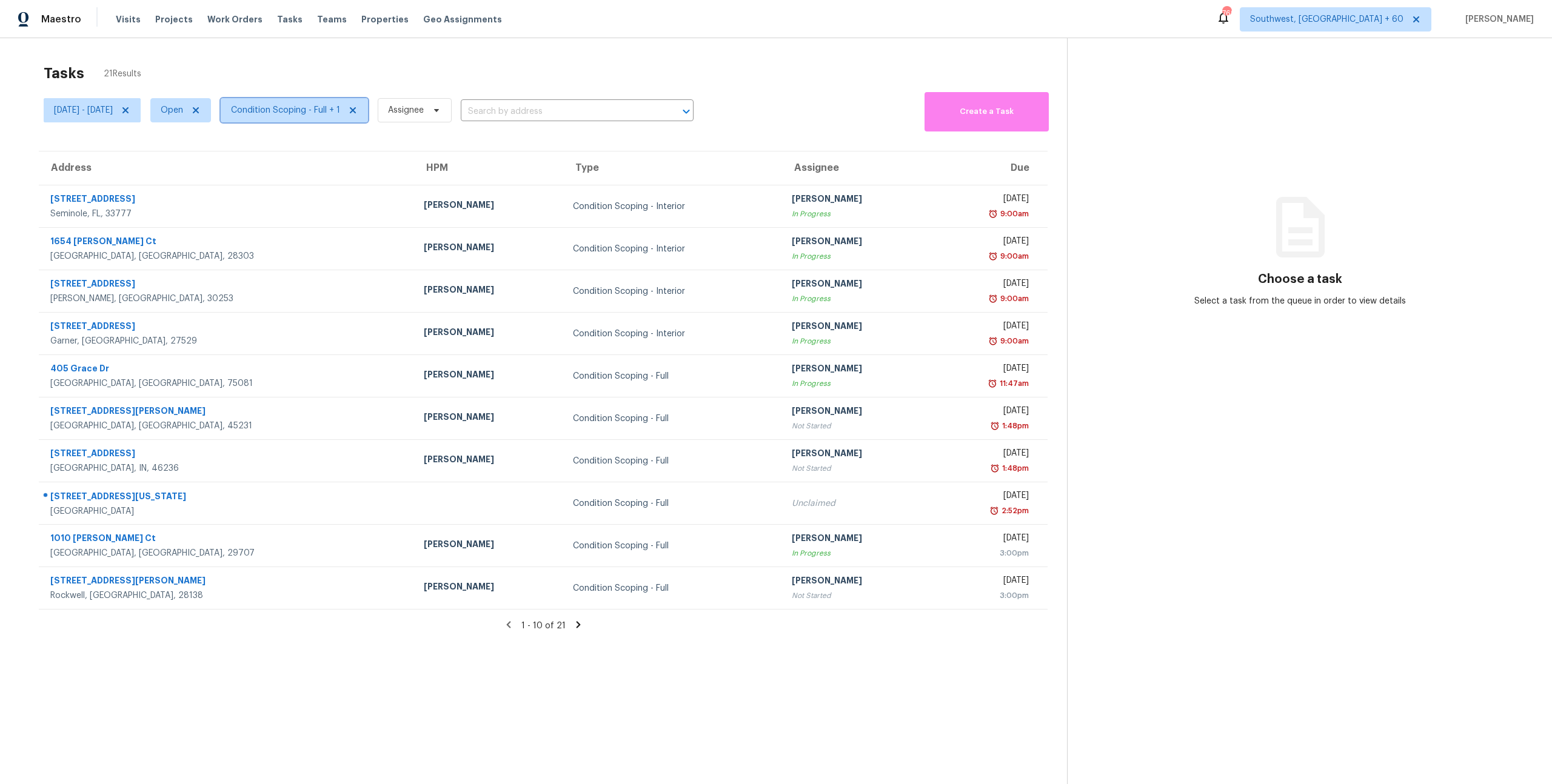
click at [340, 107] on span "Condition Scoping - Full + 1" at bounding box center [285, 110] width 109 height 12
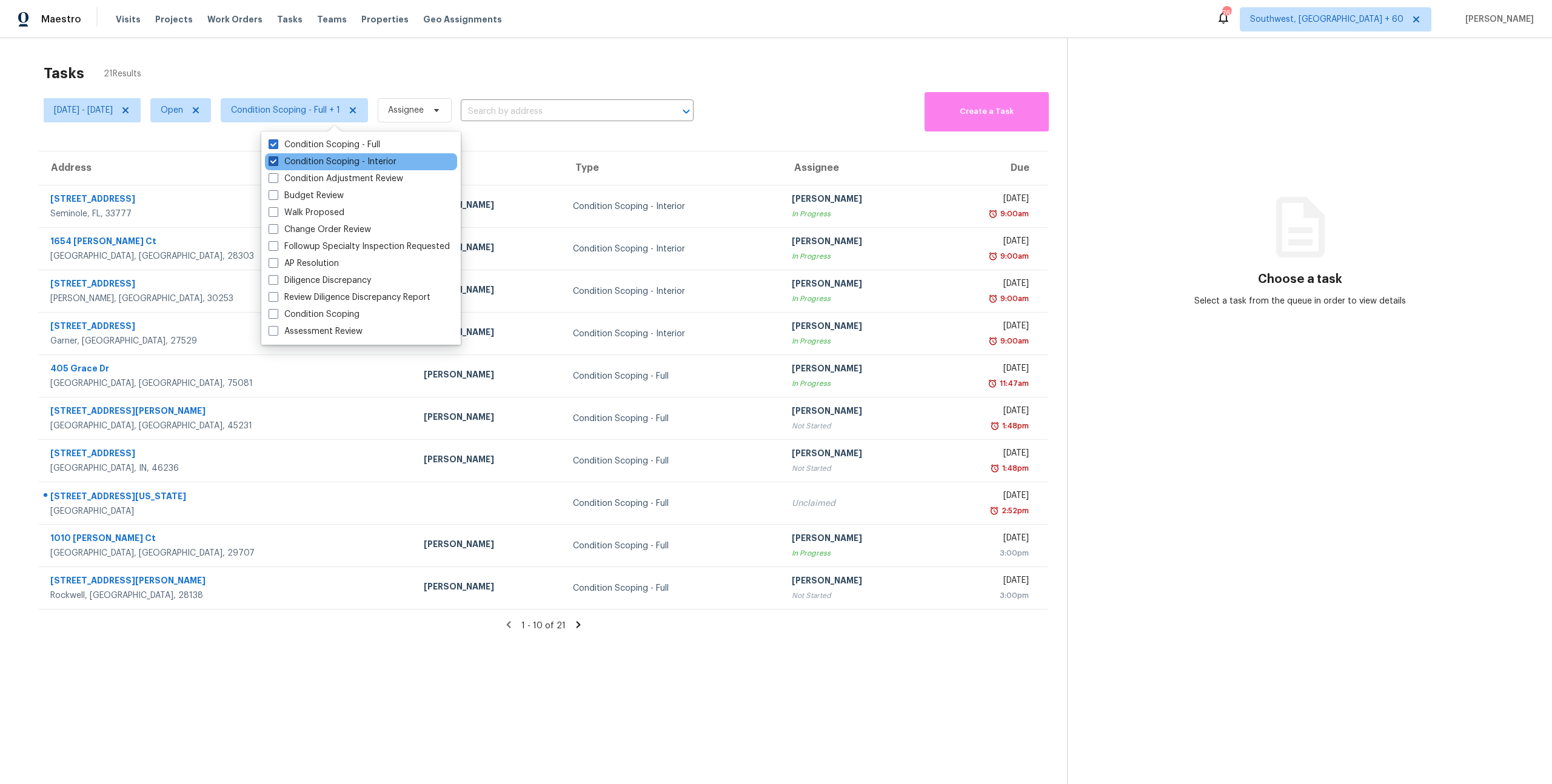
click at [335, 164] on label "Condition Scoping - Interior" at bounding box center [332, 161] width 128 height 12
click at [277, 164] on input "Condition Scoping - Interior" at bounding box center [272, 160] width 8 height 8
checkbox input "false"
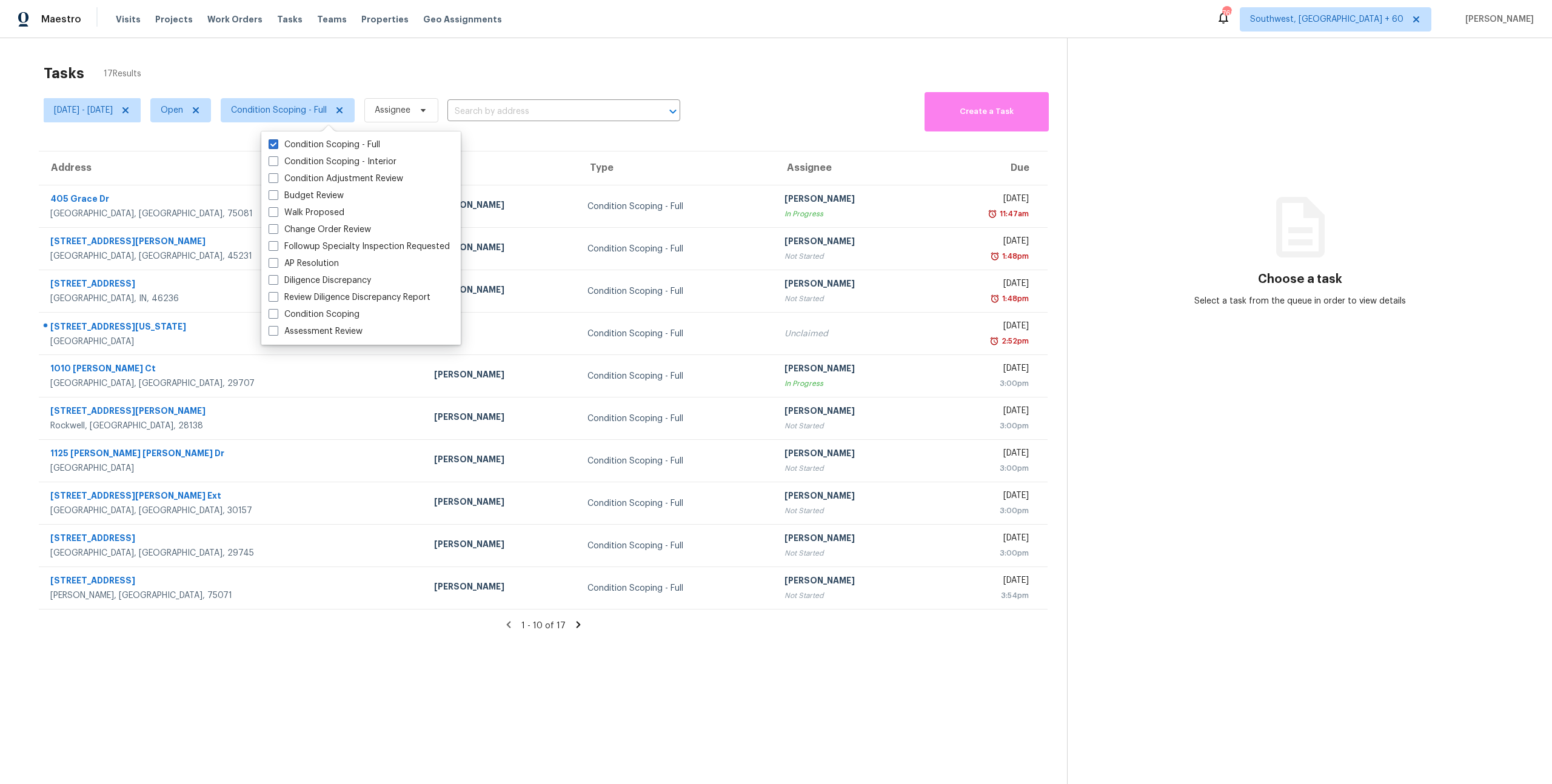
click at [342, 66] on div "Tasks 17 Results" at bounding box center [555, 73] width 1023 height 32
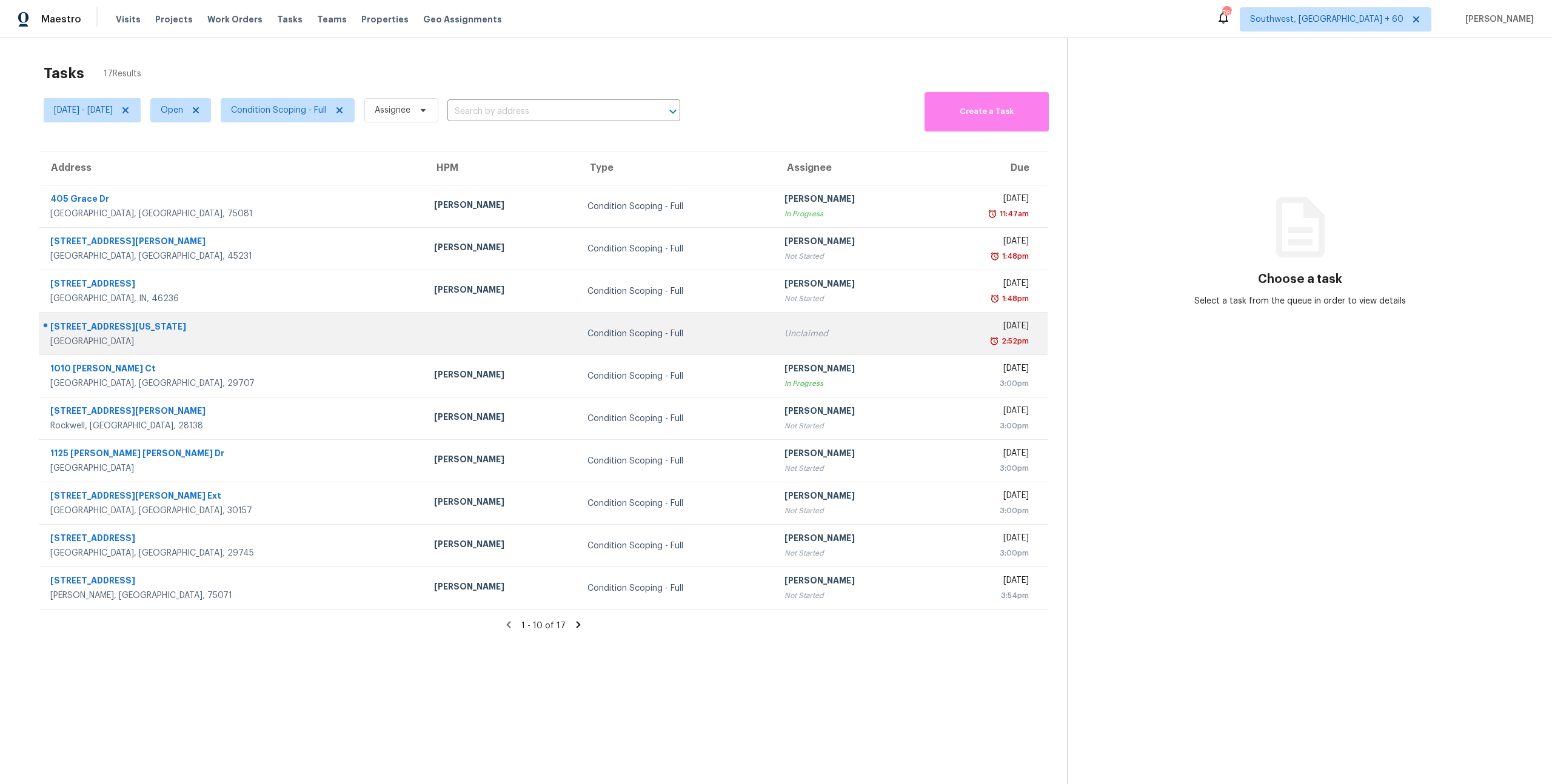
click at [461, 340] on td at bounding box center [500, 334] width 153 height 42
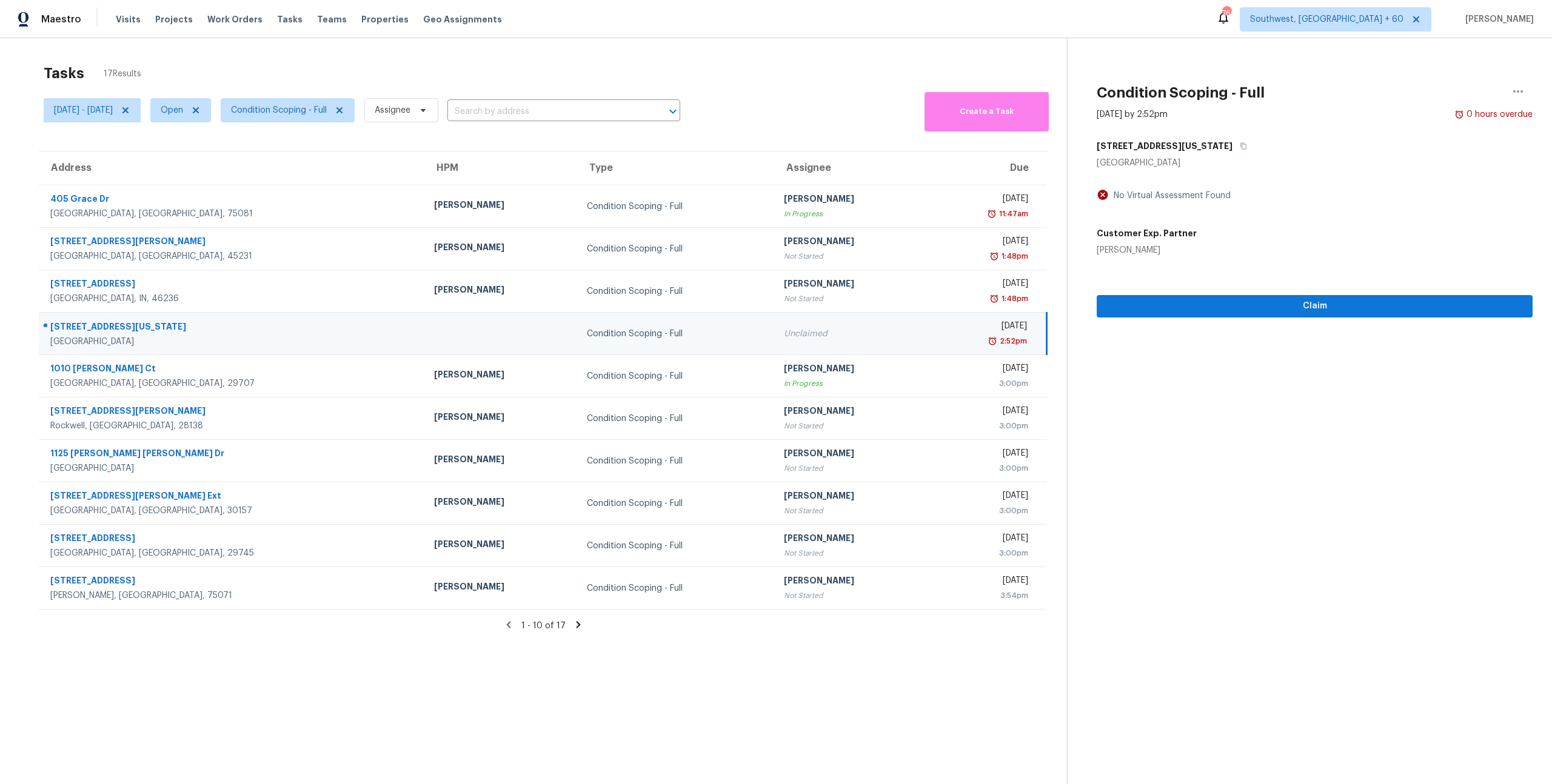
click at [577, 626] on icon at bounding box center [577, 625] width 4 height 6
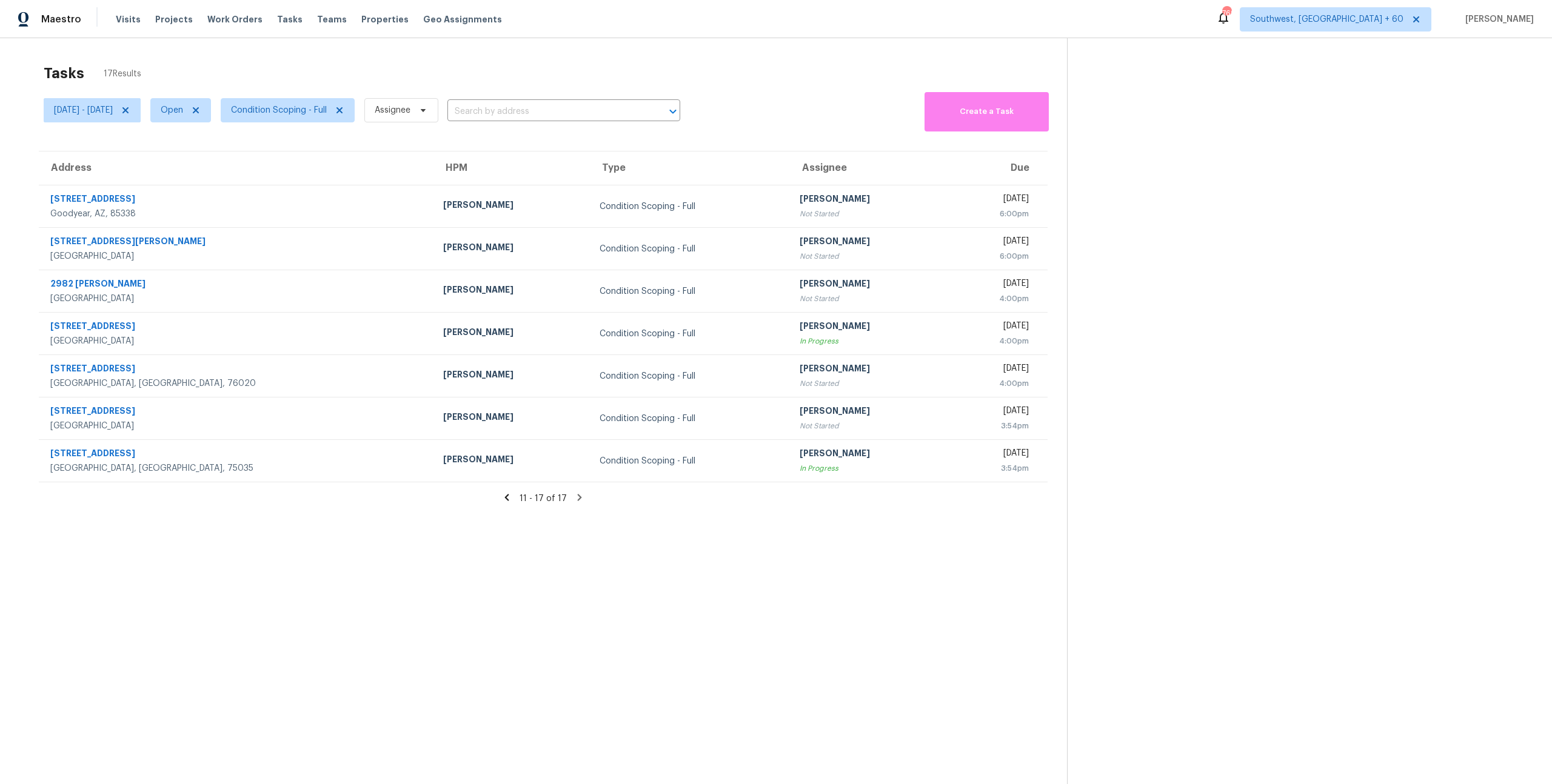
click at [512, 498] on icon at bounding box center [506, 497] width 11 height 11
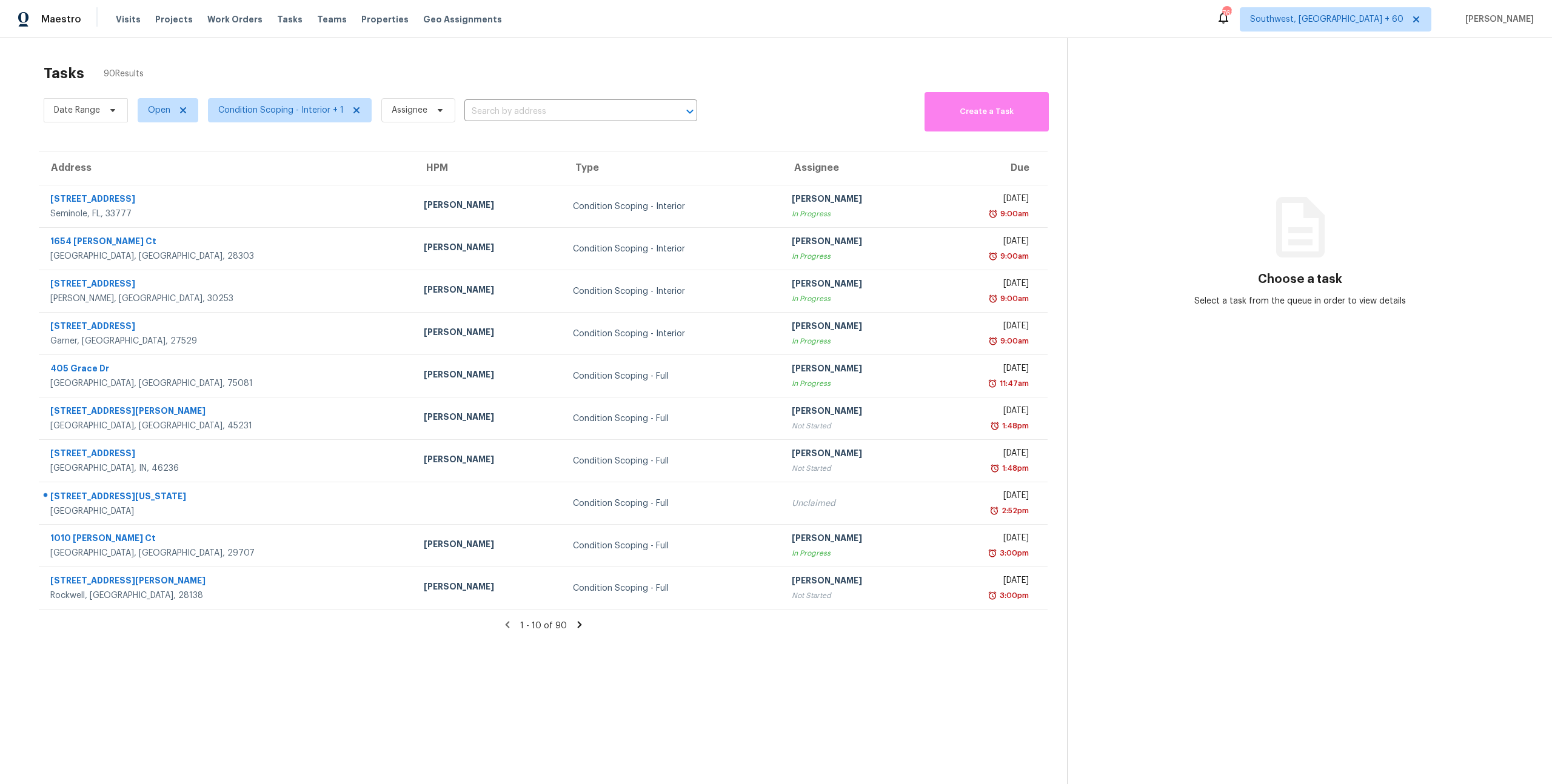
click at [186, 72] on div "Tasks 90 Results" at bounding box center [555, 73] width 1023 height 32
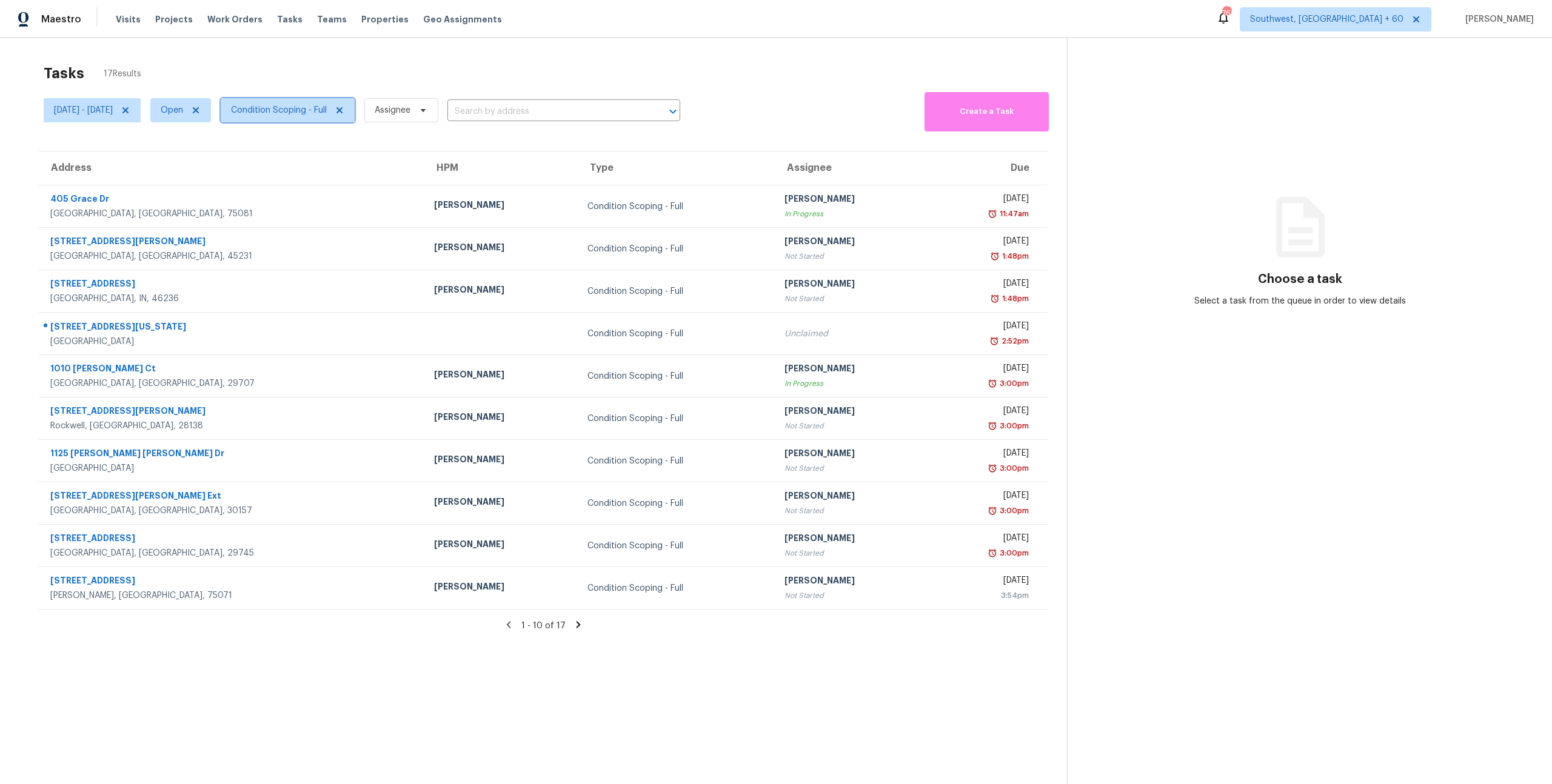
click at [322, 112] on span "Condition Scoping - Full" at bounding box center [279, 110] width 96 height 12
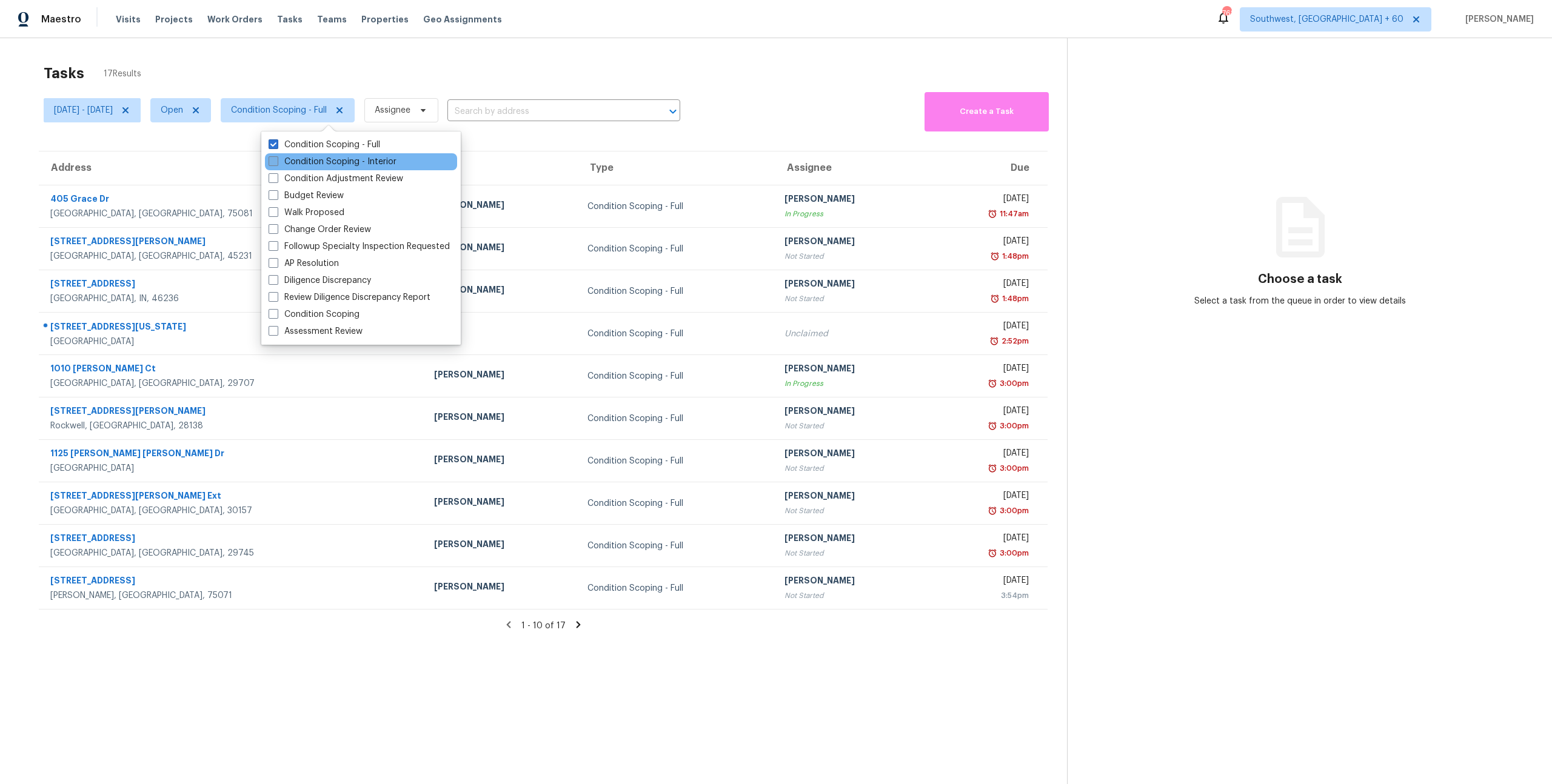
click at [322, 162] on label "Condition Scoping - Interior" at bounding box center [332, 161] width 128 height 12
click at [277, 162] on input "Condition Scoping - Interior" at bounding box center [272, 160] width 8 height 8
checkbox input "true"
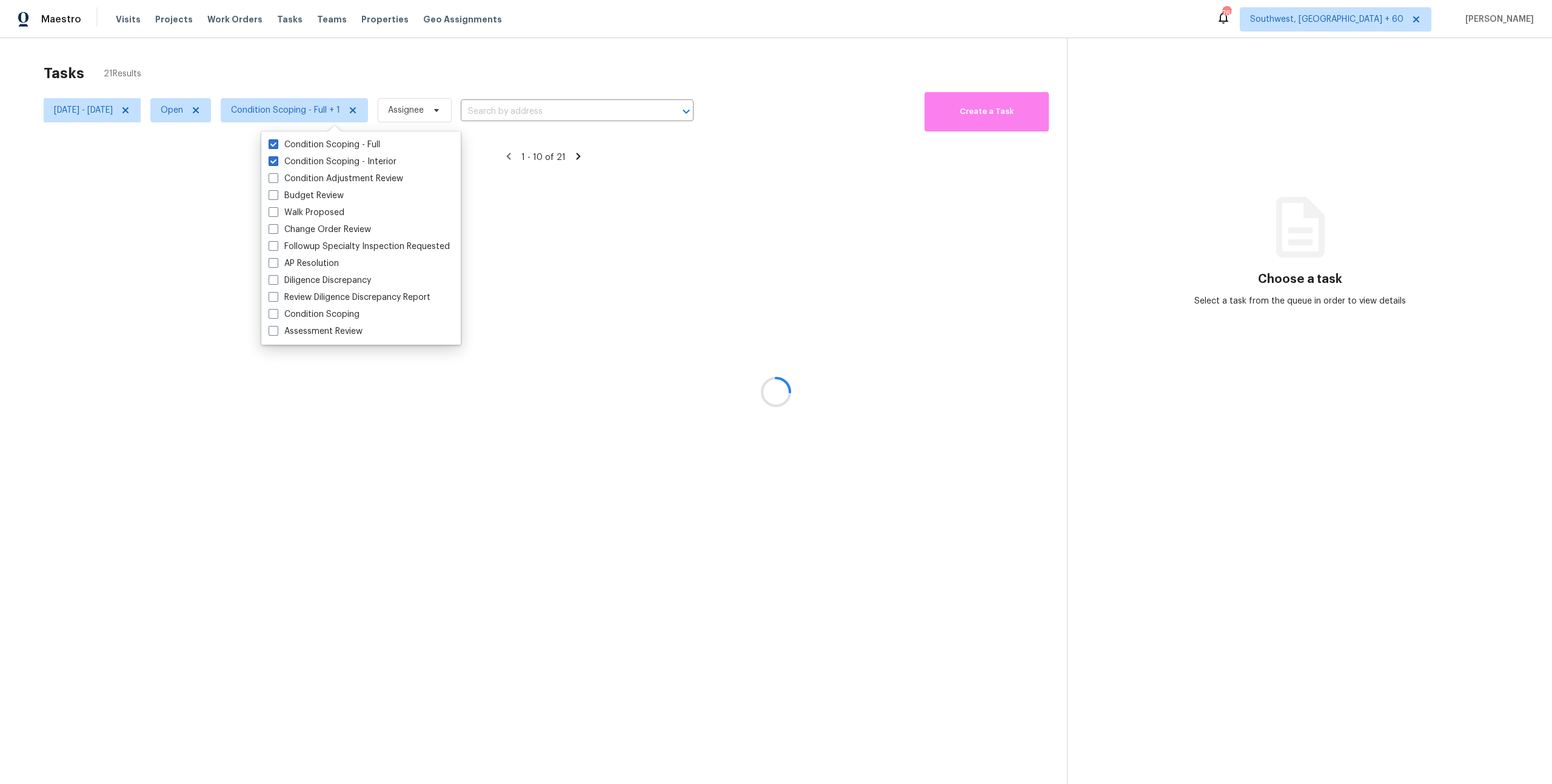
click at [256, 66] on div at bounding box center [776, 392] width 1552 height 784
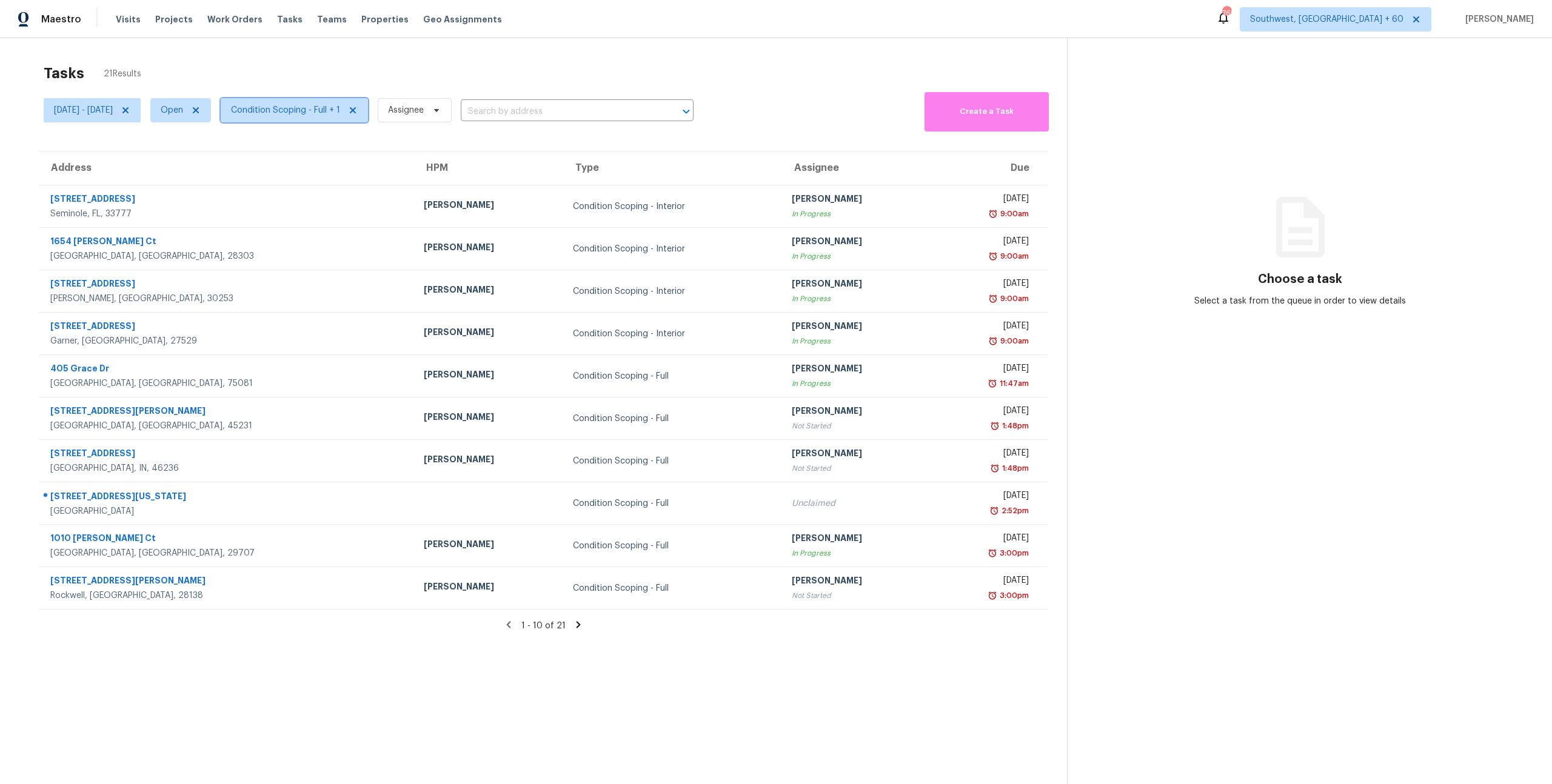
click at [340, 112] on span "Condition Scoping - Full + 1" at bounding box center [285, 110] width 109 height 12
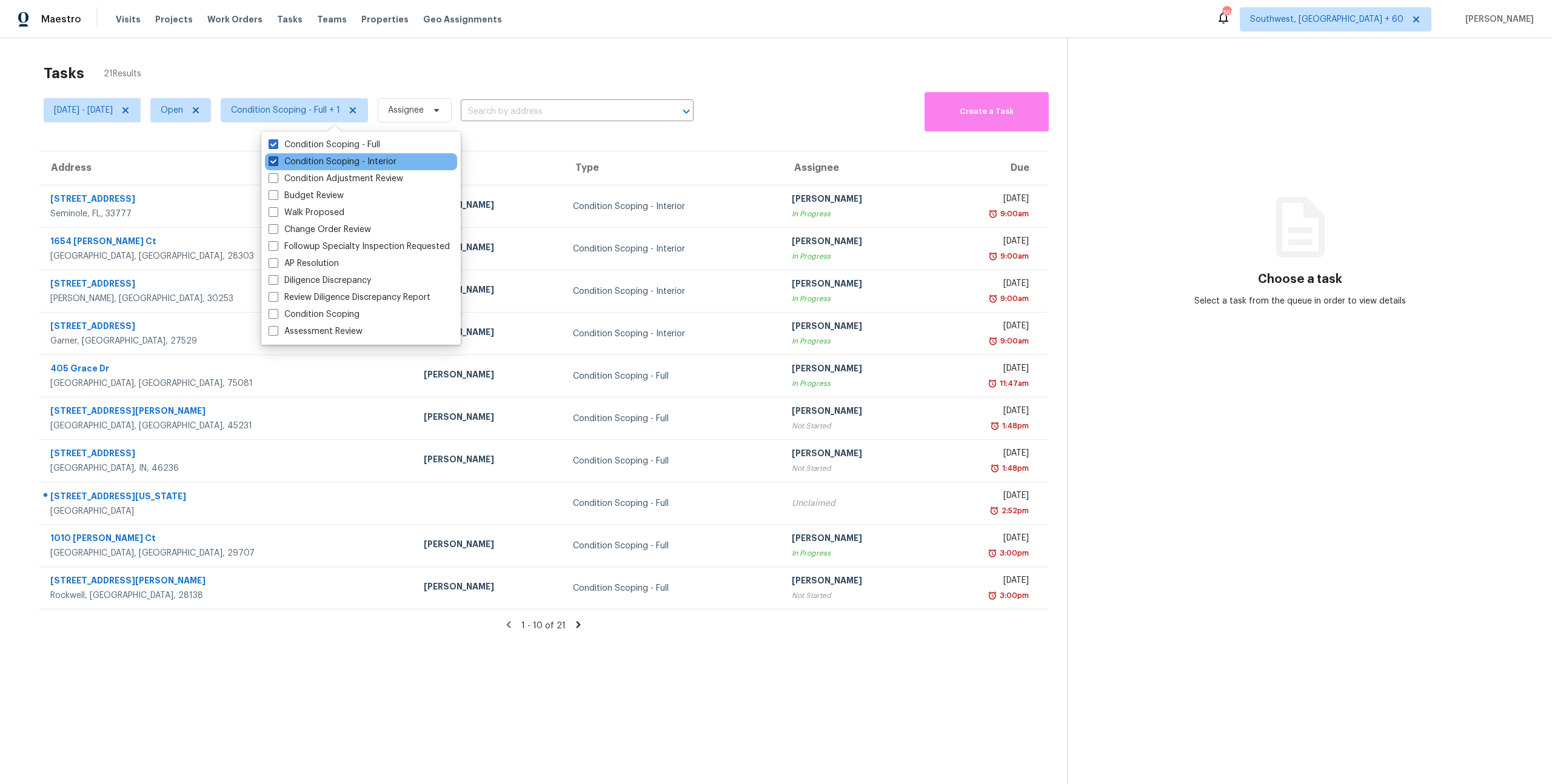
click at [347, 165] on label "Condition Scoping - Interior" at bounding box center [332, 161] width 128 height 12
click at [277, 164] on input "Condition Scoping - Interior" at bounding box center [272, 160] width 8 height 8
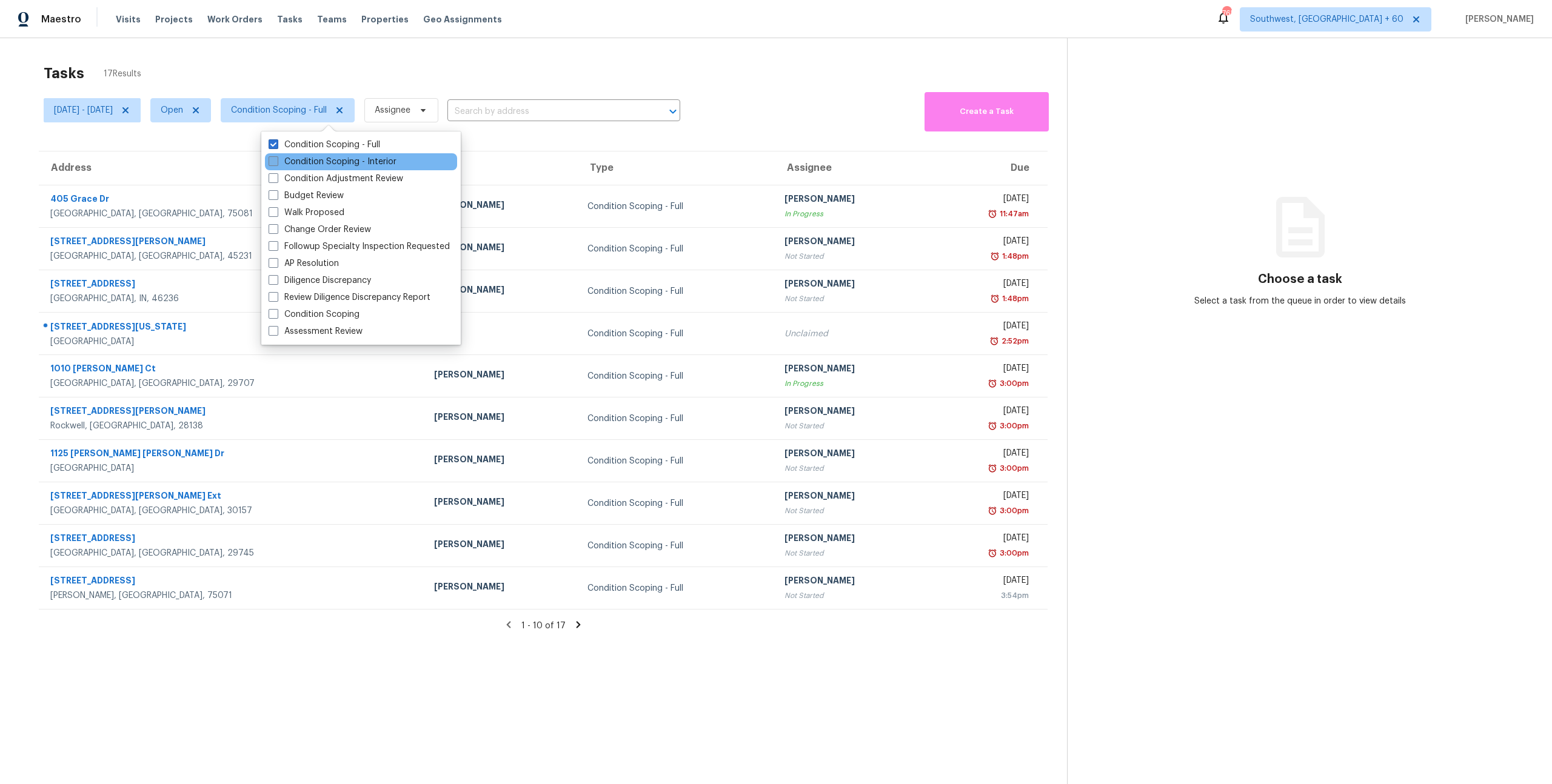
click at [310, 165] on label "Condition Scoping - Interior" at bounding box center [332, 161] width 128 height 12
click at [277, 164] on input "Condition Scoping - Interior" at bounding box center [272, 160] width 8 height 8
checkbox input "true"
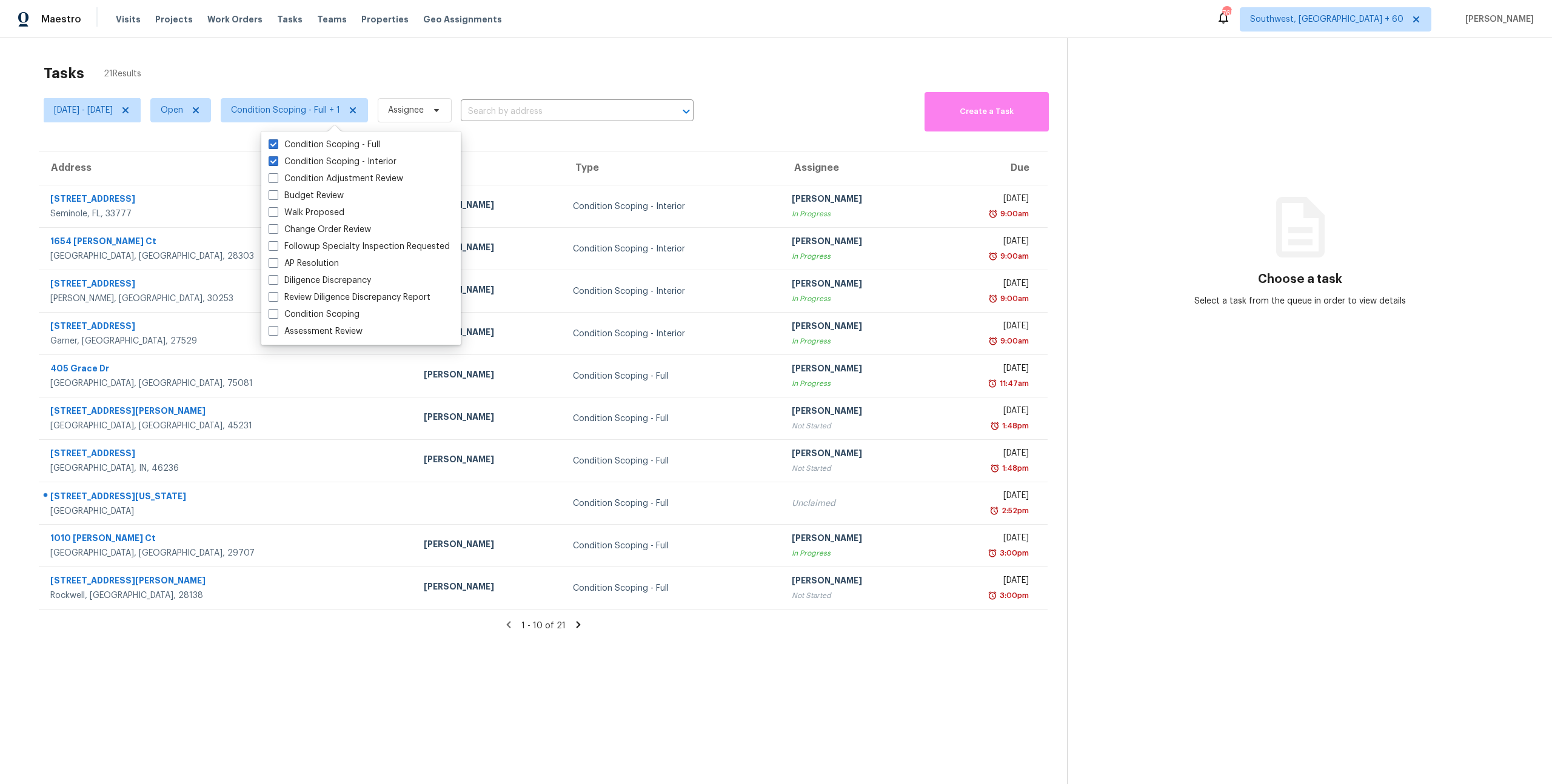
click at [257, 62] on div "Tasks 21 Results" at bounding box center [555, 73] width 1023 height 32
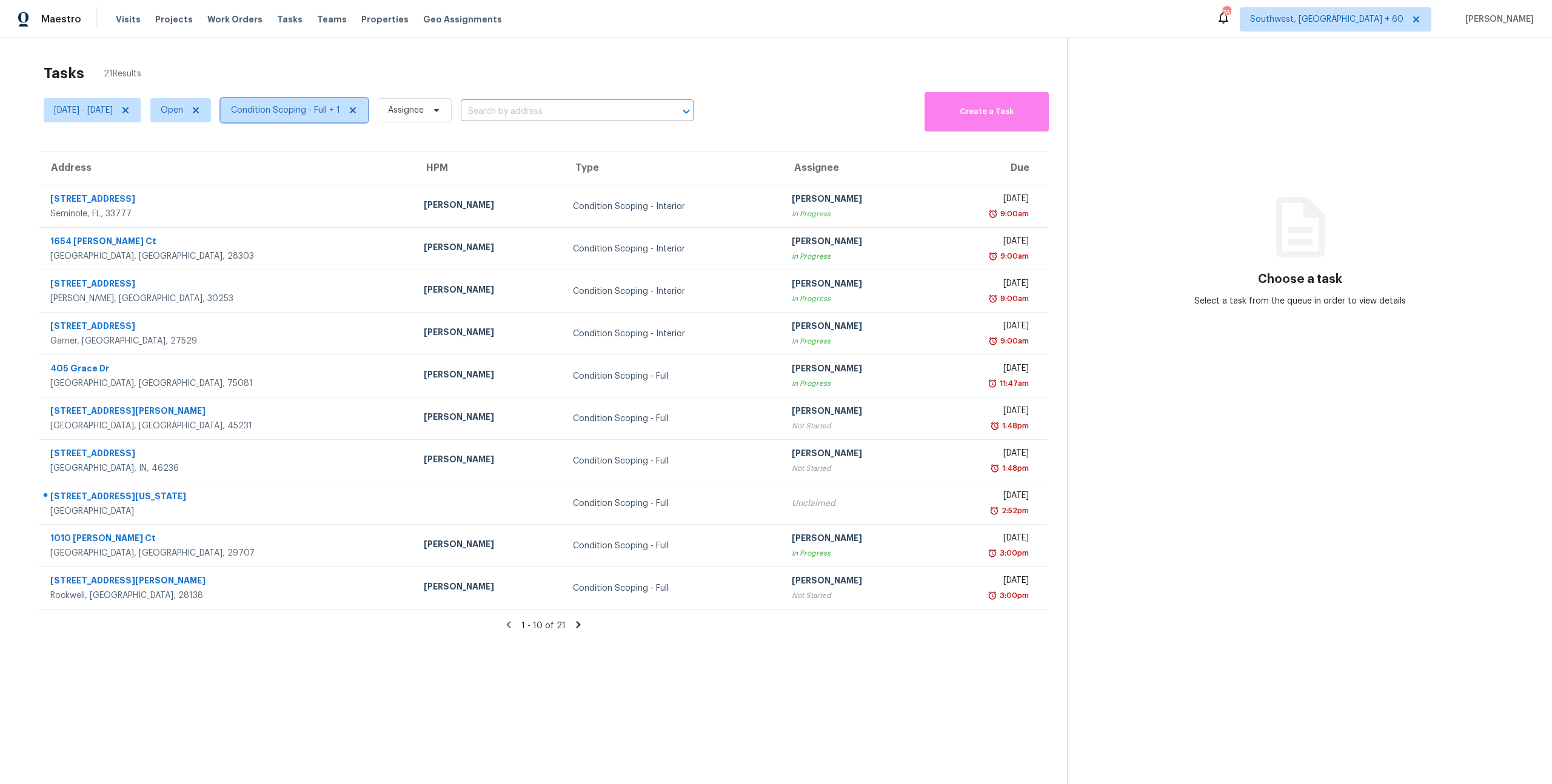
click at [320, 114] on span "Condition Scoping - Full + 1" at bounding box center [285, 110] width 109 height 12
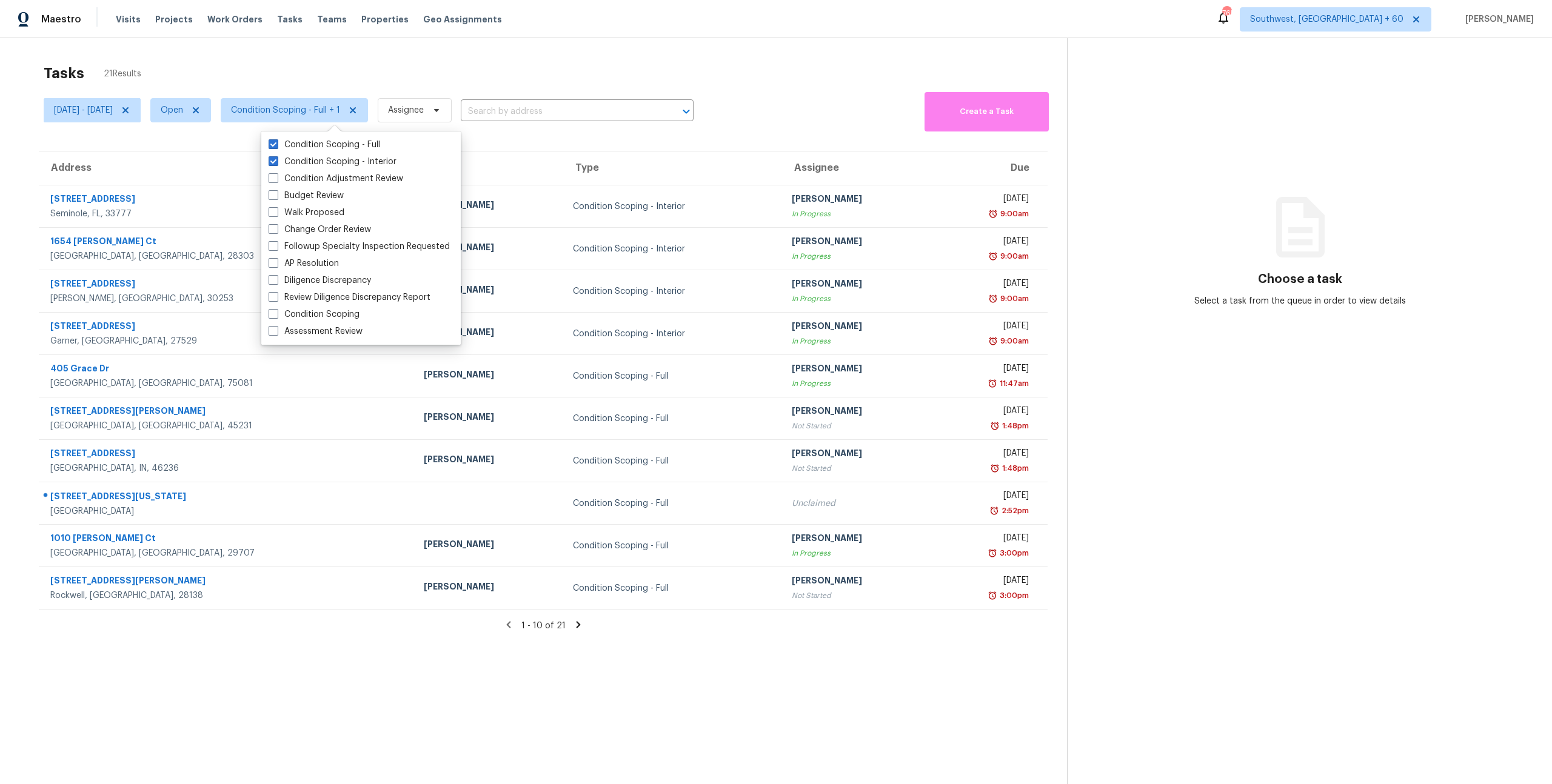
click at [221, 72] on div "Tasks 21 Results" at bounding box center [555, 73] width 1023 height 32
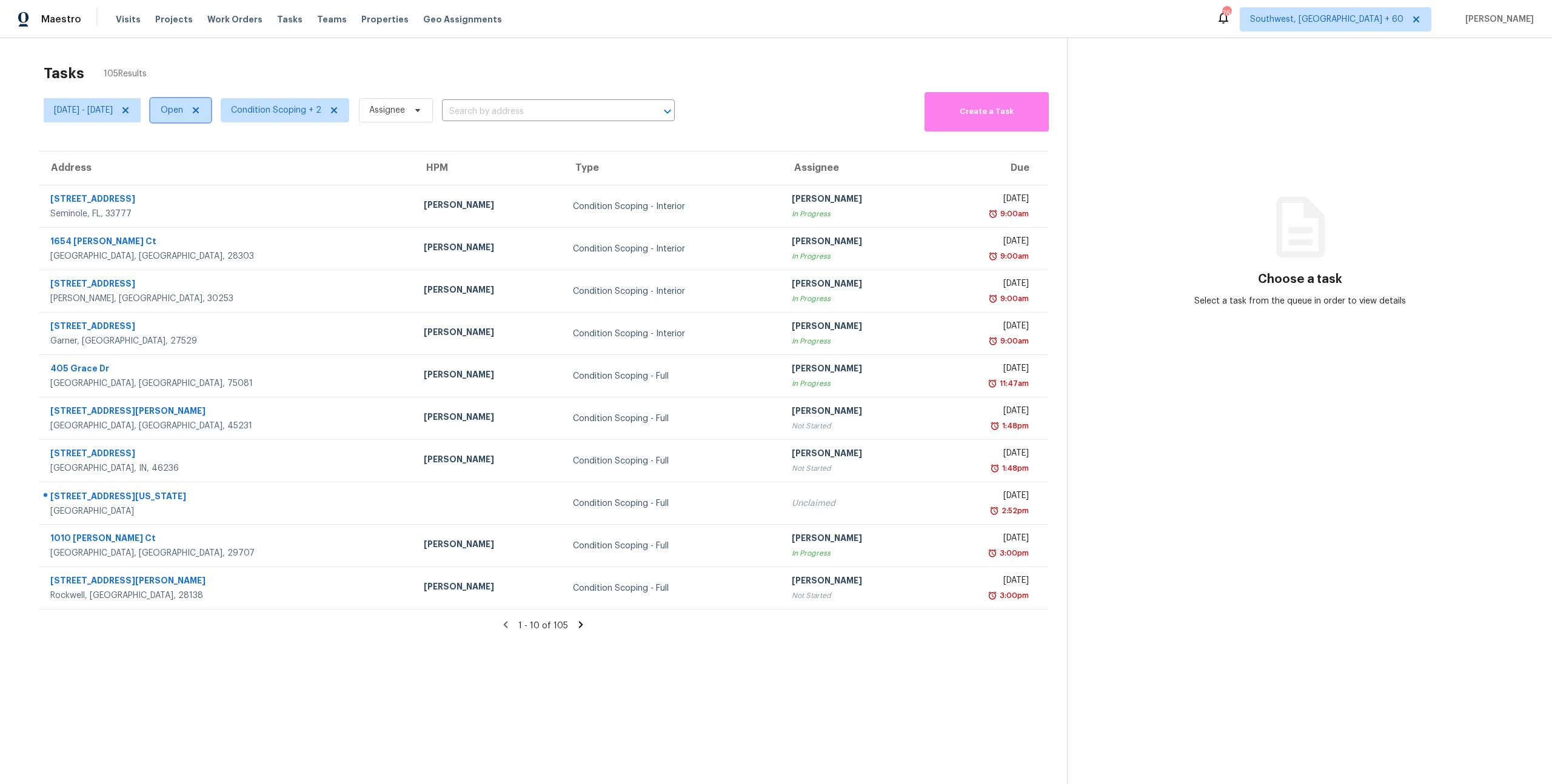
click at [183, 112] on span "Open" at bounding box center [172, 110] width 23 height 12
click at [229, 162] on label "Closed" at bounding box center [221, 161] width 44 height 12
click at [207, 162] on input "Closed" at bounding box center [203, 160] width 8 height 8
checkbox input "true"
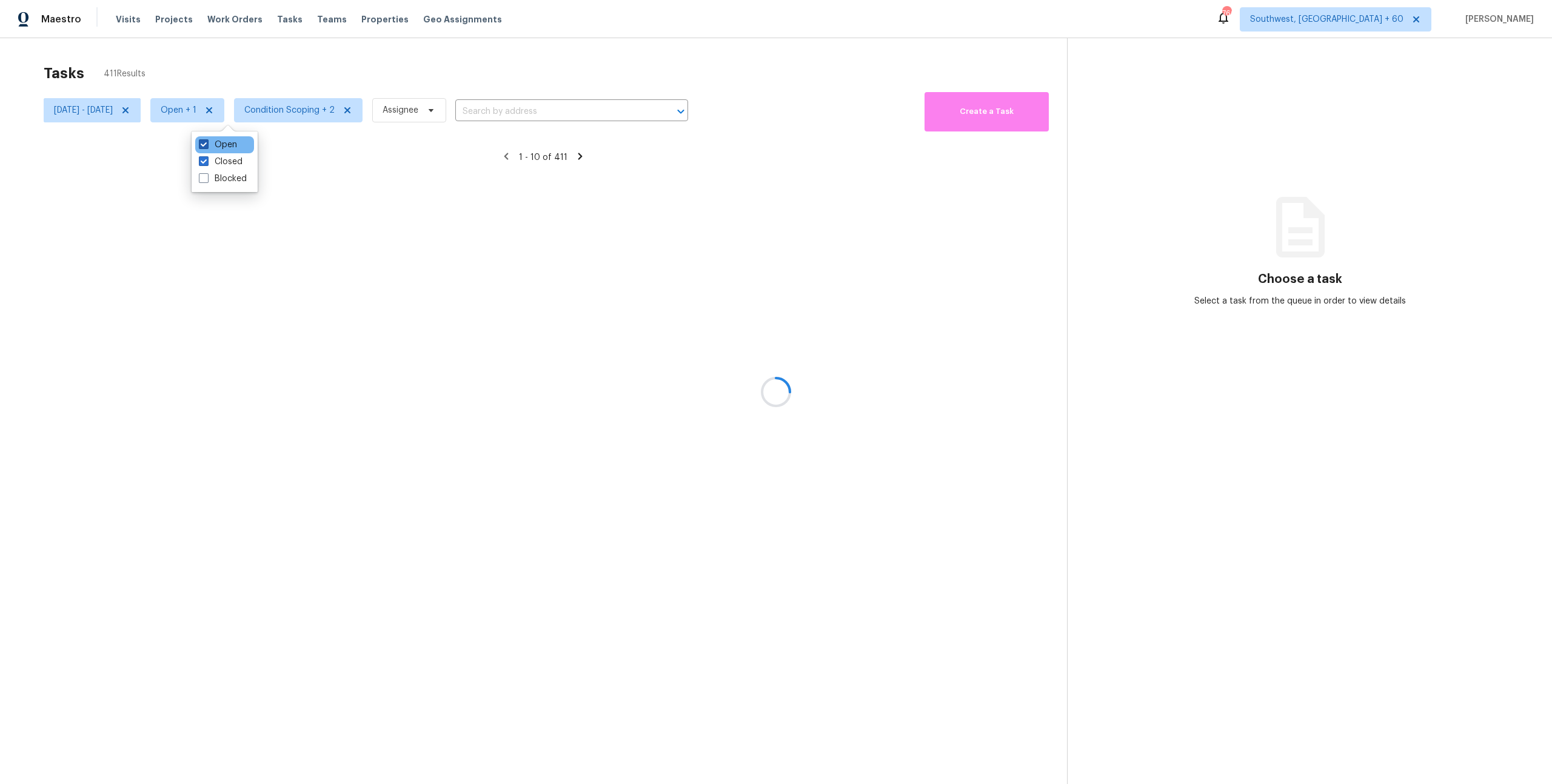
click at [220, 144] on label "Open" at bounding box center [217, 144] width 38 height 12
click at [207, 144] on input "Open" at bounding box center [203, 143] width 8 height 8
checkbox input "false"
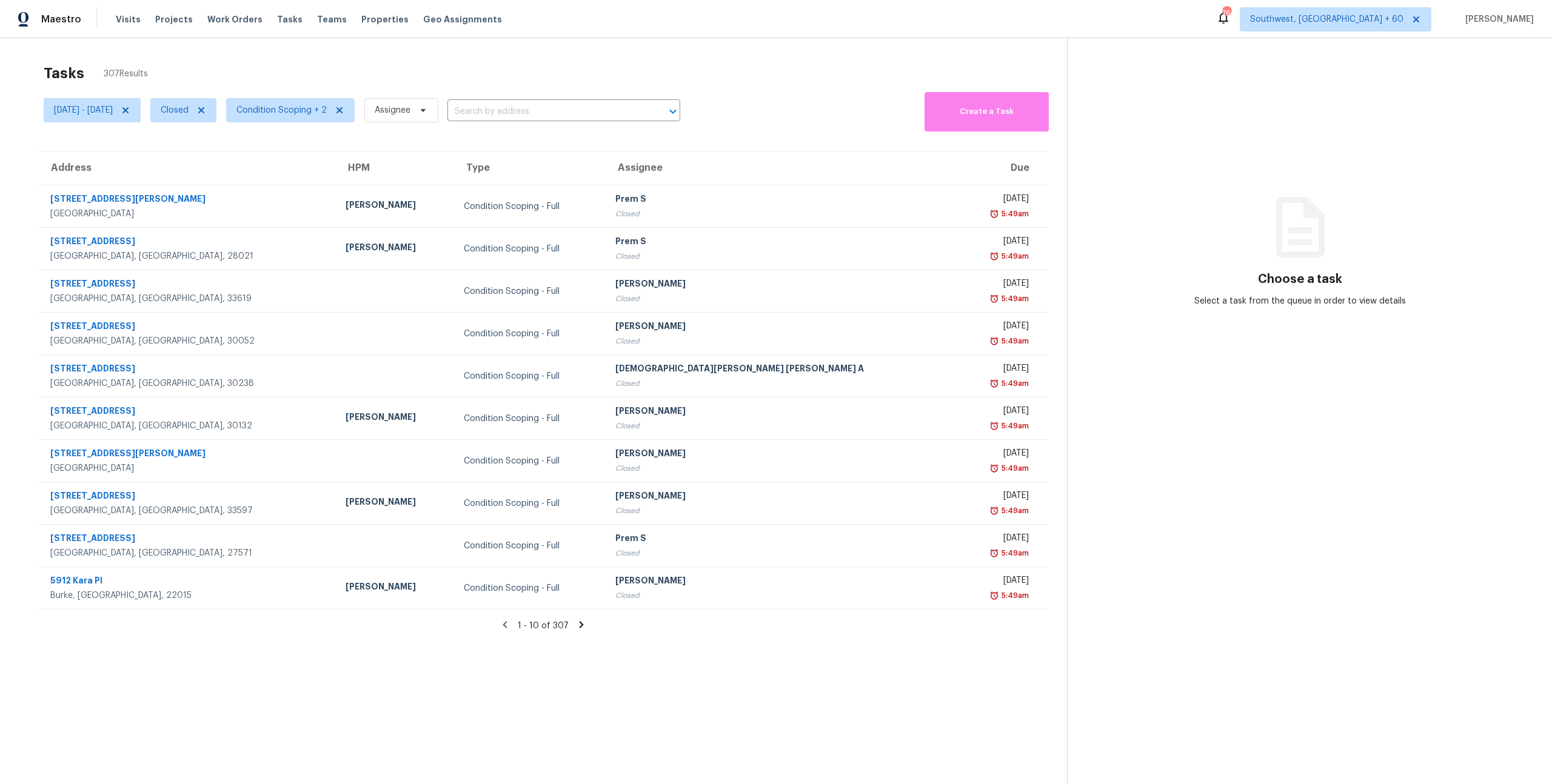
click at [172, 68] on div "Tasks 307 Results" at bounding box center [555, 73] width 1023 height 32
click at [541, 102] on input "text" at bounding box center [547, 111] width 199 height 19
type input "p"
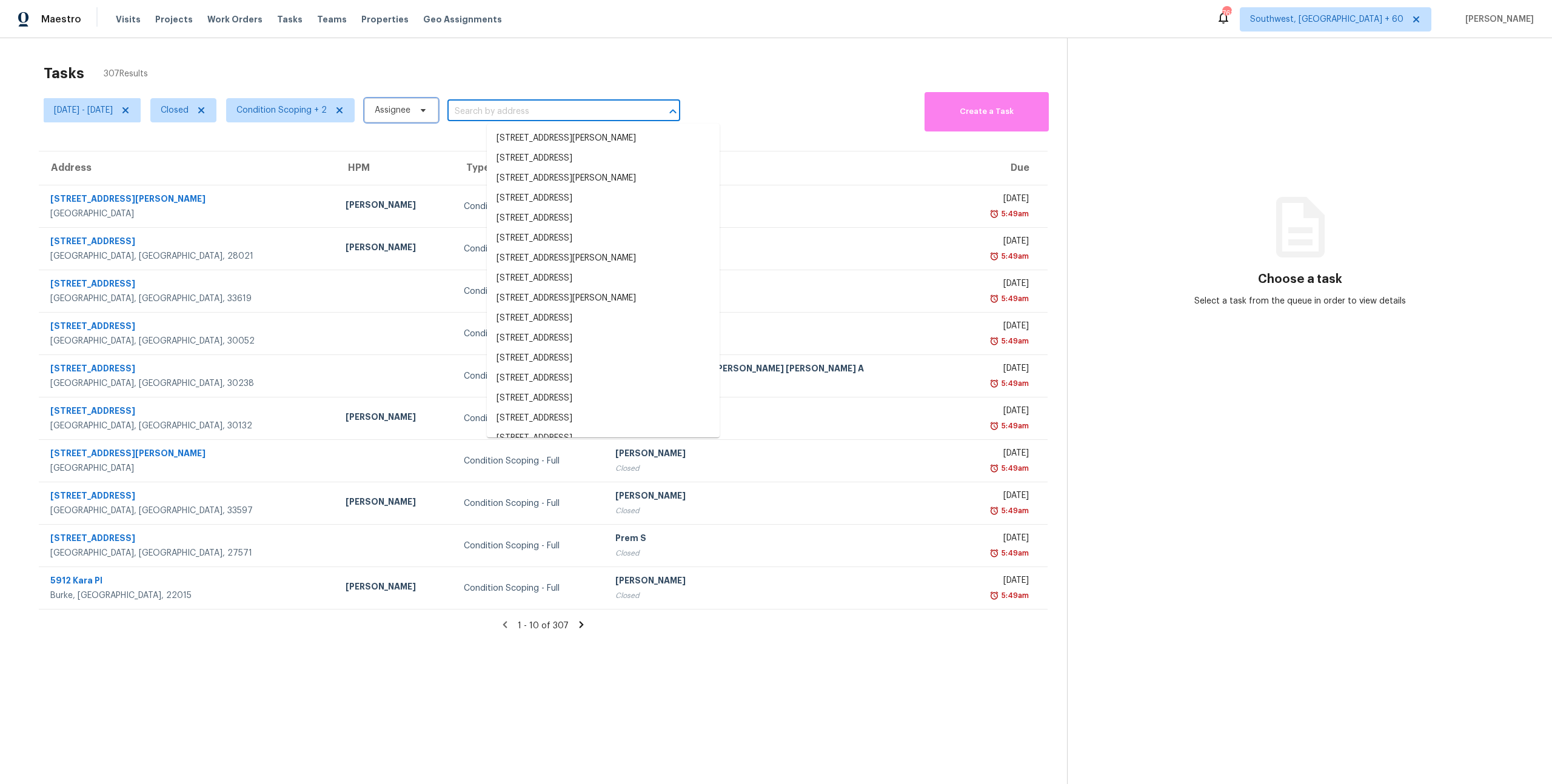
click at [439, 115] on span "Assignee" at bounding box center [401, 110] width 74 height 24
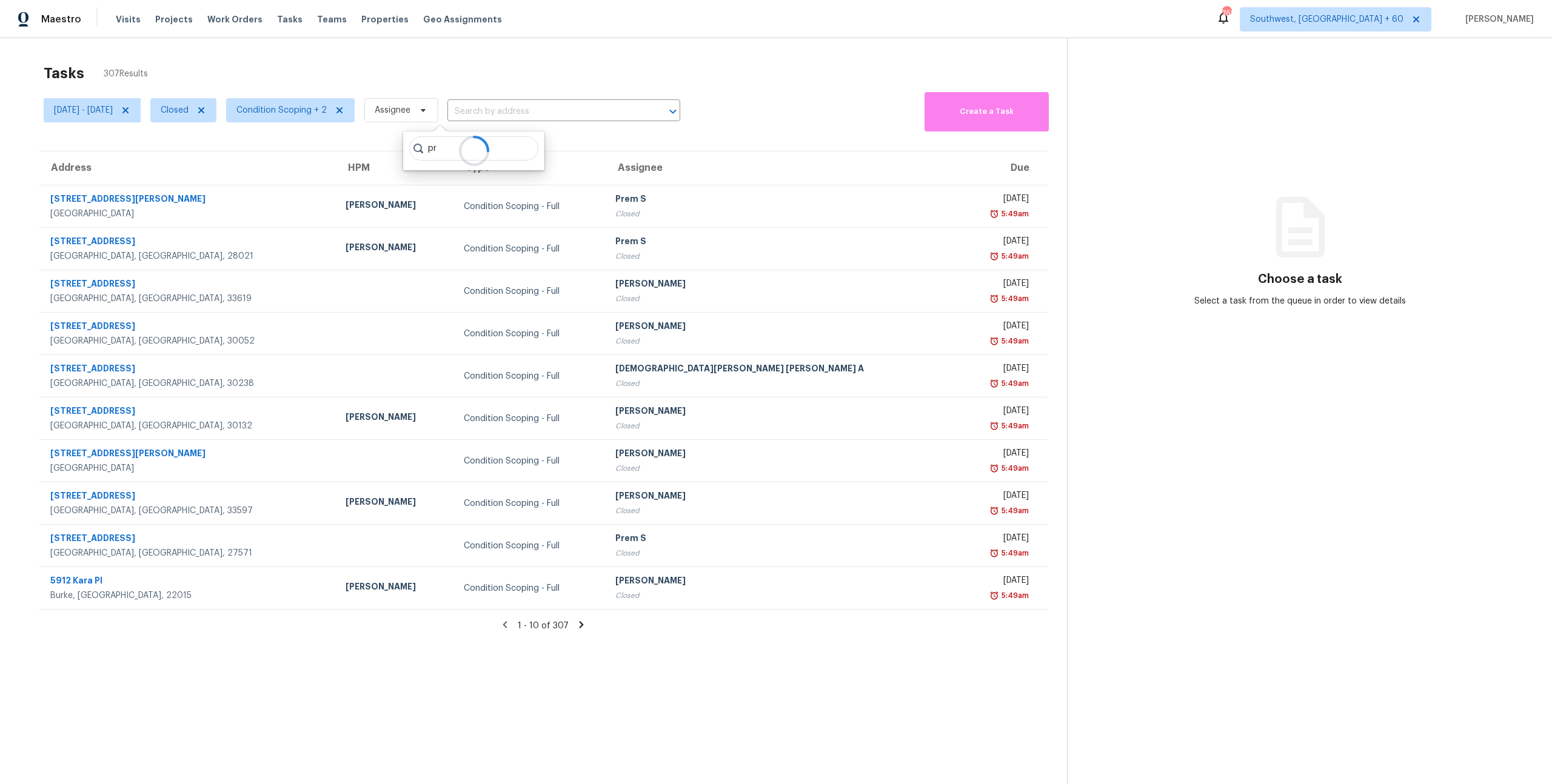
type input "p"
type input "Prabhu Raja"
click at [422, 178] on label "Prabhu Raja prabhu.raja@opendoor.com" at bounding box center [526, 176] width 233 height 12
click at [418, 178] on input "Prabhu Raja prabhu.raja@opendoor.com" at bounding box center [414, 174] width 8 height 8
checkbox input "true"
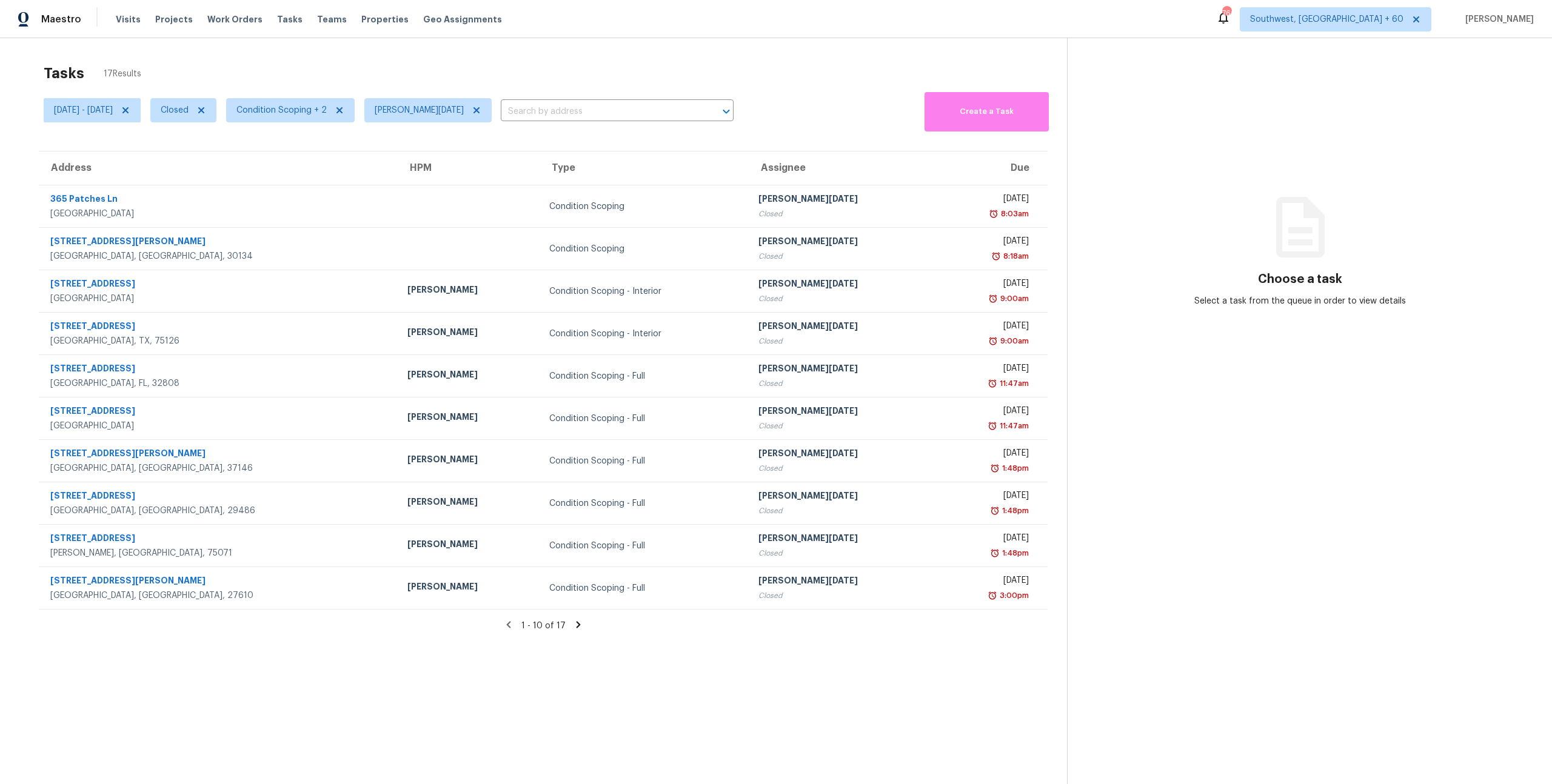
click at [577, 626] on icon at bounding box center [578, 624] width 11 height 11
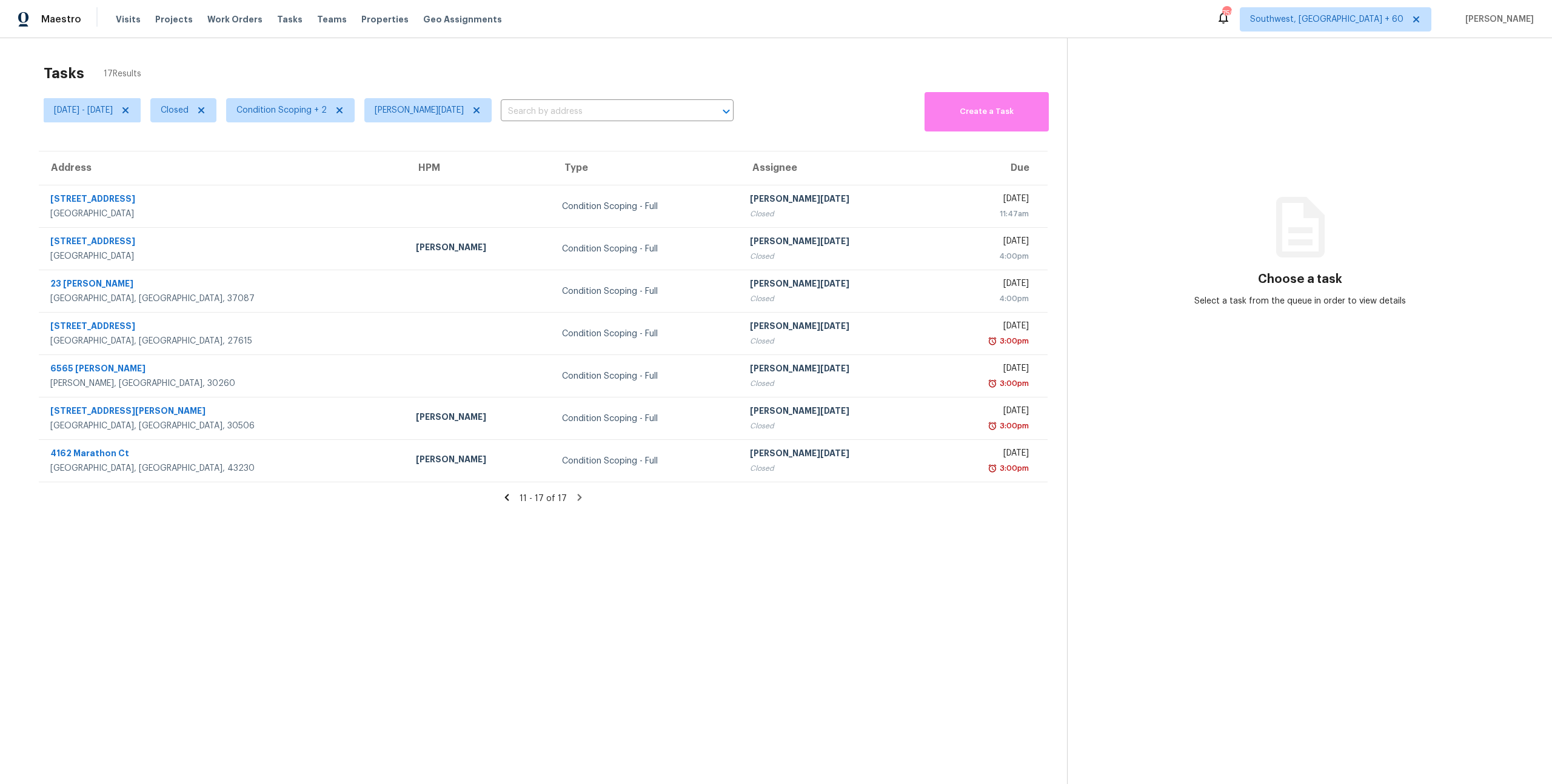
click at [510, 497] on icon at bounding box center [506, 497] width 11 height 11
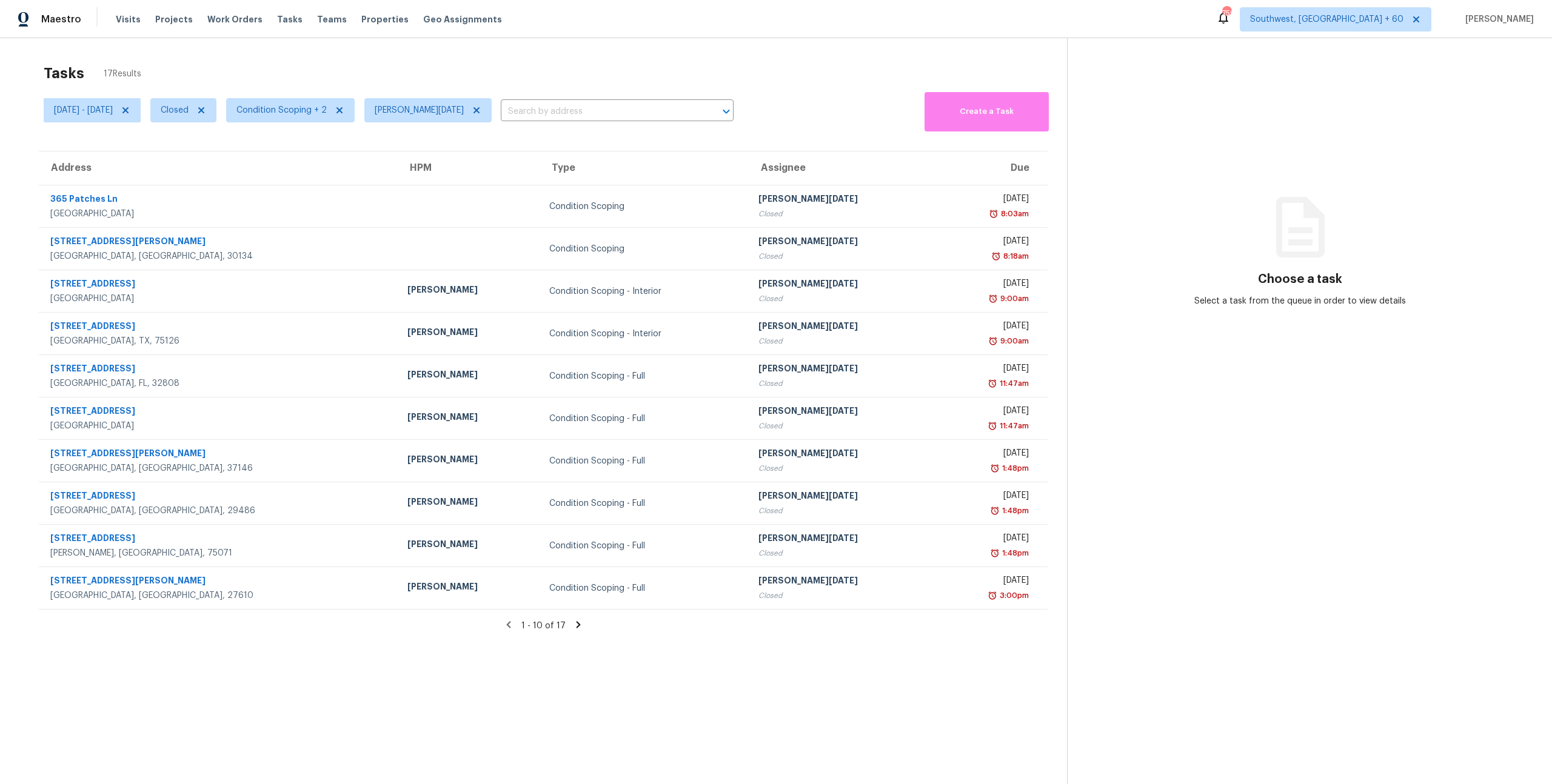
click at [576, 626] on icon at bounding box center [577, 625] width 4 height 6
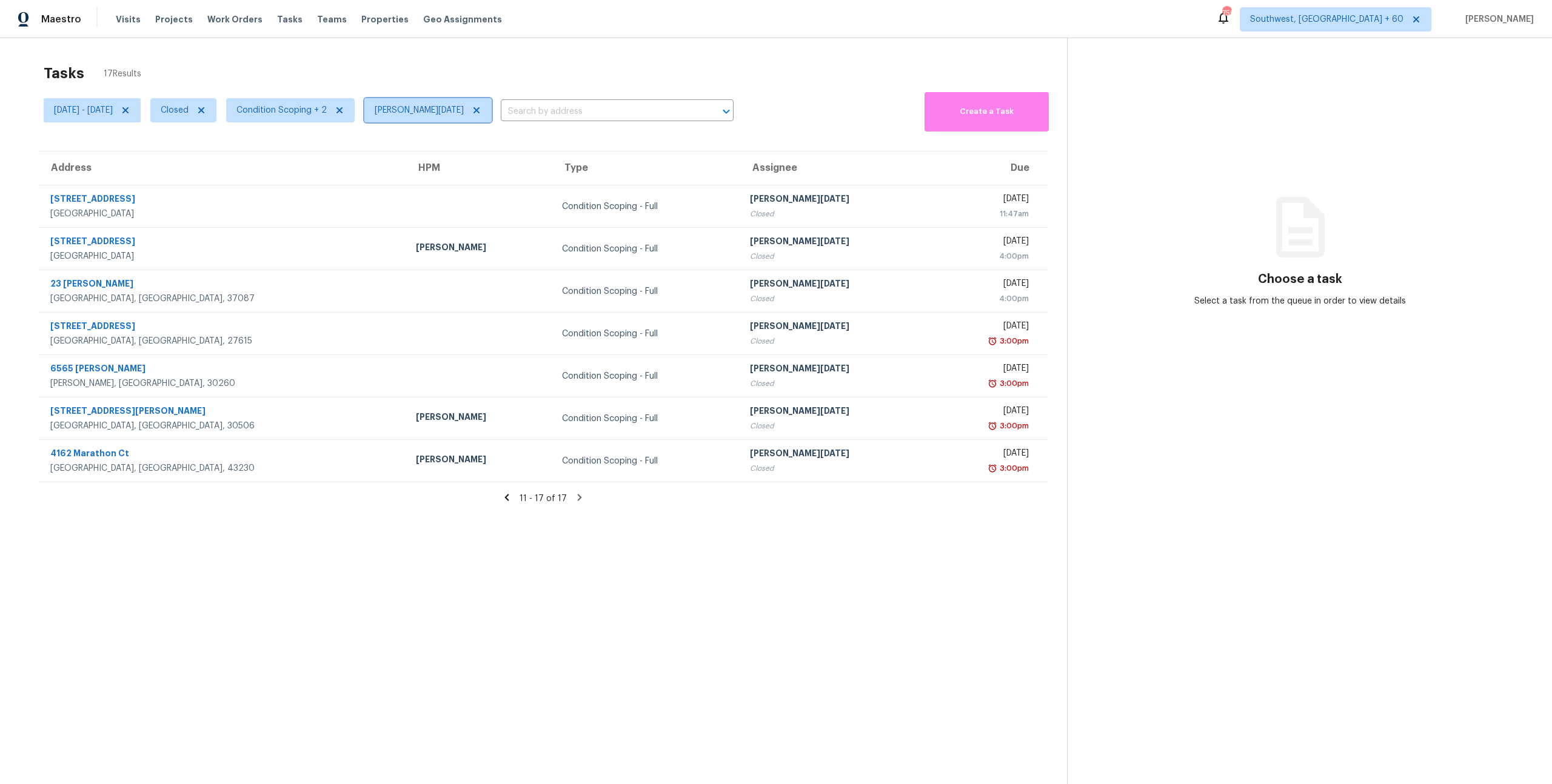
click at [474, 108] on icon at bounding box center [477, 110] width 10 height 10
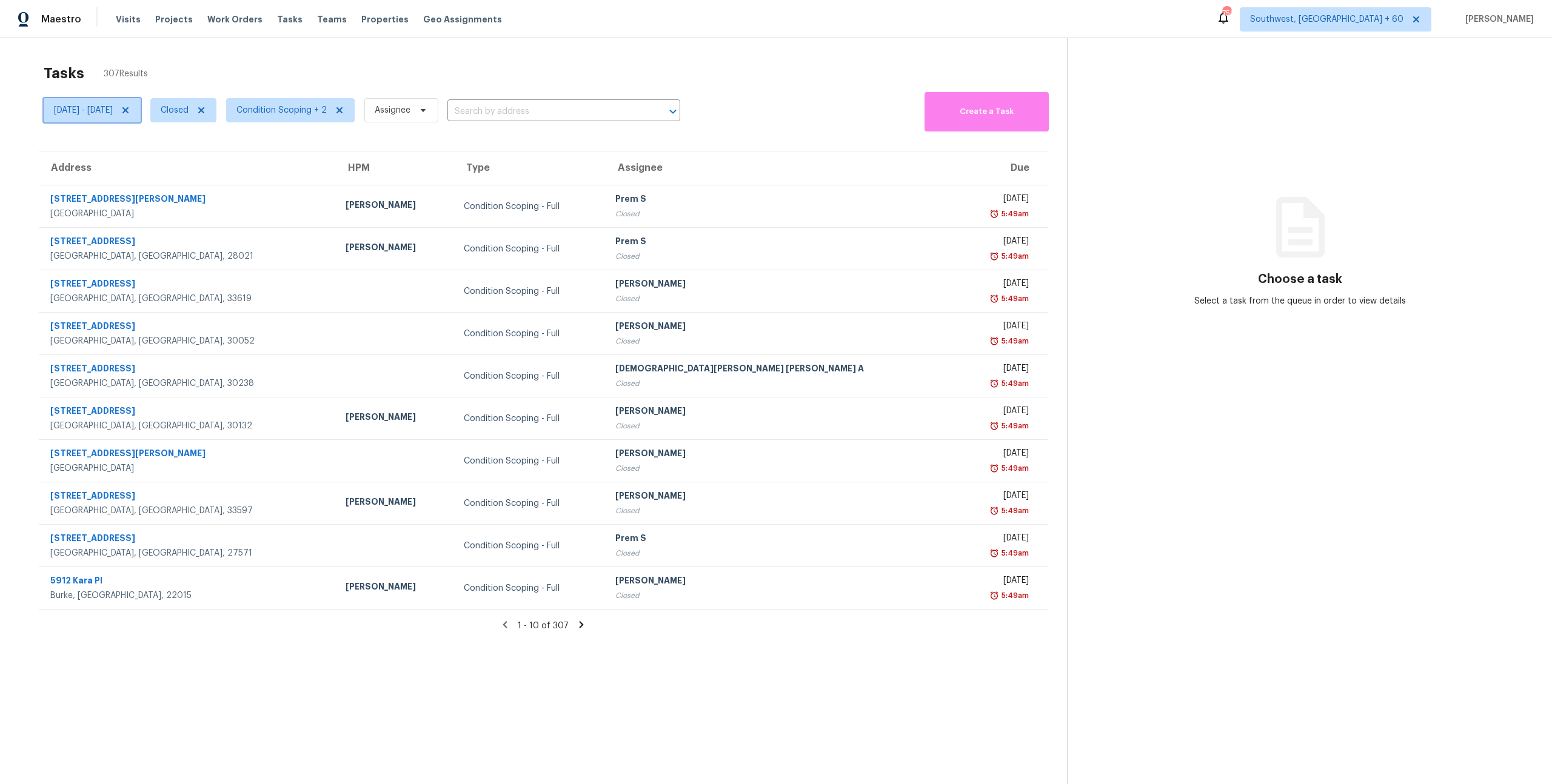
click at [140, 114] on span "Fri, Oct 03 - Mon, Oct 06" at bounding box center [92, 110] width 97 height 24
click at [244, 148] on input "Mon, Oct 06" at bounding box center [231, 151] width 119 height 24
select select "9"
select select "2025"
select select "10"
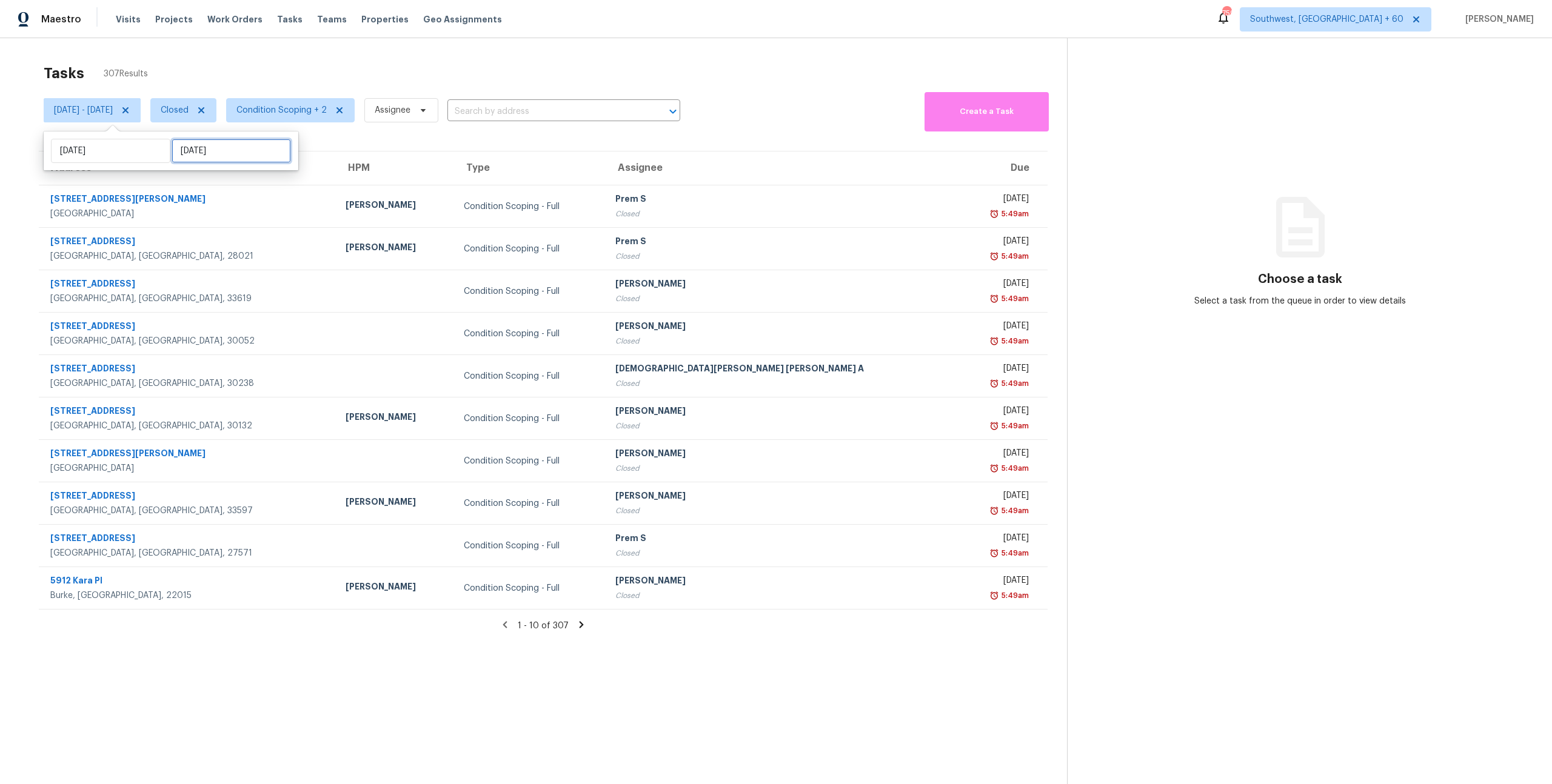
select select "2025"
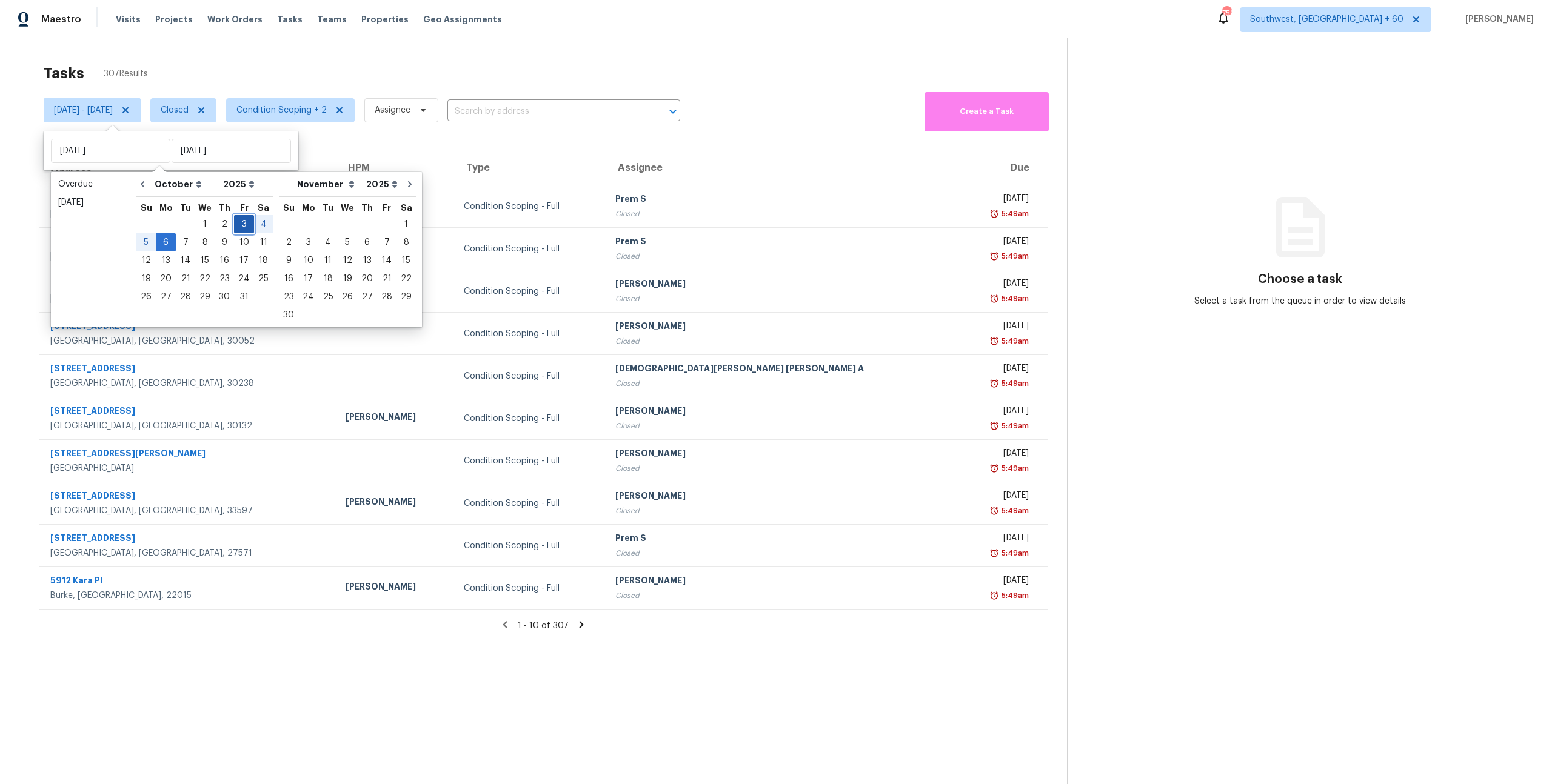
click at [243, 222] on div "3" at bounding box center [244, 224] width 20 height 17
type input "Fri, Oct 03"
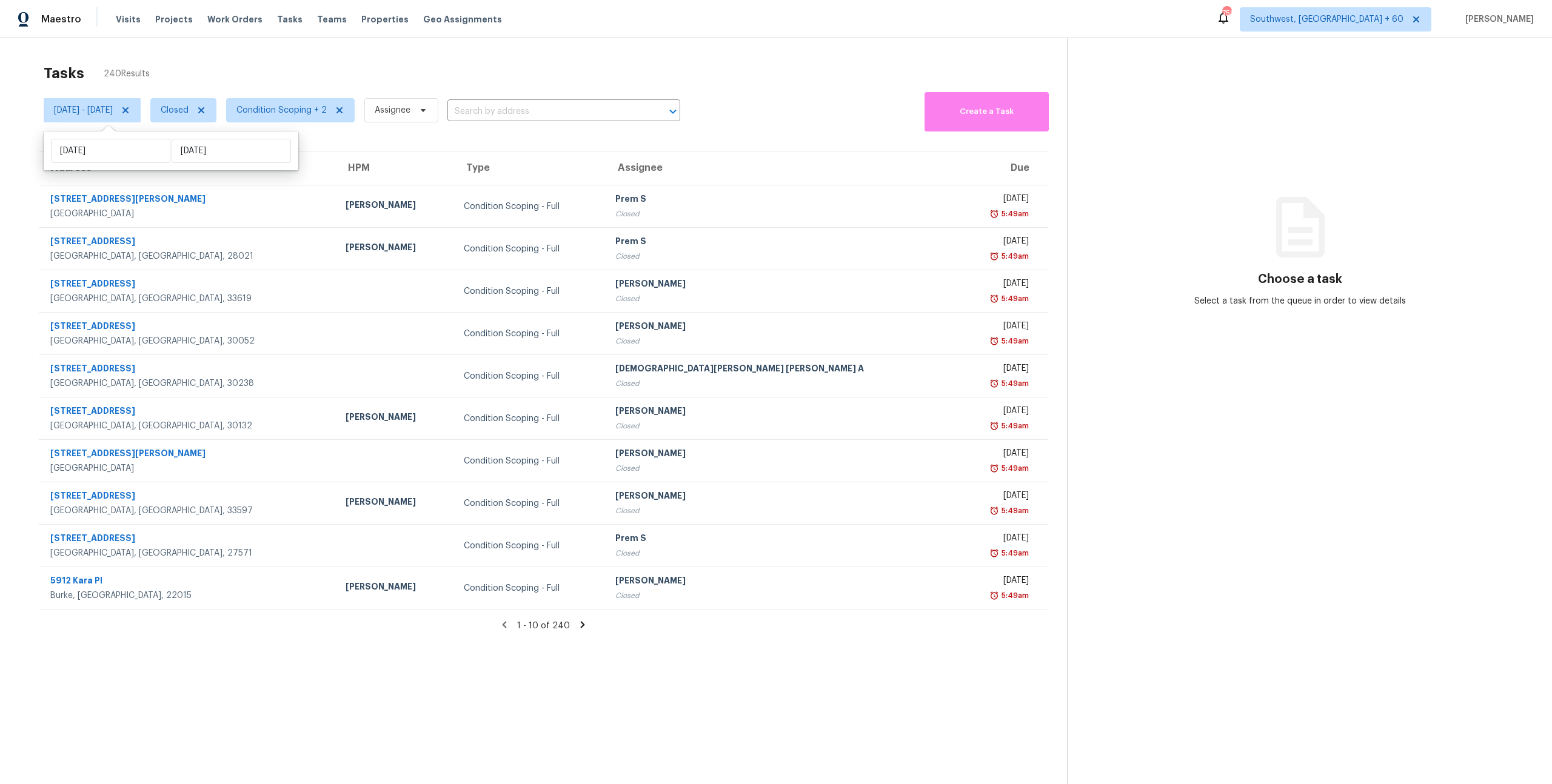
click at [239, 51] on div "Tasks 240 Results Fri, Oct 03 - Fri, Oct 03 Closed Condition Scoping + 2 Assign…" at bounding box center [776, 430] width 1552 height 784
click at [113, 111] on span "Fri, Oct 03 - Fri, Oct 03" at bounding box center [84, 110] width 59 height 12
click at [237, 150] on input "Fri, Oct 03" at bounding box center [231, 151] width 119 height 24
select select "9"
select select "2025"
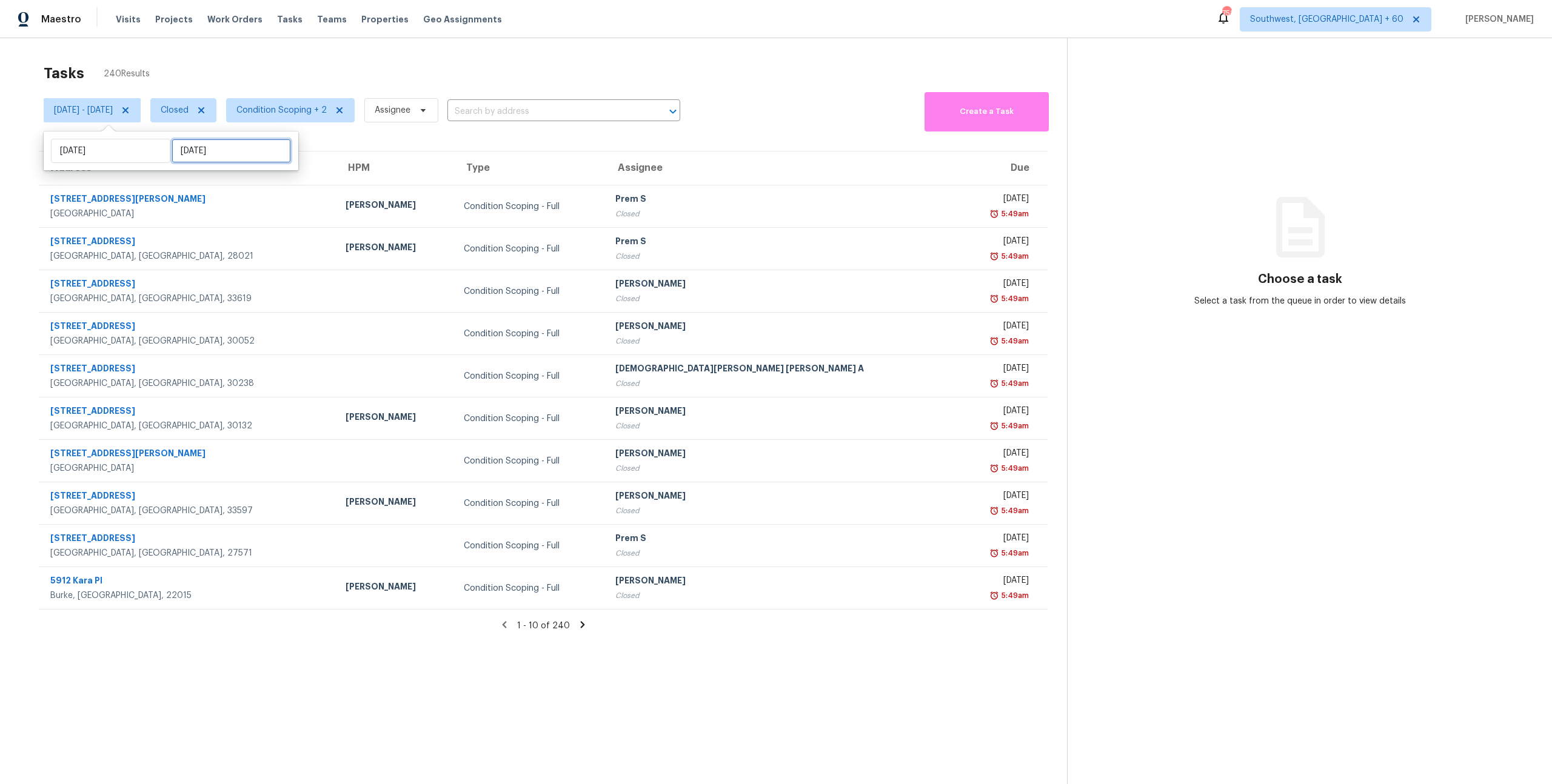
select select "10"
select select "2025"
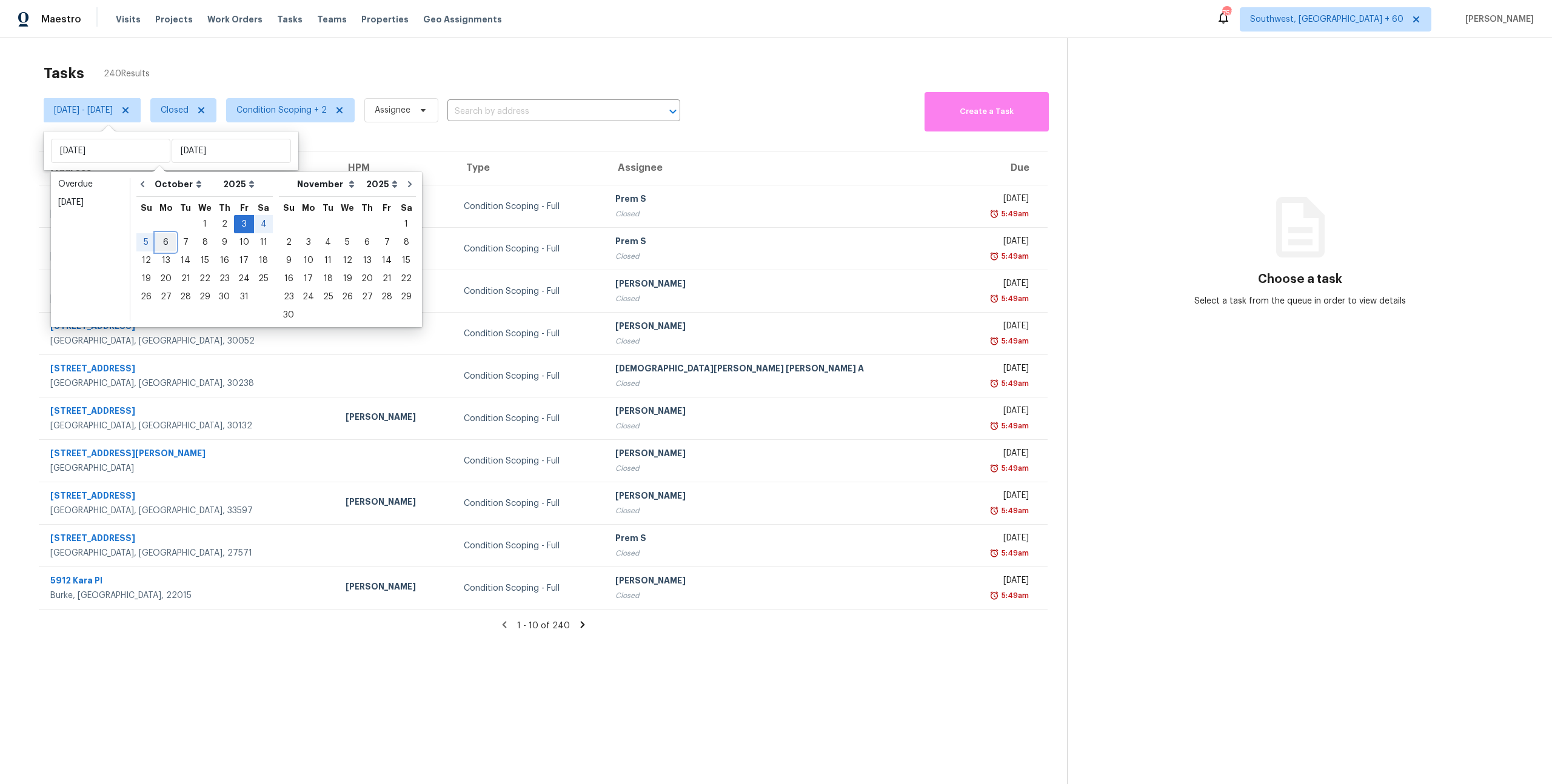
click at [165, 244] on div "6" at bounding box center [165, 242] width 20 height 17
type input "Mon, Oct 06"
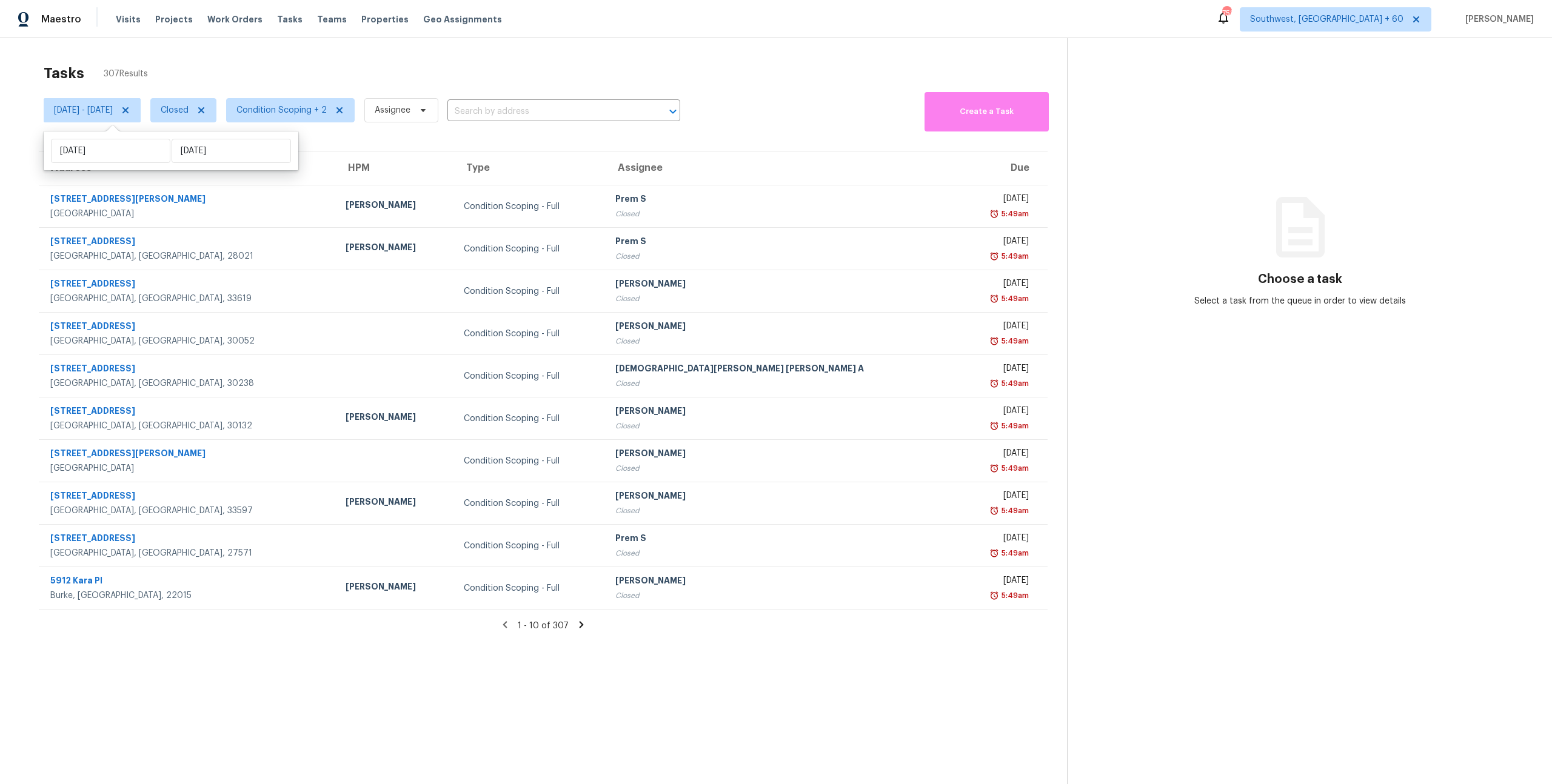
click at [260, 83] on div "Tasks 307 Results" at bounding box center [555, 73] width 1023 height 32
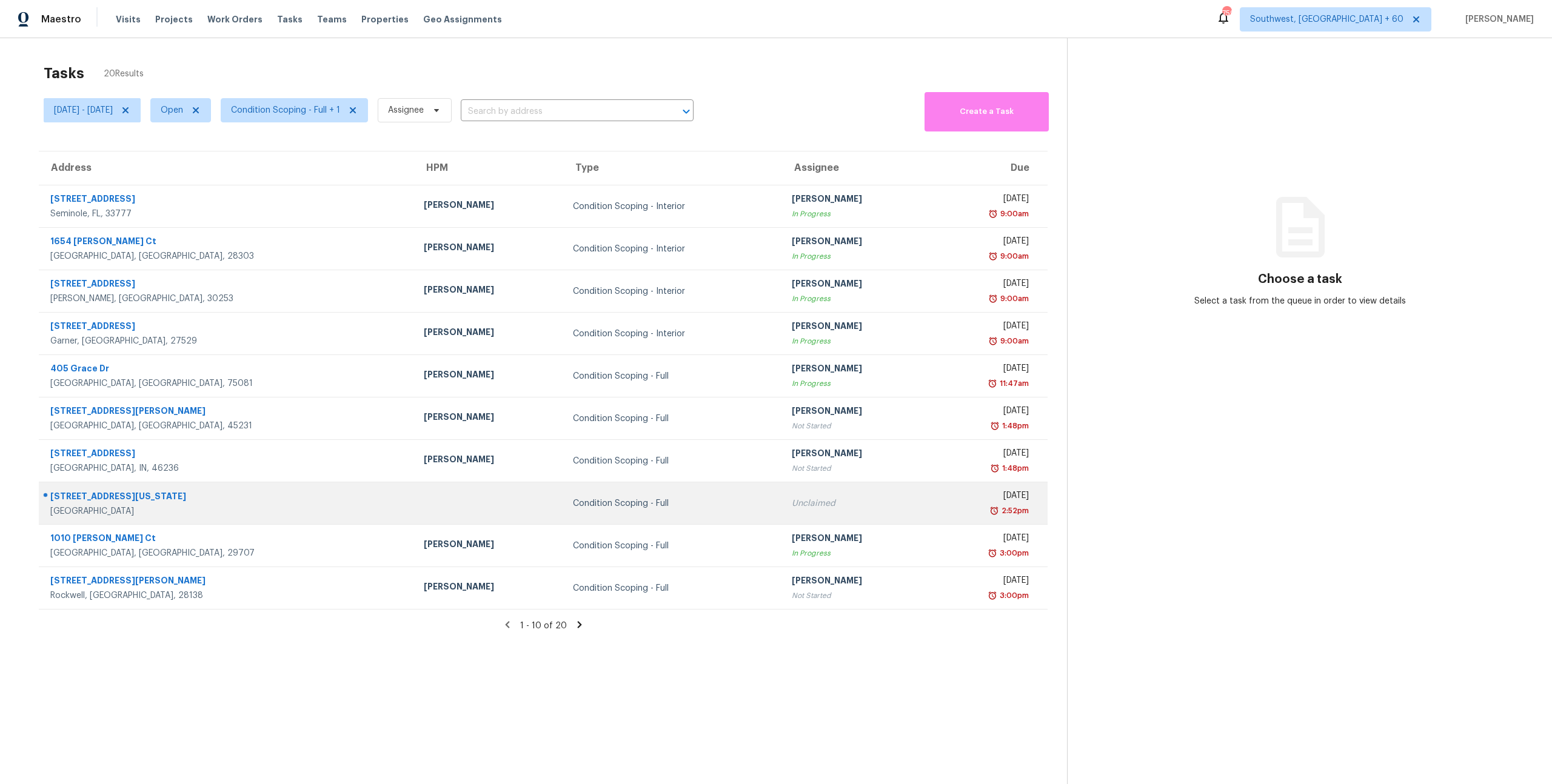
click at [564, 511] on td "Condition Scoping - Full" at bounding box center [673, 503] width 219 height 42
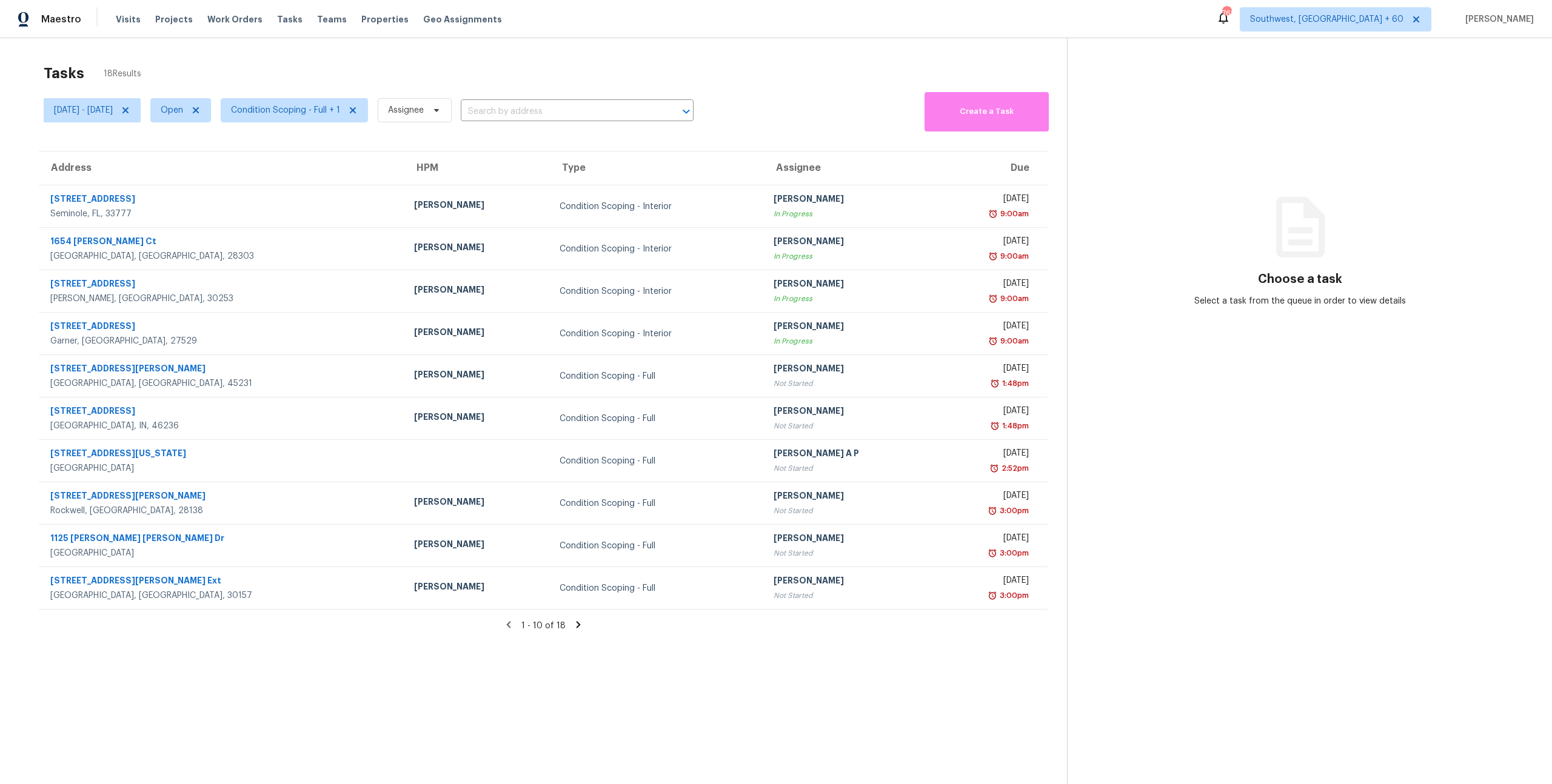
click at [576, 624] on icon at bounding box center [577, 625] width 4 height 6
click at [579, 624] on icon at bounding box center [578, 624] width 11 height 11
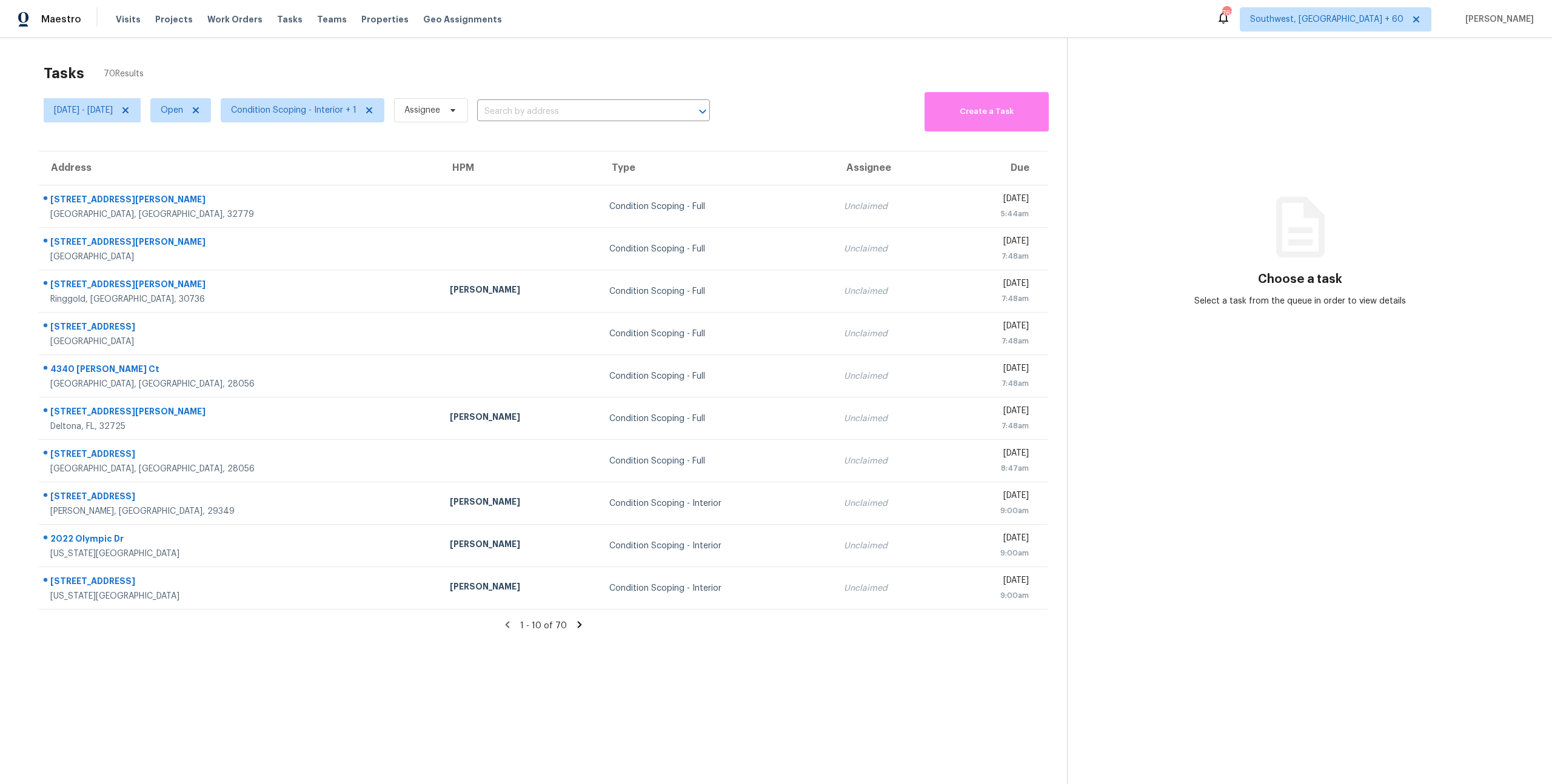
click at [581, 626] on icon at bounding box center [579, 624] width 11 height 11
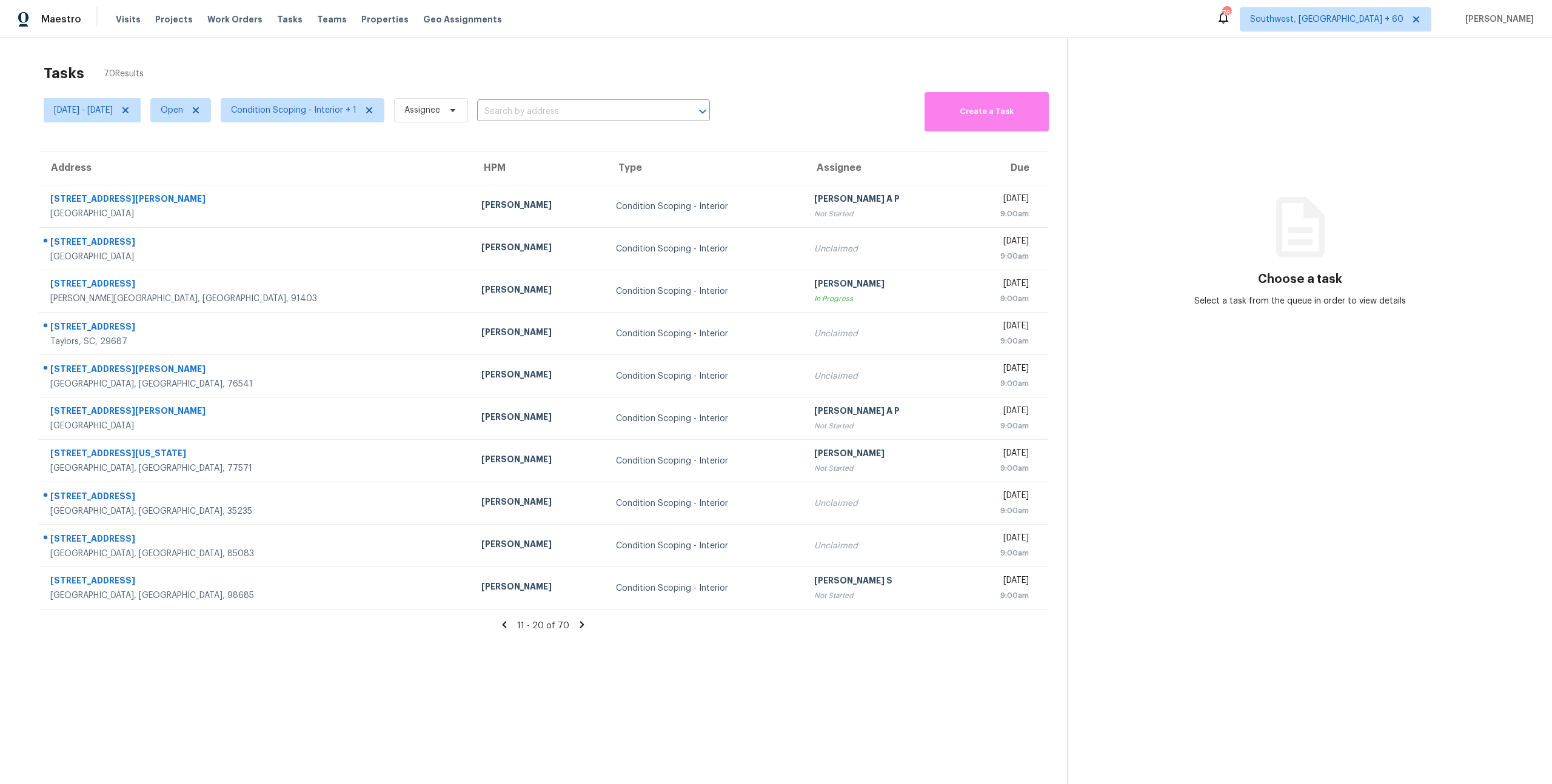
click at [581, 627] on icon at bounding box center [582, 625] width 4 height 6
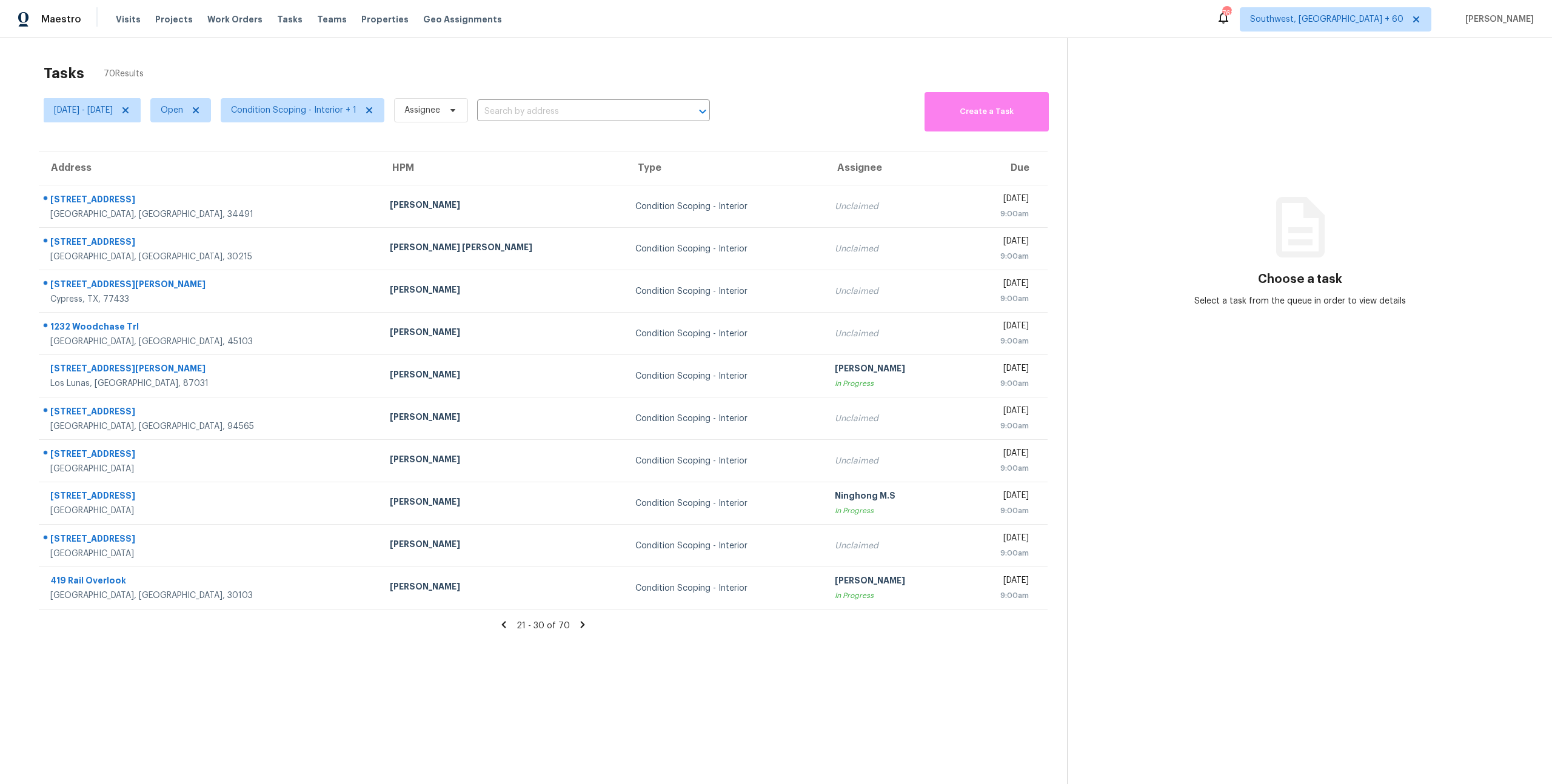
click at [581, 622] on icon at bounding box center [582, 625] width 4 height 6
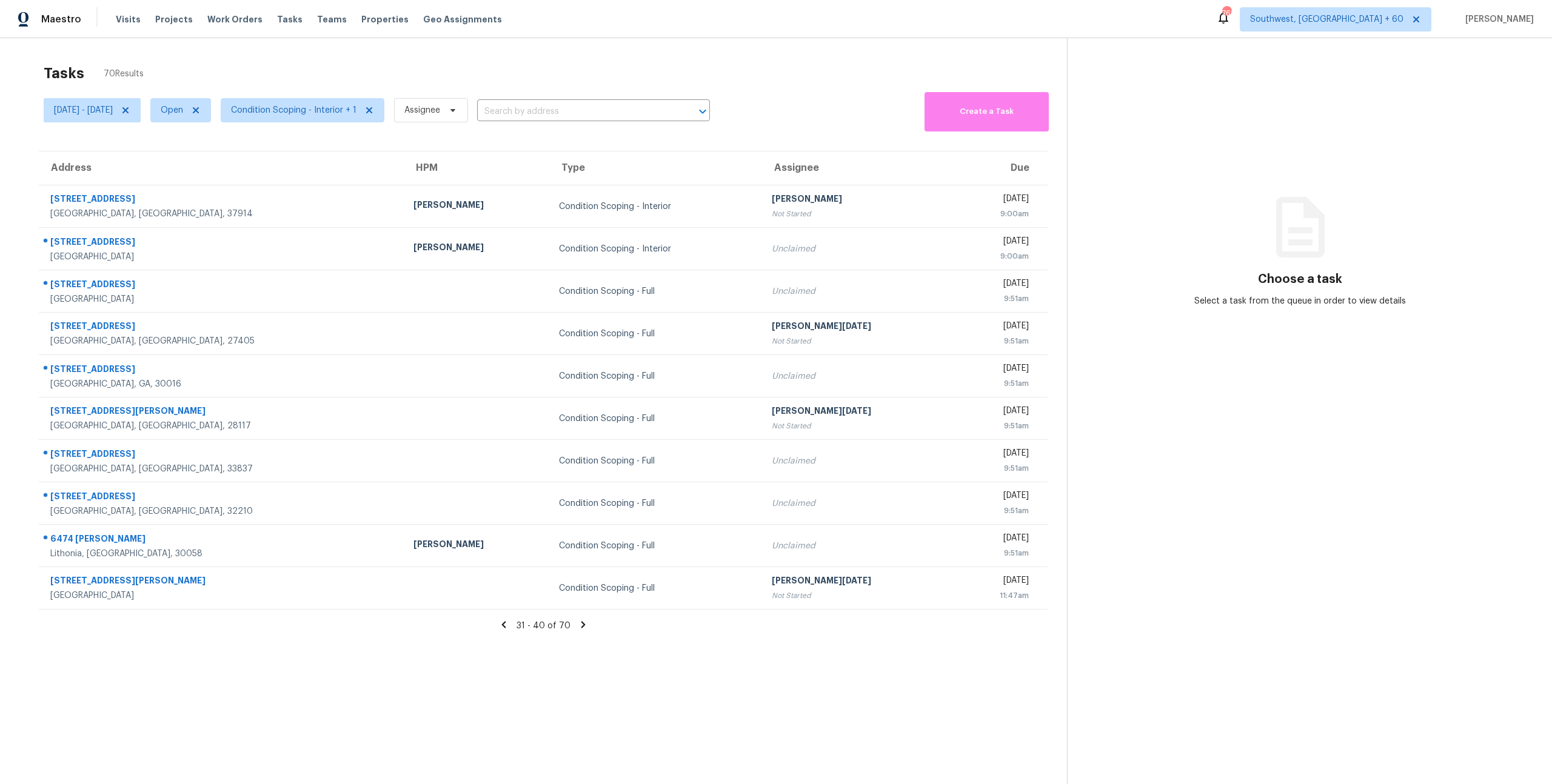
click at [581, 628] on icon at bounding box center [583, 624] width 11 height 11
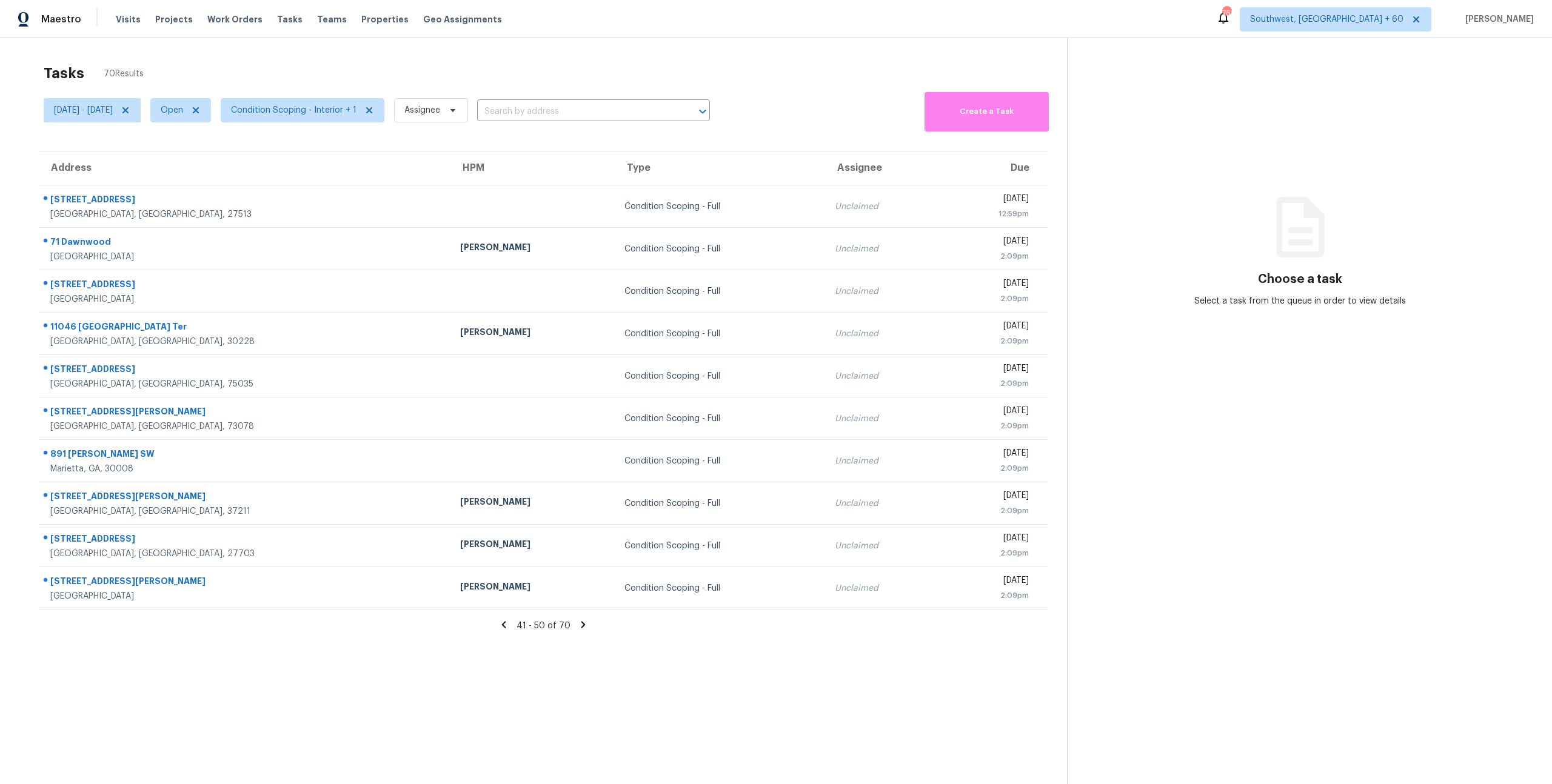
click at [583, 626] on icon at bounding box center [583, 624] width 11 height 11
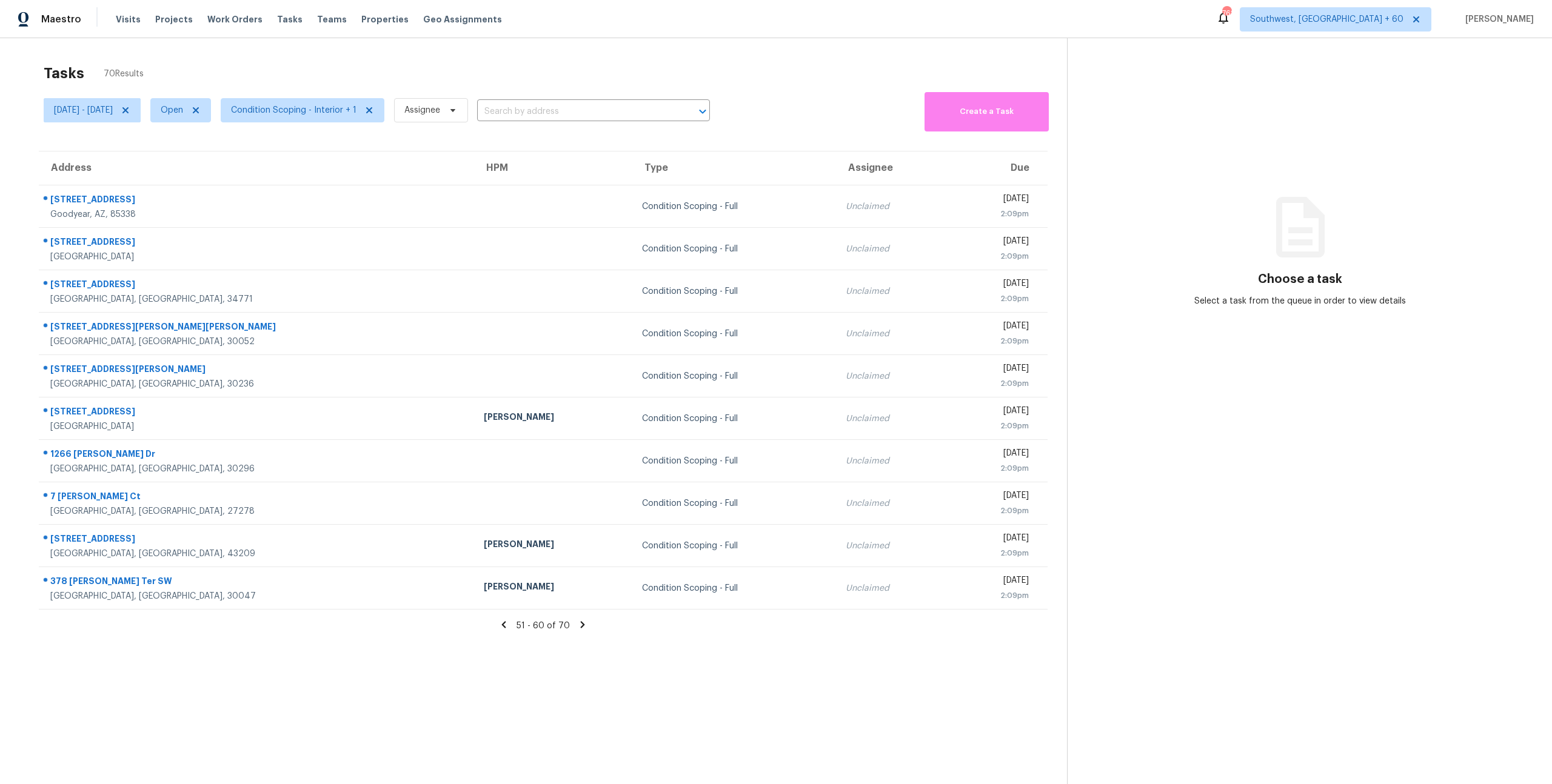
click at [583, 626] on icon at bounding box center [582, 624] width 11 height 11
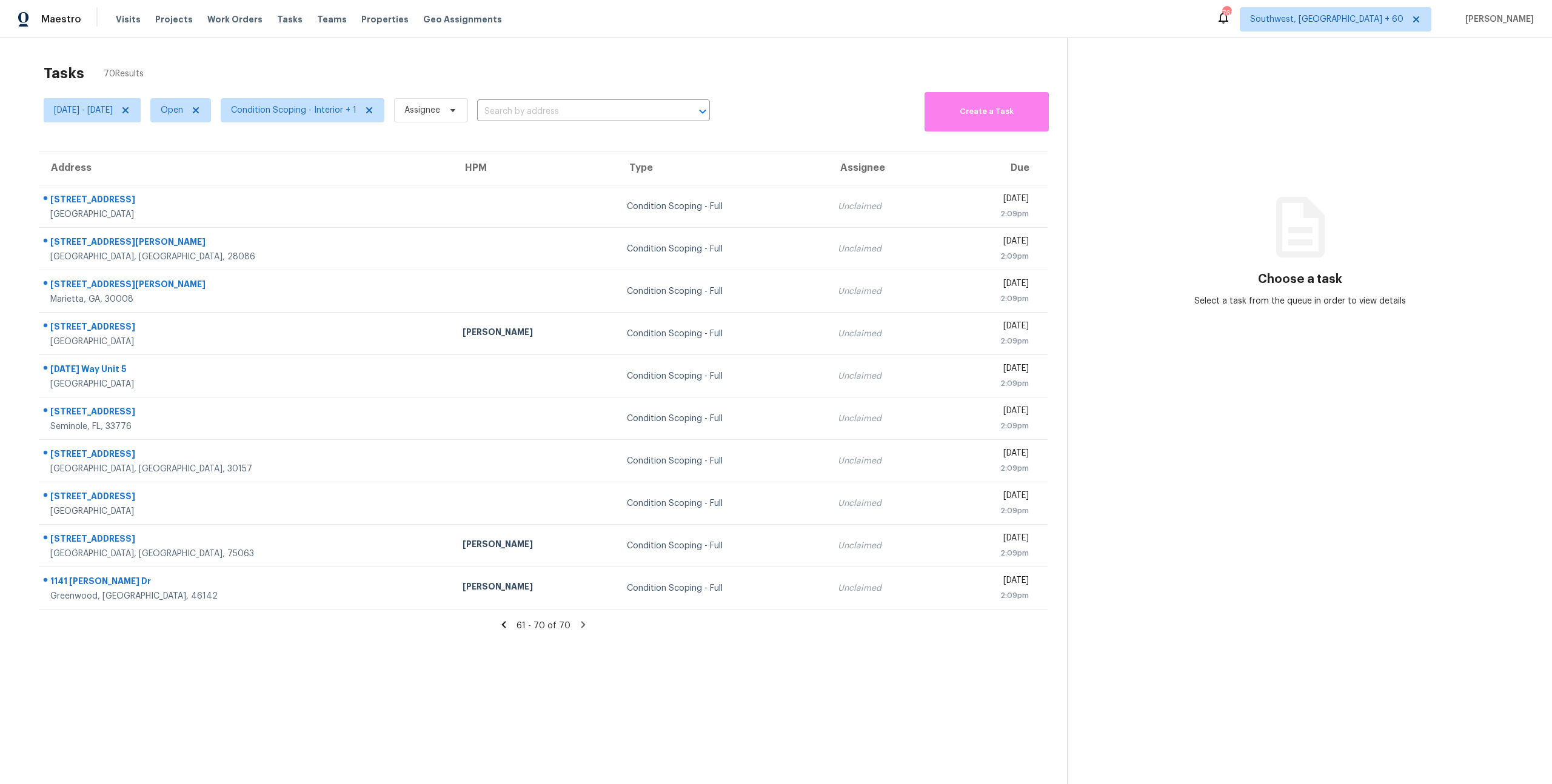
click at [409, 66] on div "Tasks 70 Results" at bounding box center [555, 73] width 1023 height 32
click at [256, 62] on div "Tasks 70 Results" at bounding box center [555, 73] width 1023 height 32
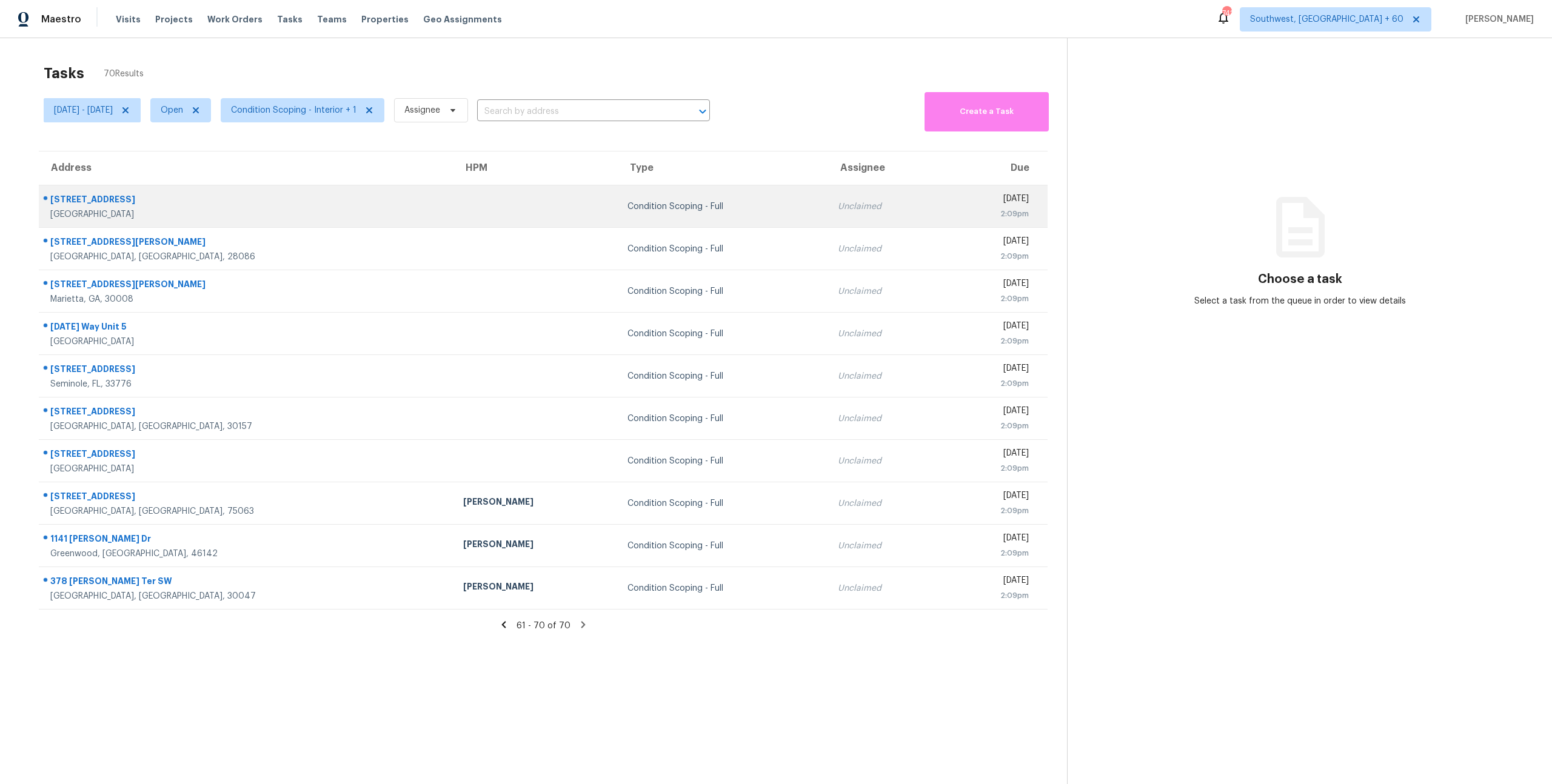
click at [663, 190] on td "Condition Scoping - Full" at bounding box center [722, 207] width 210 height 42
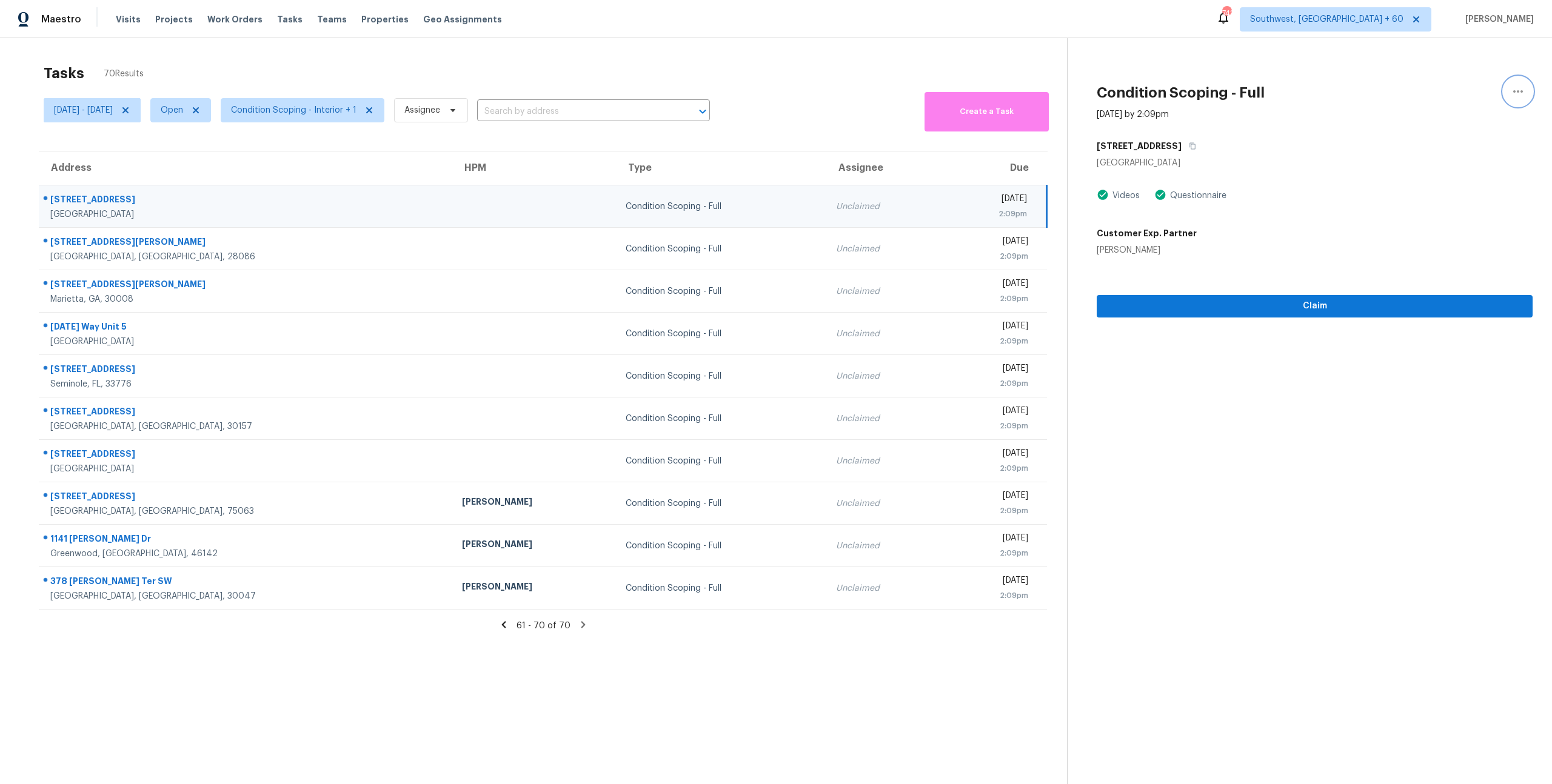
click at [1522, 91] on icon "button" at bounding box center [1518, 91] width 10 height 2
click at [891, 95] on div "Sat, Oct 04 - Mon, Oct 06 Open Condition Scoping - Interior + 1 Assignee ​ Crea…" at bounding box center [555, 110] width 1023 height 42
click at [349, 72] on div "Tasks 70 Results" at bounding box center [555, 73] width 1023 height 32
click at [357, 113] on span "Condition Scoping - Interior + 1" at bounding box center [294, 110] width 126 height 12
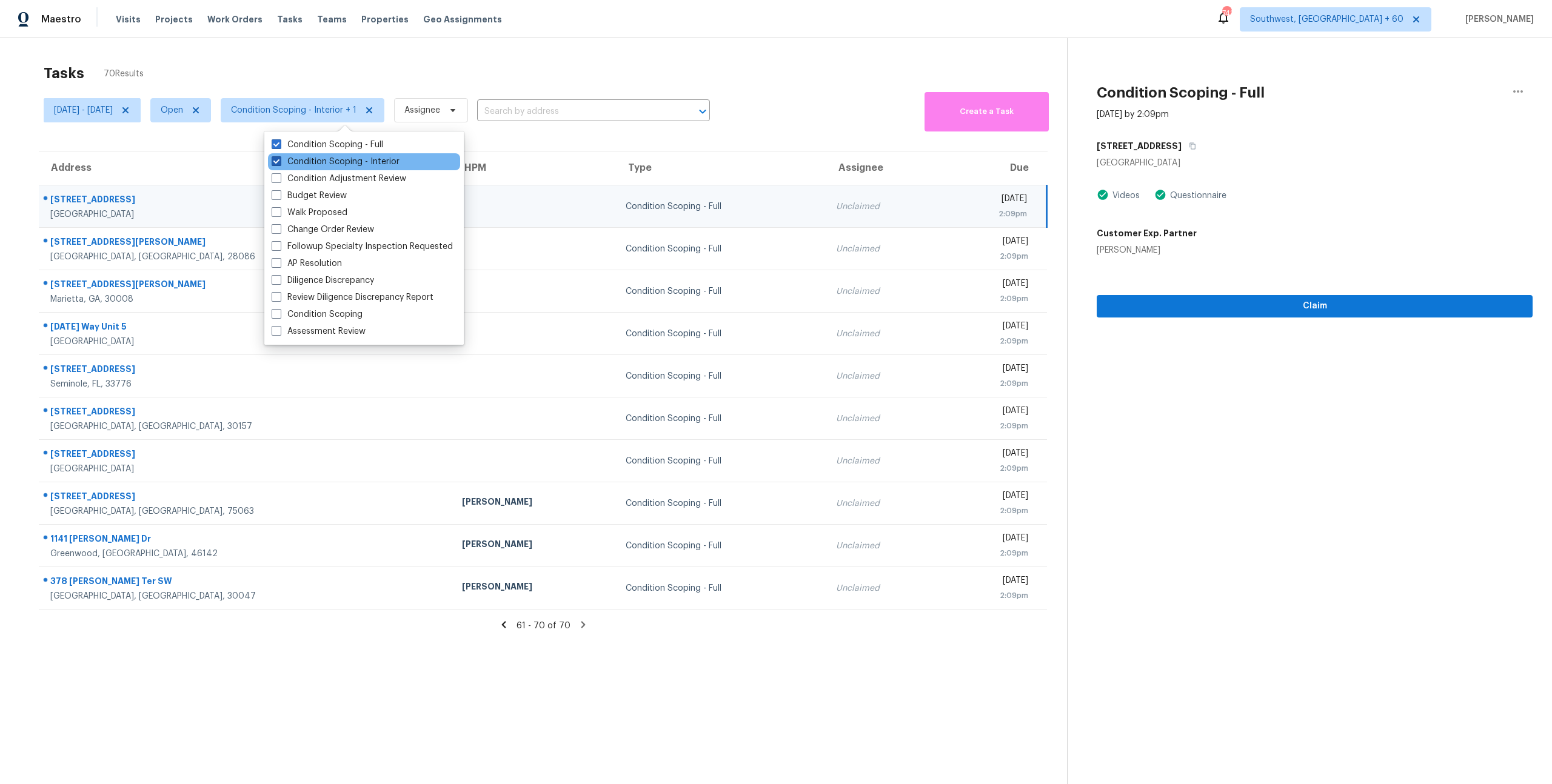
click at [360, 162] on label "Condition Scoping - Interior" at bounding box center [336, 161] width 128 height 12
click at [280, 162] on input "Condition Scoping - Interior" at bounding box center [276, 160] width 8 height 8
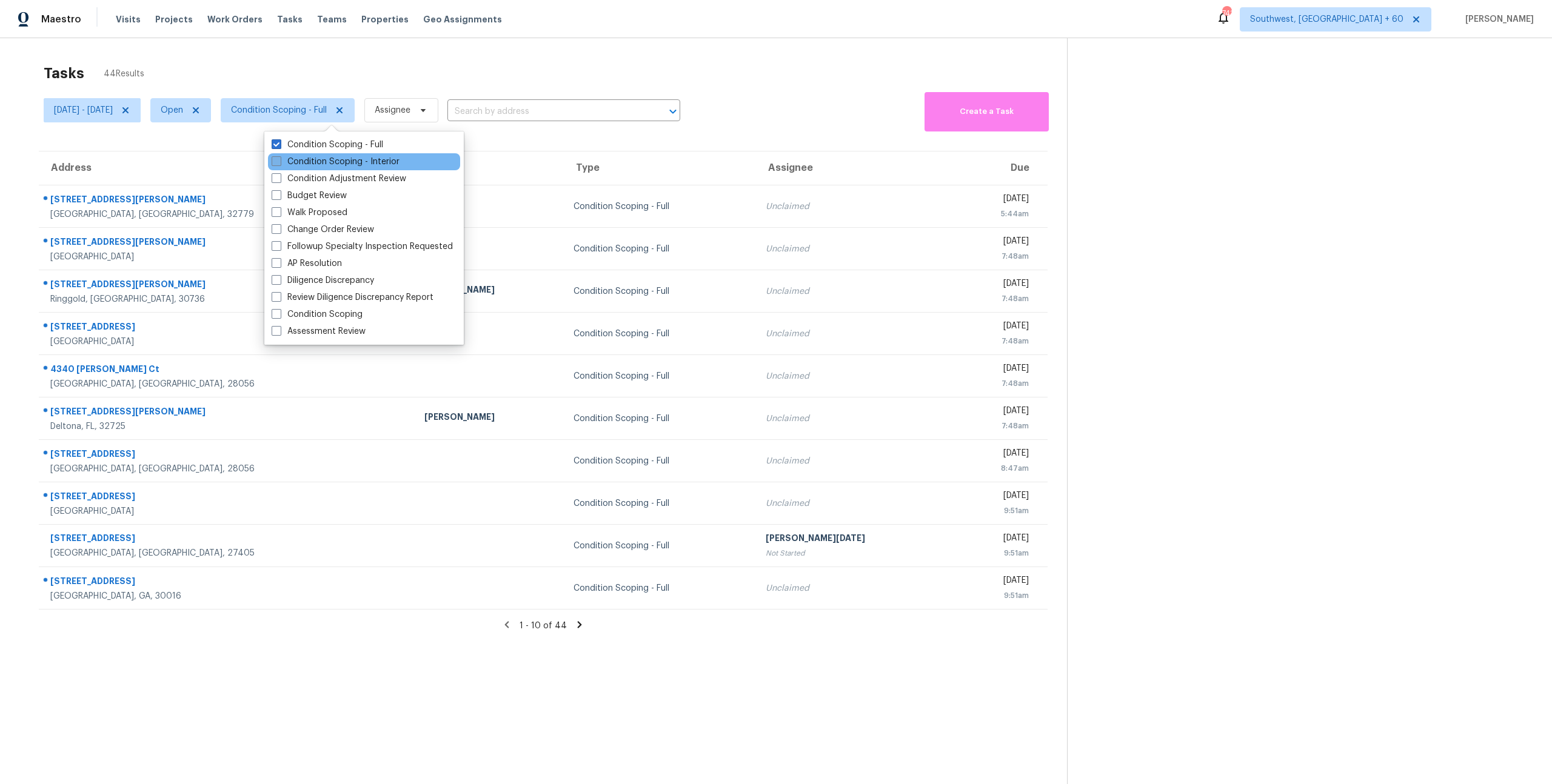
click at [360, 162] on label "Condition Scoping - Interior" at bounding box center [336, 161] width 128 height 12
click at [280, 162] on input "Condition Scoping - Interior" at bounding box center [276, 160] width 8 height 8
checkbox input "true"
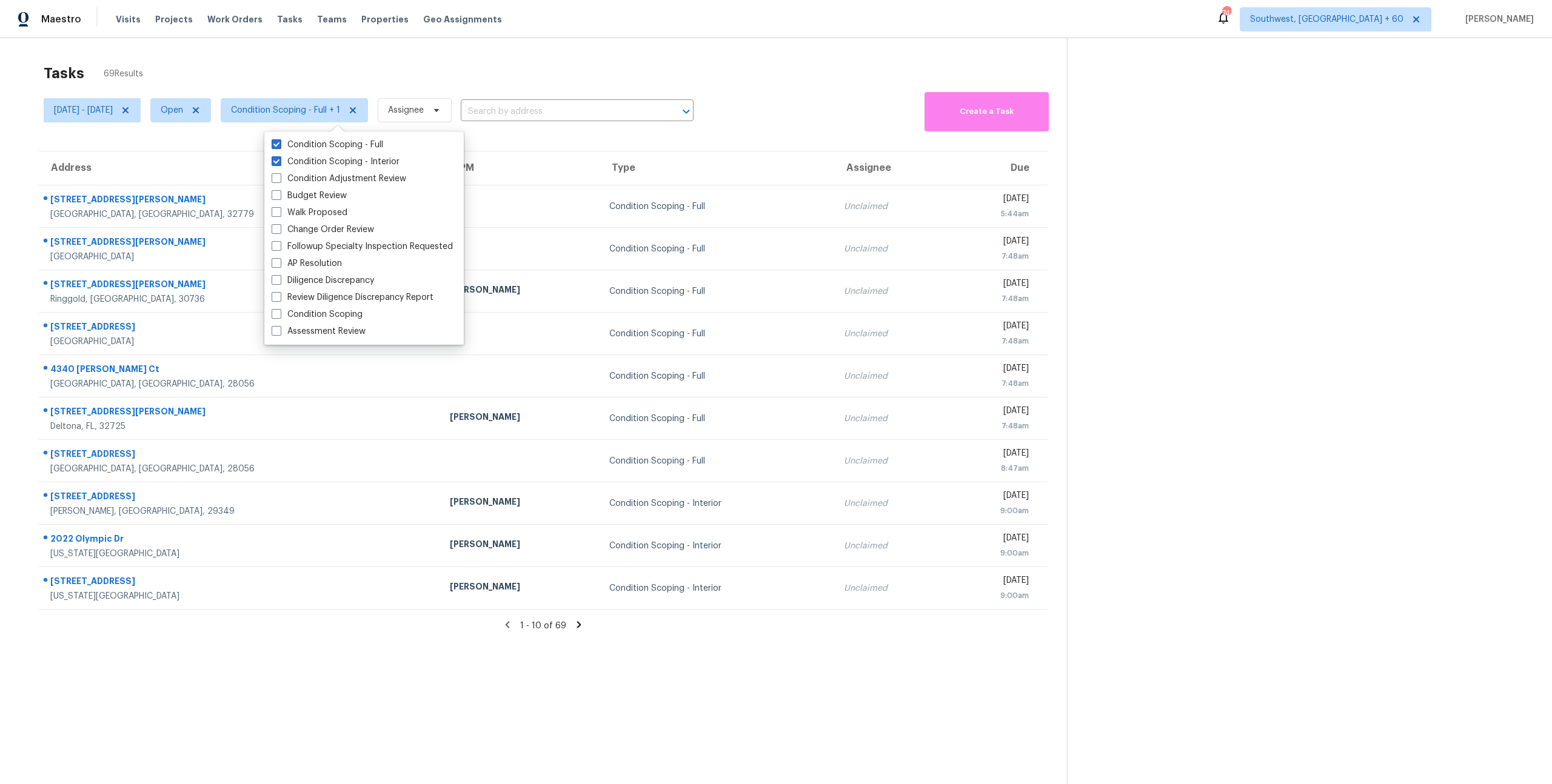
click at [225, 54] on div "Tasks 69 Results Sat, Oct 04 - Mon, Oct 06 Open Condition Scoping - Full + 1 As…" at bounding box center [776, 430] width 1552 height 784
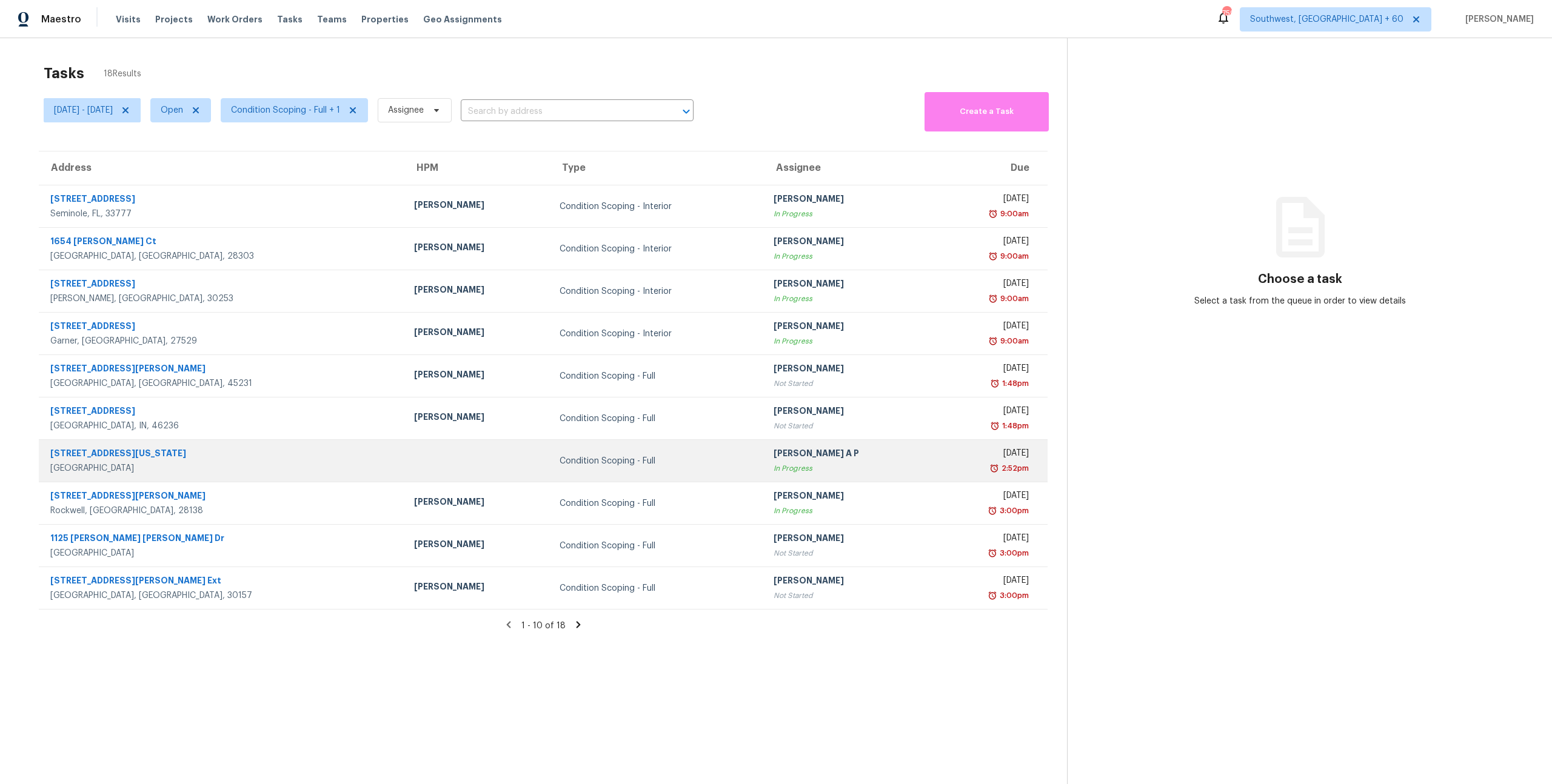
click at [405, 481] on td at bounding box center [478, 461] width 146 height 42
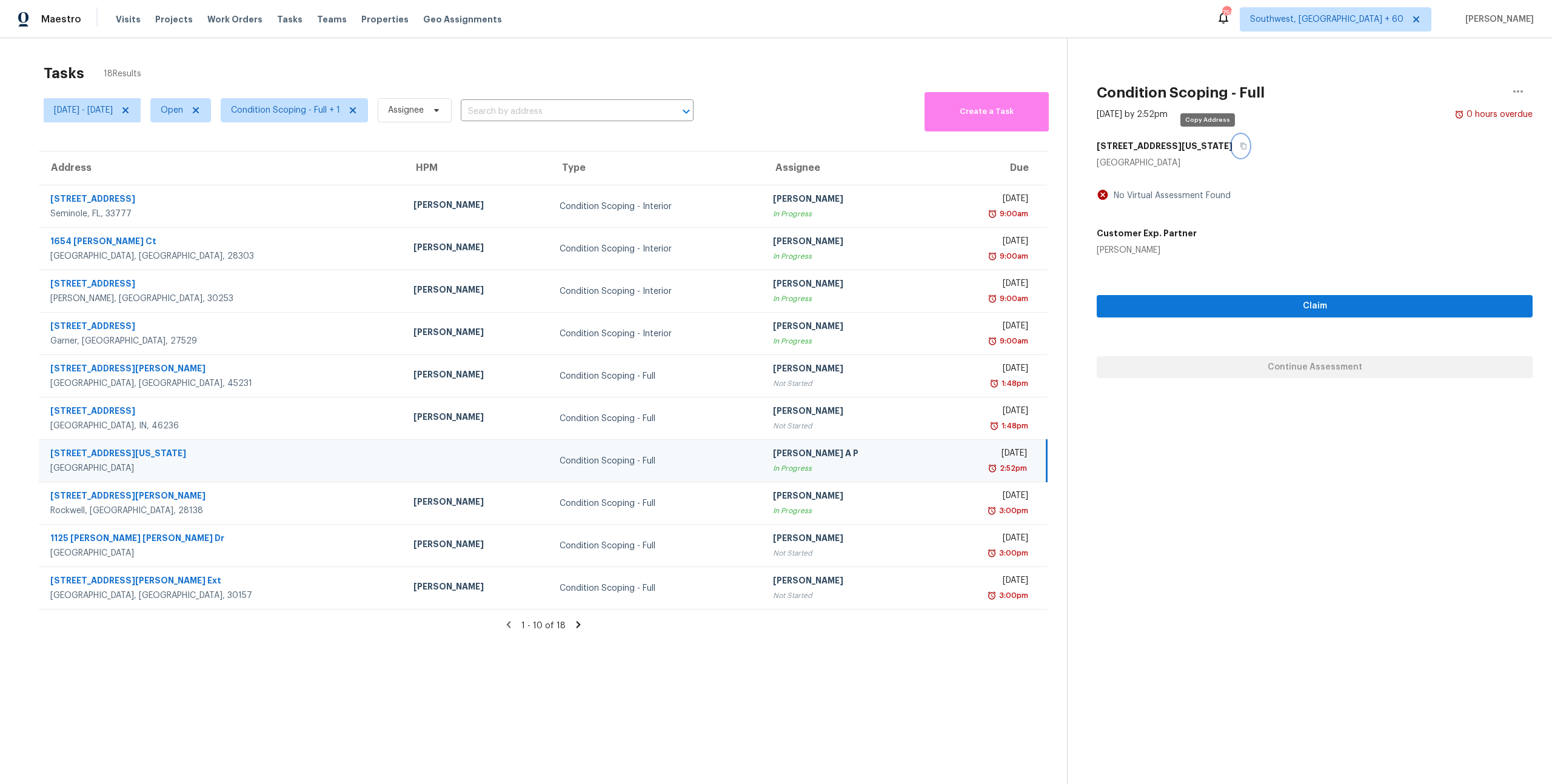
click at [1240, 148] on icon "button" at bounding box center [1243, 146] width 7 height 7
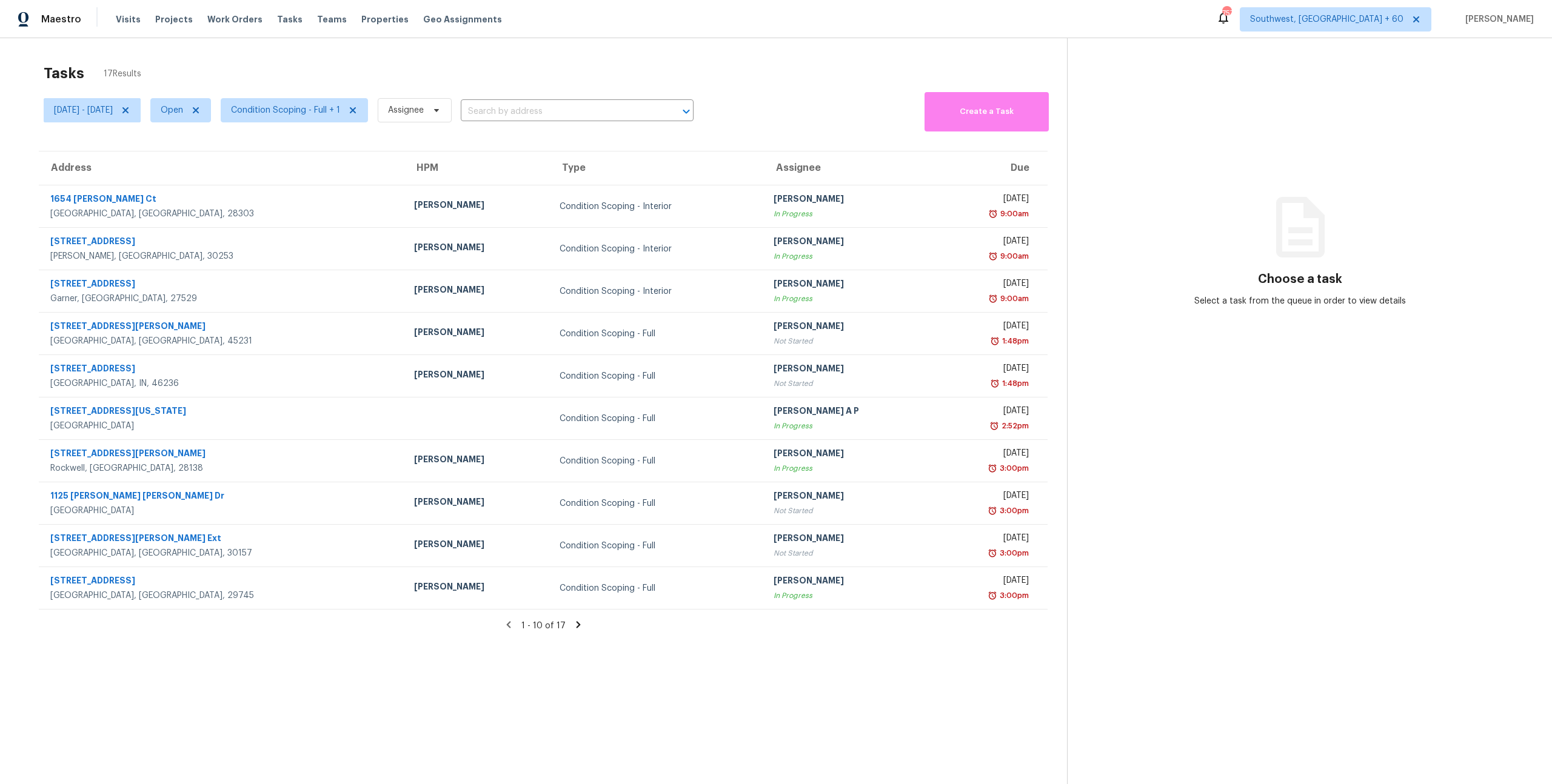
click at [202, 66] on div "Tasks 17 Results" at bounding box center [555, 73] width 1023 height 32
click at [578, 625] on icon at bounding box center [577, 625] width 4 height 6
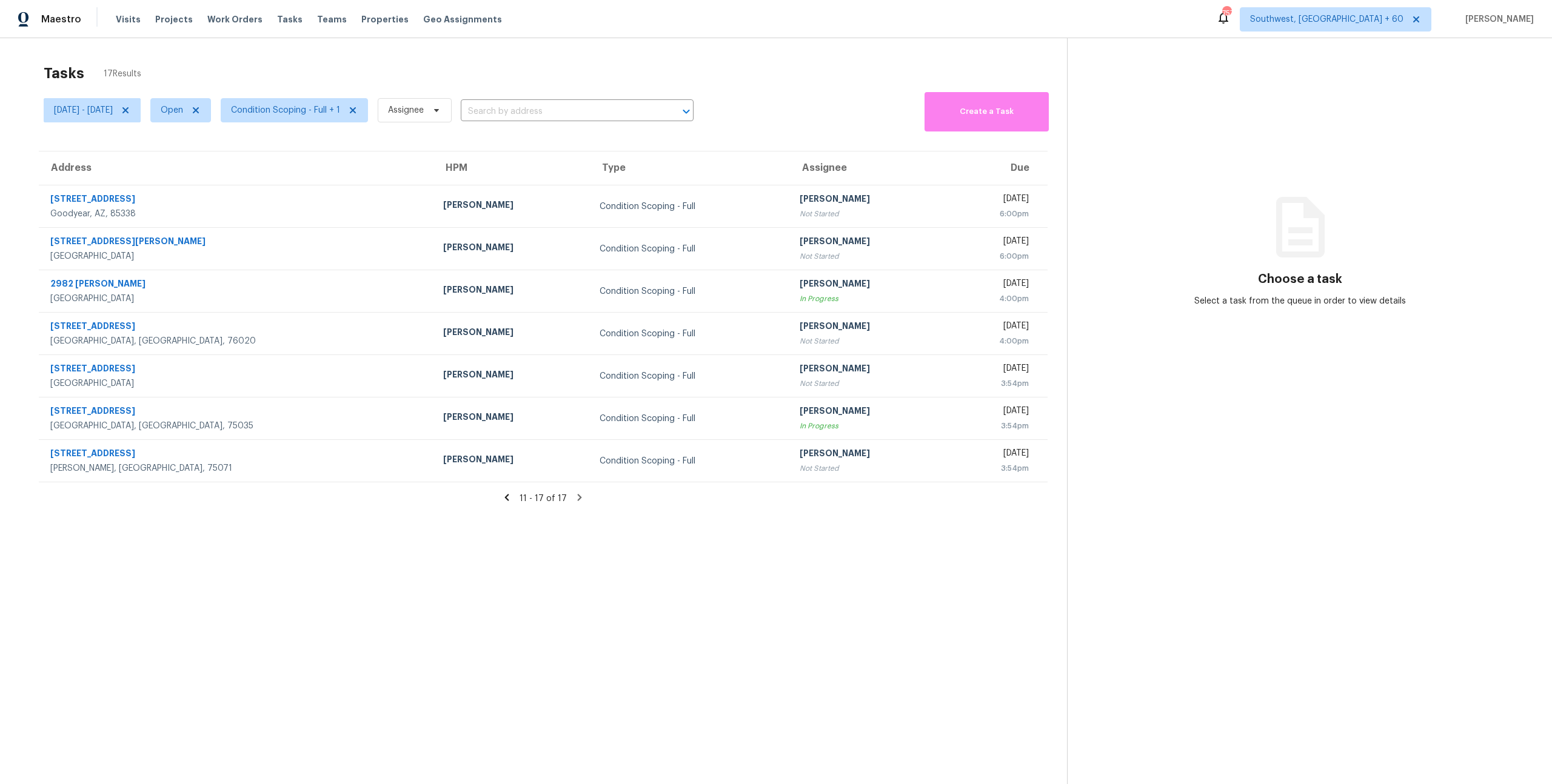
click at [507, 499] on icon at bounding box center [507, 498] width 4 height 6
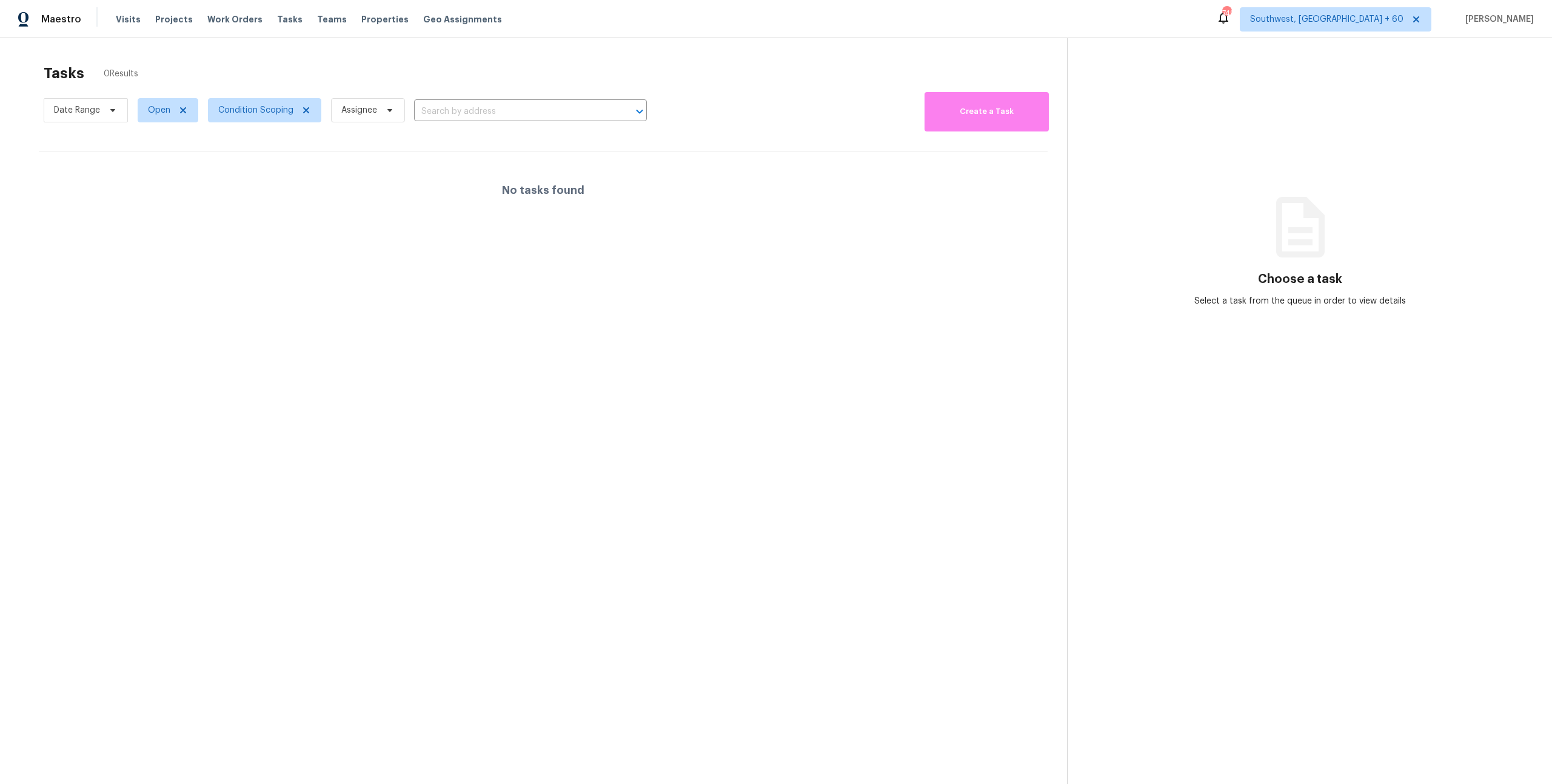
click at [342, 222] on div "No tasks found" at bounding box center [543, 191] width 1009 height 78
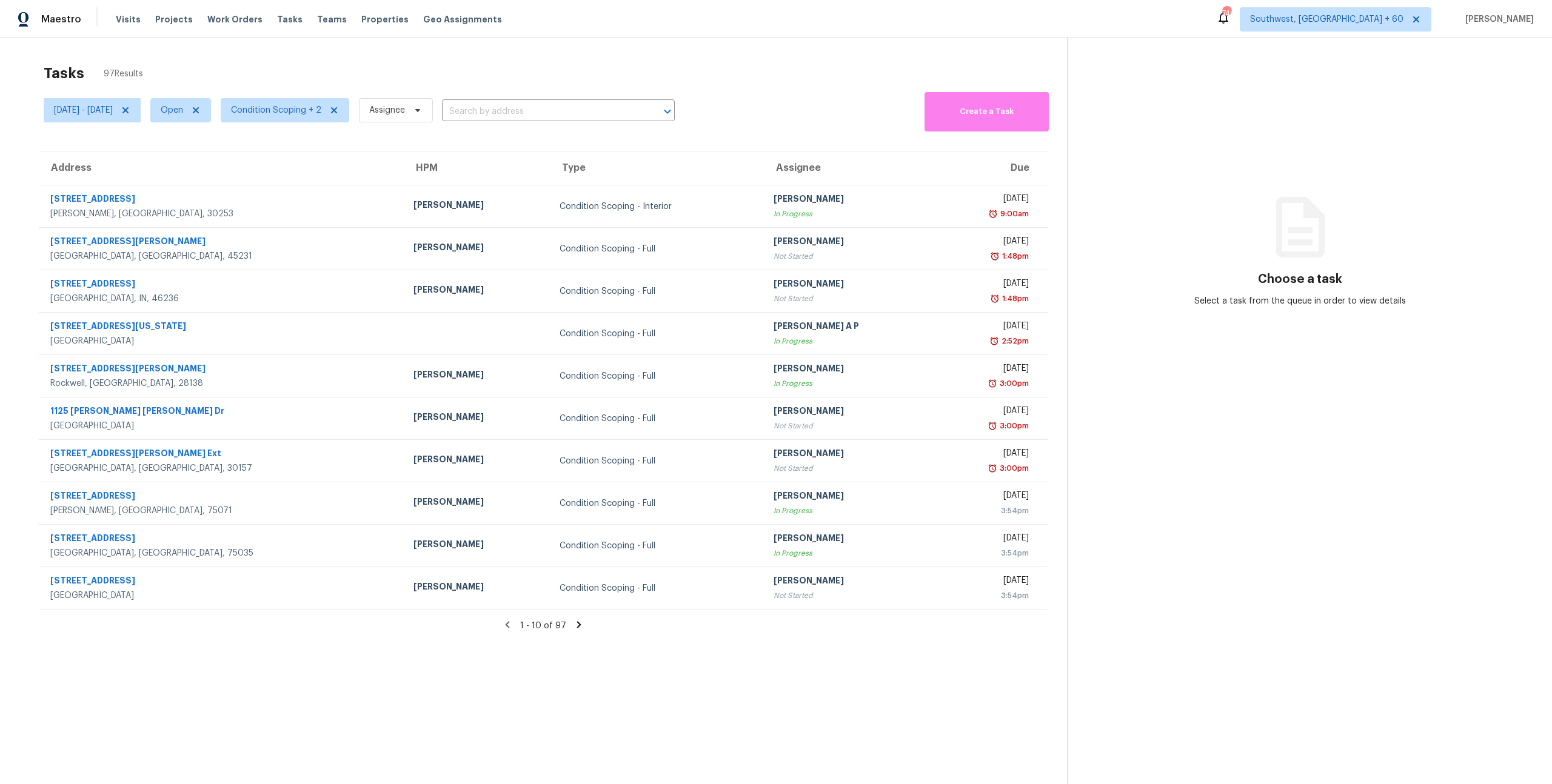
click at [208, 92] on div "[DATE] - [DATE] Open Condition Scoping + 2 Assignee ​" at bounding box center [359, 110] width 631 height 42
click at [183, 116] on span "Open" at bounding box center [172, 110] width 23 height 12
click at [222, 161] on label "Closed" at bounding box center [221, 161] width 44 height 12
click at [207, 161] on input "Closed" at bounding box center [203, 160] width 8 height 8
checkbox input "true"
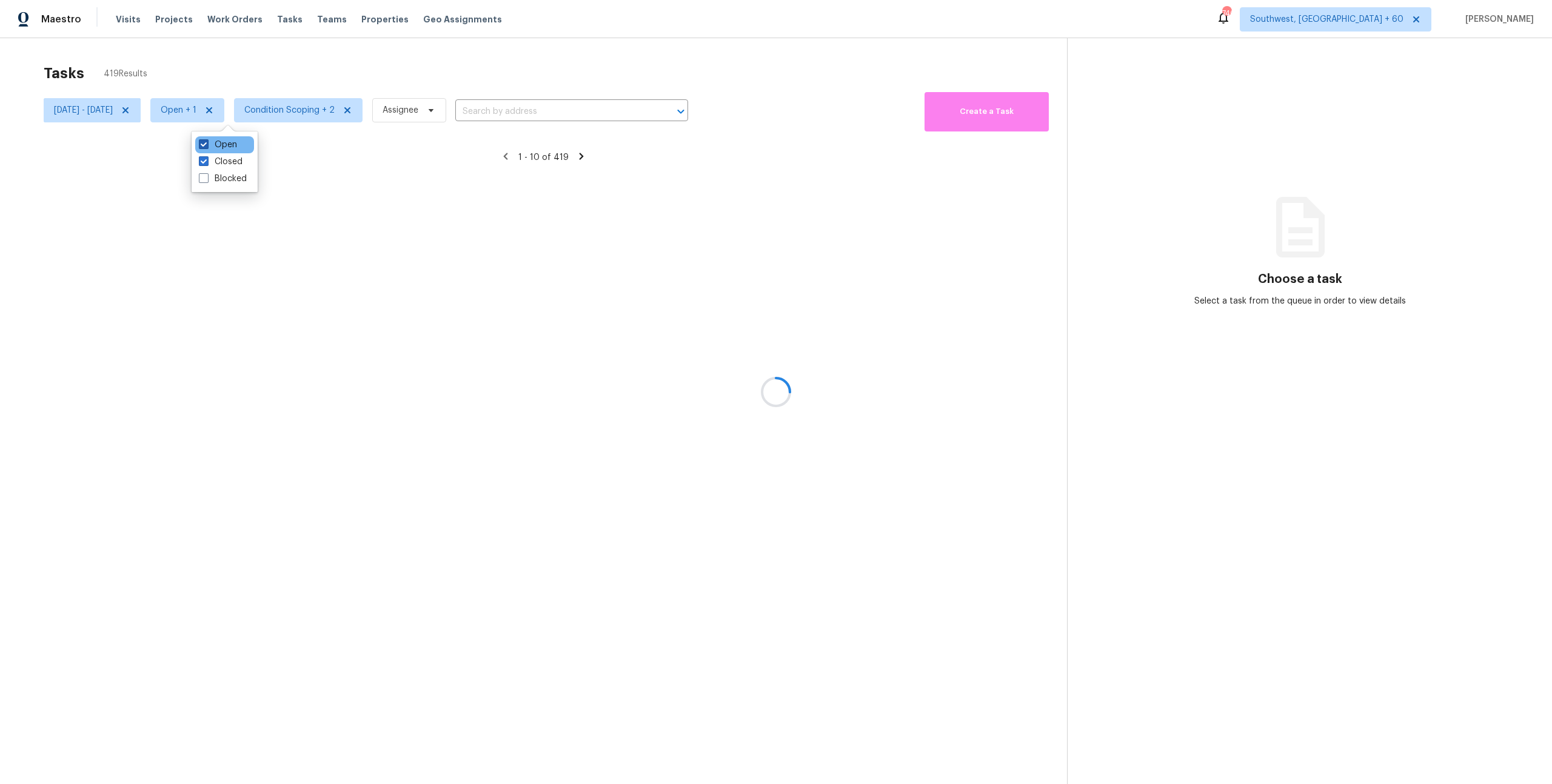
click at [222, 148] on label "Open" at bounding box center [217, 144] width 38 height 12
click at [207, 147] on input "Open" at bounding box center [203, 143] width 8 height 8
checkbox input "false"
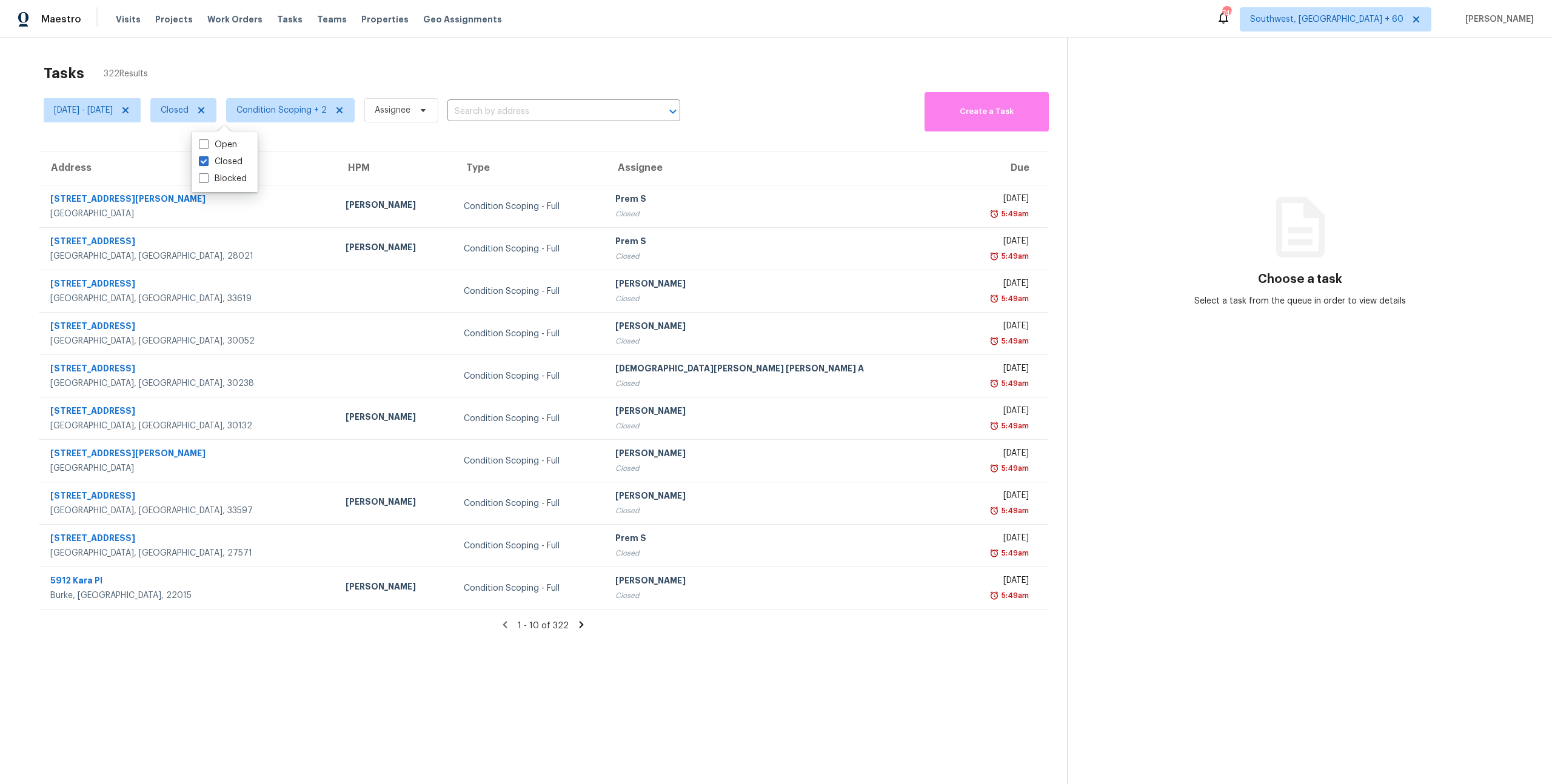
click at [143, 62] on div "Tasks 322 Results" at bounding box center [555, 73] width 1023 height 32
click at [113, 108] on span "Fri, Oct 03 - Mon, Oct 06" at bounding box center [84, 110] width 59 height 12
click at [120, 151] on input "Fri, Oct 03" at bounding box center [110, 151] width 119 height 24
select select "9"
select select "2025"
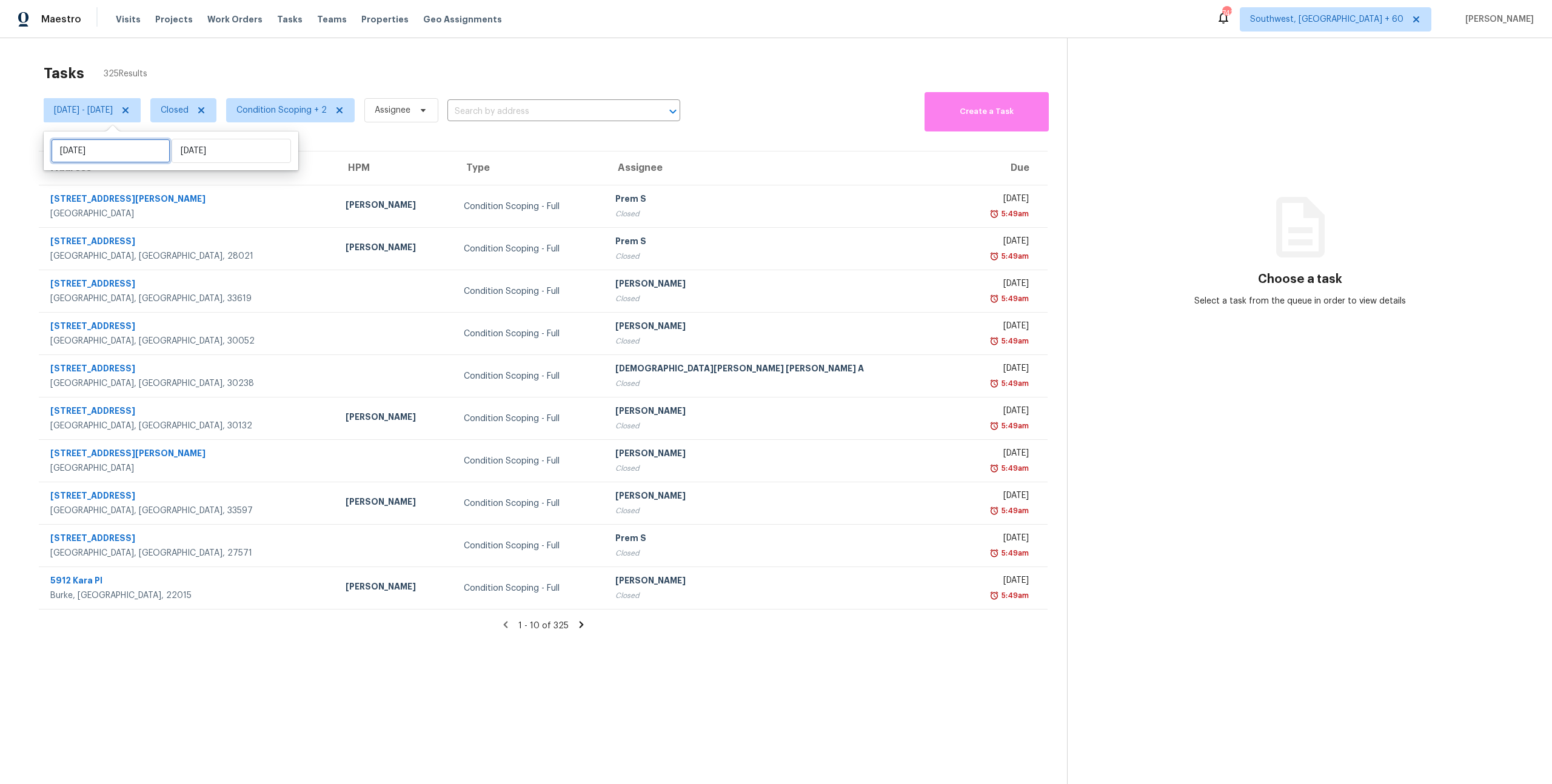
select select "10"
select select "2025"
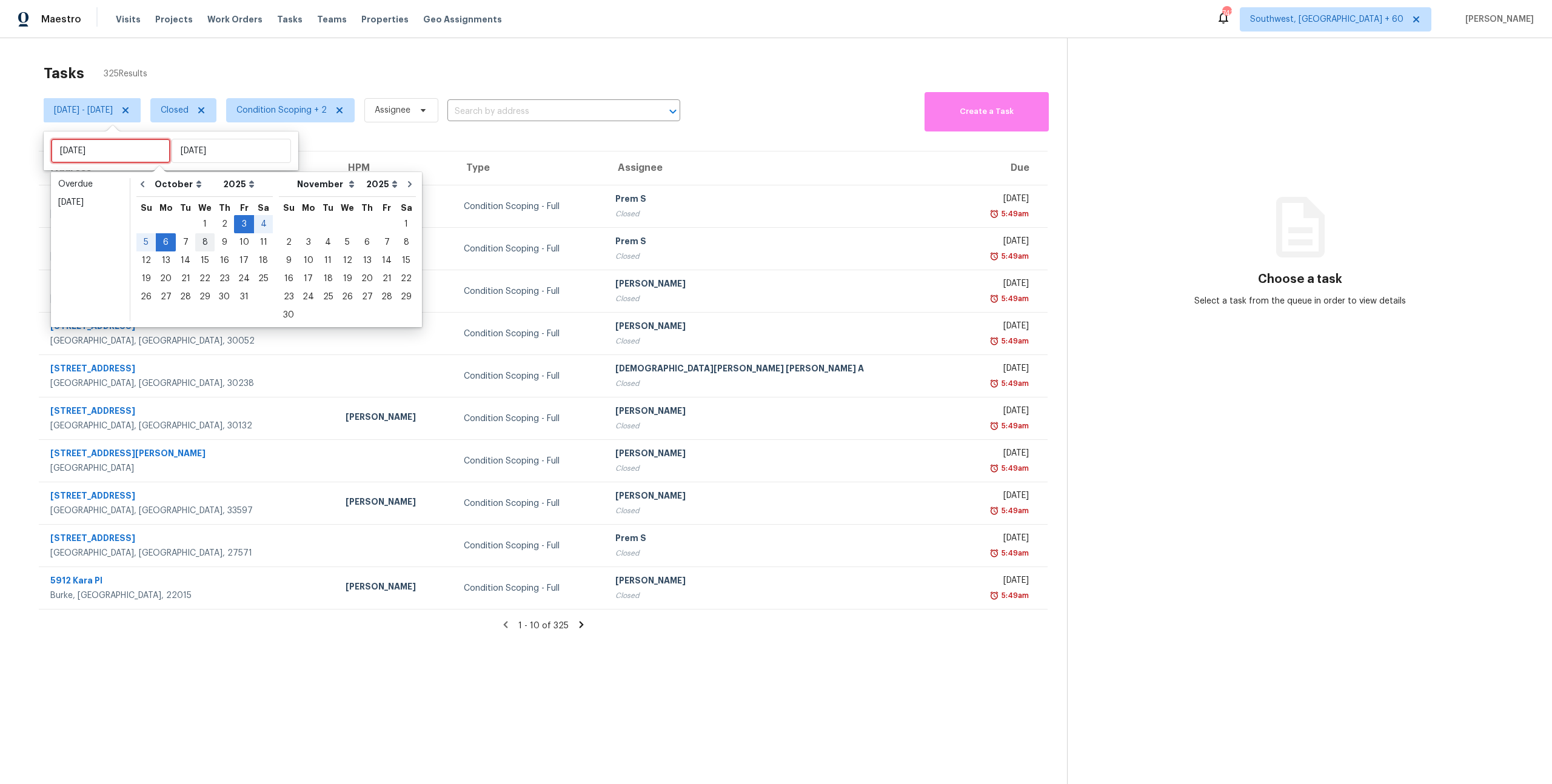
type input "Wed, Oct 08"
type input "Mon, Oct 06"
click at [166, 241] on div "6" at bounding box center [165, 242] width 20 height 17
type input "Mon, Oct 06"
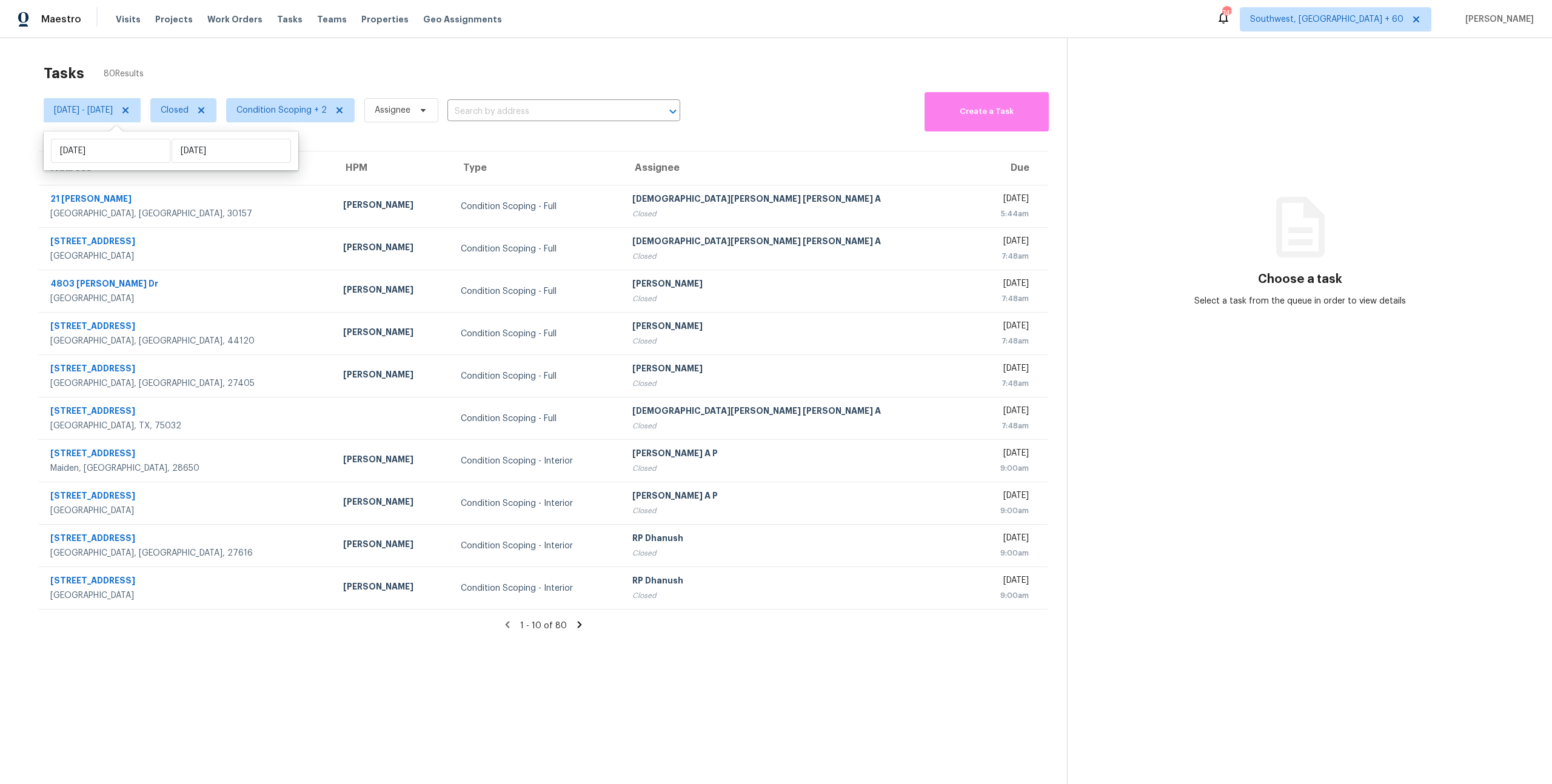
click at [248, 62] on div "Tasks 80 Results" at bounding box center [555, 73] width 1023 height 32
click at [113, 115] on span "Mon, Oct 06 - Mon, Oct 06" at bounding box center [84, 110] width 59 height 12
click at [126, 148] on input "Mon, Oct 06" at bounding box center [110, 151] width 119 height 24
select select "9"
select select "2025"
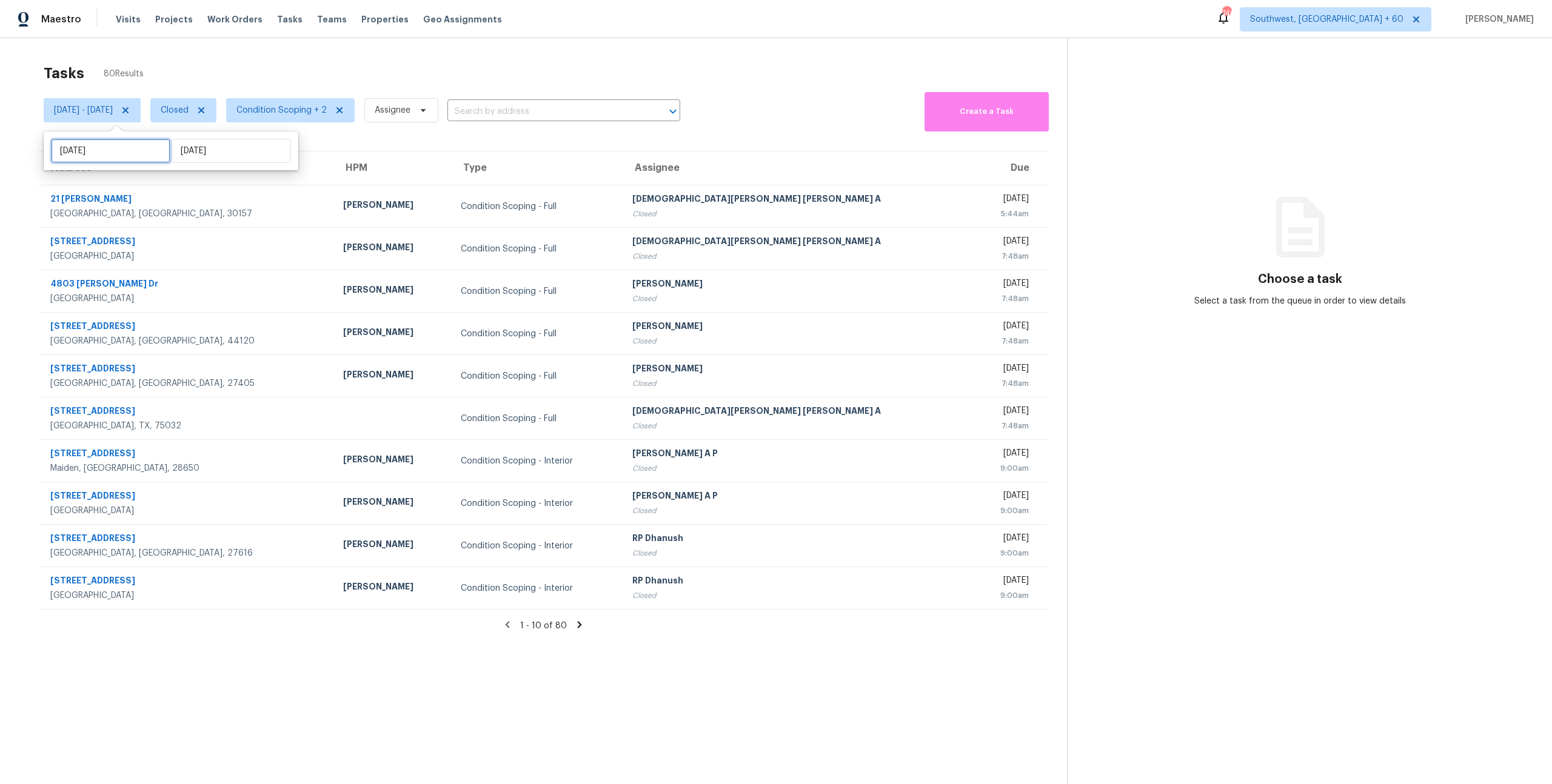
select select "10"
select select "2025"
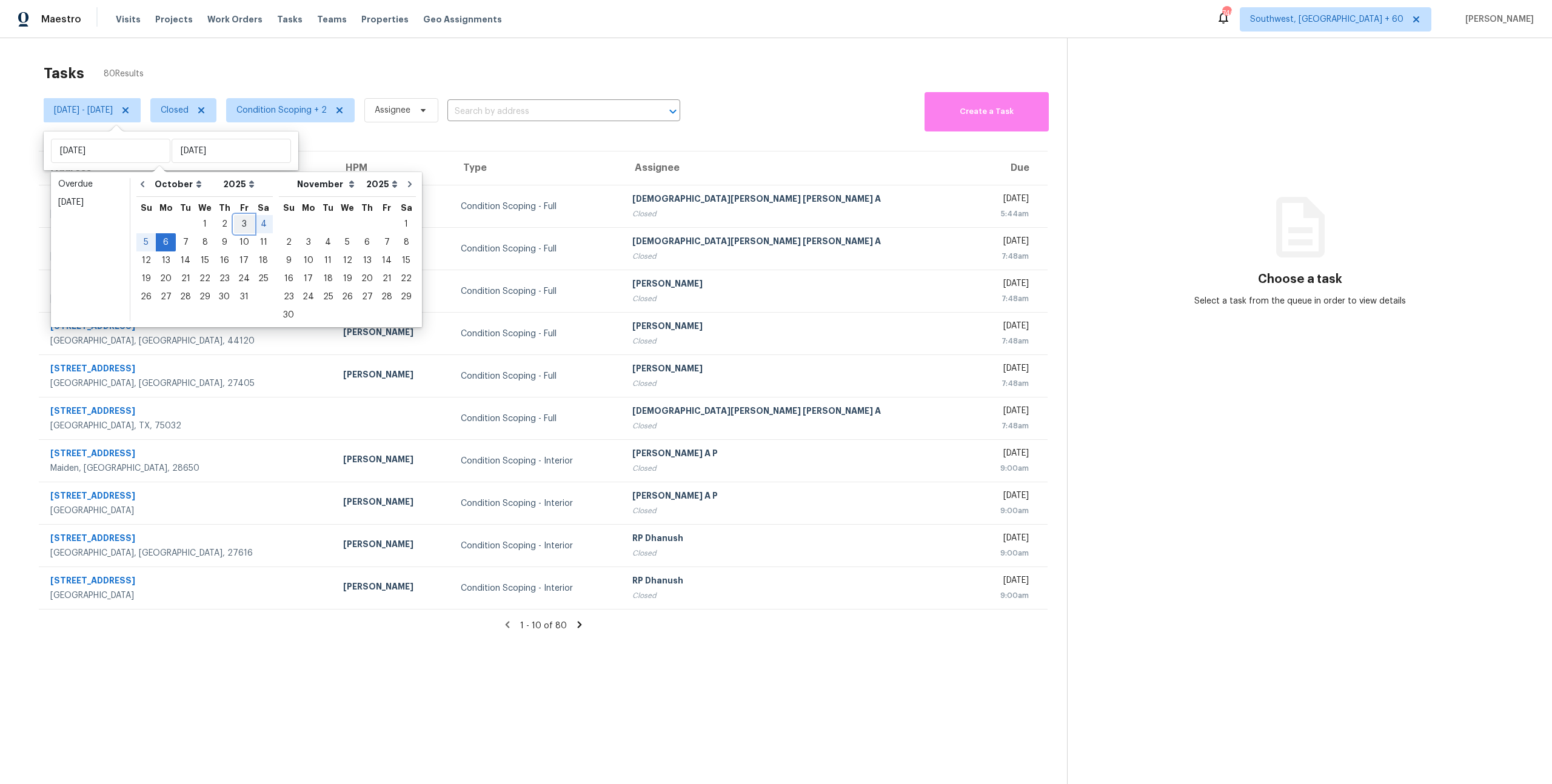
click at [242, 227] on div "3" at bounding box center [244, 224] width 20 height 17
type input "Fri, Oct 03"
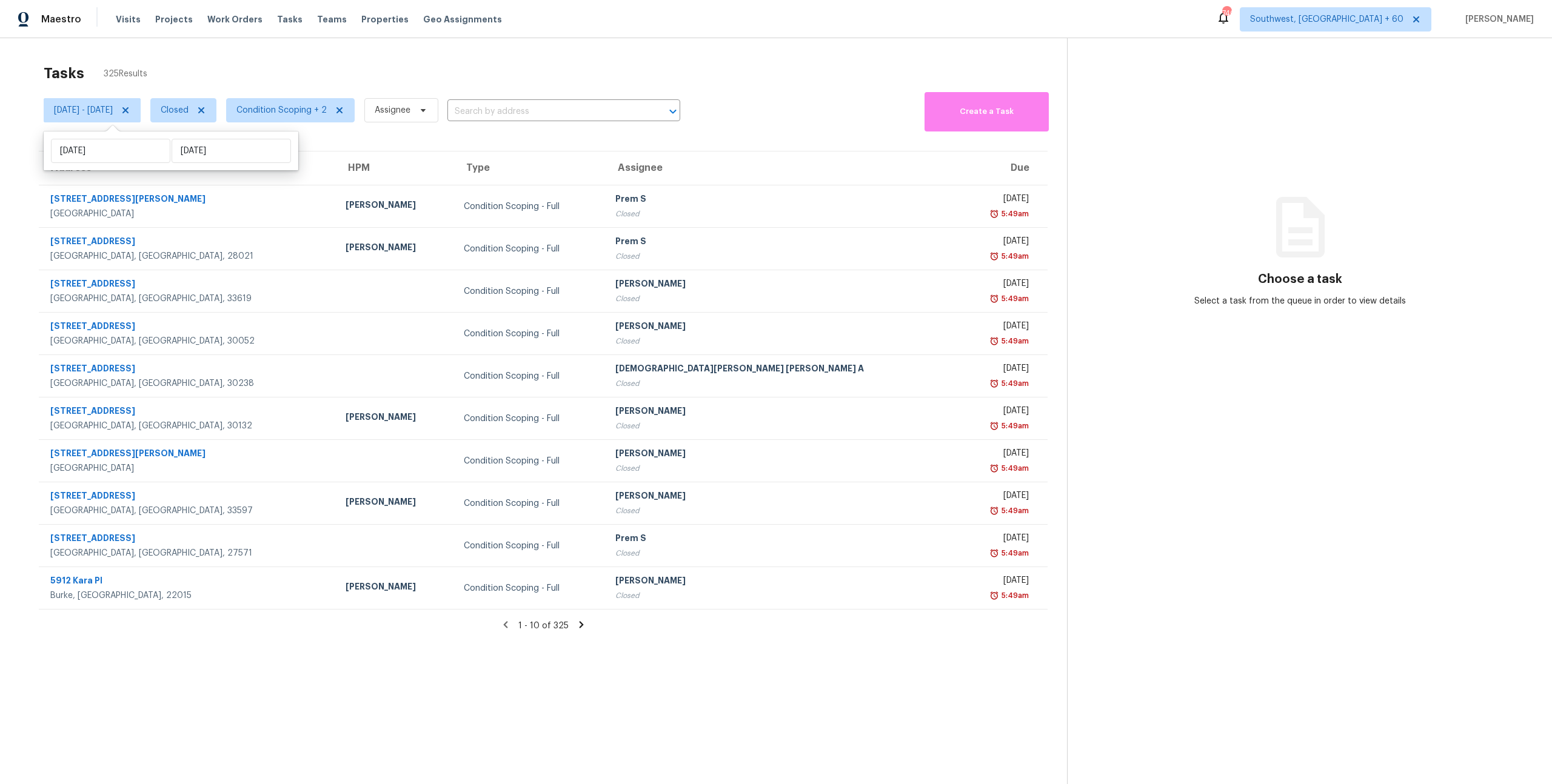
click at [226, 50] on div "Tasks 325 Results Fri, Oct 03 - Mon, Oct 06 Closed Condition Scoping + 2 Assign…" at bounding box center [776, 430] width 1552 height 784
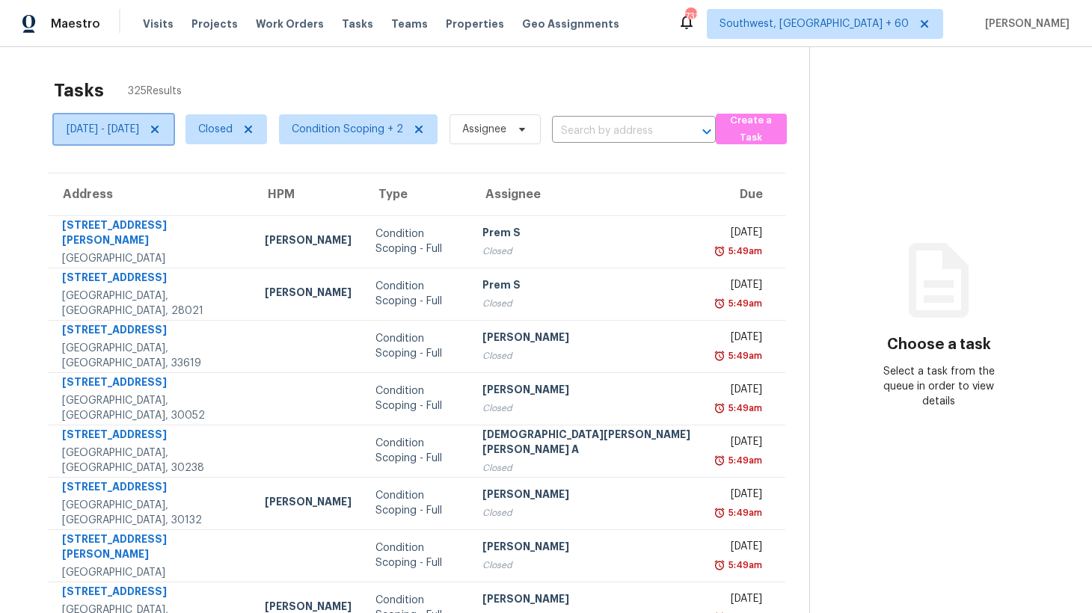
click at [161, 138] on span "Fri, Oct 03 - Mon, Oct 06" at bounding box center [114, 129] width 120 height 30
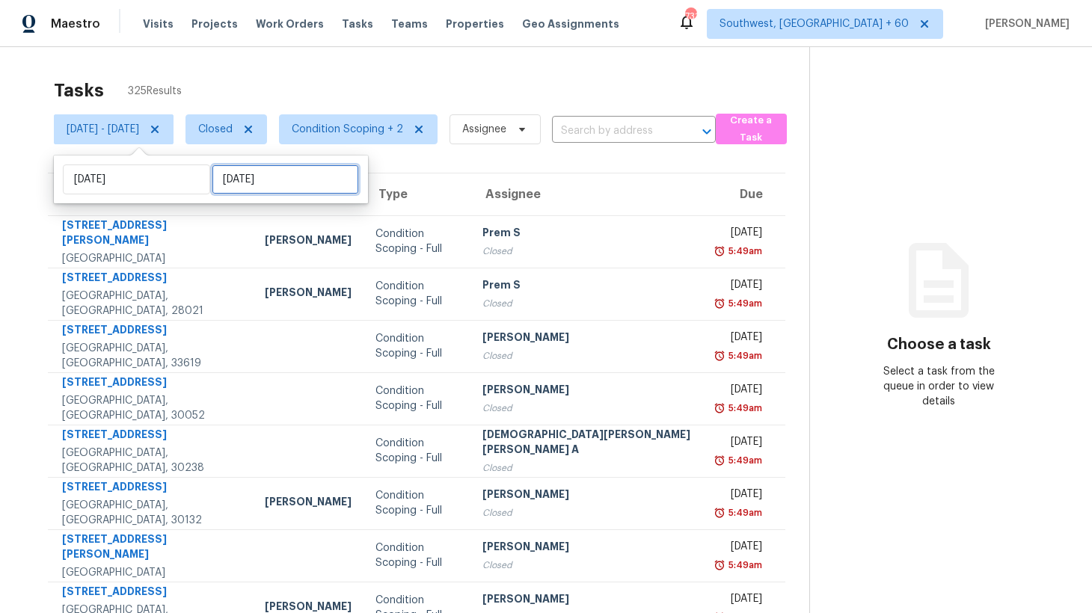
click at [291, 182] on input "Mon, Oct 06" at bounding box center [285, 179] width 147 height 30
select select "9"
select select "2025"
select select "10"
select select "2025"
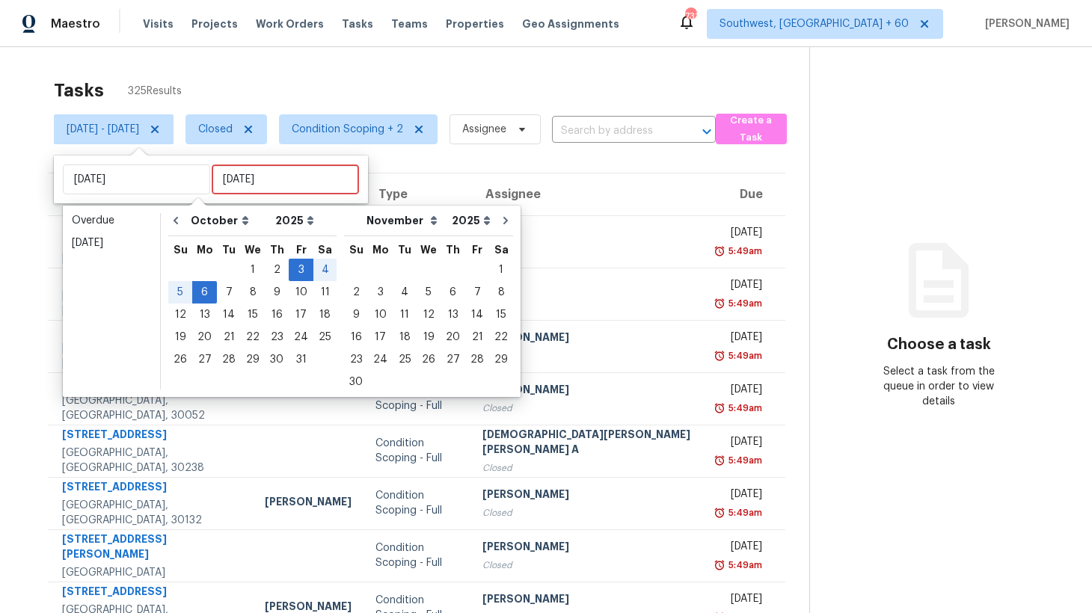
click at [243, 93] on div "Tasks 325 Results" at bounding box center [431, 90] width 755 height 39
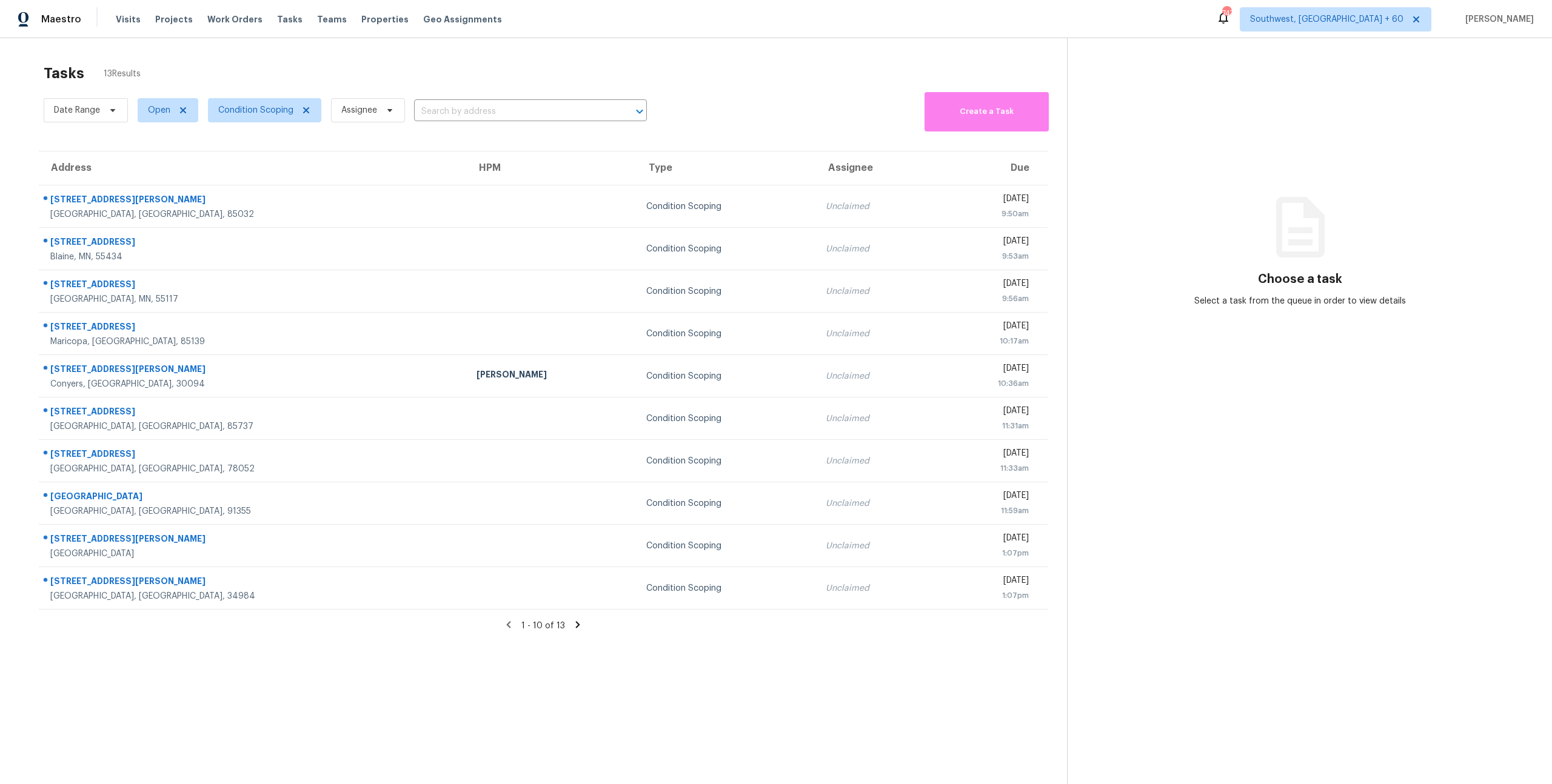
click at [324, 62] on div "Tasks 13 Results" at bounding box center [555, 73] width 1023 height 32
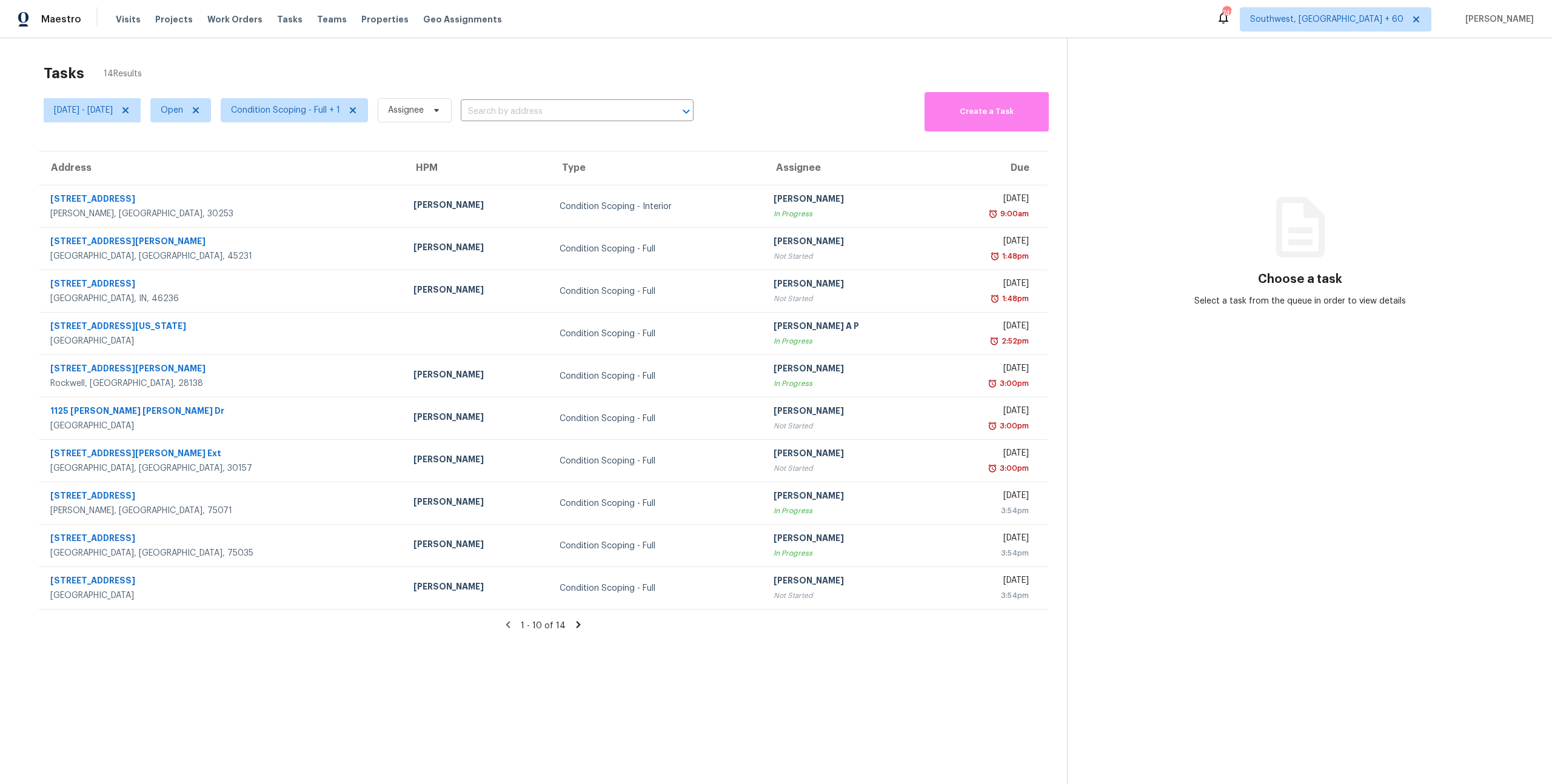
click at [457, 75] on div "Tasks 14 Results" at bounding box center [555, 73] width 1023 height 32
click at [547, 66] on div "Tasks 14 Results" at bounding box center [555, 73] width 1023 height 32
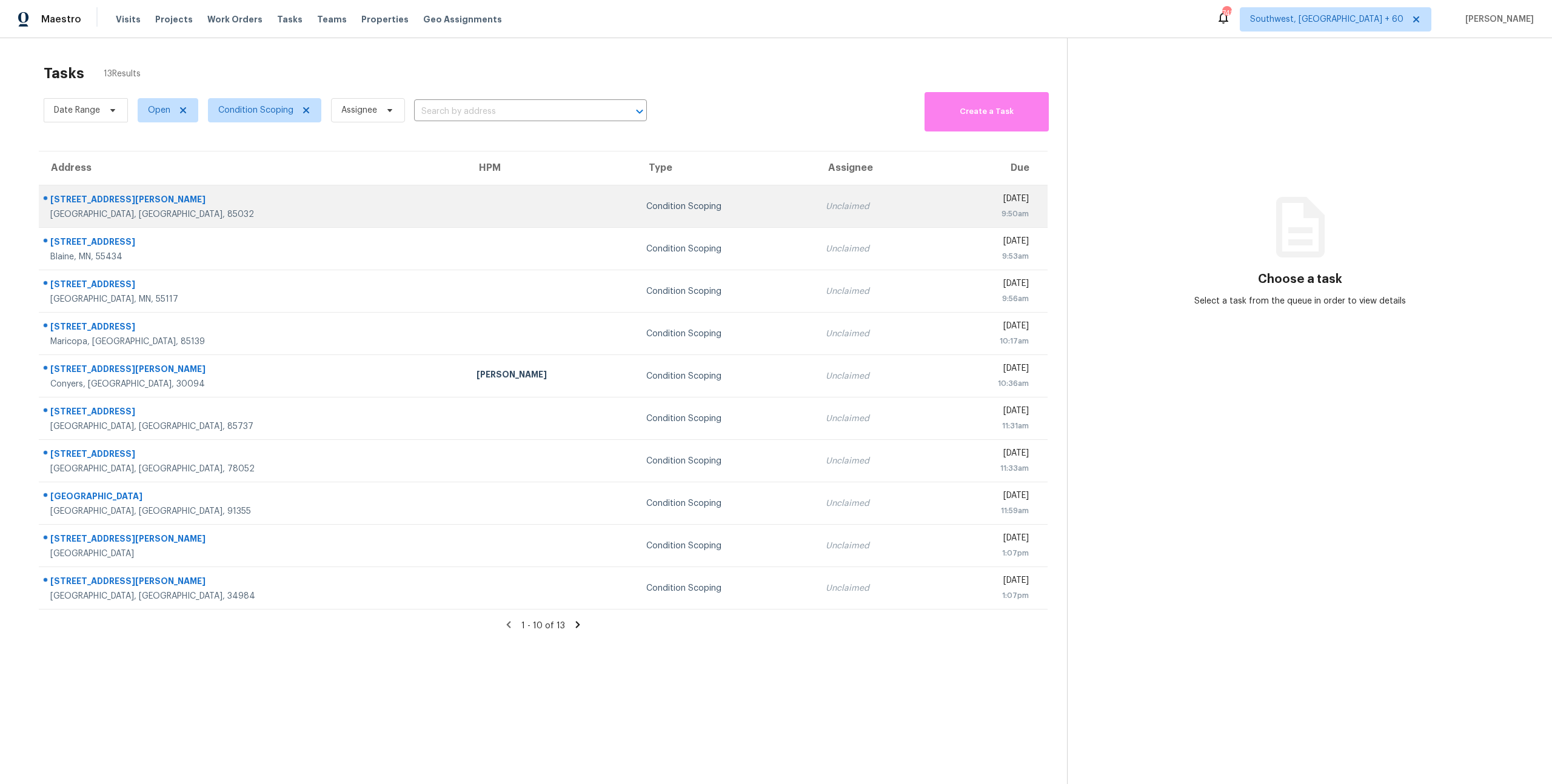
click at [637, 198] on td "Condition Scoping" at bounding box center [726, 207] width 179 height 42
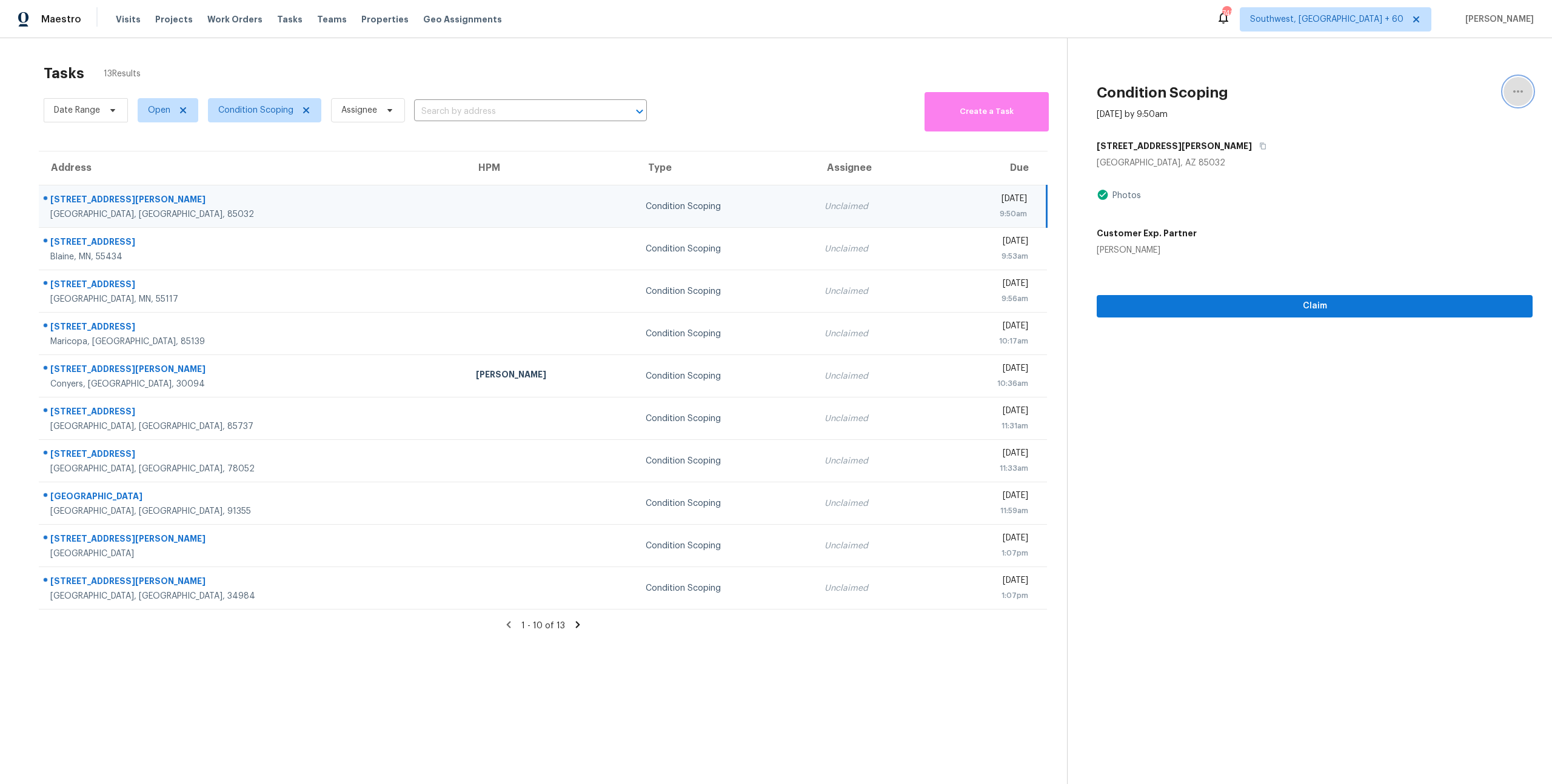
click at [1526, 91] on button "button" at bounding box center [1518, 92] width 29 height 29
click at [1549, 182] on div "Tasks 13 Results Date Range Open Condition Scoping Assignee ​ Create a Task Add…" at bounding box center [776, 430] width 1552 height 784
click at [1524, 90] on icon "button" at bounding box center [1518, 92] width 15 height 15
click at [618, 58] on div "Tasks 13 Results" at bounding box center [555, 73] width 1023 height 32
click at [601, 75] on div "Tasks 13 Results" at bounding box center [555, 73] width 1023 height 32
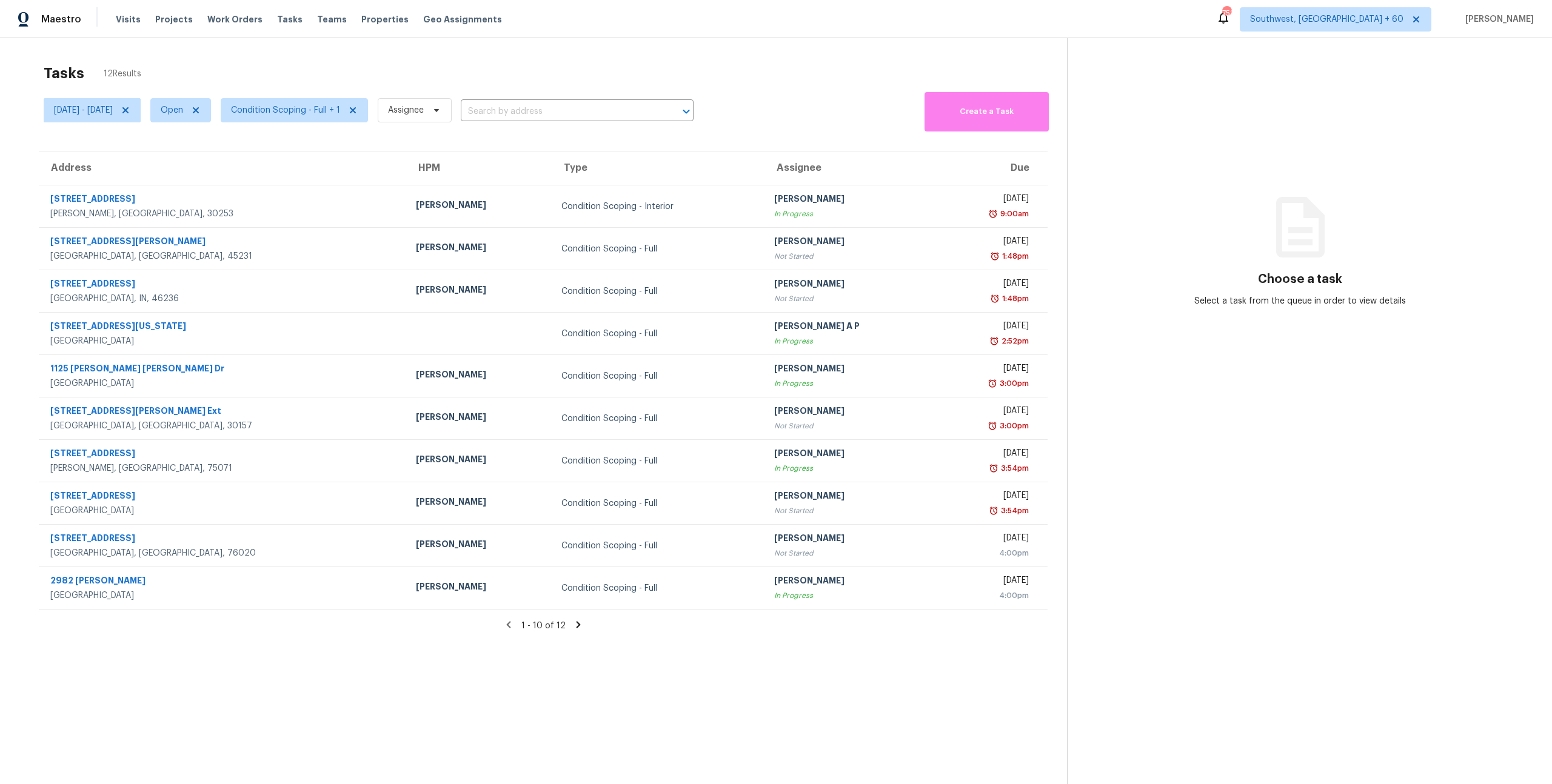
click at [576, 629] on icon at bounding box center [578, 624] width 11 height 11
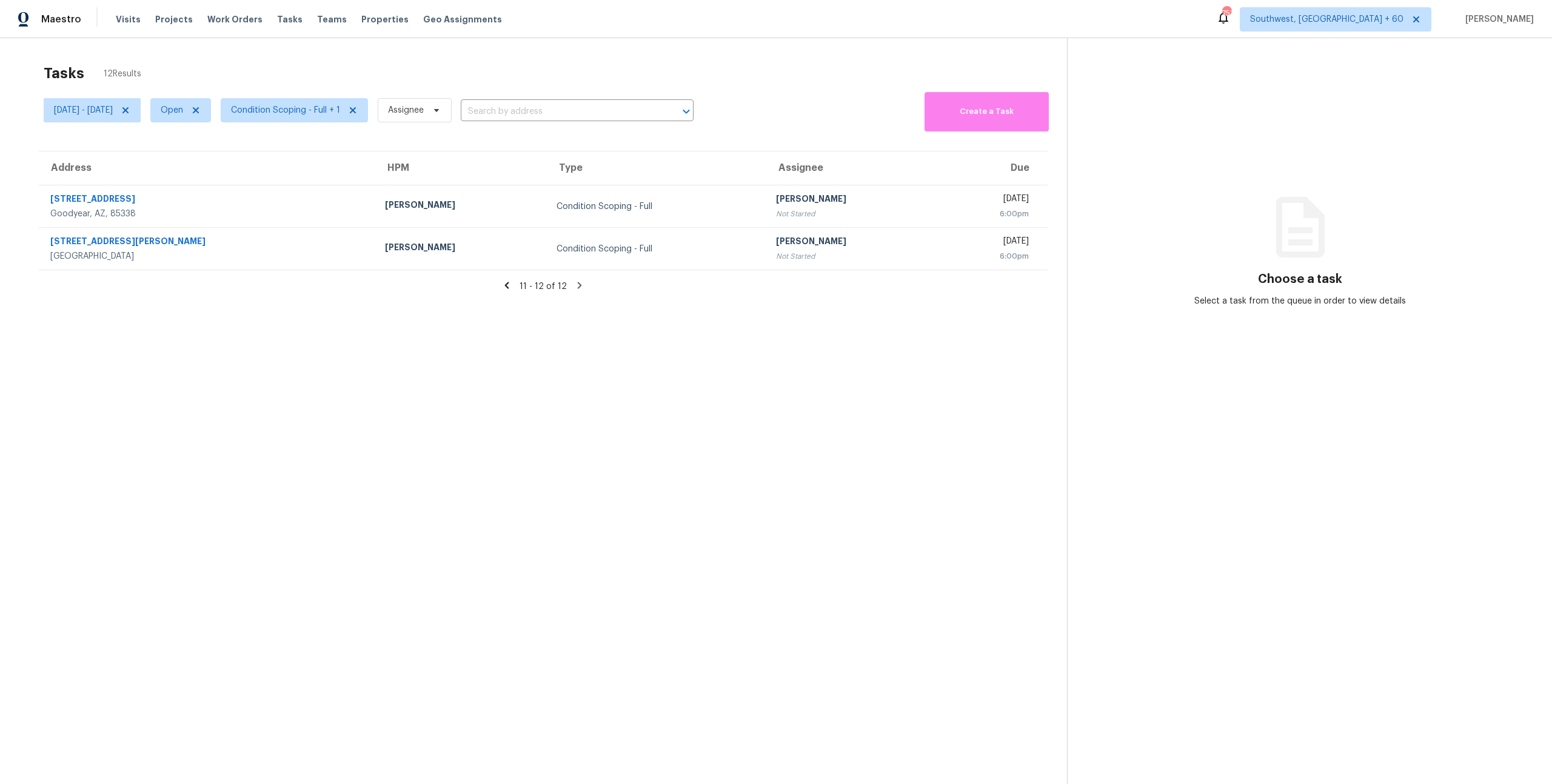
click at [508, 286] on icon at bounding box center [507, 285] width 4 height 6
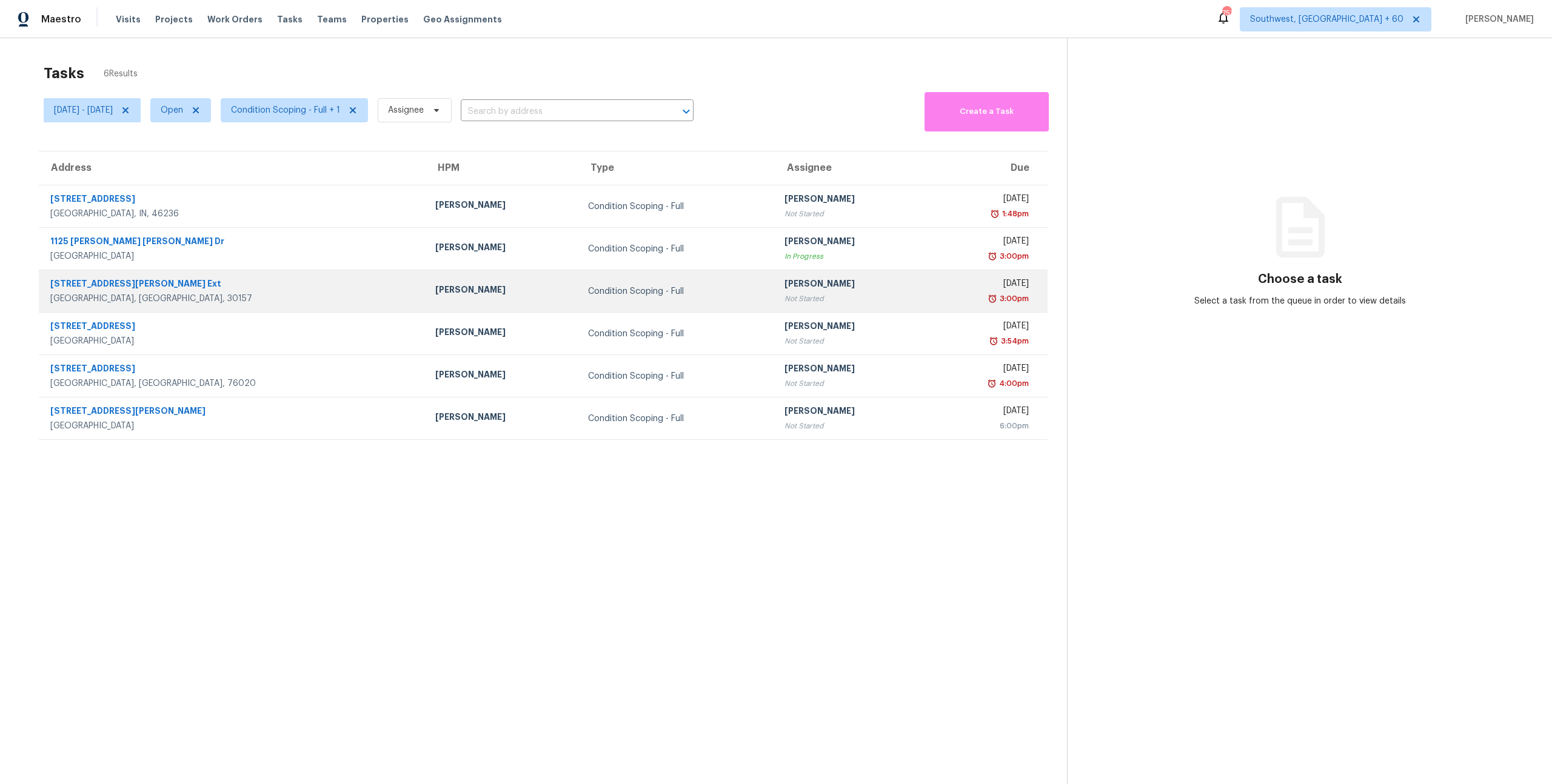
click at [625, 304] on td "Condition Scoping - Full" at bounding box center [676, 291] width 196 height 42
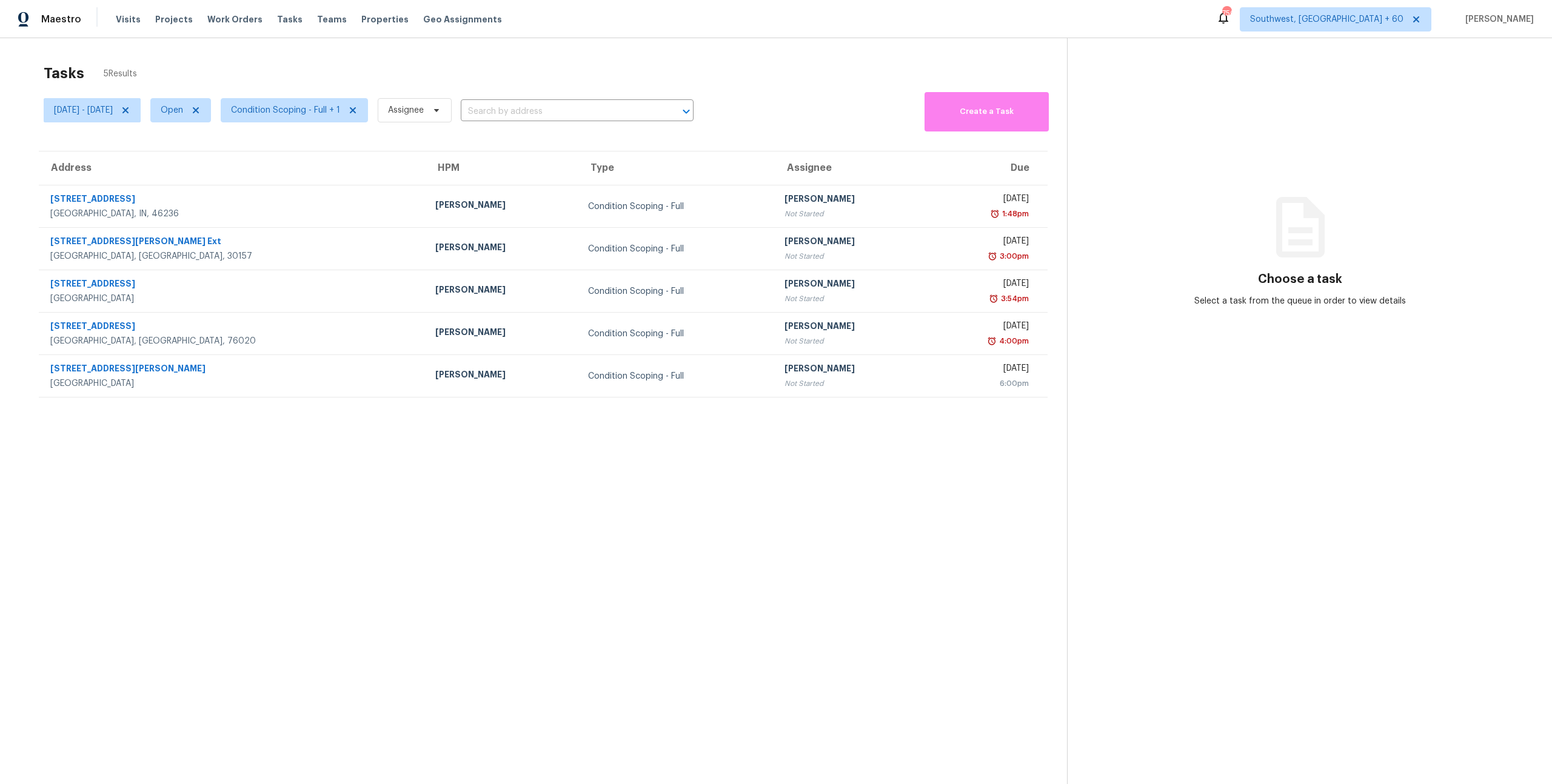
click at [633, 71] on div "Tasks 5 Results" at bounding box center [555, 73] width 1023 height 32
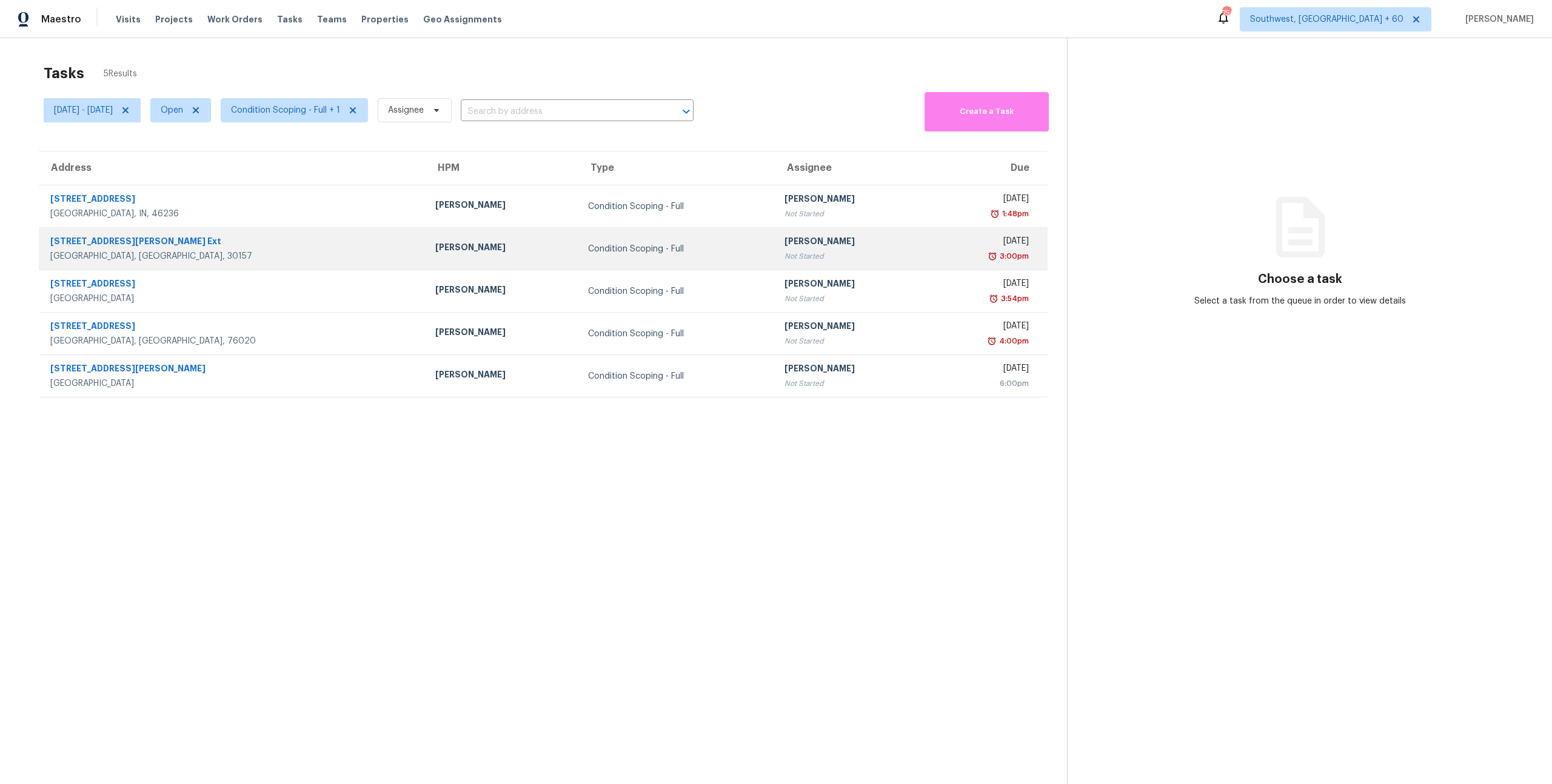
click at [784, 253] on div "Not Started" at bounding box center [851, 256] width 133 height 12
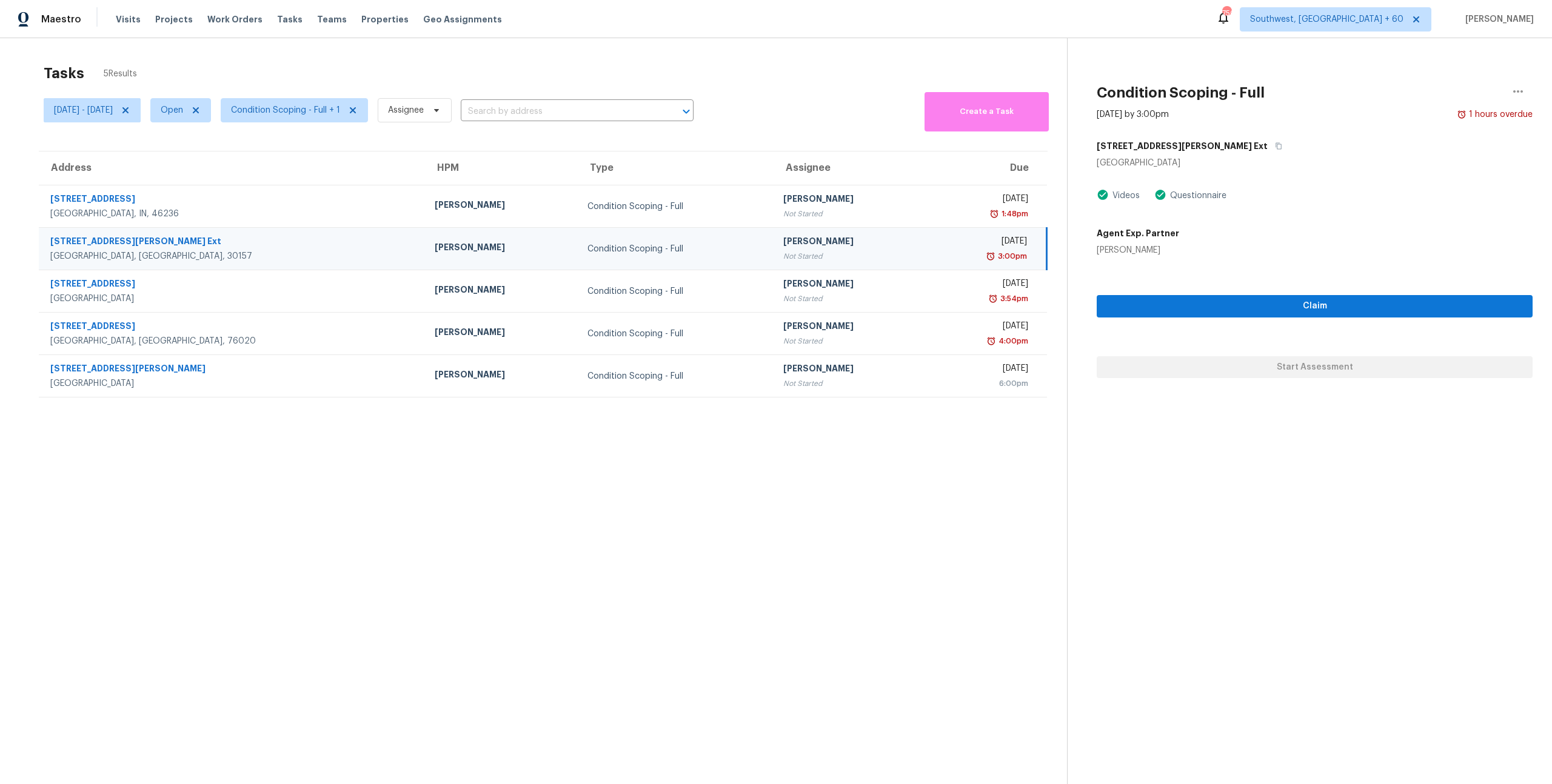
click at [173, 62] on div "Tasks 5 Results" at bounding box center [555, 73] width 1023 height 32
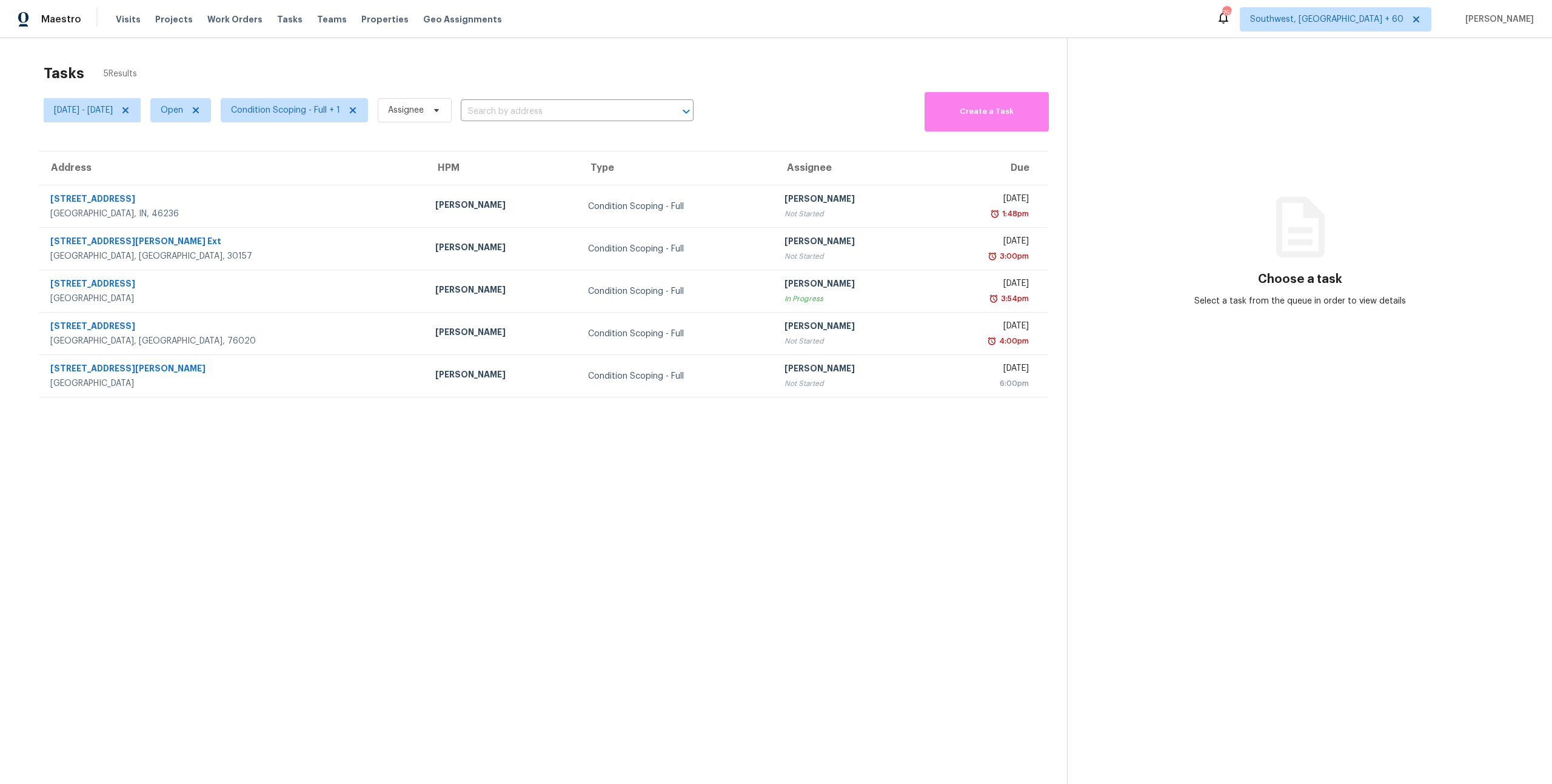
click at [223, 81] on div "Tasks 5 Results" at bounding box center [555, 73] width 1023 height 32
click at [722, 56] on div "Tasks 5 Results [DATE] - [DATE] Open Condition Scoping - Full + 1 Assignee ​ Cr…" at bounding box center [776, 430] width 1552 height 784
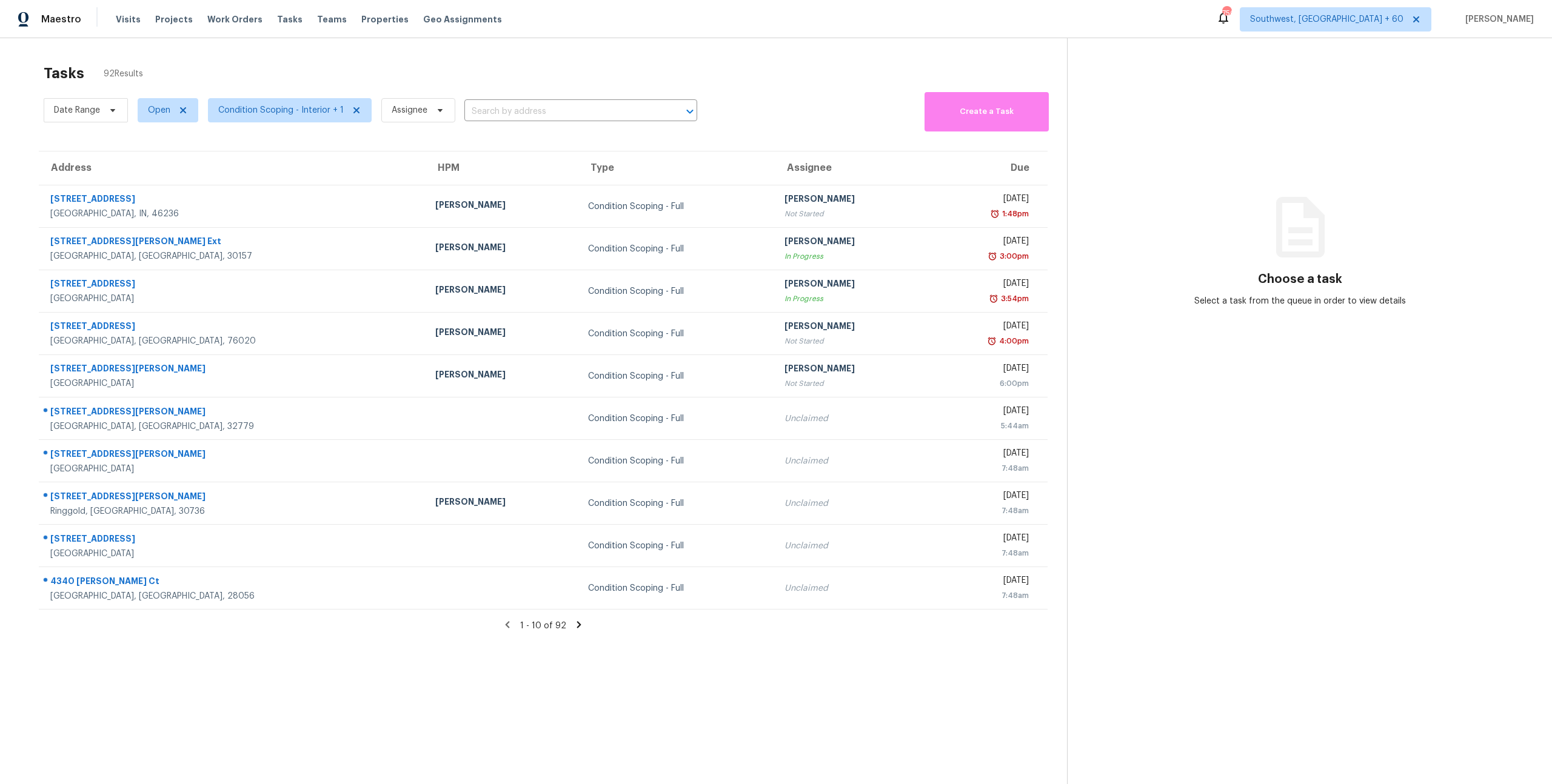
click at [249, 71] on div "Tasks 92 Results" at bounding box center [555, 73] width 1023 height 32
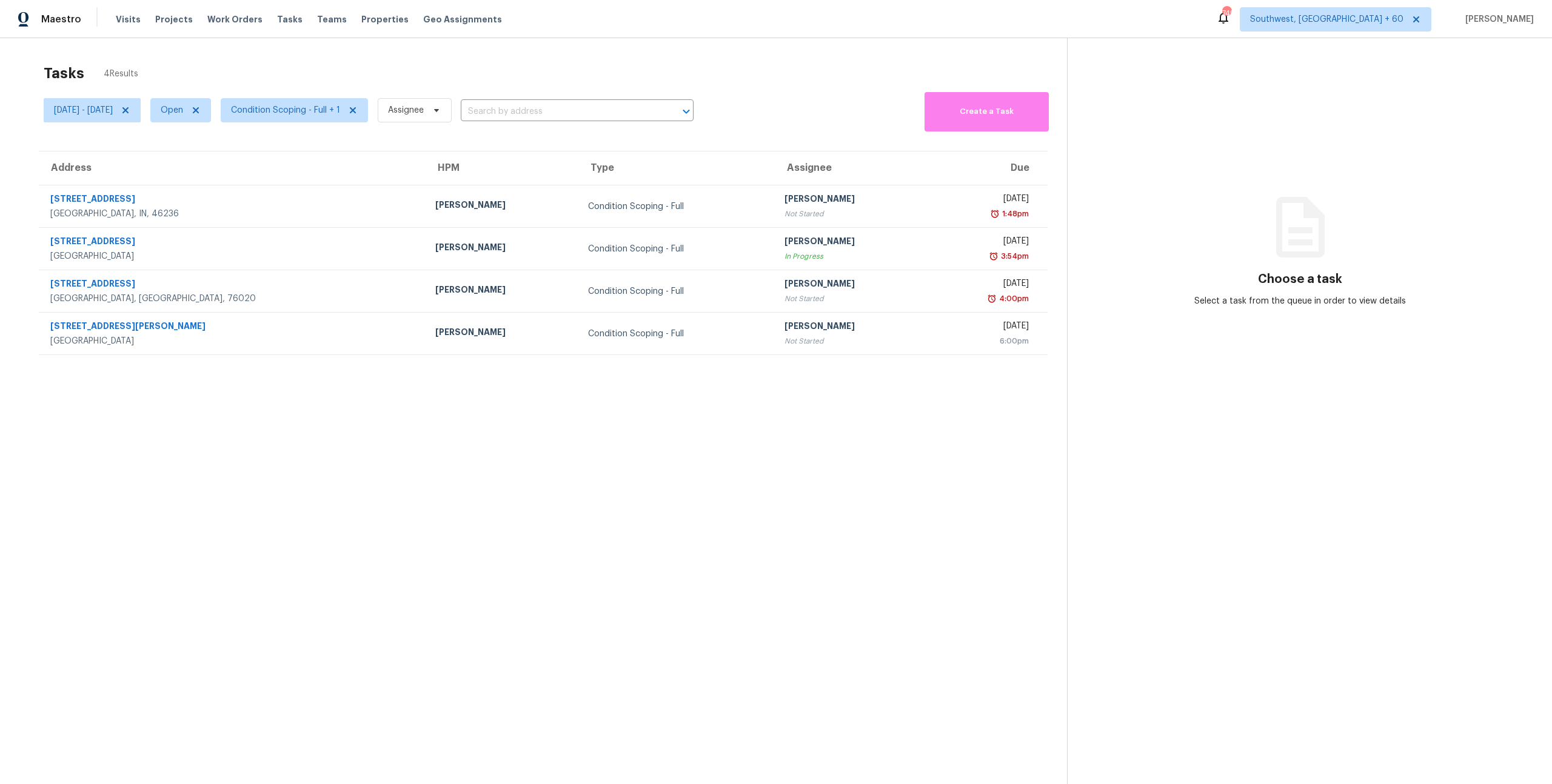
click at [482, 62] on div "Tasks 4 Results" at bounding box center [555, 73] width 1023 height 32
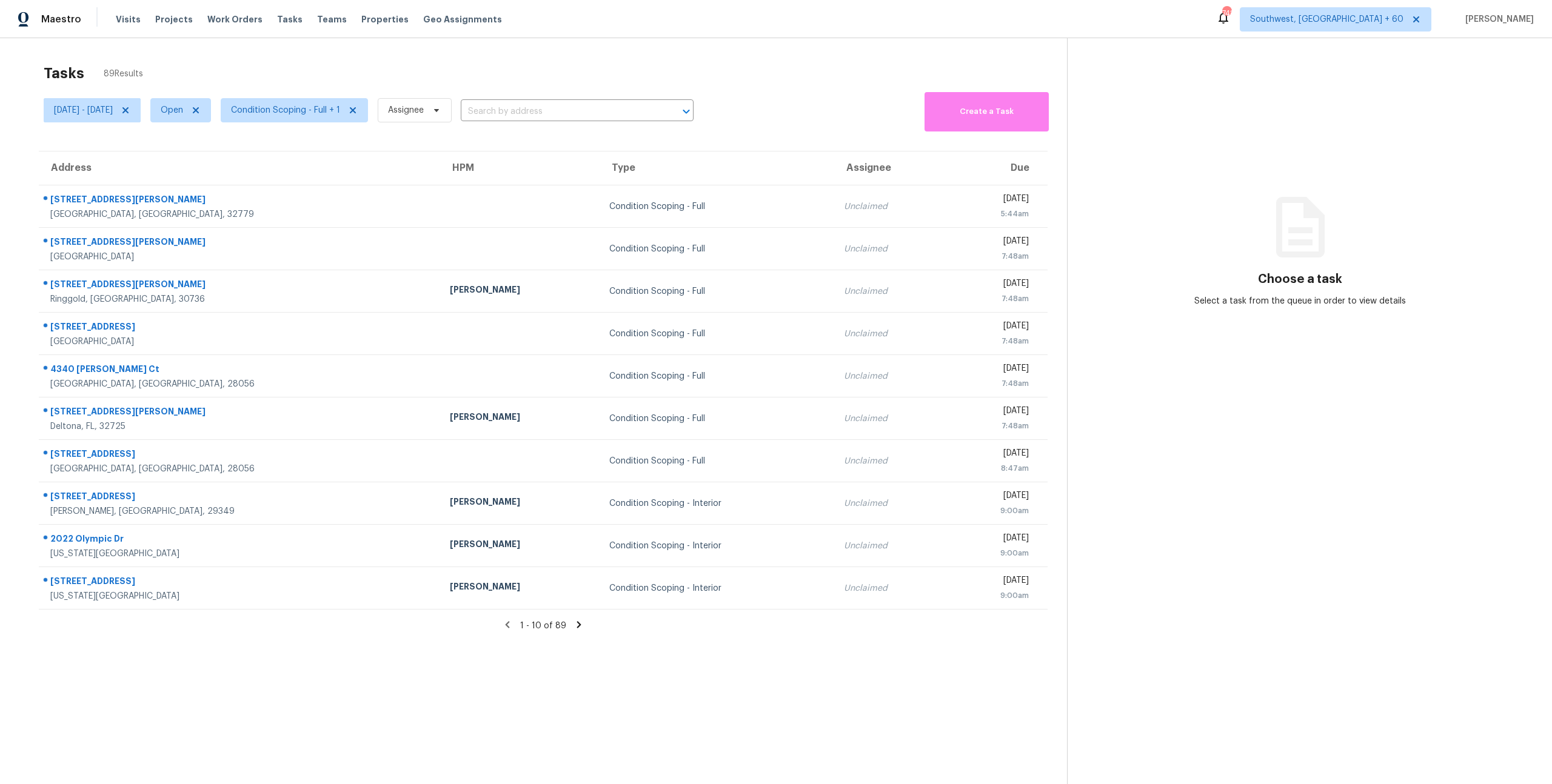
click at [578, 627] on icon at bounding box center [579, 625] width 4 height 6
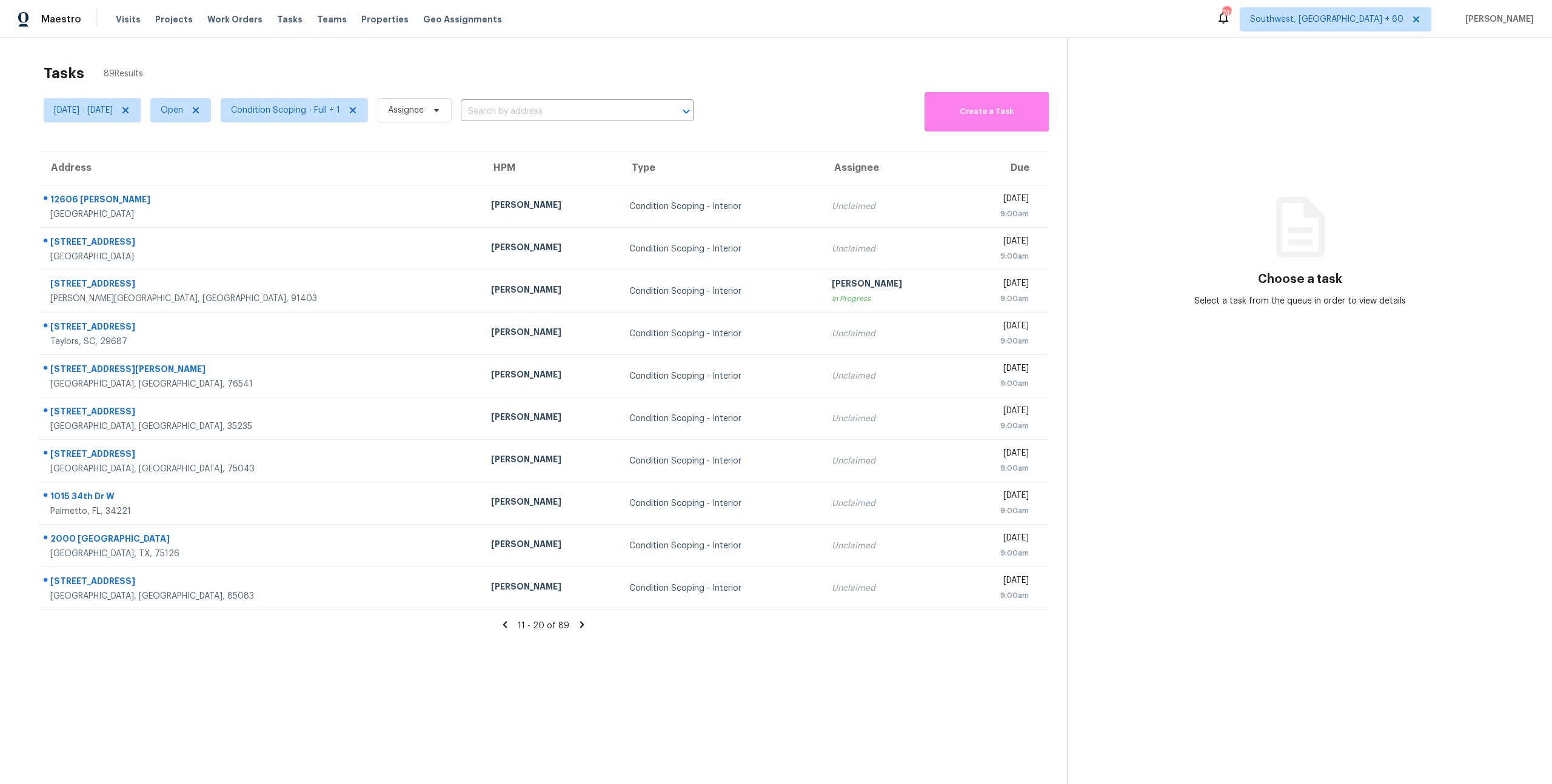
click at [580, 627] on icon at bounding box center [581, 625] width 4 height 6
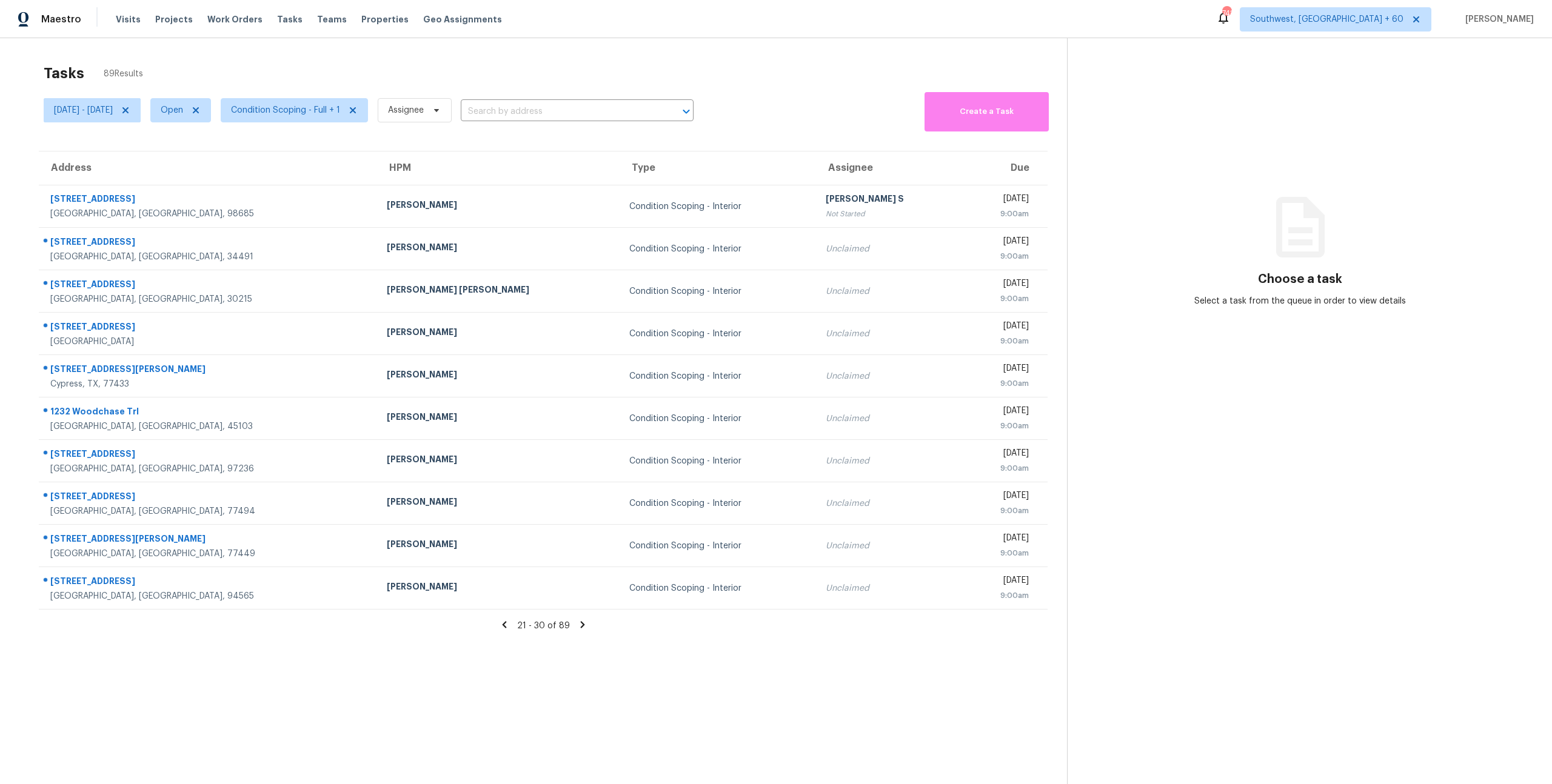
click at [582, 623] on icon at bounding box center [582, 624] width 11 height 11
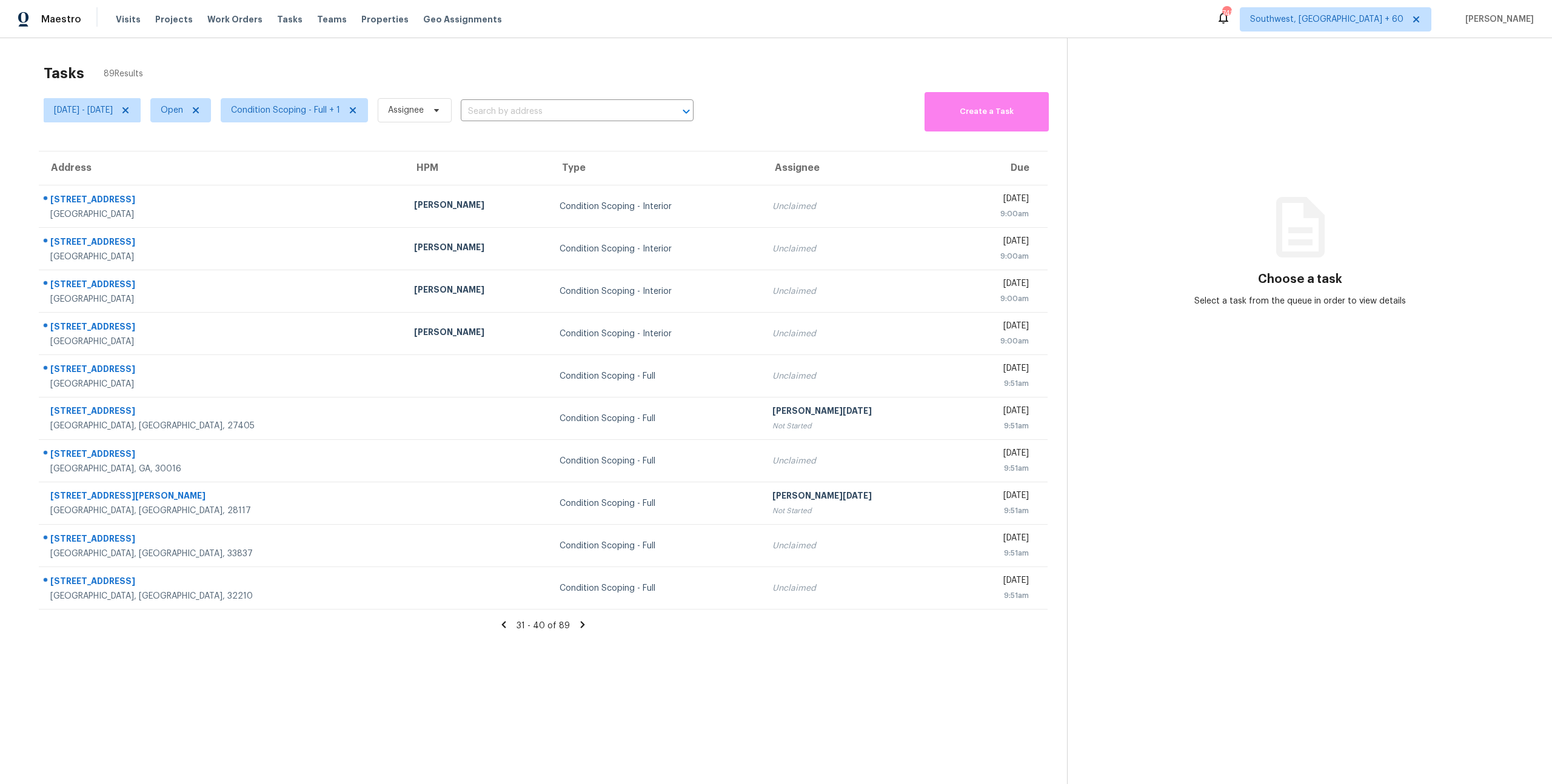
click at [582, 623] on icon at bounding box center [582, 624] width 11 height 11
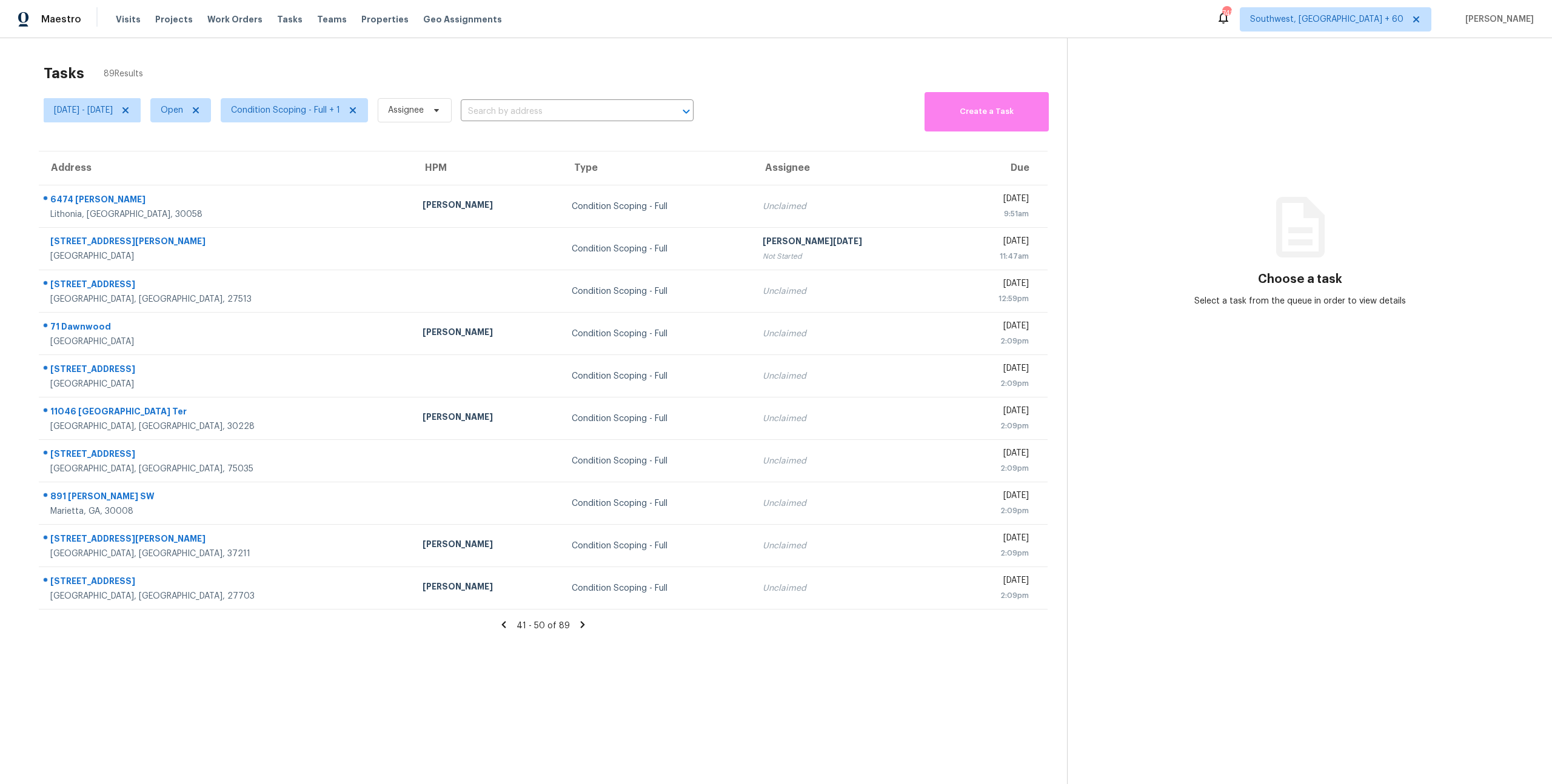
click at [641, 66] on div "Tasks 89 Results" at bounding box center [555, 73] width 1023 height 32
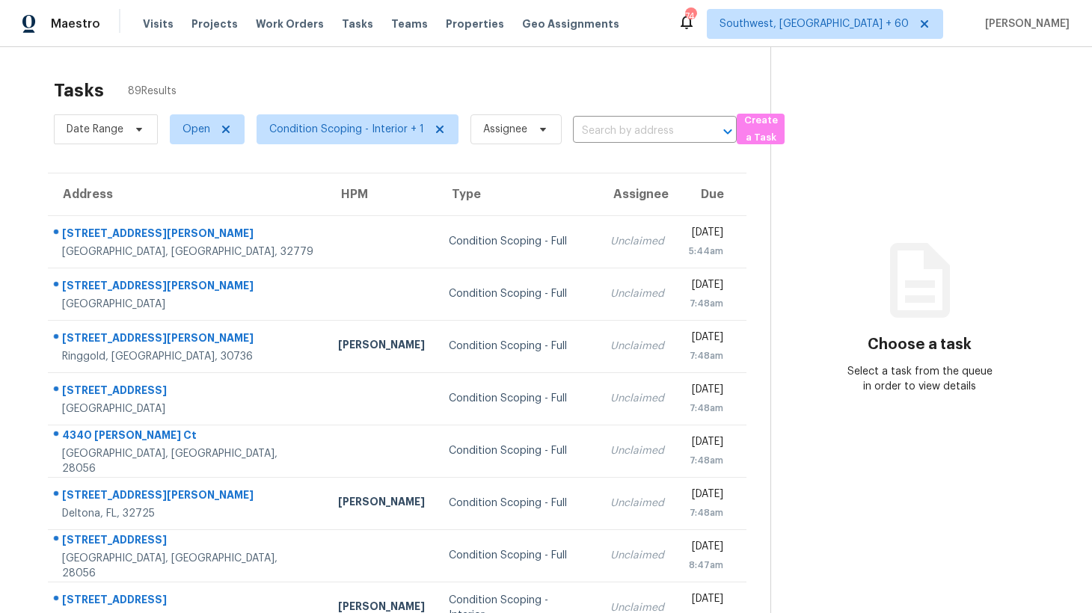
click at [214, 89] on div "Tasks 89 Results" at bounding box center [412, 90] width 716 height 39
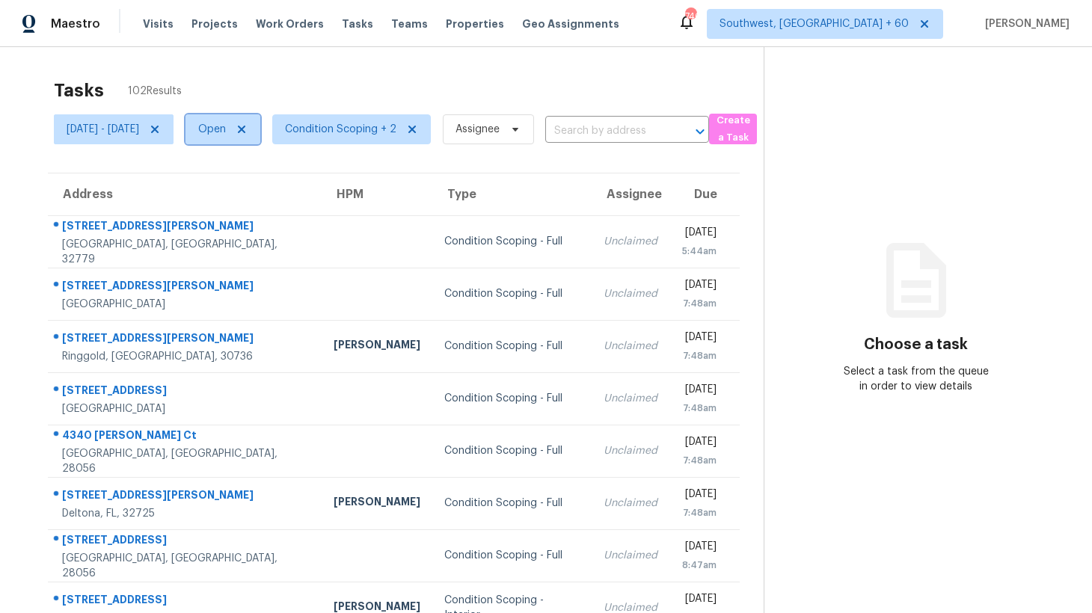
click at [226, 129] on span "Open" at bounding box center [212, 129] width 28 height 15
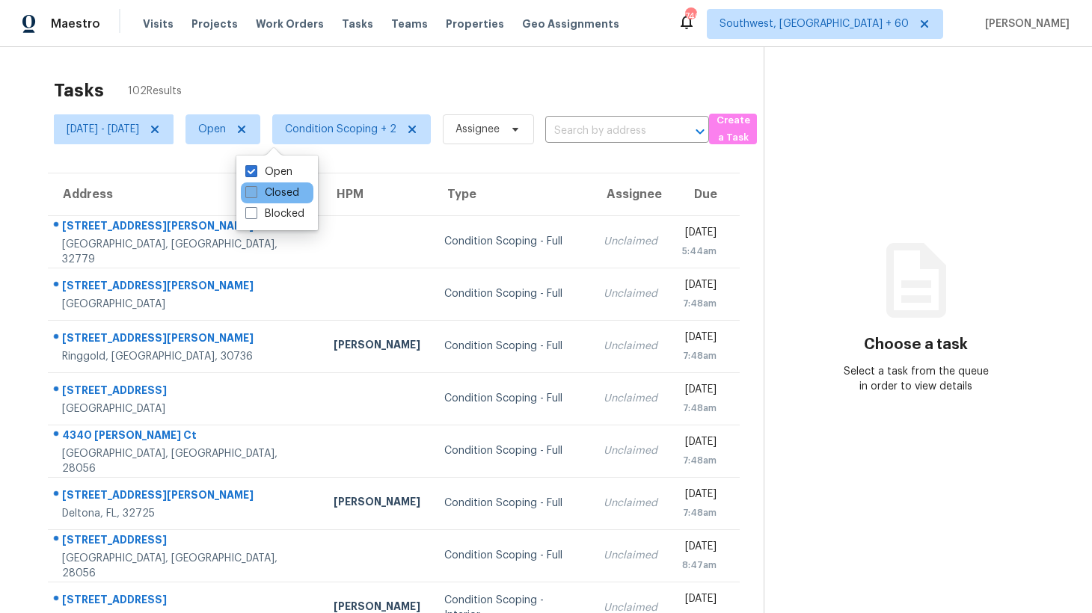
click at [277, 191] on label "Closed" at bounding box center [272, 192] width 54 height 15
click at [255, 191] on input "Closed" at bounding box center [250, 190] width 10 height 10
checkbox input "true"
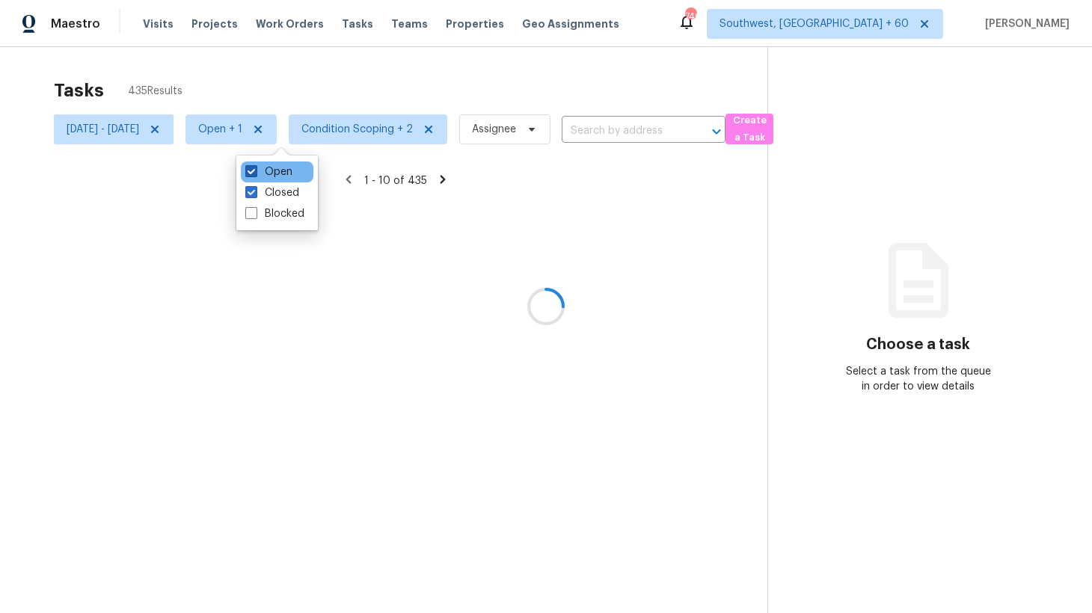
click at [279, 169] on label "Open" at bounding box center [268, 171] width 47 height 15
click at [255, 169] on input "Open" at bounding box center [250, 169] width 10 height 10
checkbox input "false"
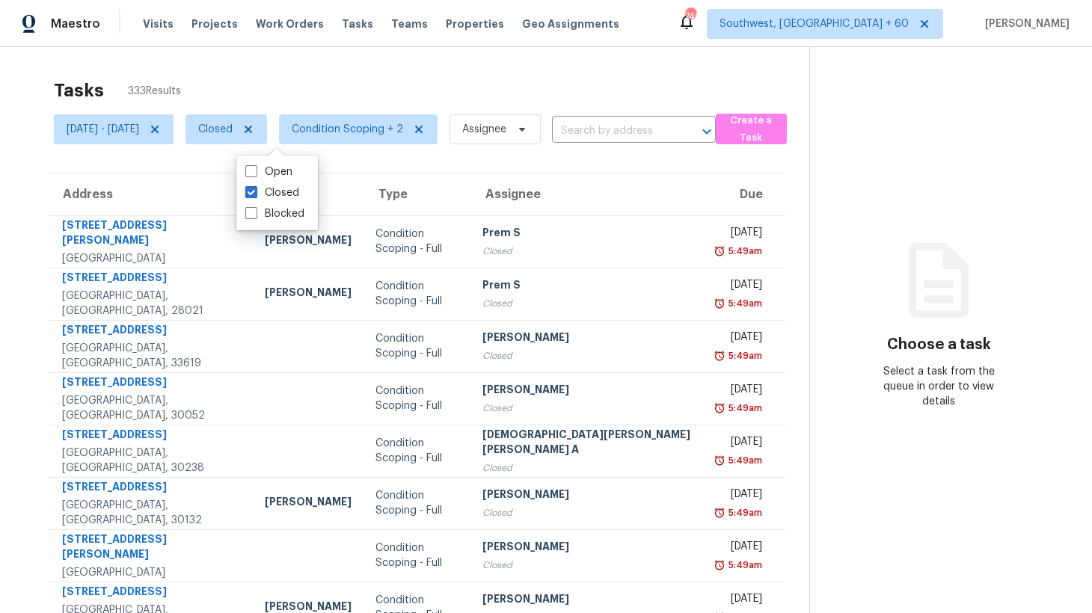
click at [218, 77] on div "Tasks 333 Results" at bounding box center [431, 90] width 755 height 39
click at [695, 76] on div "Tasks 333 Results" at bounding box center [431, 90] width 755 height 39
